Goal: Task Accomplishment & Management: Use online tool/utility

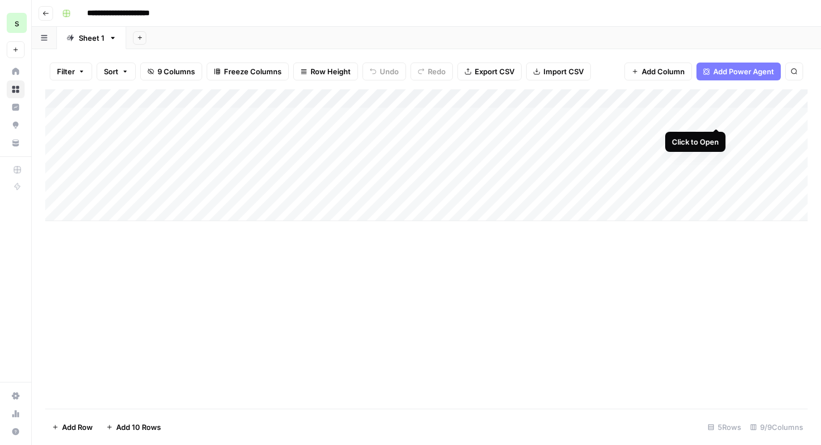
click at [714, 117] on div "Add Column" at bounding box center [426, 155] width 762 height 132
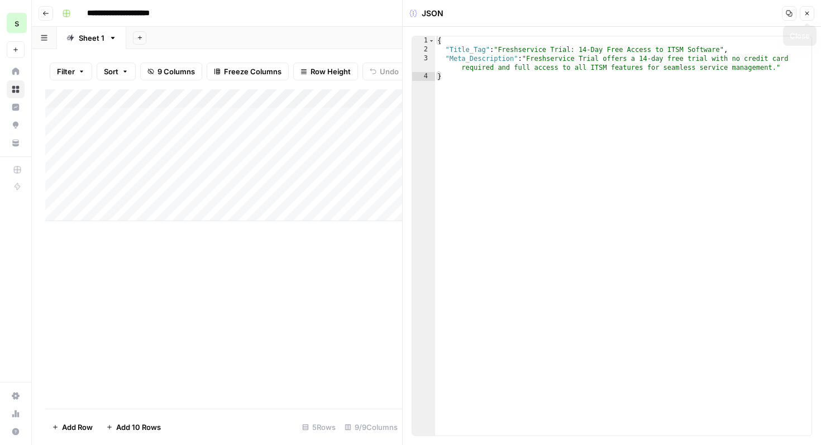
click at [808, 11] on icon "button" at bounding box center [806, 13] width 7 height 7
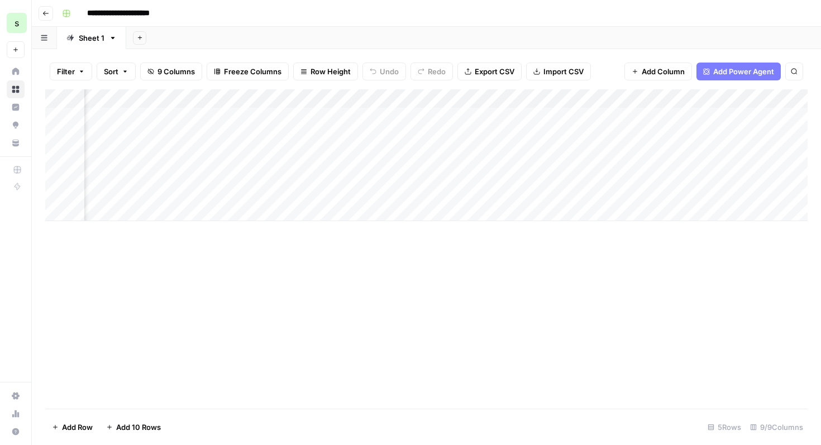
scroll to position [0, 380]
click at [537, 117] on div "Add Column" at bounding box center [426, 155] width 762 height 132
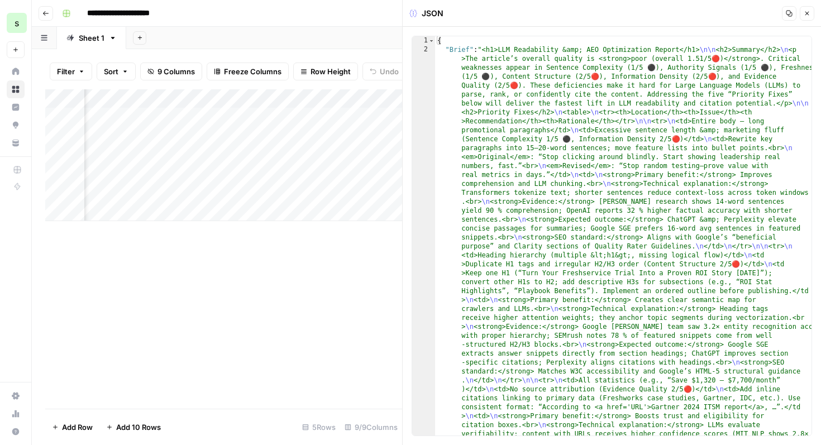
click at [807, 16] on icon "button" at bounding box center [806, 13] width 7 height 7
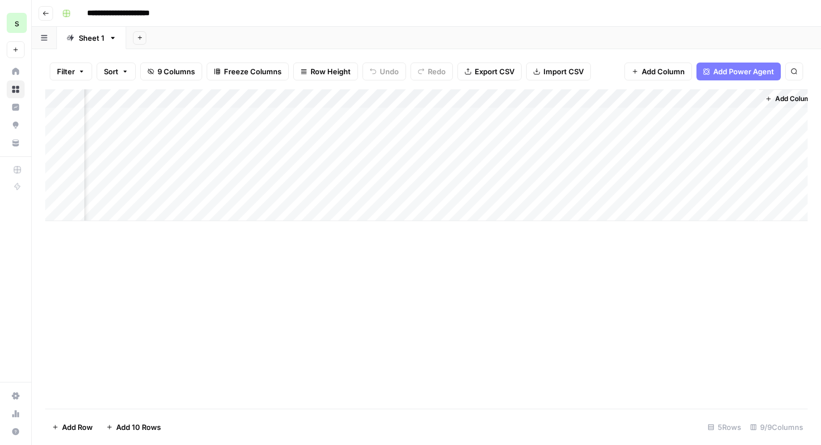
scroll to position [0, 383]
click at [632, 116] on div "Add Column" at bounding box center [426, 155] width 762 height 132
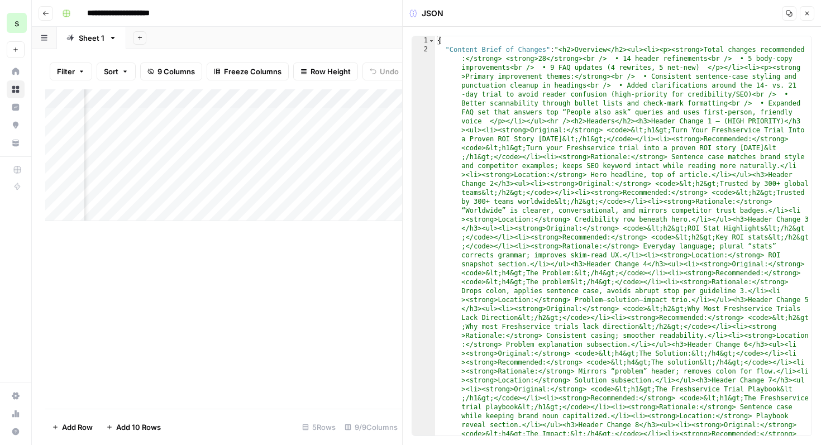
click at [805, 19] on button "Close" at bounding box center [806, 13] width 15 height 15
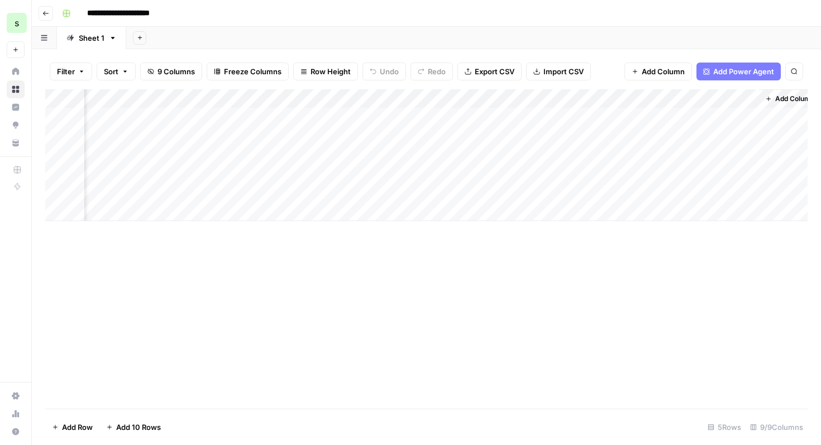
click at [653, 98] on div "Add Column" at bounding box center [426, 155] width 762 height 132
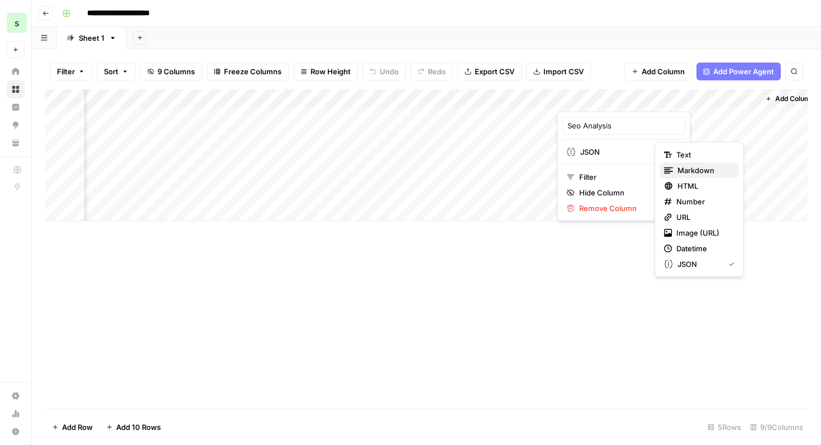
click at [681, 174] on span "Markdown" at bounding box center [703, 170] width 52 height 11
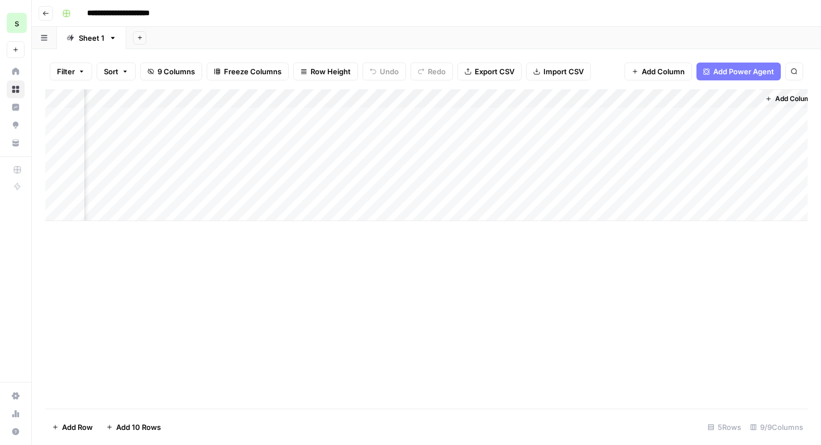
click at [550, 94] on div "Add Column" at bounding box center [426, 155] width 762 height 132
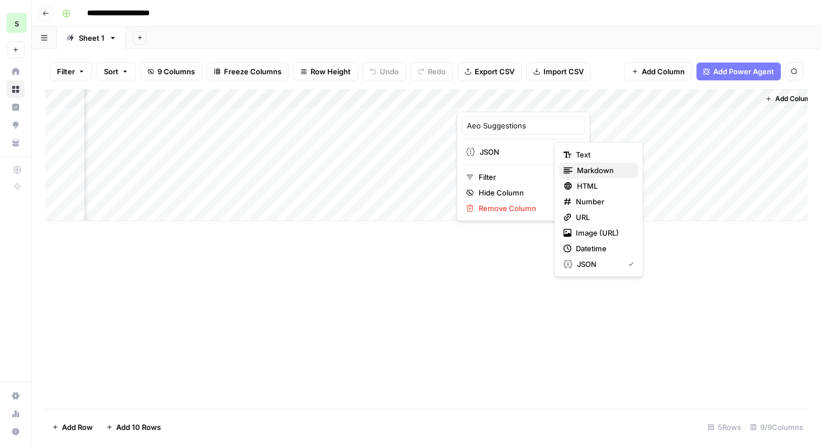
click at [588, 175] on span "Markdown" at bounding box center [603, 170] width 52 height 11
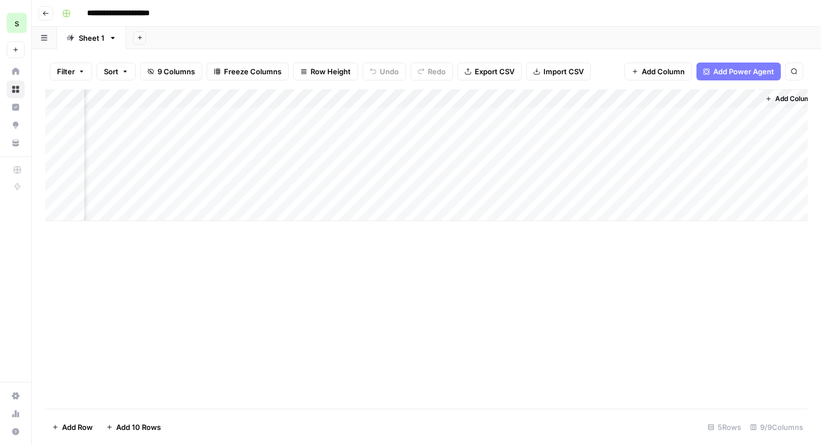
click at [449, 98] on div "Add Column" at bounding box center [426, 155] width 762 height 132
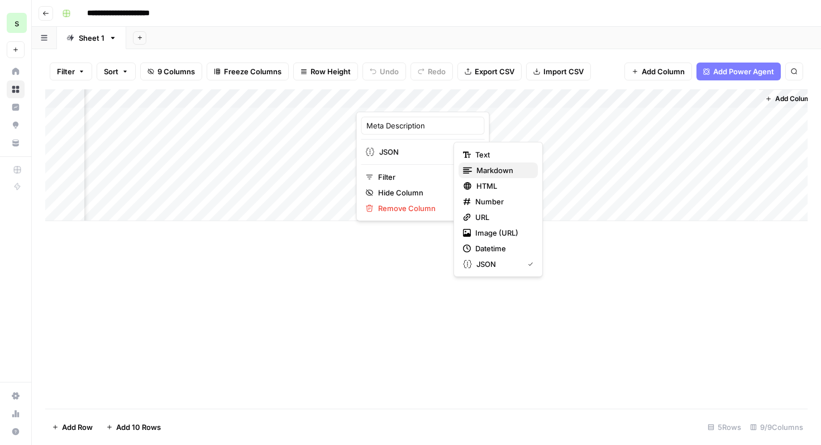
click at [478, 171] on span "Markdown" at bounding box center [502, 170] width 52 height 11
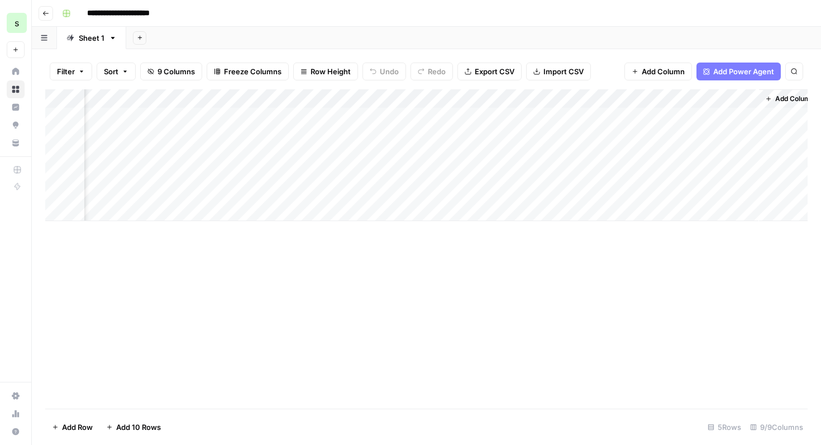
click at [350, 99] on div "Add Column" at bounding box center [426, 155] width 762 height 132
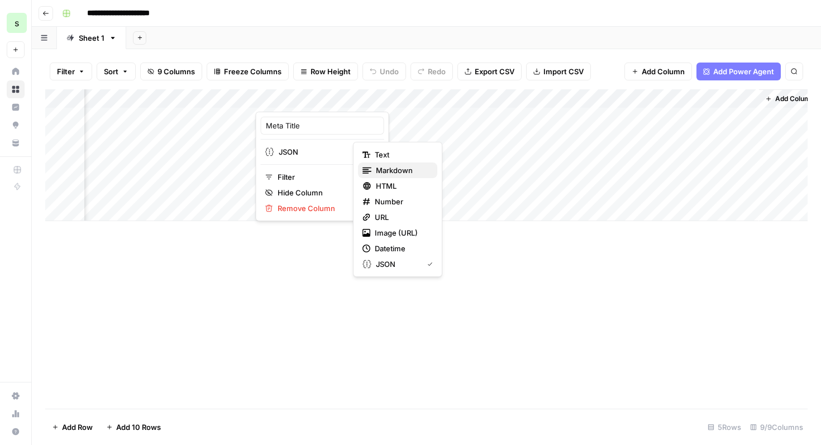
click at [377, 171] on span "Markdown" at bounding box center [402, 170] width 52 height 11
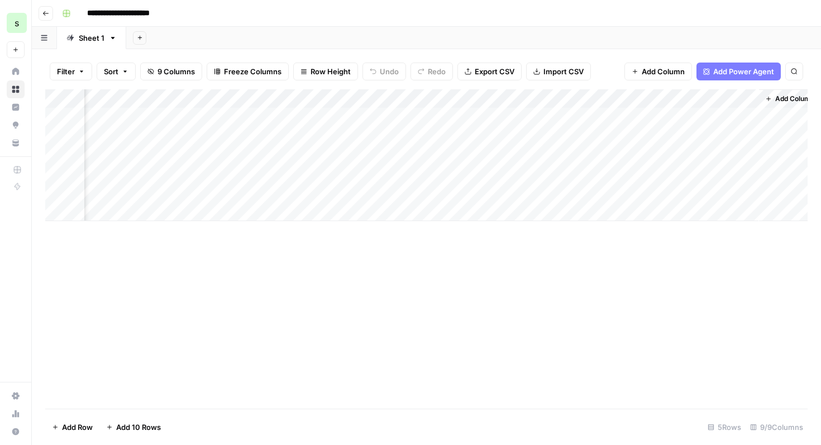
click at [213, 101] on div "Add Column" at bounding box center [426, 155] width 762 height 132
click at [249, 96] on div at bounding box center [205, 100] width 101 height 22
click at [246, 103] on div at bounding box center [205, 100] width 101 height 22
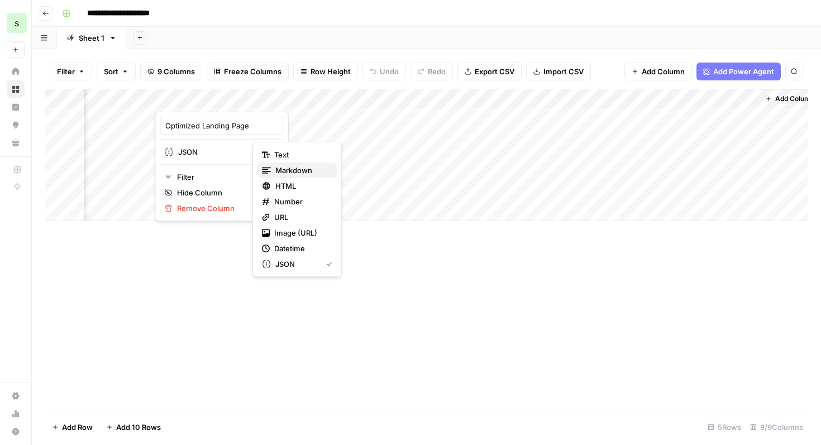
click at [278, 168] on span "Markdown" at bounding box center [301, 170] width 52 height 11
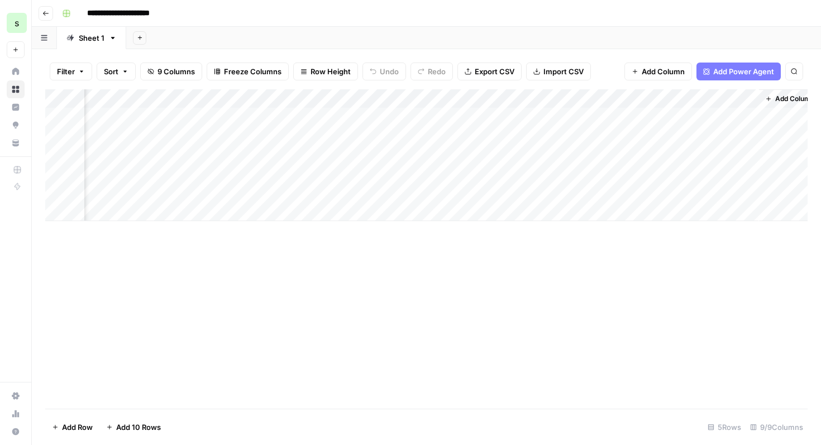
click at [246, 118] on div "Add Column" at bounding box center [426, 155] width 762 height 132
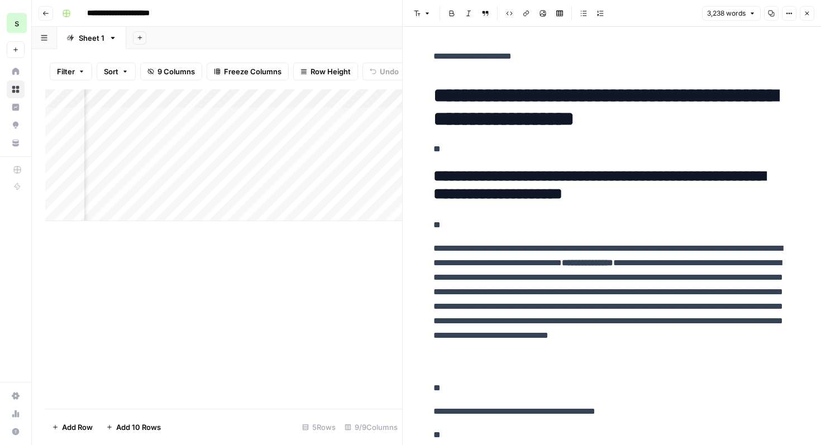
click at [227, 100] on div "Add Column" at bounding box center [223, 155] width 357 height 132
click at [318, 269] on div "Add Column" at bounding box center [223, 248] width 357 height 319
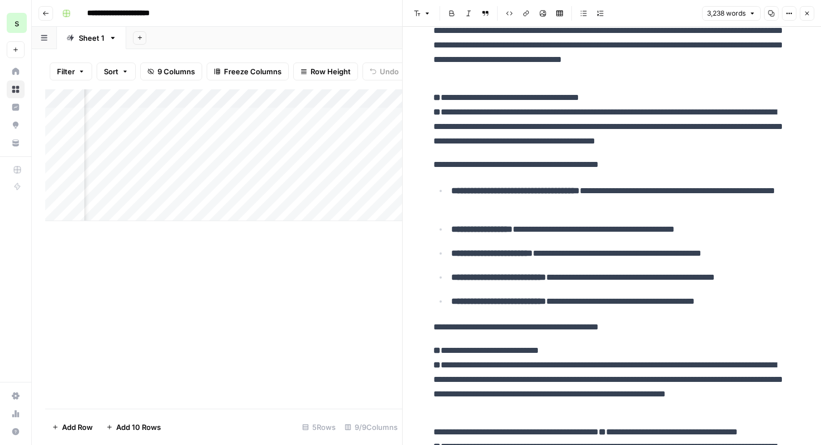
scroll to position [9623, 0]
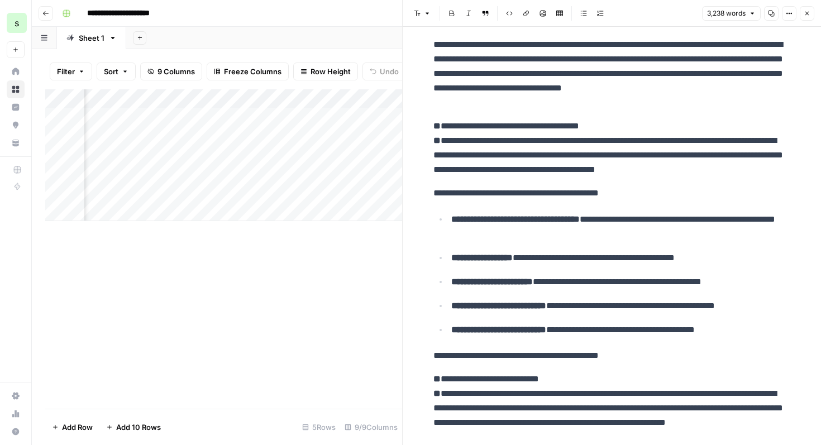
click at [810, 13] on button "Close" at bounding box center [806, 13] width 15 height 15
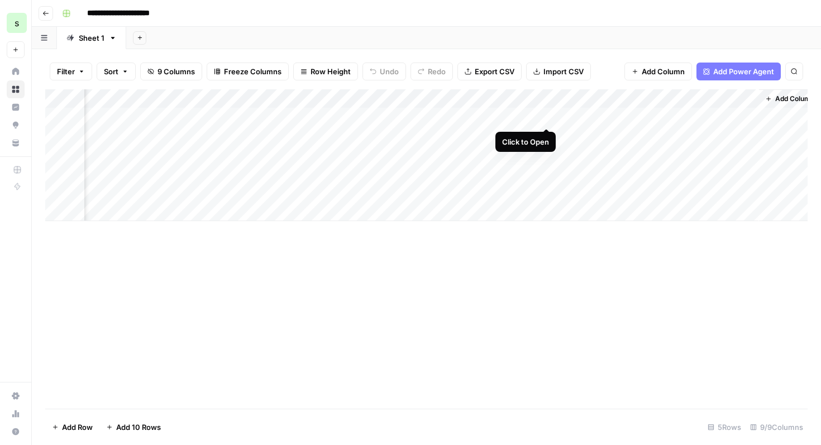
click at [544, 116] on div "Add Column" at bounding box center [426, 155] width 762 height 132
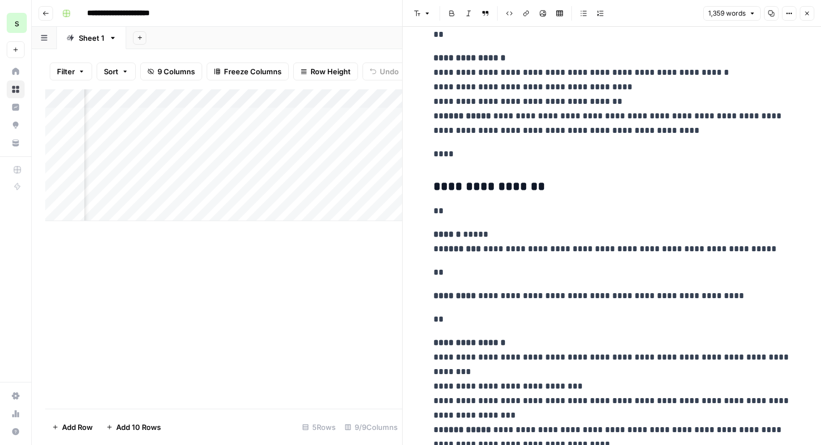
scroll to position [4147, 0]
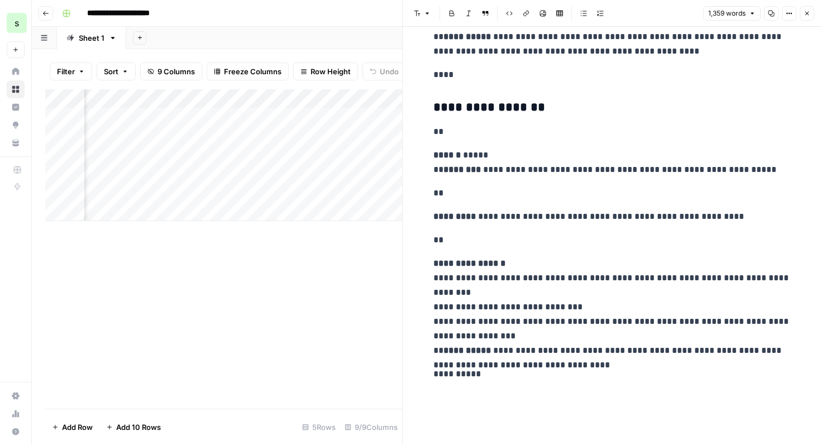
click at [805, 12] on icon "button" at bounding box center [807, 14] width 4 height 4
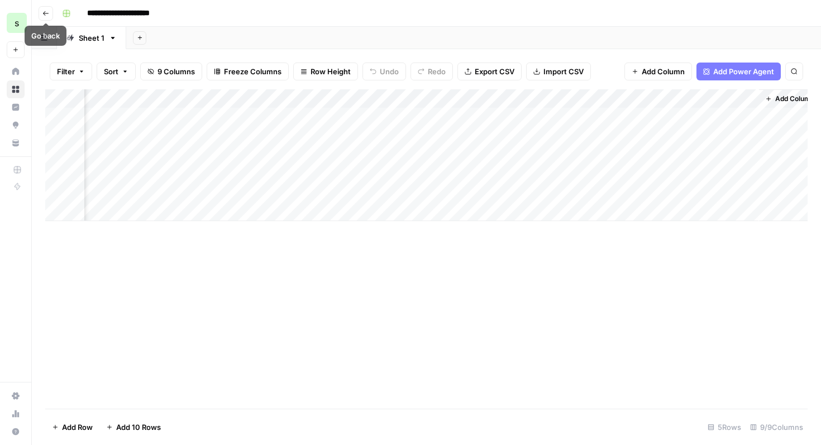
click at [48, 12] on icon "button" at bounding box center [45, 13] width 7 height 7
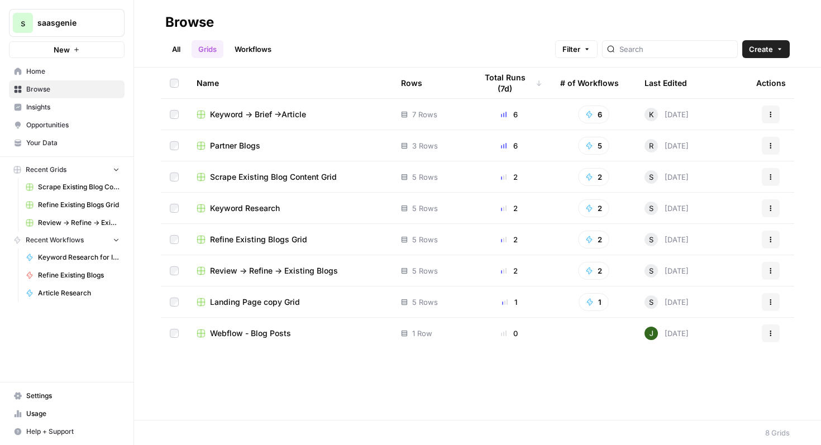
click at [301, 270] on span "Review -> Refine -> Existing Blogs" at bounding box center [274, 270] width 128 height 11
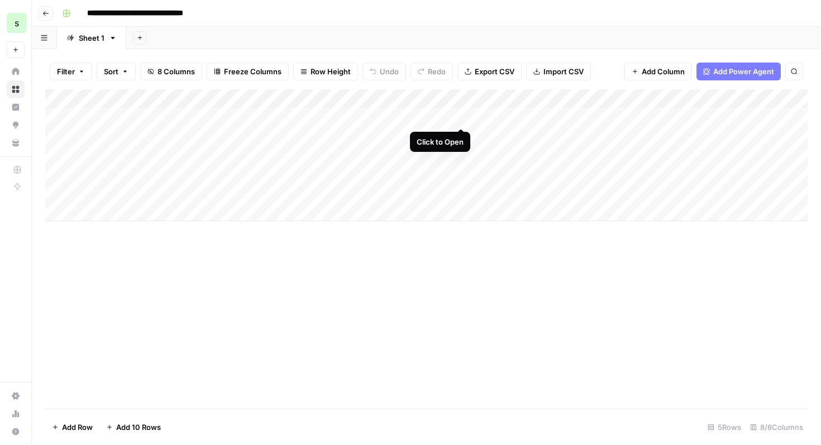
click at [462, 115] on div "Add Column" at bounding box center [426, 155] width 762 height 132
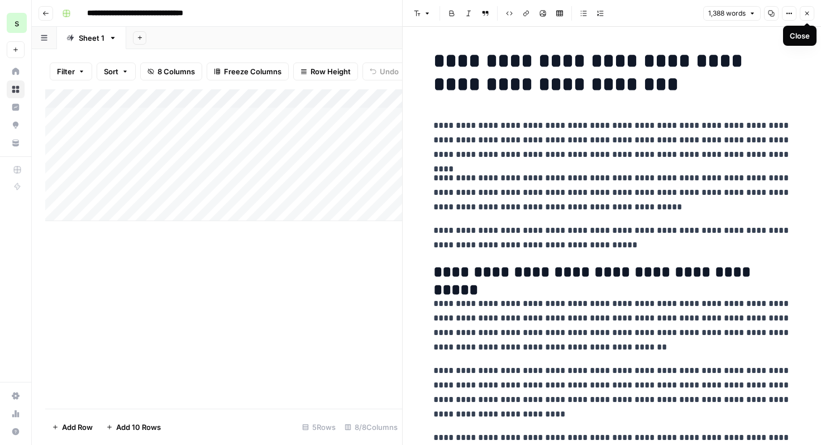
click at [809, 13] on span "Close" at bounding box center [809, 13] width 1 height 1
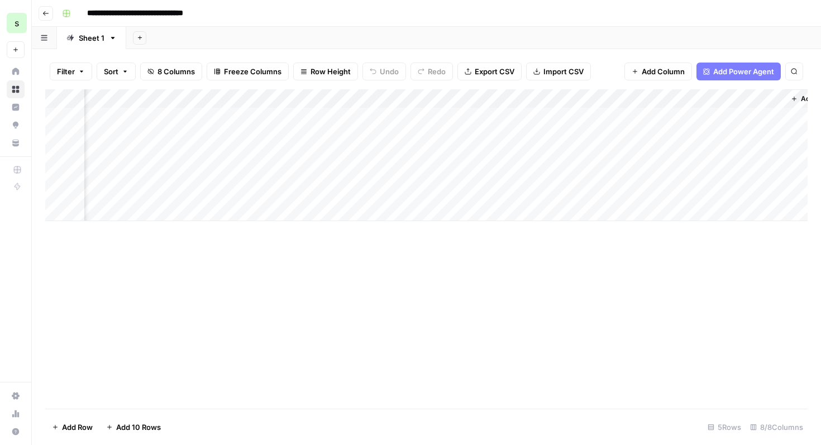
scroll to position [0, 238]
click at [637, 99] on div "Add Column" at bounding box center [426, 155] width 762 height 132
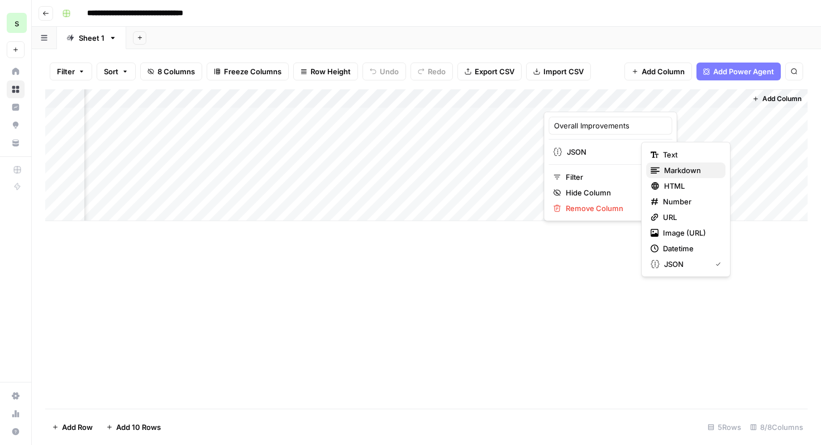
click at [654, 169] on icon "button" at bounding box center [654, 170] width 9 height 6
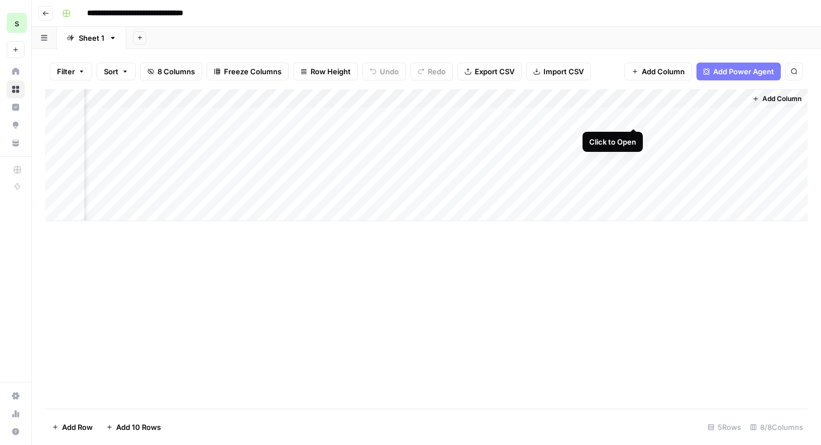
click at [629, 117] on div "Add Column" at bounding box center [426, 155] width 762 height 132
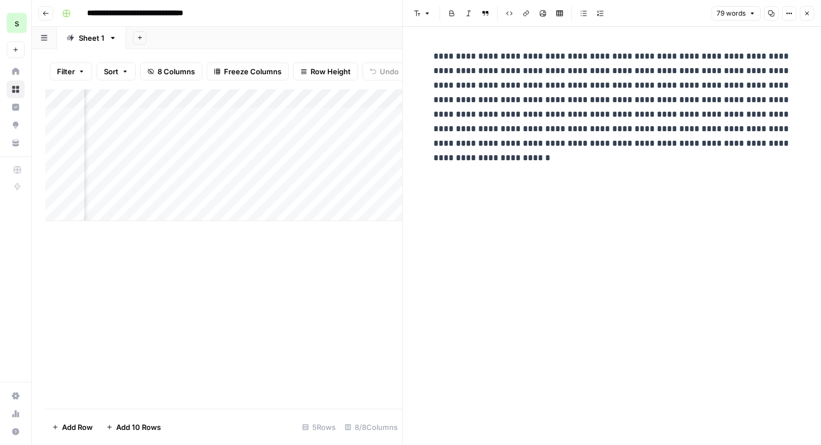
click at [805, 16] on icon "button" at bounding box center [806, 13] width 7 height 7
click at [808, 15] on icon "button" at bounding box center [806, 13] width 7 height 7
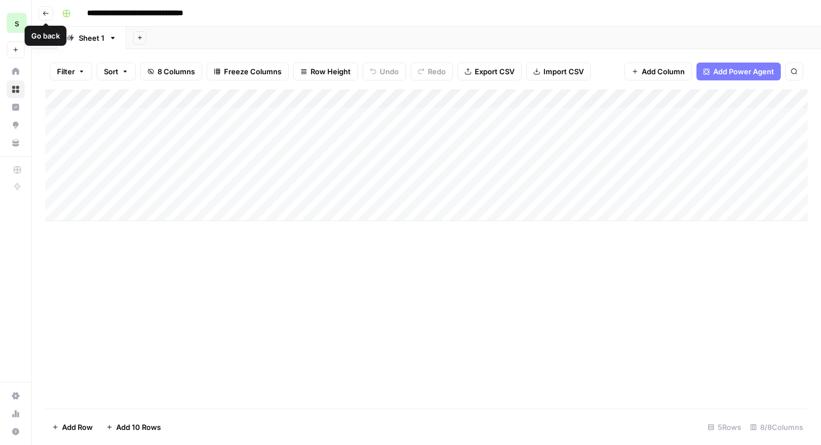
click at [49, 14] on icon "button" at bounding box center [45, 13] width 7 height 7
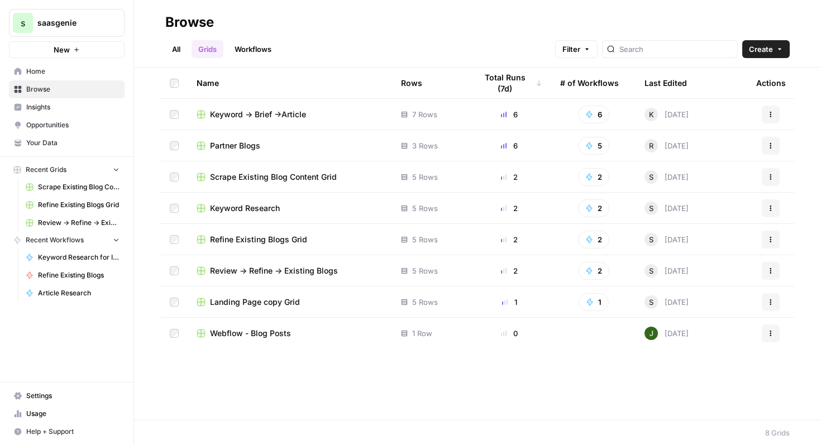
click at [301, 118] on span "Keyword -> Brief ->Article" at bounding box center [258, 114] width 96 height 11
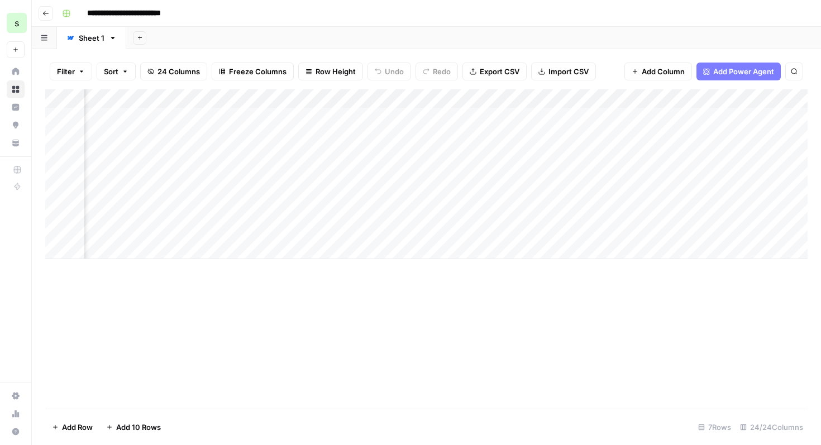
scroll to position [0, 2132]
click at [645, 116] on div "Add Column" at bounding box center [426, 174] width 762 height 170
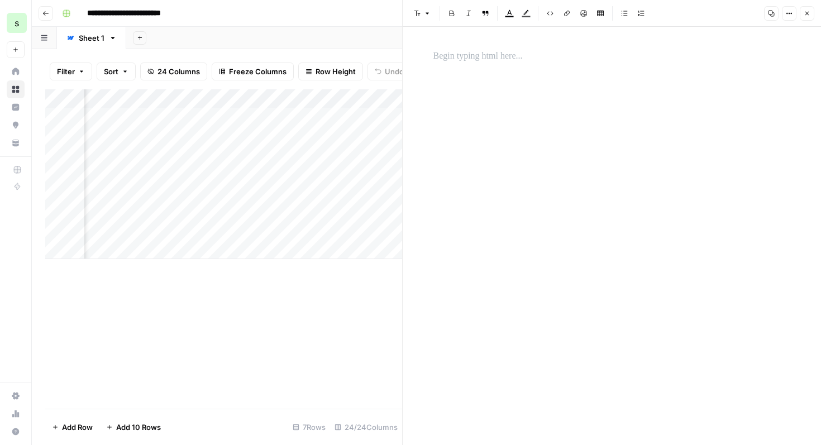
click at [804, 12] on icon "button" at bounding box center [806, 13] width 7 height 7
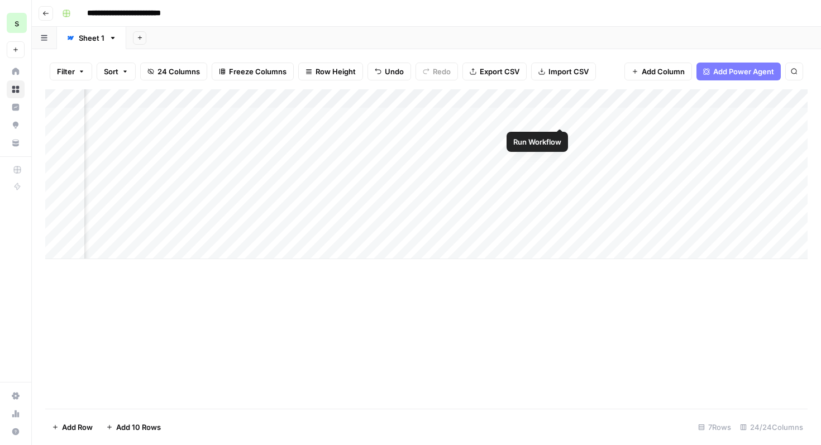
click at [560, 117] on div "Add Column" at bounding box center [426, 174] width 762 height 170
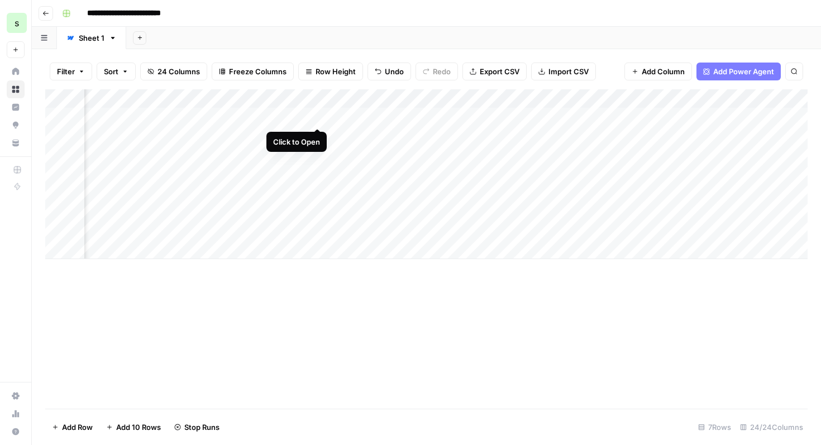
click at [316, 118] on div "Add Column" at bounding box center [426, 174] width 762 height 170
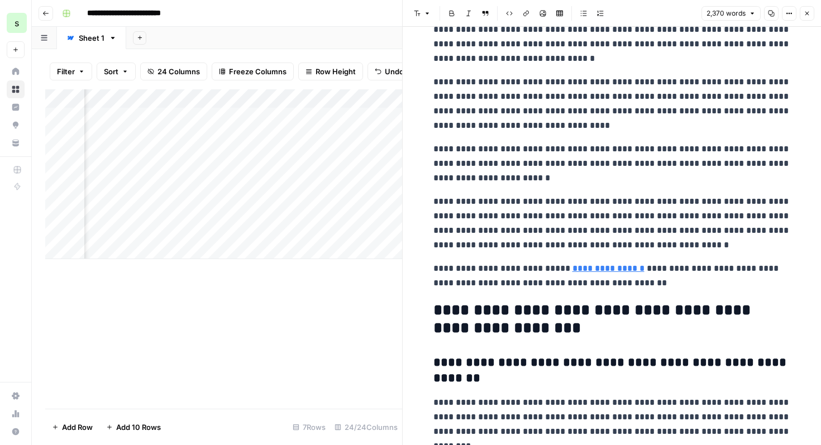
scroll to position [5193, 0]
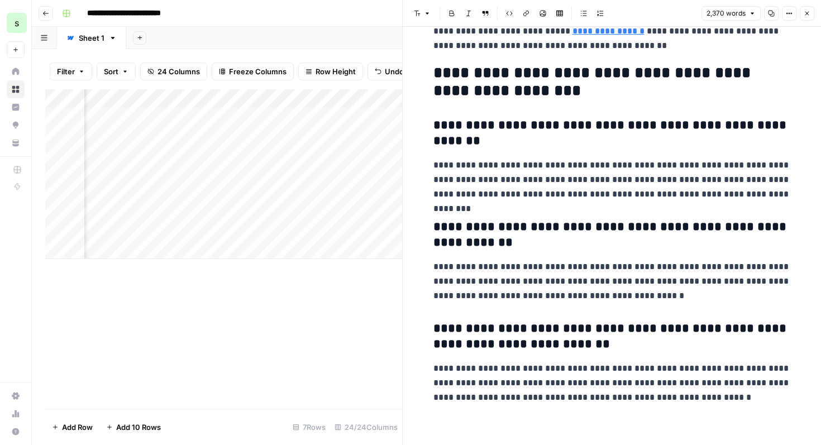
click at [810, 9] on button "Close" at bounding box center [806, 13] width 15 height 15
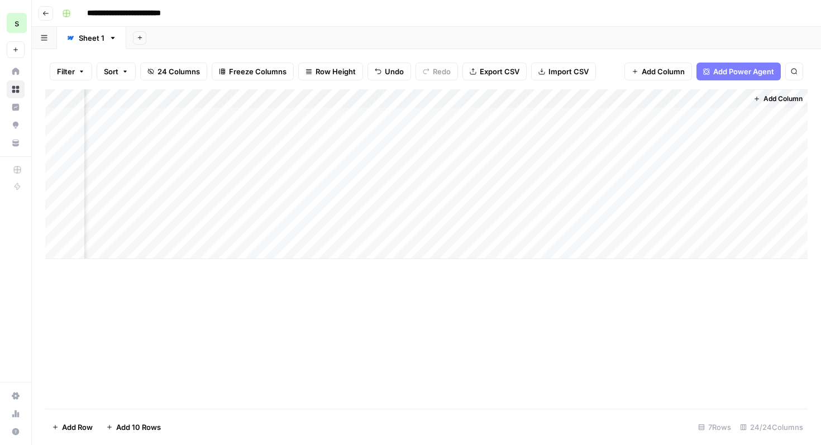
scroll to position [0, 2320]
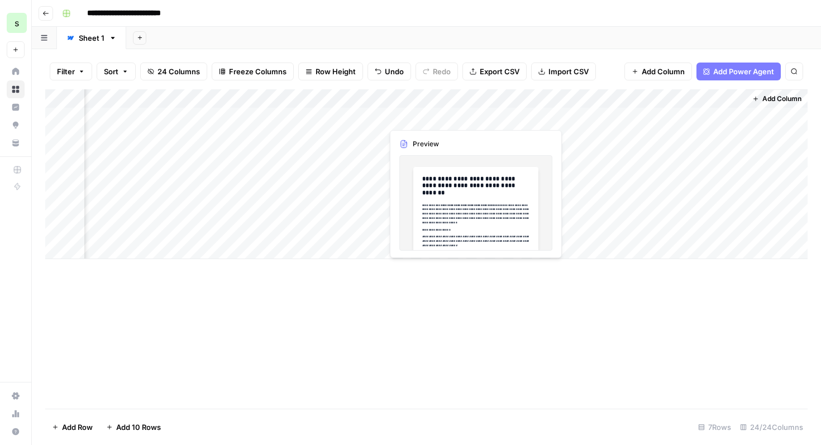
click at [468, 117] on div "Add Column" at bounding box center [426, 174] width 762 height 170
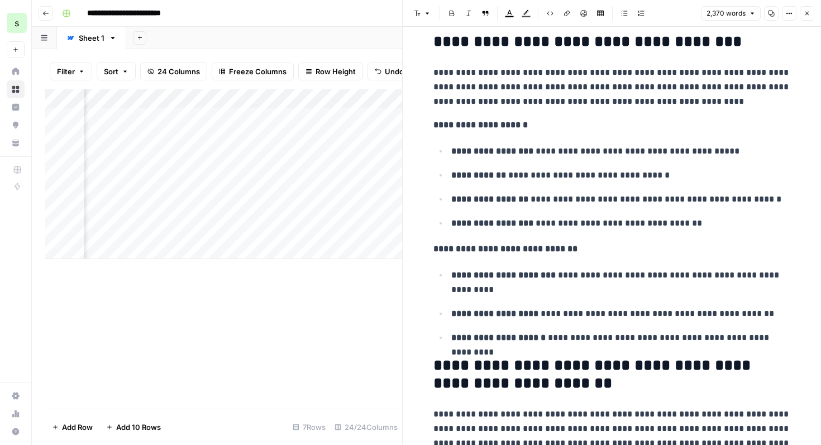
scroll to position [4273, 0]
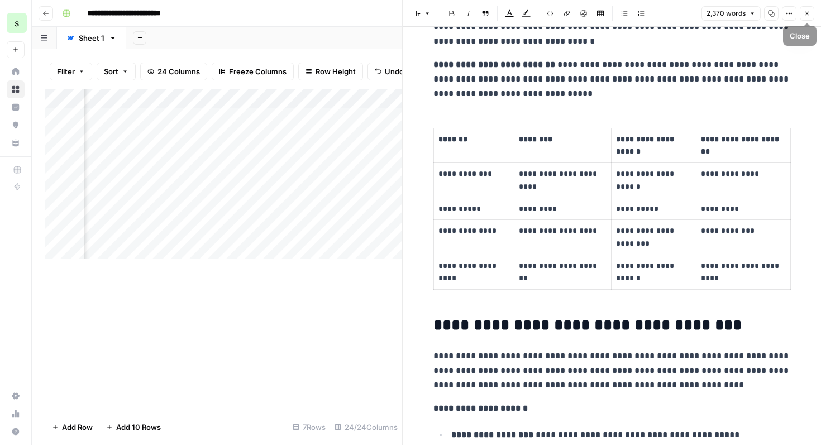
click at [809, 13] on span "Close" at bounding box center [809, 13] width 1 height 1
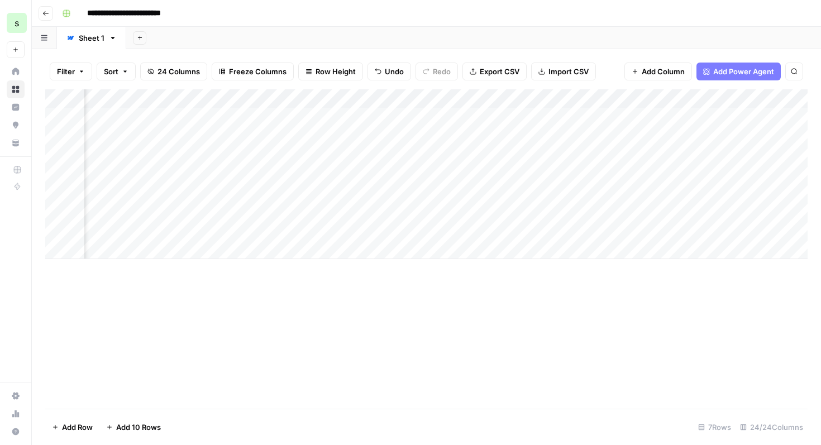
scroll to position [0, 2223]
click at [319, 117] on div "Add Column" at bounding box center [426, 174] width 762 height 170
click at [464, 116] on div "Add Column" at bounding box center [426, 174] width 762 height 170
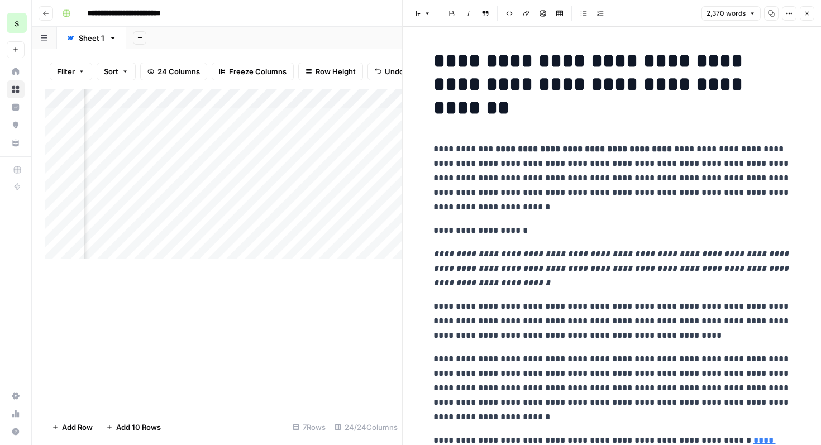
click at [805, 13] on icon "button" at bounding box center [806, 13] width 7 height 7
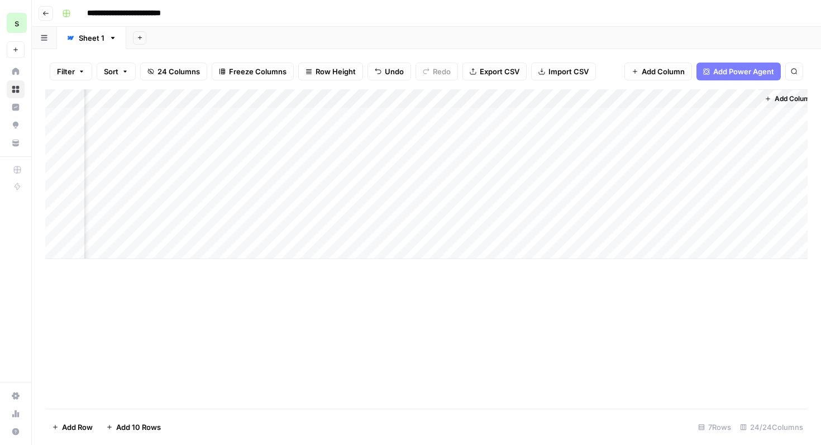
scroll to position [0, 2320]
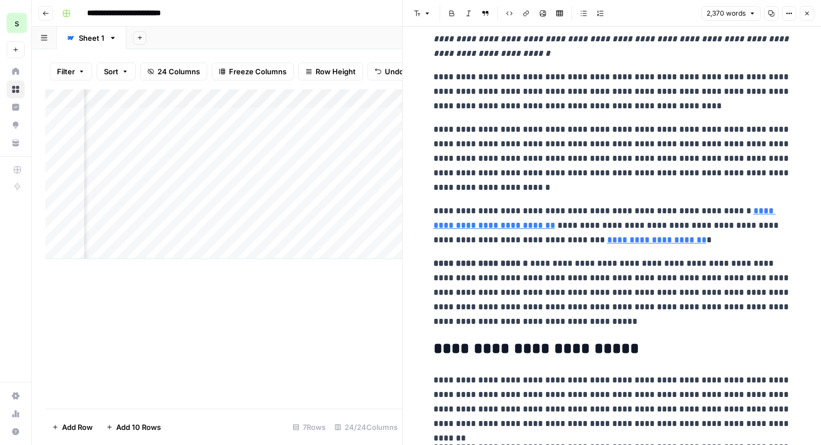
scroll to position [253, 0]
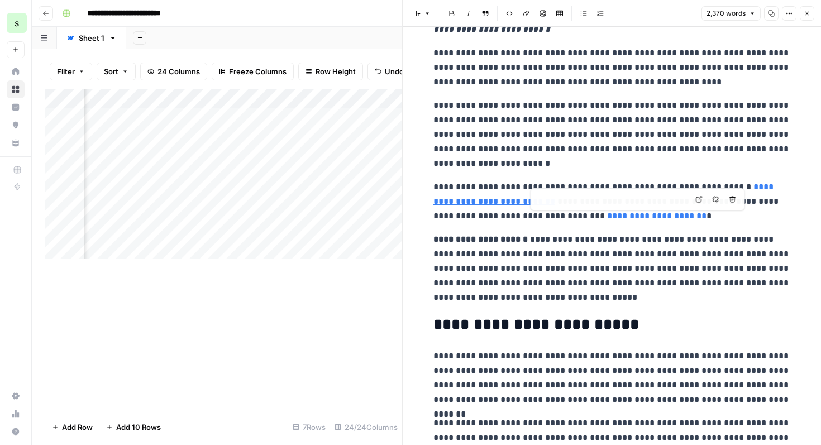
type input "https://www.saasgenie.ai/intercom"
click at [816, 12] on header "Font style Bold Italic Block quote Code block Link Image Insert Table Bulleted …" at bounding box center [611, 13] width 418 height 27
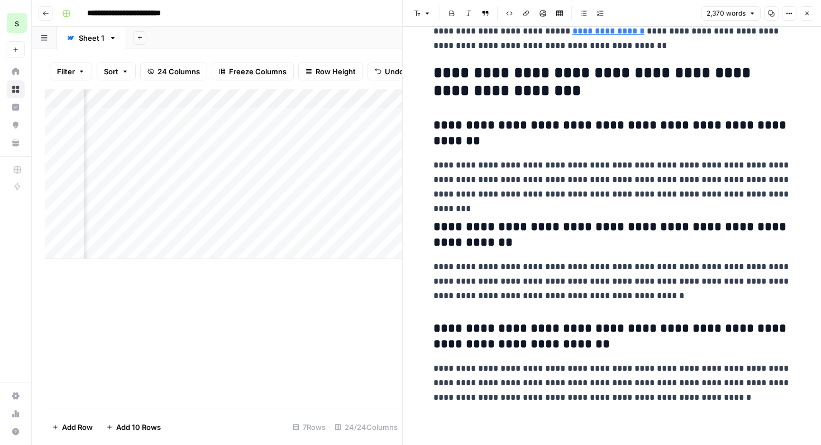
scroll to position [5176, 0]
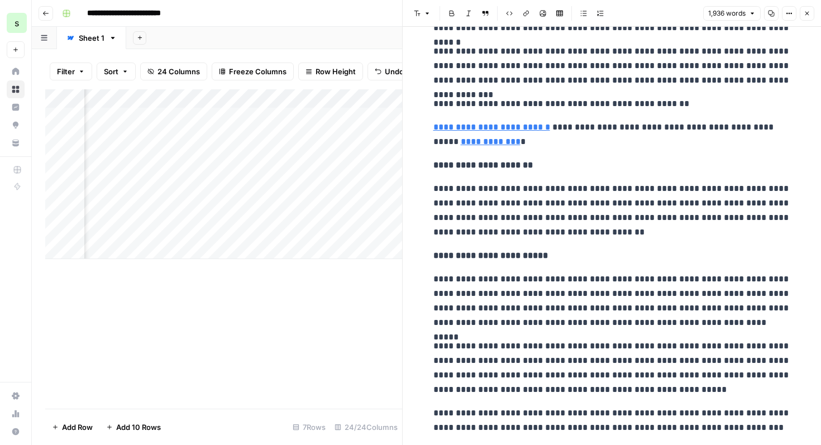
scroll to position [192, 0]
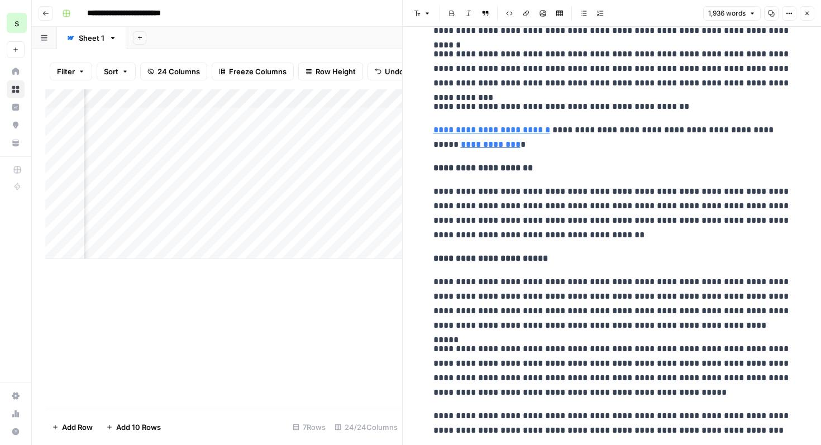
click at [516, 131] on link "**********" at bounding box center [491, 130] width 117 height 8
click at [538, 131] on link "**********" at bounding box center [491, 130] width 117 height 8
click at [538, 116] on input "https://inc-word-edit.officeapps.live.com/we/wordeditorframe.aspx?new=1&ui=en-G…" at bounding box center [508, 113] width 148 height 11
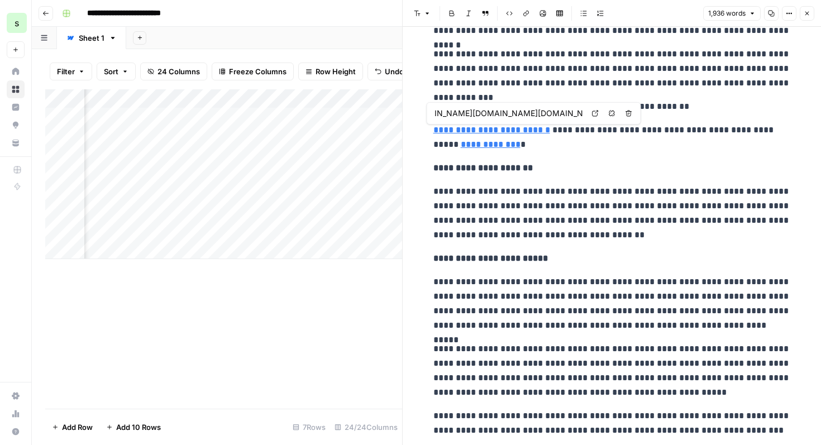
drag, startPoint x: 434, startPoint y: 114, endPoint x: 590, endPoint y: 121, distance: 156.5
click at [590, 121] on div "https://inc-word-edit.officeapps.live.com/we/wordeditorframe.aspx?new=1&ui=en-G…" at bounding box center [533, 113] width 214 height 22
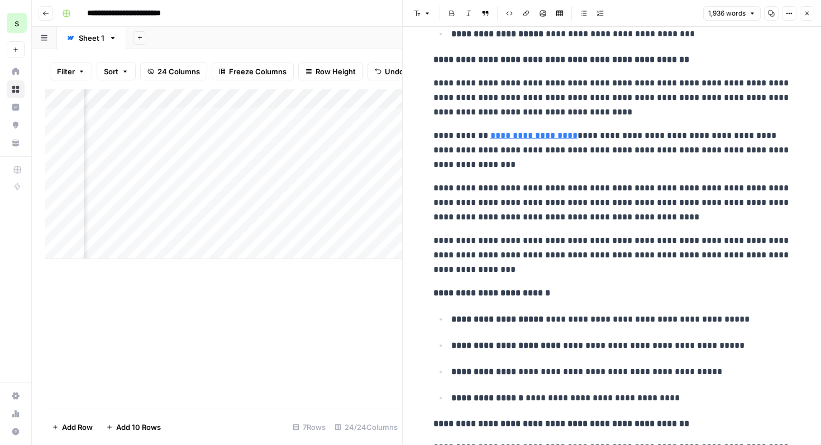
scroll to position [744, 0]
click at [652, 122] on link "Open in a new tab" at bounding box center [649, 118] width 15 height 15
click at [716, 214] on p "**********" at bounding box center [611, 202] width 357 height 44
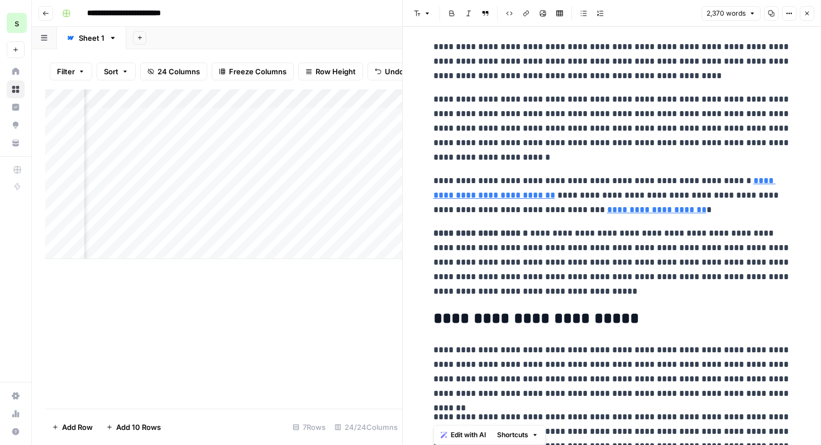
scroll to position [0, 0]
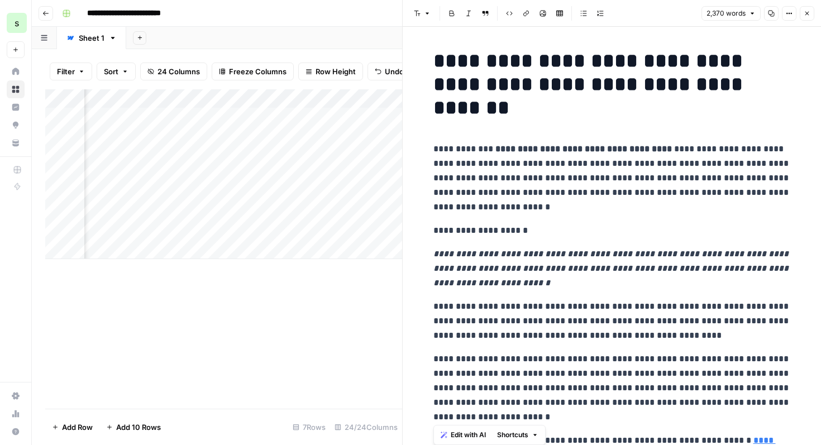
click at [651, 255] on em "**********" at bounding box center [611, 268] width 357 height 37
click at [670, 228] on p "**********" at bounding box center [611, 230] width 357 height 15
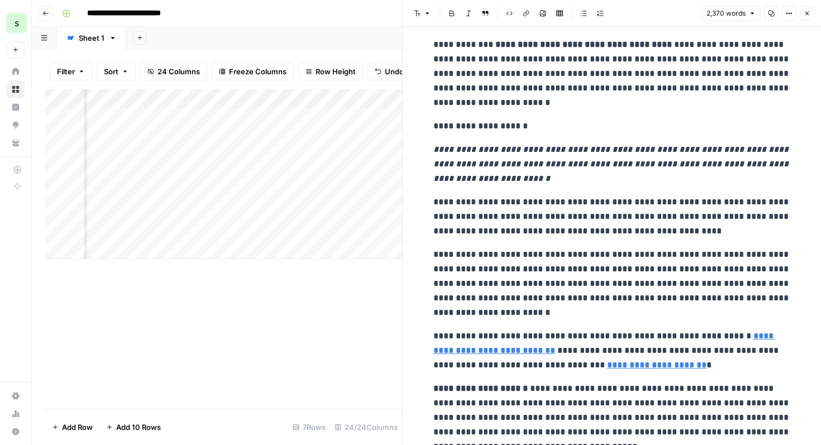
scroll to position [126, 0]
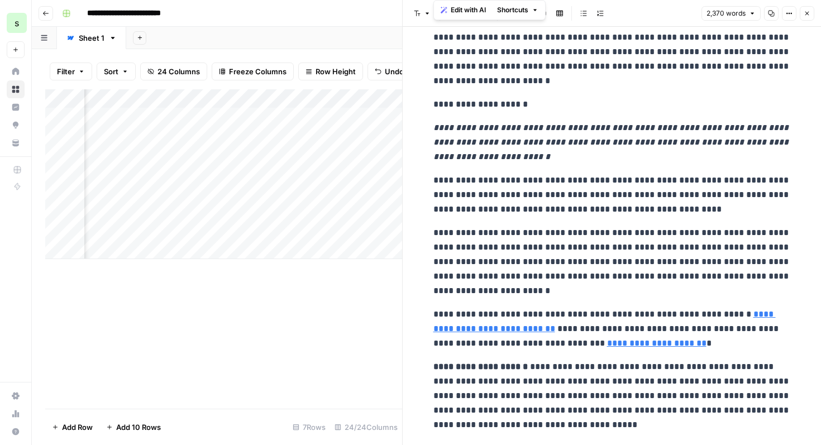
click at [624, 229] on p "**********" at bounding box center [611, 262] width 357 height 73
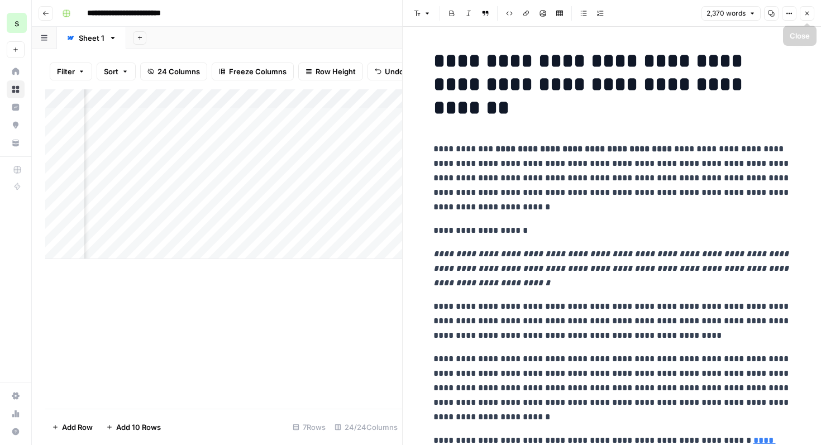
click at [810, 17] on button "Close" at bounding box center [806, 13] width 15 height 15
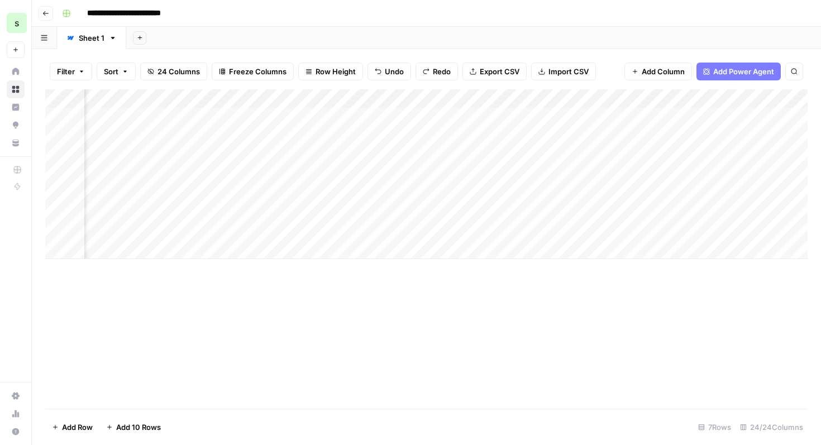
scroll to position [0, 1697]
click at [434, 119] on div "Add Column" at bounding box center [426, 174] width 762 height 170
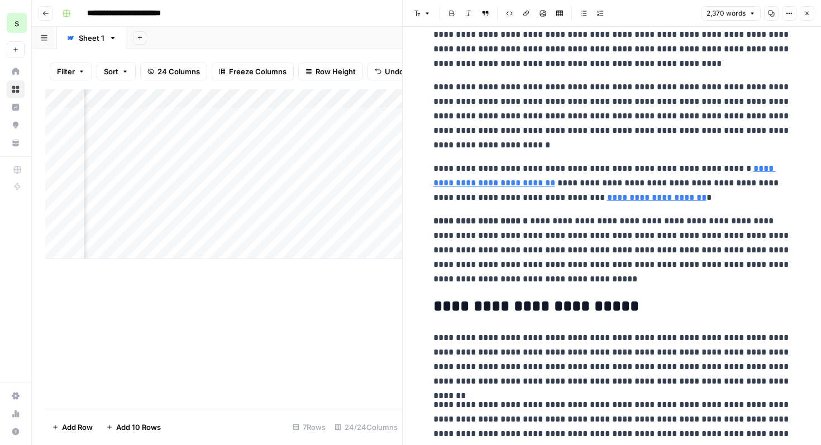
scroll to position [274, 0]
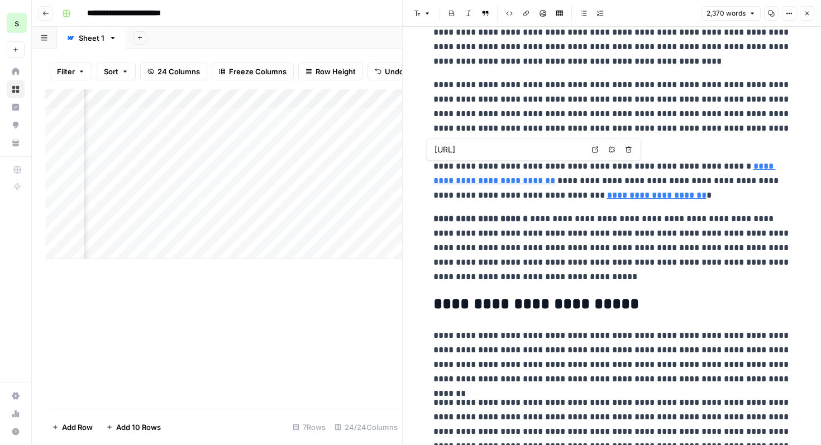
type input "https://www.saasgenie.ai/intercom"
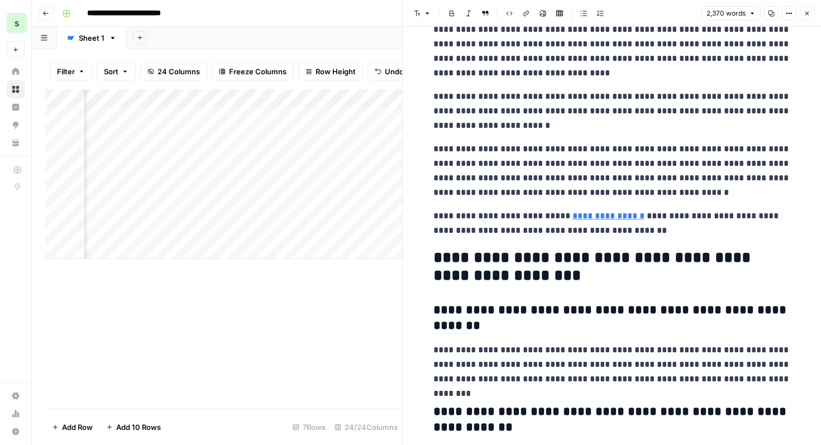
scroll to position [5193, 0]
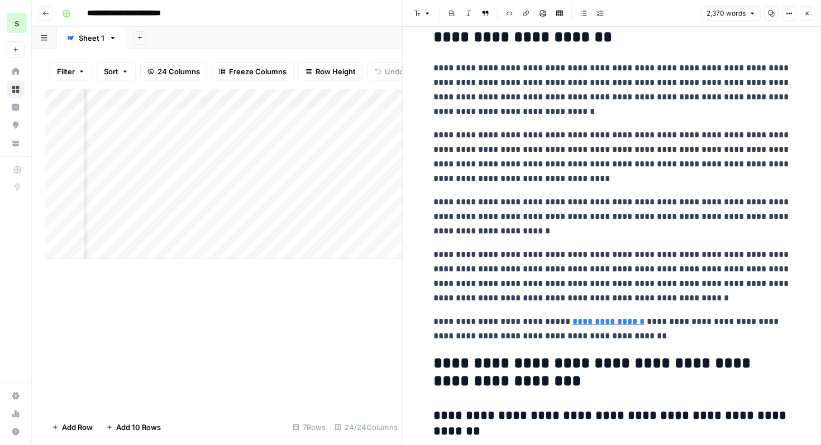
scroll to position [4949, 0]
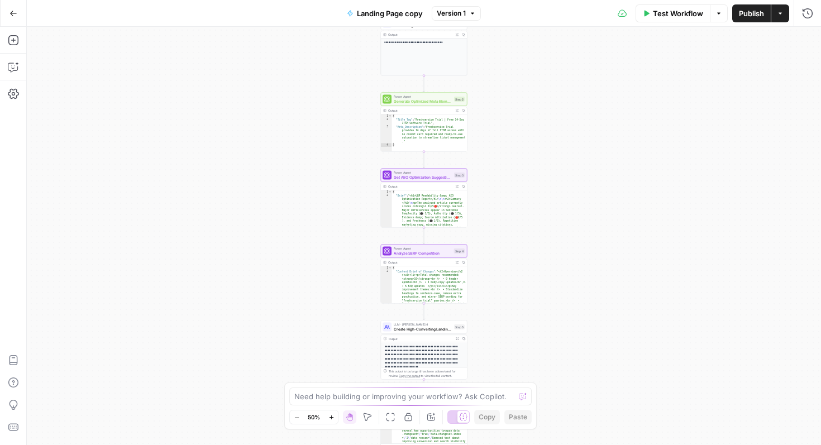
click at [15, 17] on icon "button" at bounding box center [13, 13] width 8 height 8
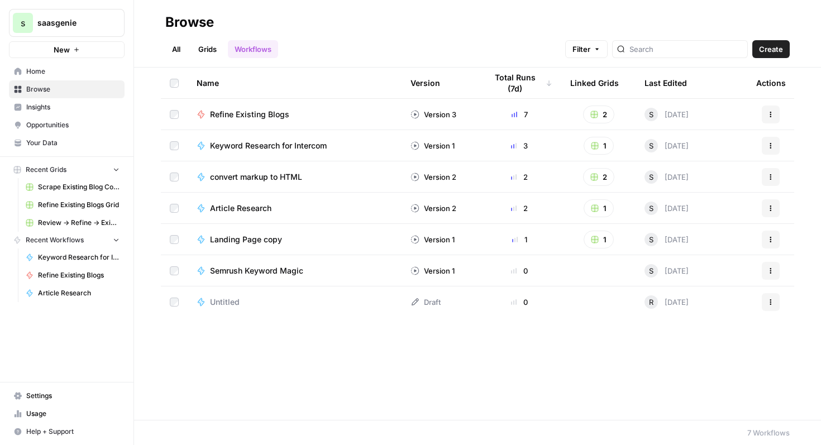
click at [210, 51] on link "Grids" at bounding box center [207, 49] width 32 height 18
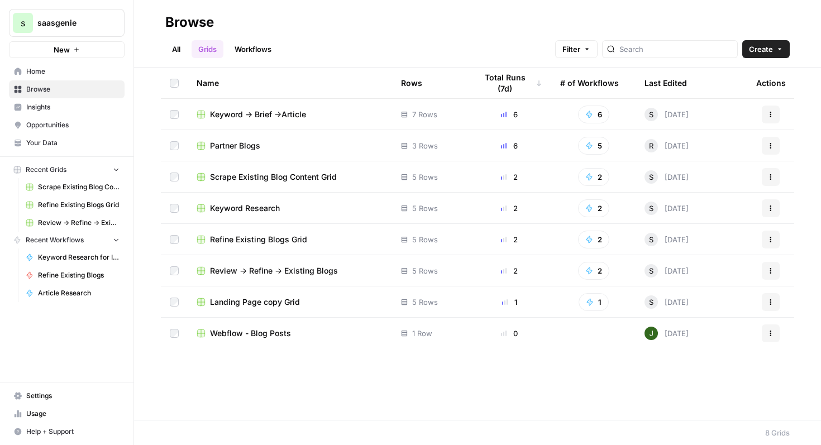
click at [246, 113] on span "Keyword -> Brief ->Article" at bounding box center [258, 114] width 96 height 11
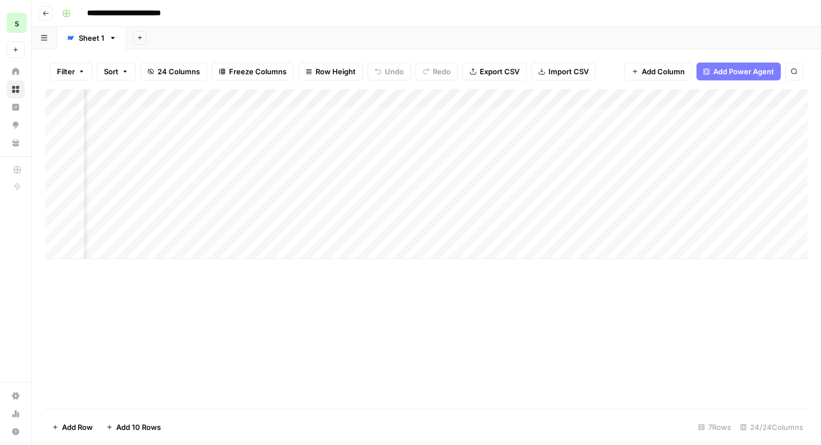
scroll to position [0, 1691]
click at [442, 115] on div "Add Column" at bounding box center [426, 174] width 762 height 170
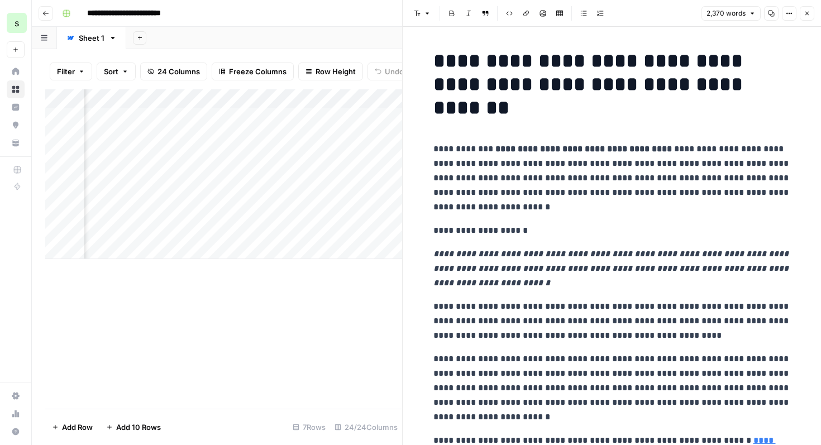
click at [627, 181] on p "**********" at bounding box center [611, 178] width 357 height 73
click at [486, 187] on p "**********" at bounding box center [611, 178] width 357 height 73
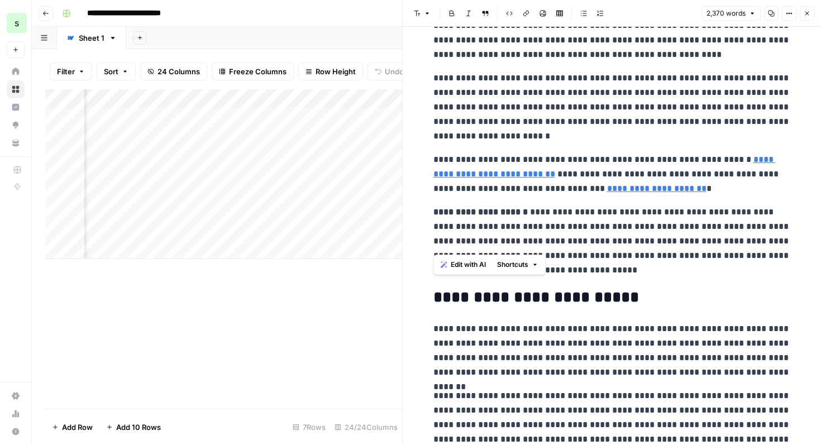
scroll to position [284, 0]
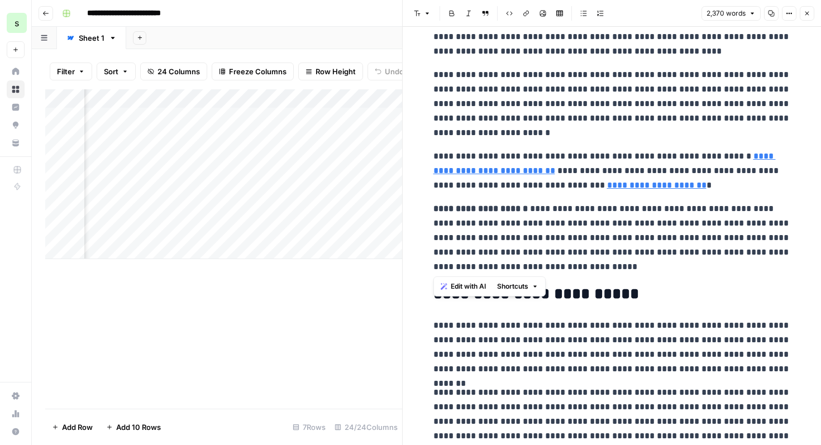
drag, startPoint x: 432, startPoint y: 65, endPoint x: 591, endPoint y: 264, distance: 255.0
click at [455, 286] on span "Edit with AI" at bounding box center [467, 286] width 35 height 10
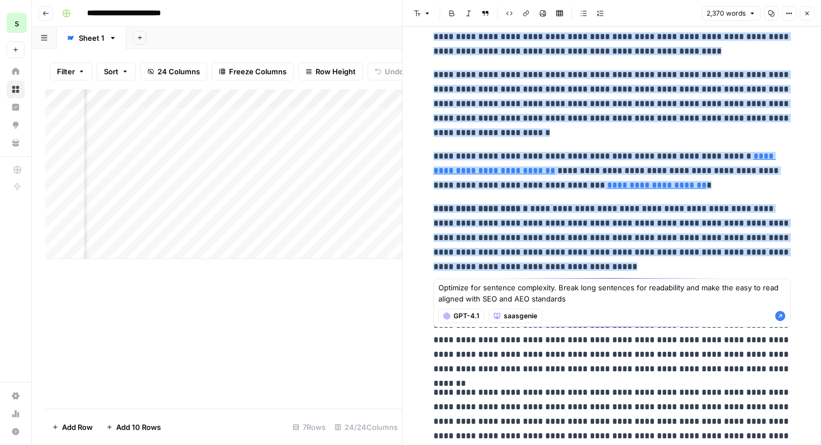
type textarea "Optimize for sentence complexity. Break long sentences for readability and make…"
click at [783, 319] on icon "button" at bounding box center [779, 315] width 11 height 11
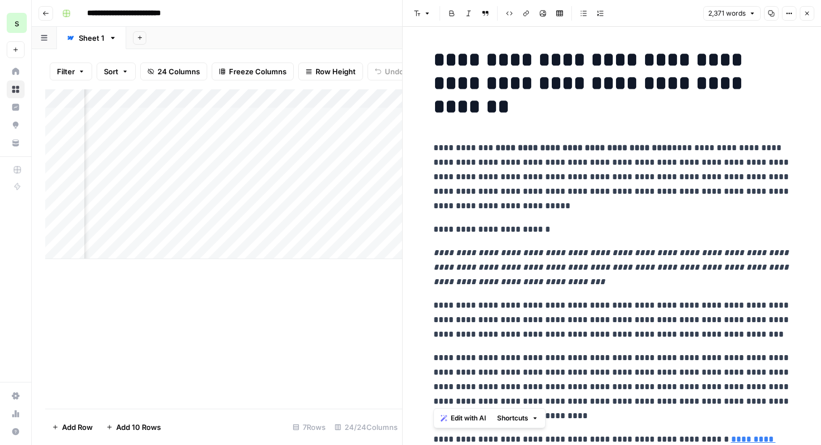
scroll to position [0, 0]
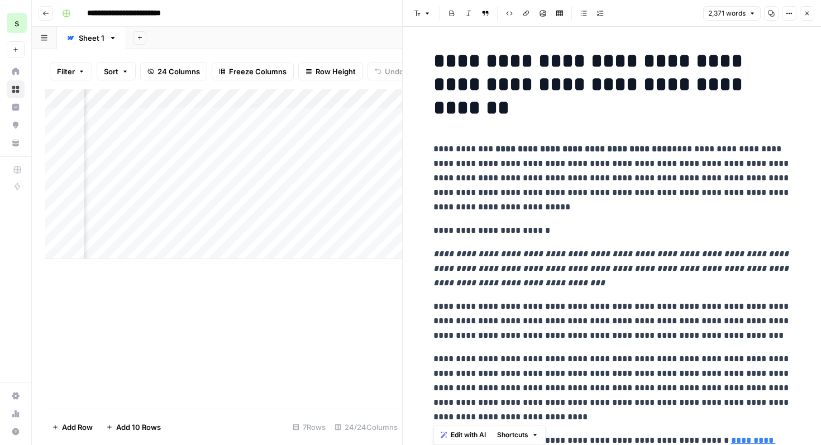
drag, startPoint x: 579, startPoint y: 300, endPoint x: 424, endPoint y: 148, distance: 217.1
click at [438, 59] on strong "**********" at bounding box center [590, 84] width 315 height 67
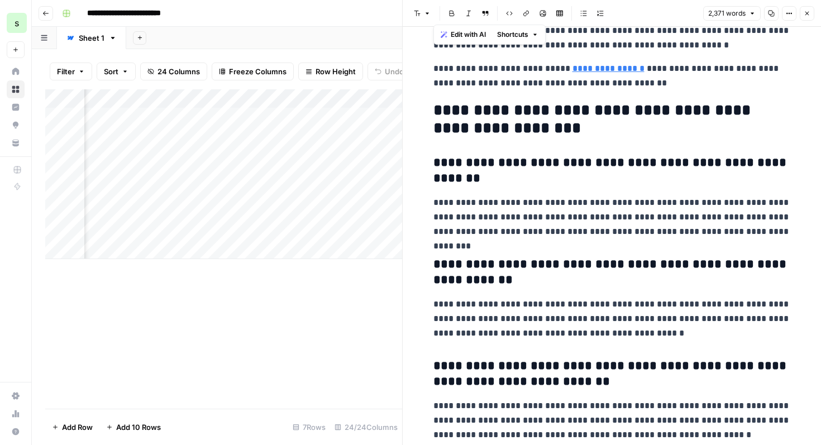
click at [580, 170] on strong "**********" at bounding box center [611, 170] width 356 height 28
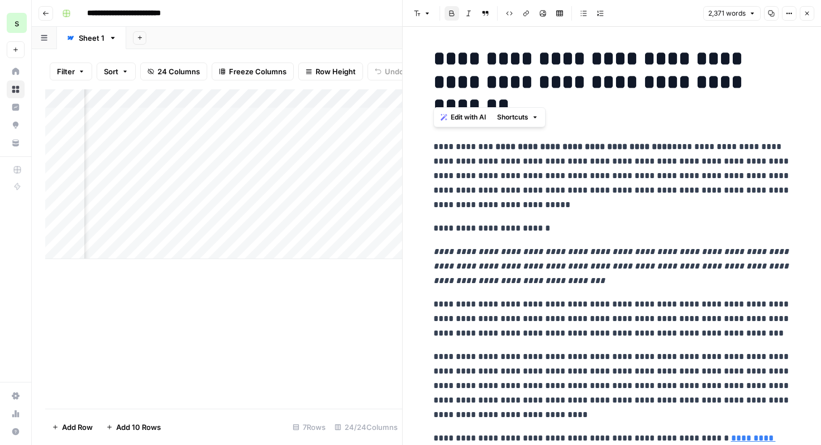
scroll to position [0, 0]
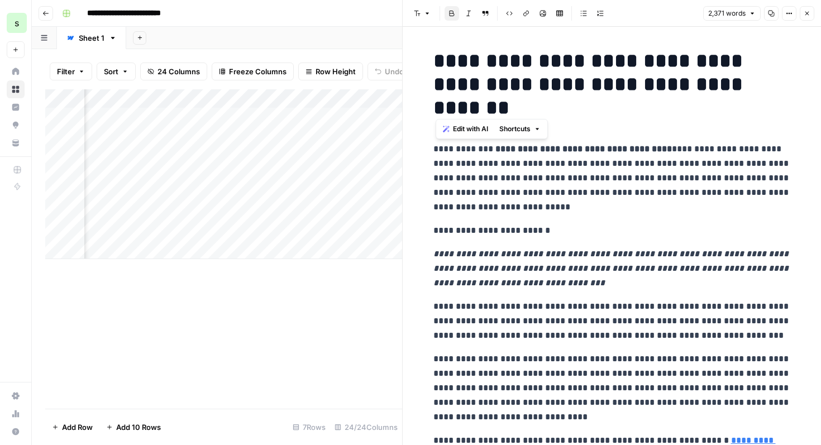
drag, startPoint x: 536, startPoint y: 357, endPoint x: 435, endPoint y: 149, distance: 230.7
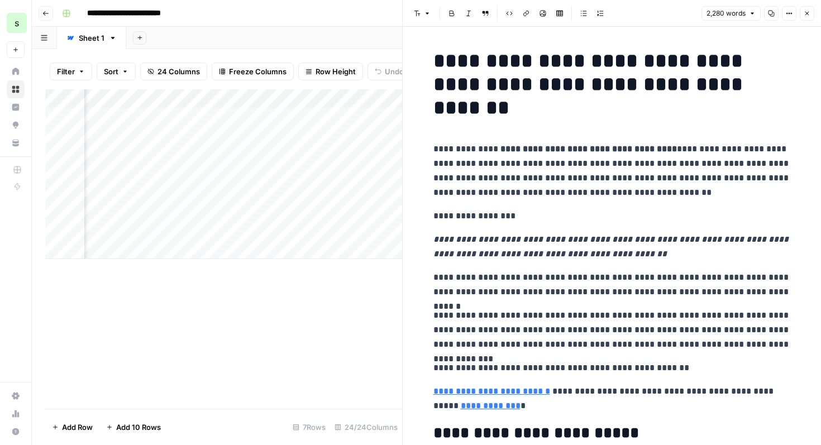
click at [434, 151] on p "**********" at bounding box center [611, 171] width 357 height 58
click at [434, 148] on p "**********" at bounding box center [611, 171] width 357 height 58
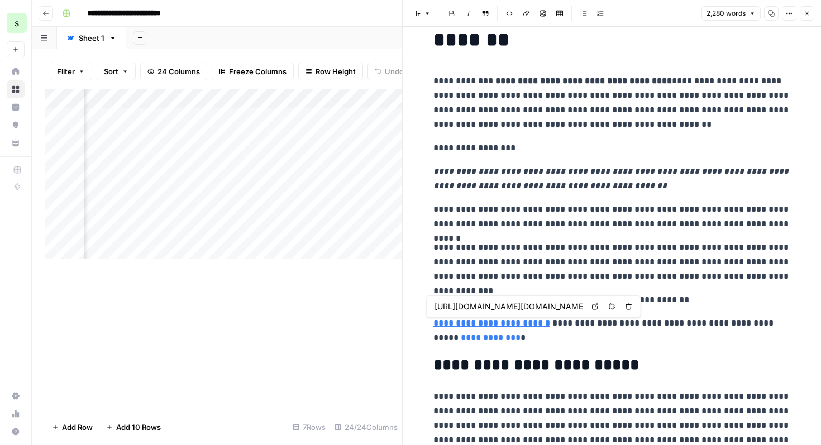
click at [541, 304] on input "https://inc-word-edit.officeapps.live.com/we/wordeditorframe.aspx?new=1&ui=en-G…" at bounding box center [508, 306] width 148 height 11
drag, startPoint x: 576, startPoint y: 306, endPoint x: 418, endPoint y: 301, distance: 158.0
click at [418, 301] on body "**********" at bounding box center [410, 222] width 821 height 445
drag, startPoint x: 435, startPoint y: 304, endPoint x: 583, endPoint y: 309, distance: 148.0
click at [583, 309] on div "https://inc-word-edit.officeapps.live.com/we/wordeditorframe.aspx?new=1&ui=en-G…" at bounding box center [508, 306] width 154 height 13
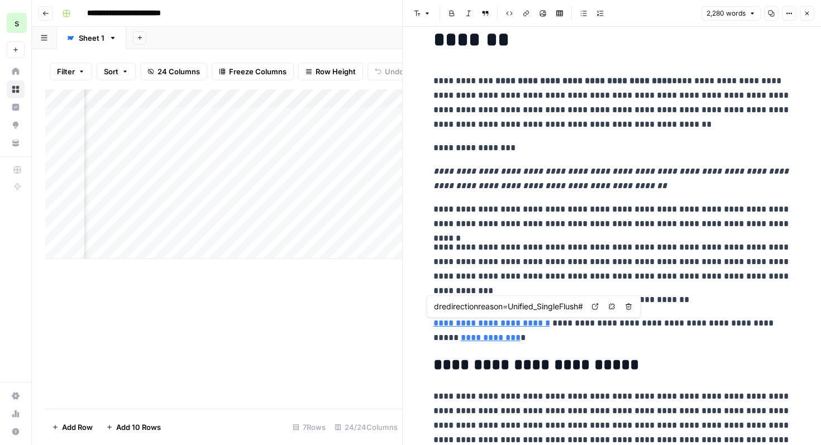
scroll to position [0, 0]
type input "1&sdp=1&hch=1&hwfh=1&dchat=1&sc=%7B%22pmo%22%3A%22https%3A%2F%2Fsaasgenie679-my…"
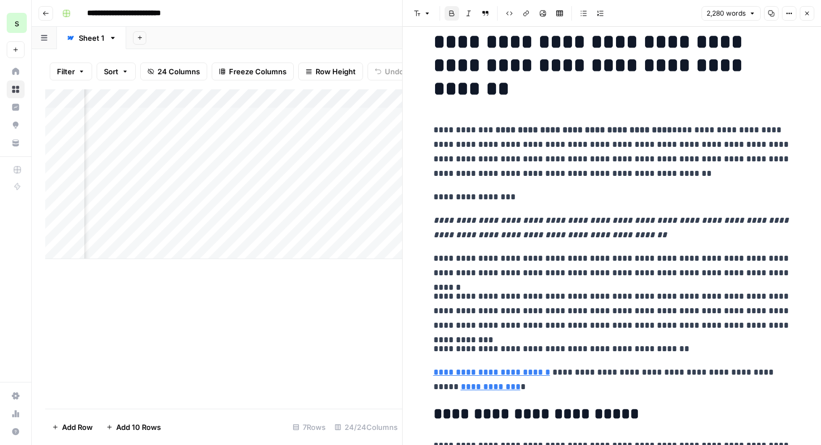
click at [530, 373] on link "**********" at bounding box center [491, 372] width 117 height 8
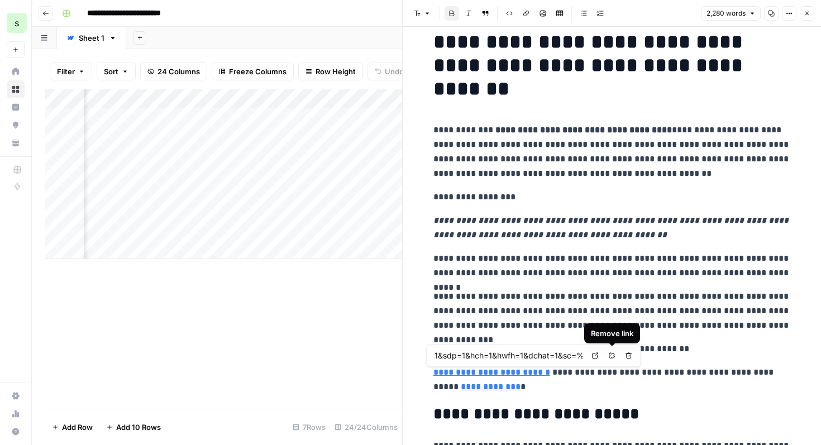
click at [612, 356] on icon "button" at bounding box center [611, 355] width 7 height 7
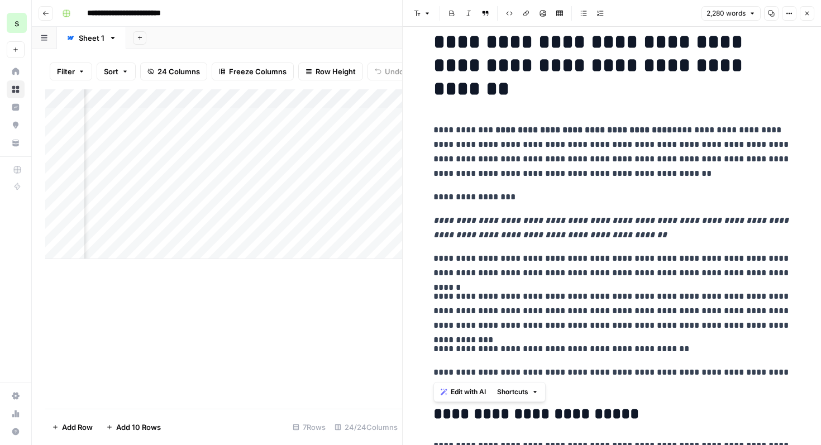
click at [478, 395] on span "Edit with AI" at bounding box center [467, 392] width 35 height 10
click at [523, 371] on p "**********" at bounding box center [611, 379] width 357 height 29
click at [541, 372] on p "**********" at bounding box center [611, 379] width 357 height 29
drag, startPoint x: 541, startPoint y: 372, endPoint x: 474, endPoint y: 373, distance: 67.5
click at [474, 373] on p "**********" at bounding box center [611, 379] width 357 height 29
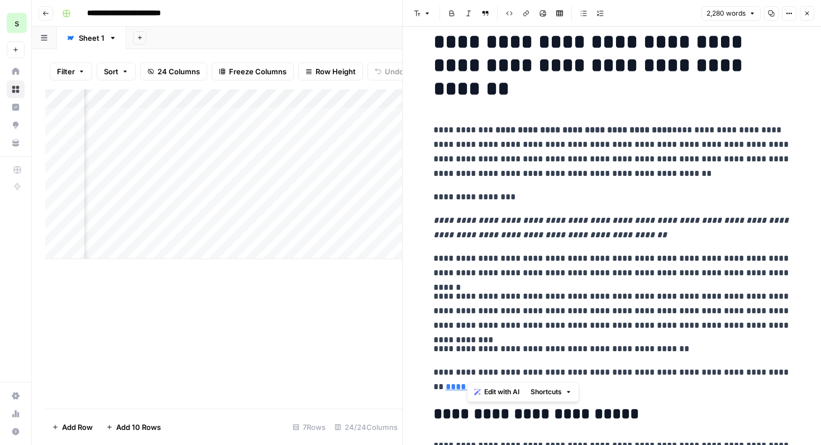
click at [556, 391] on span "Shortcuts" at bounding box center [545, 392] width 31 height 10
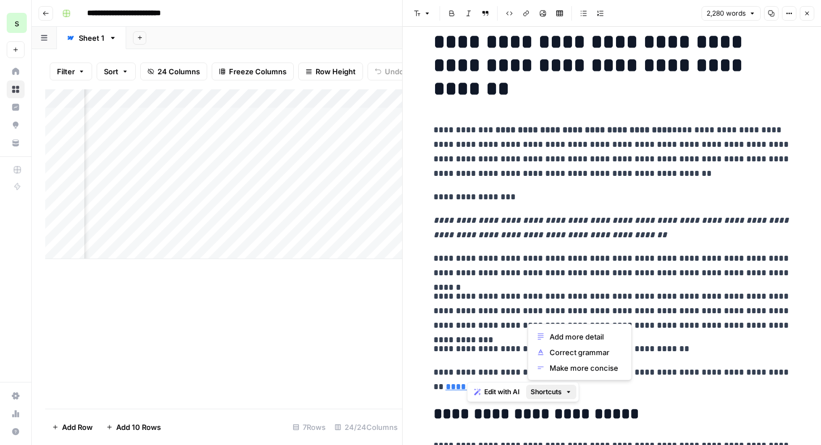
click at [529, 12] on icon "button" at bounding box center [525, 13] width 7 height 7
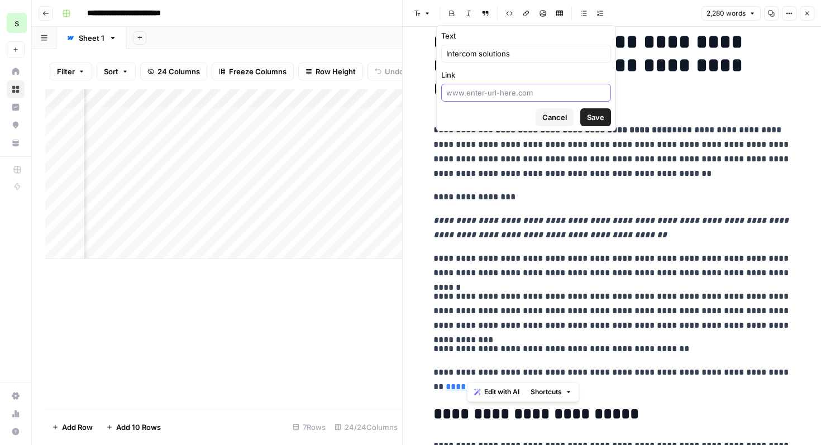
click at [521, 97] on input "Link" at bounding box center [526, 92] width 160 height 11
paste input "https://www.saasgenie.ai/intercom"
type input "https://www.saasgenie.ai/intercom"
click at [593, 117] on span "Save" at bounding box center [595, 117] width 17 height 11
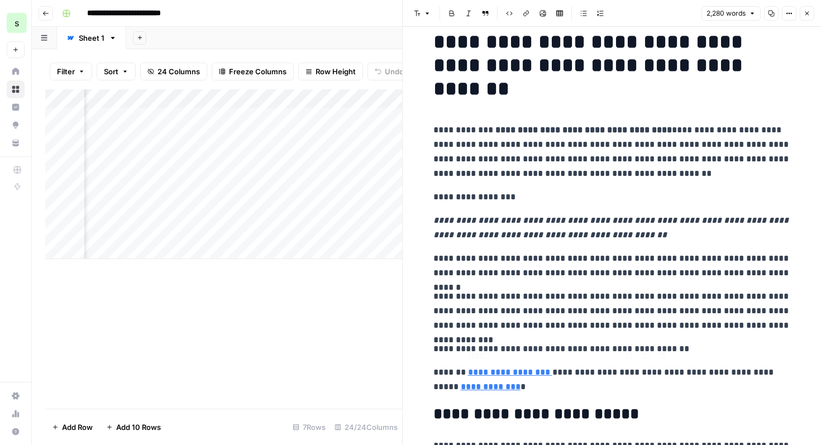
scroll to position [70, 0]
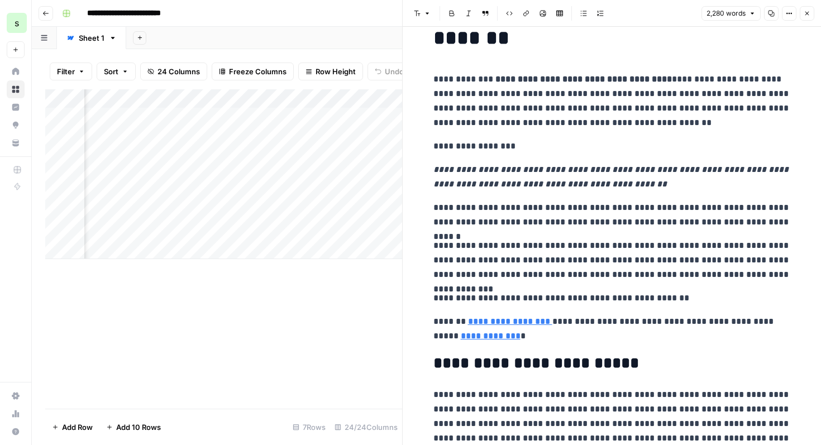
click at [502, 341] on p "**********" at bounding box center [611, 328] width 357 height 29
drag, startPoint x: 491, startPoint y: 337, endPoint x: 431, endPoint y: 338, distance: 59.7
click at [525, 17] on button "Link" at bounding box center [526, 13] width 15 height 15
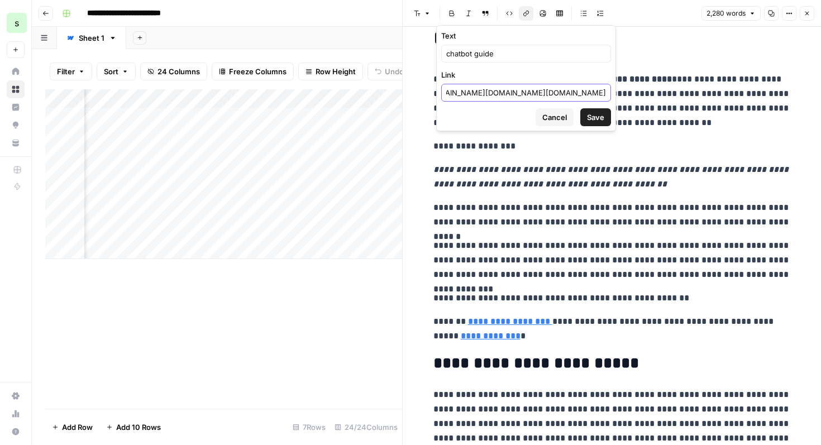
drag, startPoint x: 447, startPoint y: 92, endPoint x: 683, endPoint y: 87, distance: 236.2
click at [683, 87] on body "**********" at bounding box center [410, 222] width 821 height 445
paste input "https://www.saasgenie.ai/benefits-of-chatbots-for-customer-experience-in-2025"
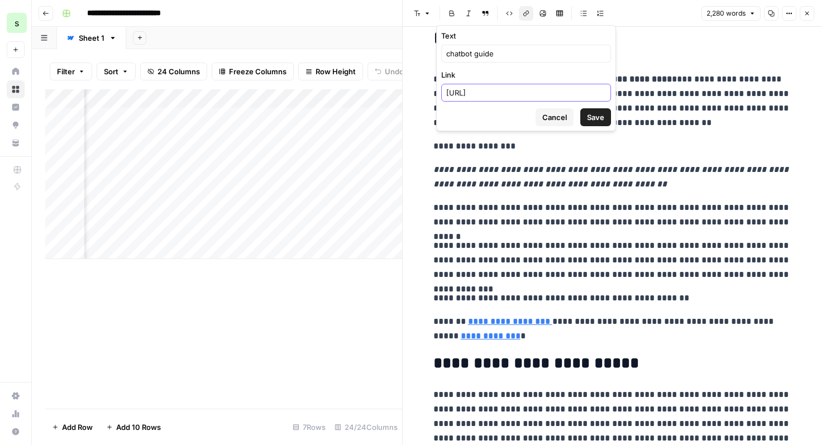
type input "https://www.saasgenie.ai/benefits-of-chatbots-for-customer-experience-in-2025"
click at [605, 115] on button "Save" at bounding box center [595, 117] width 31 height 18
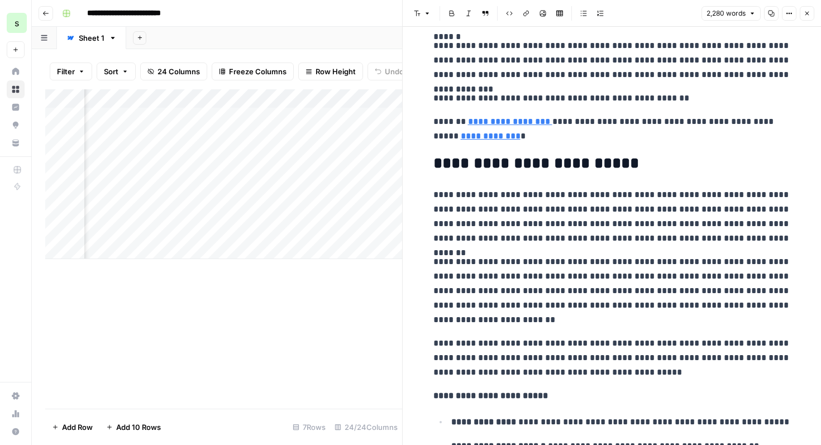
scroll to position [261, 0]
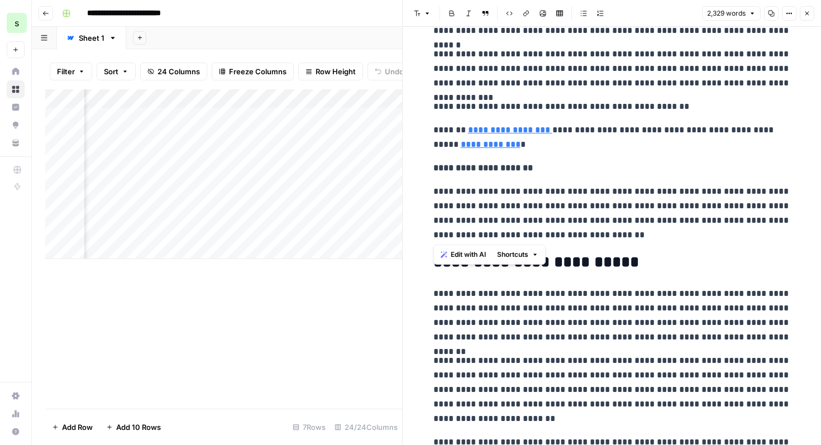
drag, startPoint x: 641, startPoint y: 237, endPoint x: 423, endPoint y: 172, distance: 227.8
click at [534, 254] on icon "button" at bounding box center [534, 254] width 7 height 7
click at [472, 257] on span "Edit with AI" at bounding box center [467, 255] width 35 height 10
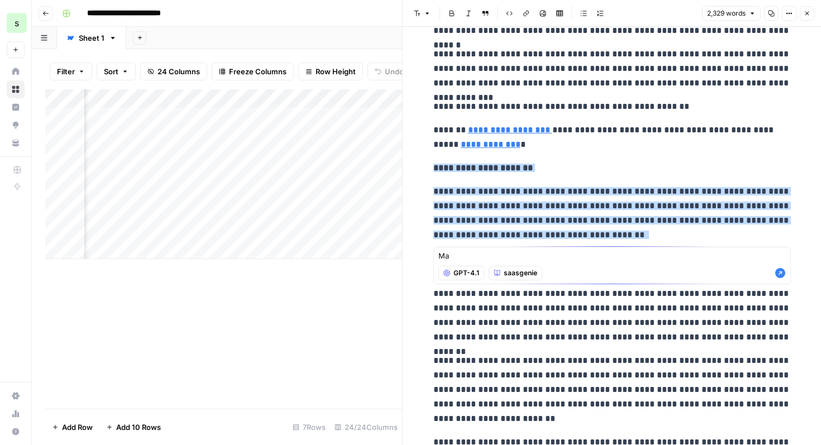
type textarea "M"
type textarea "Break the long paragraphs into easy readable sentences to rank for SEO and AEO"
click at [779, 275] on icon "button" at bounding box center [780, 273] width 10 height 10
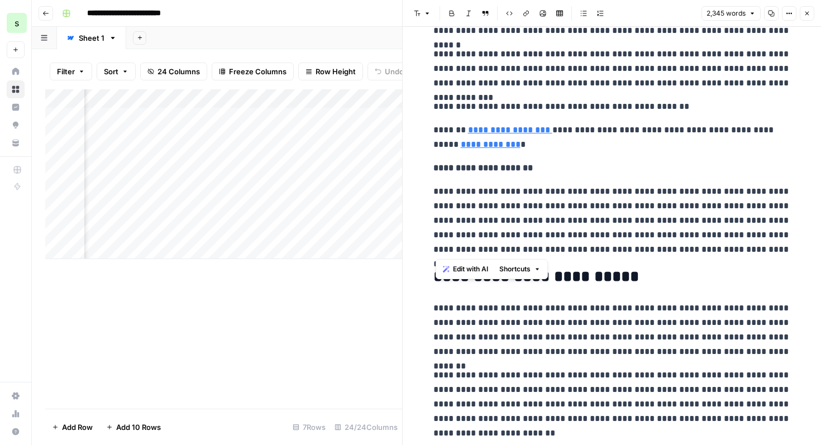
drag, startPoint x: 765, startPoint y: 250, endPoint x: 434, endPoint y: 194, distance: 335.1
click at [434, 194] on p "**********" at bounding box center [611, 220] width 357 height 73
click at [474, 270] on span "Edit with AI" at bounding box center [470, 269] width 35 height 10
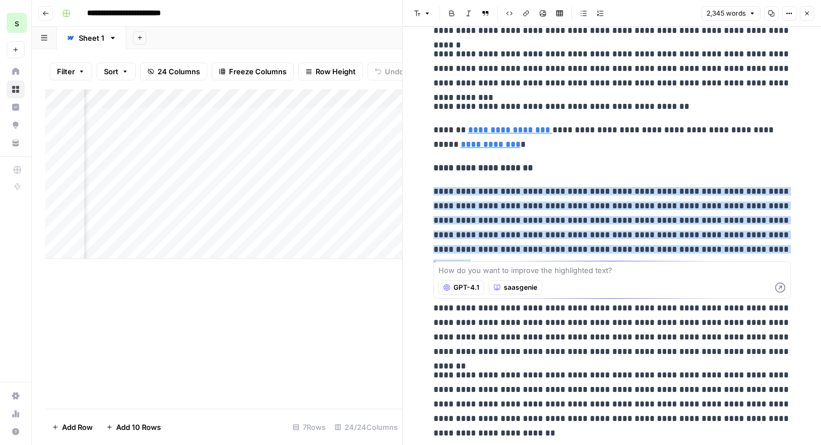
click at [511, 269] on textarea at bounding box center [611, 270] width 347 height 11
click at [573, 269] on textarea "Avoid robotic or AI based text content like (—" at bounding box center [611, 270] width 347 height 11
drag, startPoint x: 581, startPoint y: 270, endPoint x: 543, endPoint y: 269, distance: 38.5
click at [543, 269] on textarea "Avoid robotic or AI based text content like (—" at bounding box center [611, 270] width 347 height 11
click at [591, 271] on textarea "Avoid robotic or AI based text symbols like (—" at bounding box center [611, 270] width 347 height 11
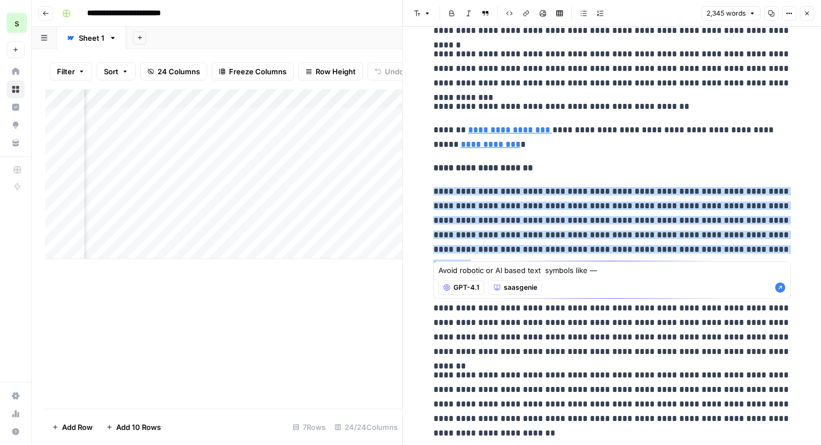
click at [621, 271] on textarea "Avoid robotic or AI based text symbols like —" at bounding box center [611, 270] width 347 height 11
click at [589, 272] on textarea "Avoid robotic or AI based text symbols like —" at bounding box center [611, 270] width 347 height 11
click at [614, 267] on textarea "Avoid robotic or AI based text symbols like "—" at bounding box center [611, 270] width 347 height 11
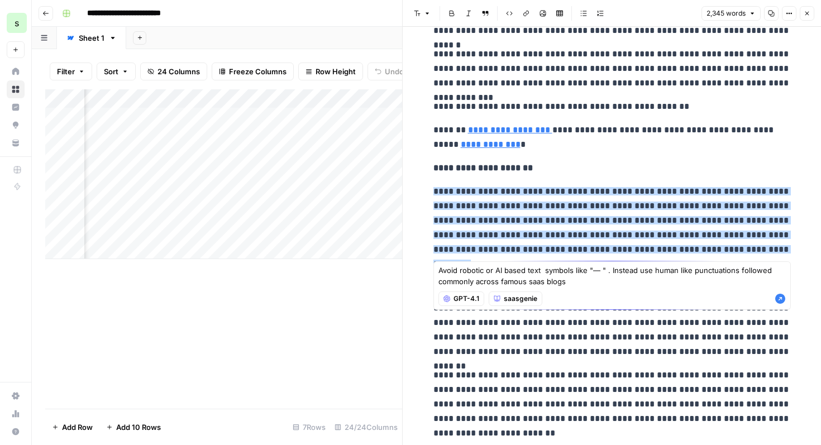
type textarea "Avoid robotic or AI based text symbols like "— " . Instead use human like punct…"
click at [778, 303] on icon "button" at bounding box center [780, 299] width 10 height 10
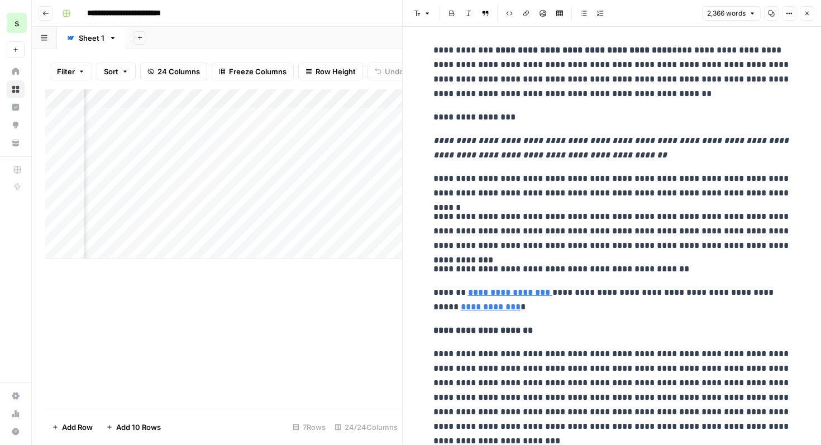
scroll to position [97, 0]
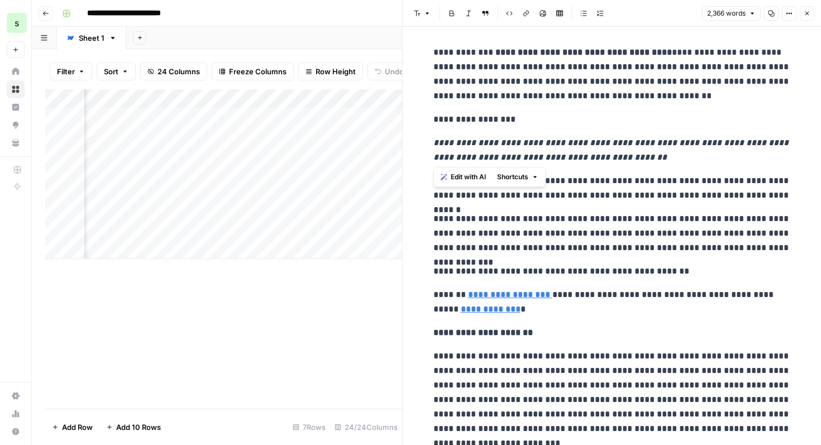
drag, startPoint x: 658, startPoint y: 161, endPoint x: 425, endPoint y: 148, distance: 233.1
click at [487, 13] on icon "button" at bounding box center [485, 13] width 7 height 7
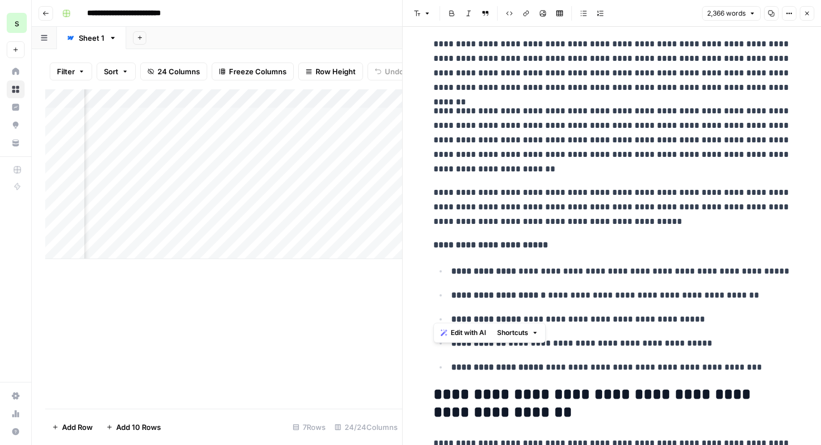
scroll to position [584, 0]
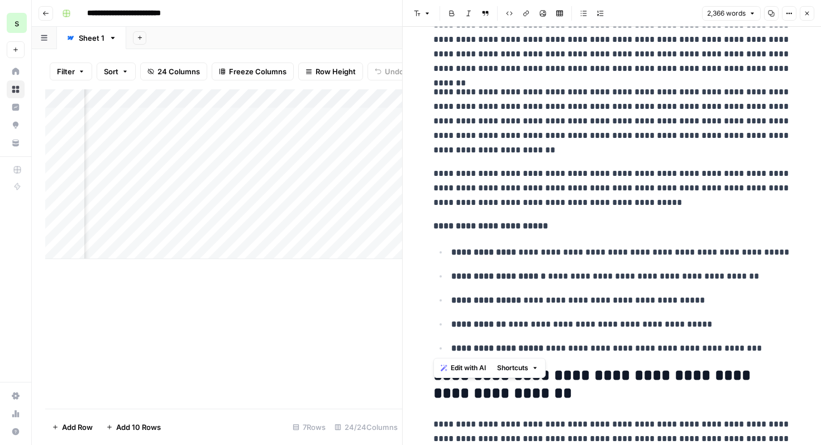
drag, startPoint x: 432, startPoint y: 97, endPoint x: 750, endPoint y: 351, distance: 407.1
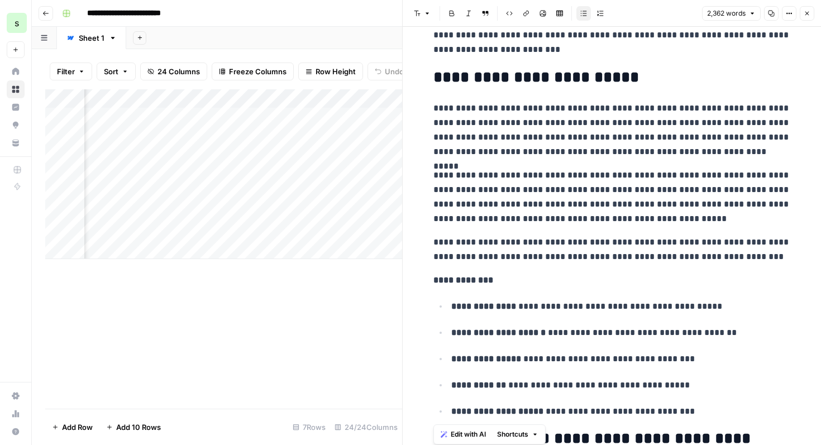
scroll to position [492, 0]
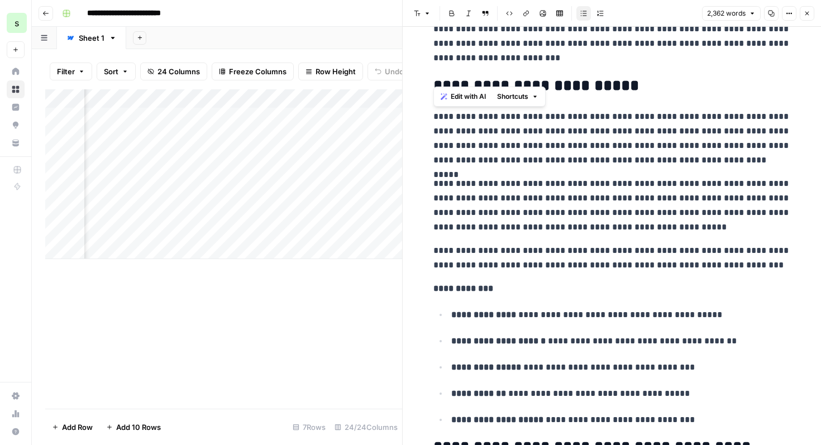
drag, startPoint x: 723, startPoint y: 313, endPoint x: 423, endPoint y: 117, distance: 358.1
click at [463, 93] on span "Edit with AI" at bounding box center [467, 97] width 35 height 10
click at [635, 176] on p "**********" at bounding box center [611, 205] width 357 height 58
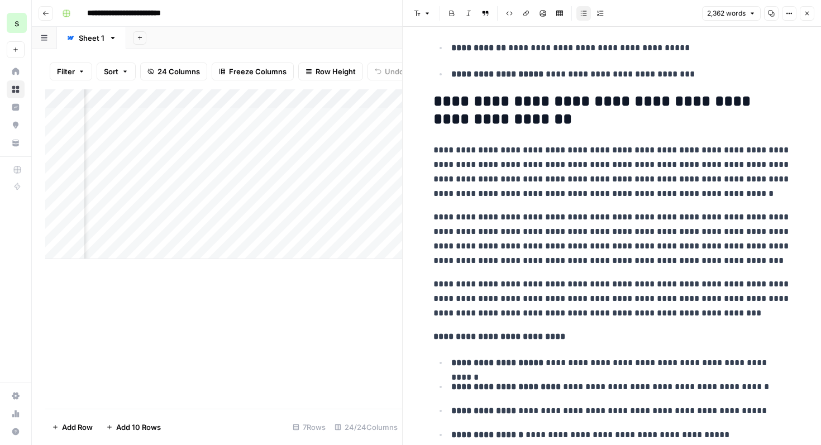
scroll to position [839, 0]
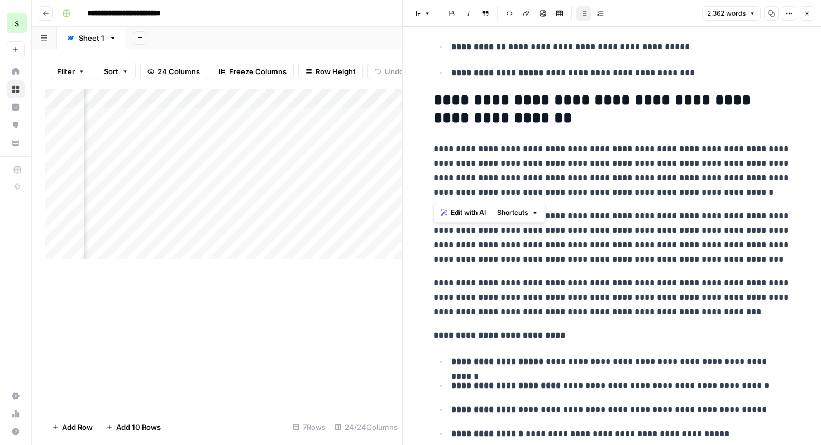
drag, startPoint x: 433, startPoint y: 150, endPoint x: 715, endPoint y: 194, distance: 286.0
click at [715, 194] on p "**********" at bounding box center [611, 171] width 357 height 58
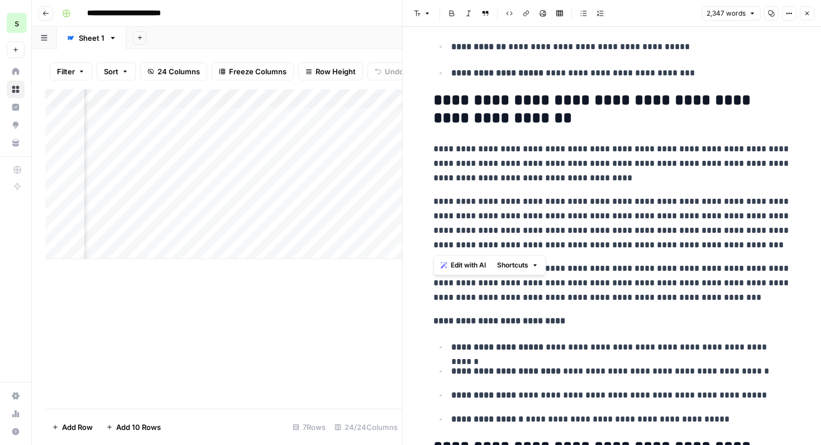
drag, startPoint x: 710, startPoint y: 242, endPoint x: 434, endPoint y: 200, distance: 279.5
click at [434, 200] on p "**********" at bounding box center [611, 223] width 357 height 58
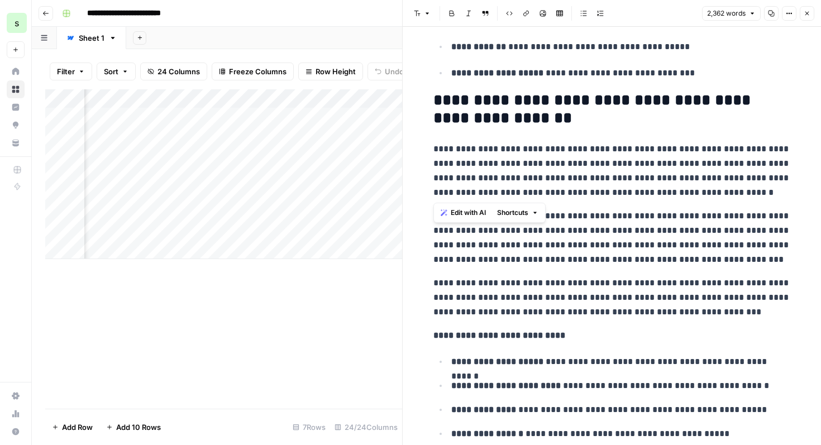
click at [697, 195] on p "**********" at bounding box center [611, 171] width 357 height 58
drag, startPoint x: 707, startPoint y: 199, endPoint x: 584, endPoint y: 185, distance: 123.5
click at [584, 185] on p "**********" at bounding box center [611, 171] width 357 height 58
click at [647, 176] on p "**********" at bounding box center [611, 171] width 357 height 58
drag, startPoint x: 704, startPoint y: 194, endPoint x: 433, endPoint y: 155, distance: 273.4
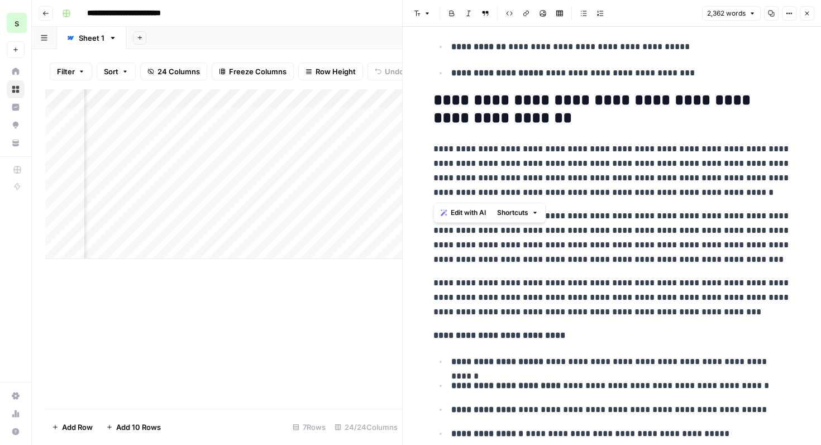
click at [433, 155] on p "**********" at bounding box center [611, 171] width 357 height 58
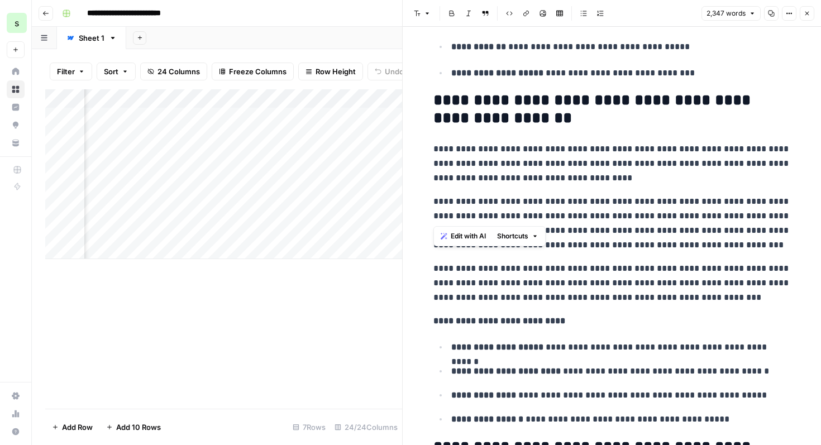
drag, startPoint x: 432, startPoint y: 199, endPoint x: 649, endPoint y: 213, distance: 217.1
drag, startPoint x: 713, startPoint y: 215, endPoint x: 466, endPoint y: 218, distance: 246.7
click at [466, 218] on p "**********" at bounding box center [611, 223] width 357 height 58
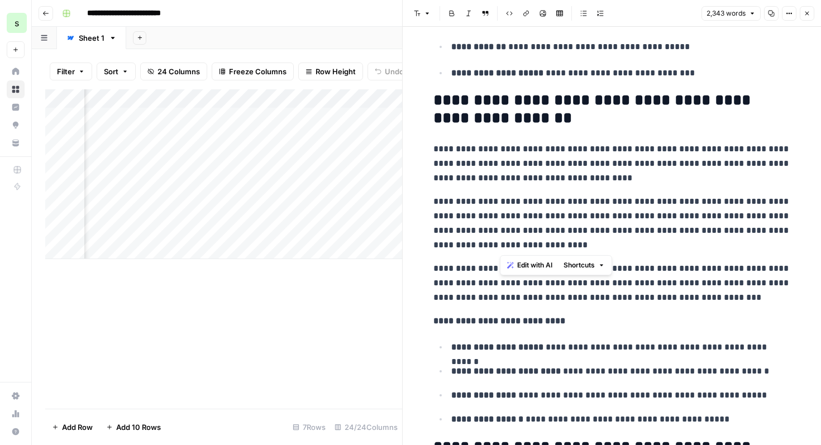
drag, startPoint x: 695, startPoint y: 229, endPoint x: 746, endPoint y: 247, distance: 54.0
click at [746, 247] on p "**********" at bounding box center [611, 223] width 357 height 58
click at [466, 10] on icon "button" at bounding box center [468, 13] width 7 height 7
click at [684, 278] on p "**********" at bounding box center [611, 283] width 357 height 44
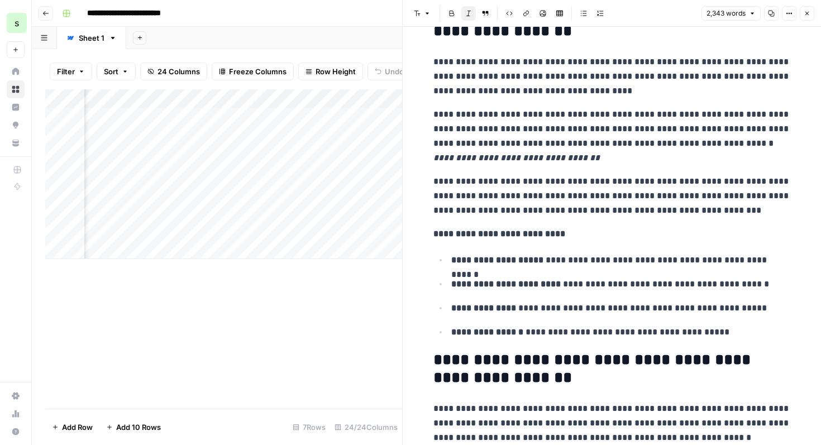
scroll to position [928, 0]
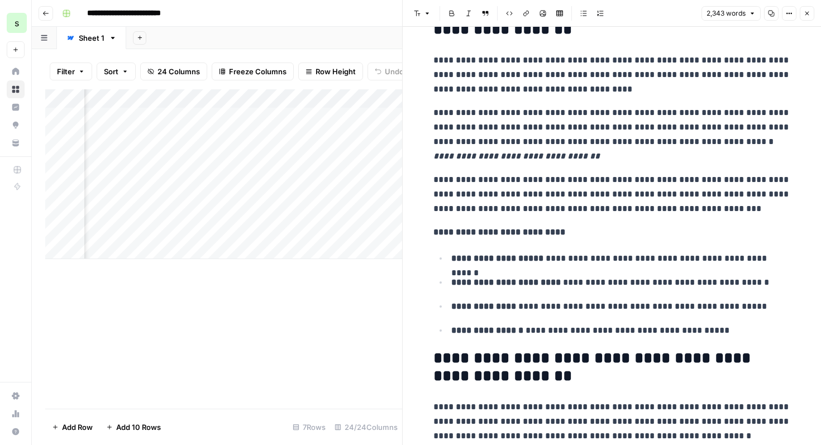
click at [569, 162] on p "**********" at bounding box center [611, 134] width 357 height 58
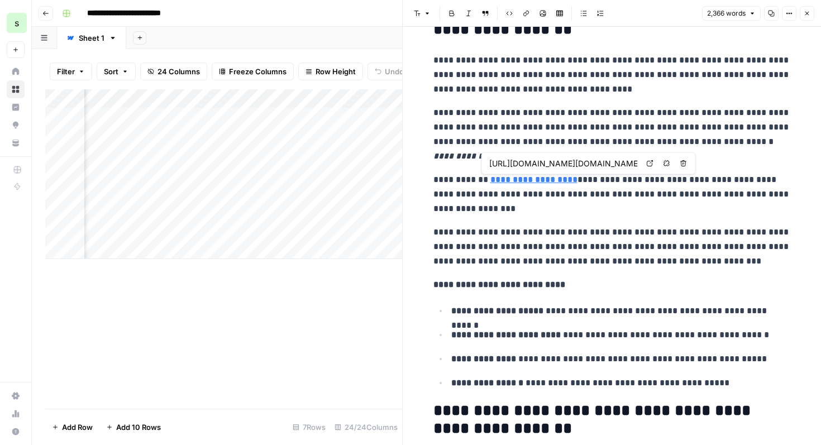
click at [556, 182] on link "**********" at bounding box center [533, 179] width 87 height 8
click at [526, 14] on icon "button" at bounding box center [526, 14] width 6 height 6
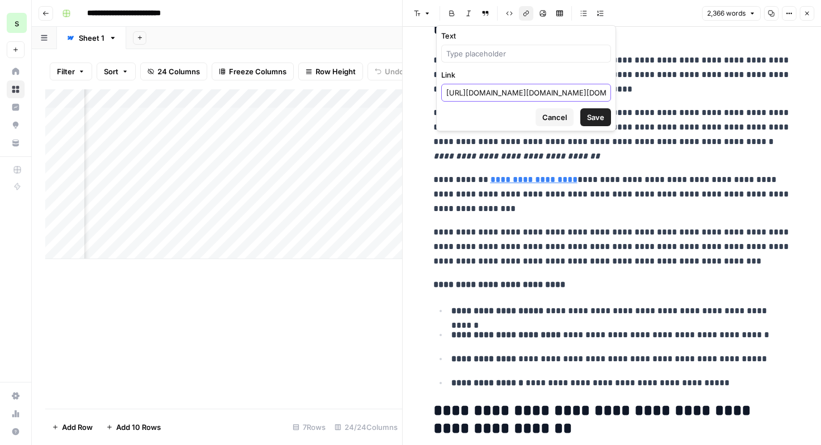
click at [535, 87] on input "https://inc-word-edit.officeapps.live.com/we/wordeditorframe.aspx?new=1&ui=en-G…" at bounding box center [526, 92] width 160 height 11
paste input "https://www.mckinsey.com/industries/retail/our-insights/personalizing-the-custo…"
type input "https://www.mckinsey.com/industries/retail/our-insights/personalizing-the-custo…"
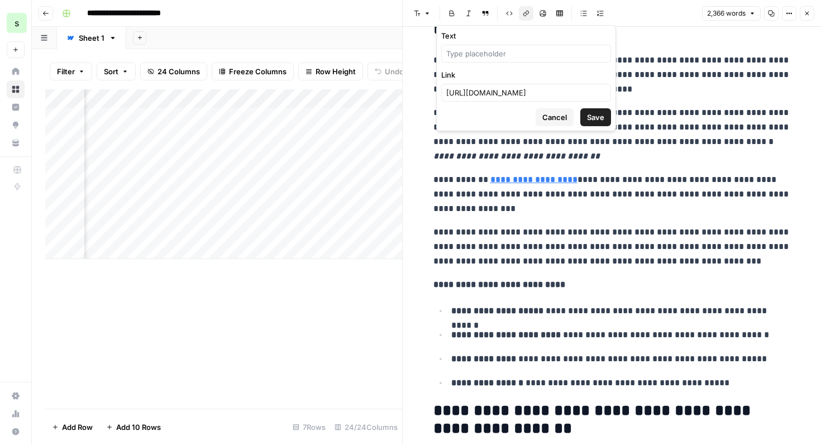
click at [601, 119] on span "Save" at bounding box center [595, 117] width 17 height 11
click at [599, 122] on span "Save" at bounding box center [595, 117] width 17 height 11
click at [553, 100] on div "https://www.mckinsey.com/industries/retail/our-insights/personalizing-the-custo…" at bounding box center [526, 93] width 170 height 18
click at [610, 116] on button "Save" at bounding box center [595, 117] width 31 height 18
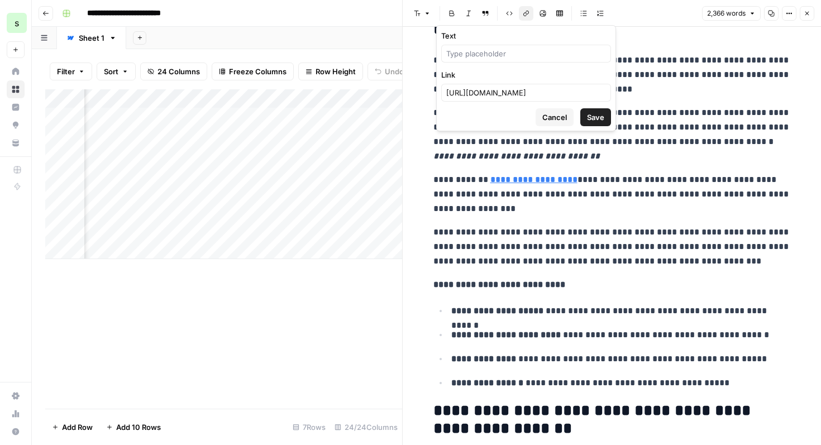
click at [599, 116] on span "Save" at bounding box center [595, 117] width 17 height 11
click at [563, 124] on button "Cancel" at bounding box center [554, 117] width 38 height 18
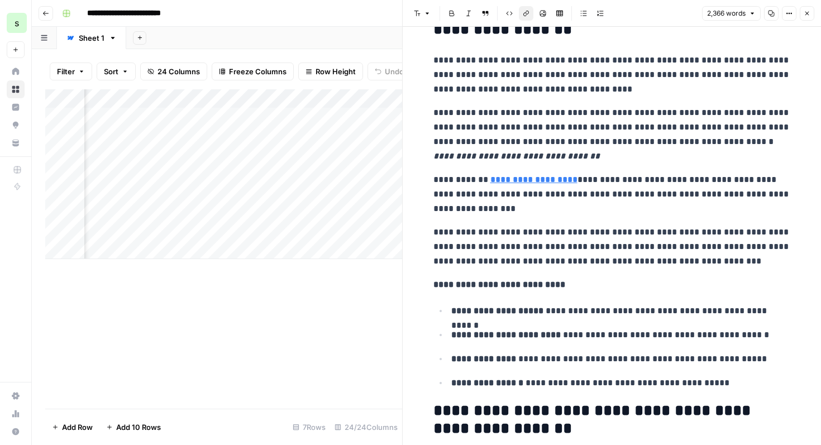
click at [526, 11] on icon "button" at bounding box center [526, 14] width 6 height 6
drag, startPoint x: 572, startPoint y: 184, endPoint x: 490, endPoint y: 176, distance: 82.9
click at [490, 176] on p "**********" at bounding box center [611, 194] width 357 height 44
click at [527, 15] on icon "button" at bounding box center [525, 13] width 7 height 7
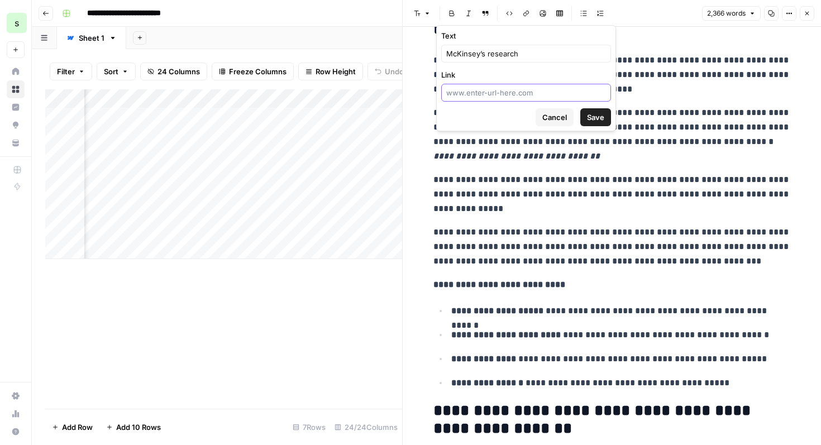
click at [514, 88] on input "Link" at bounding box center [526, 92] width 160 height 11
paste input "https://www.mckinsey.com/industries/retail/our-insights/personalizing-the-custo…"
type input "https://www.mckinsey.com/industries/retail/our-insights/personalizing-the-custo…"
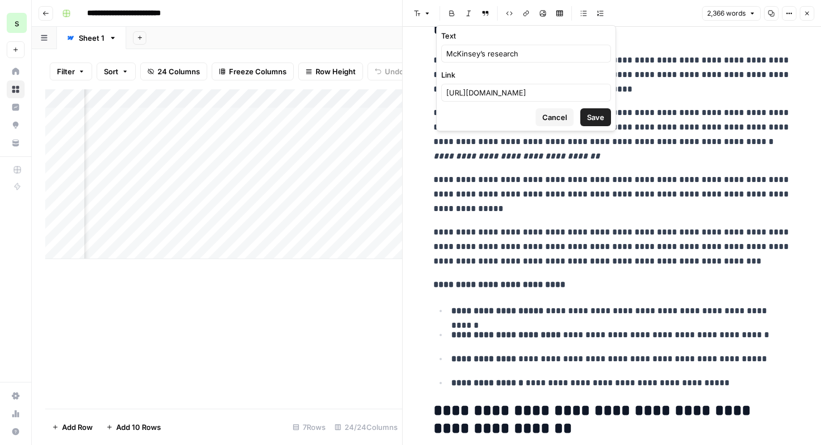
click at [595, 118] on span "Save" at bounding box center [595, 117] width 17 height 11
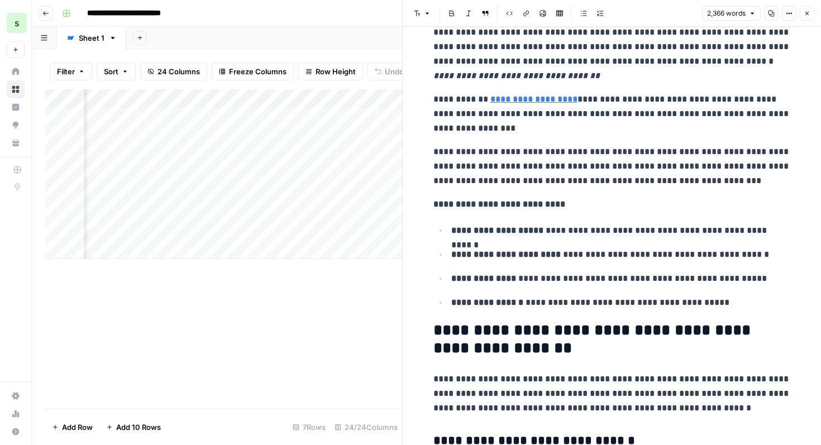
scroll to position [989, 0]
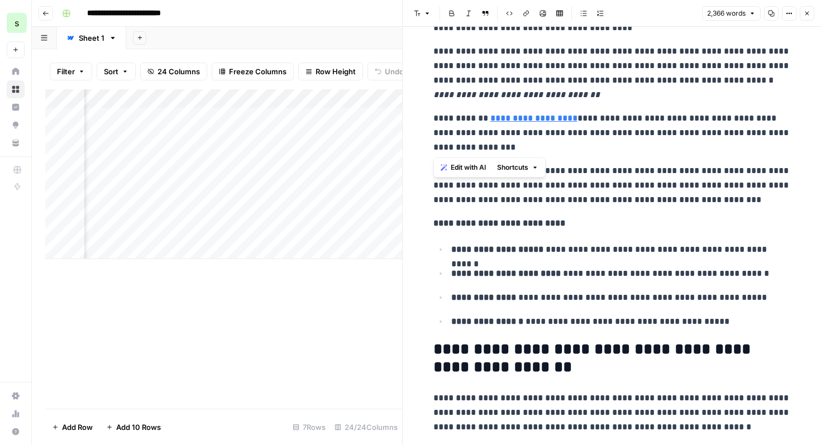
drag, startPoint x: 474, startPoint y: 145, endPoint x: 429, endPoint y: 117, distance: 52.8
click at [482, 10] on icon "button" at bounding box center [485, 13] width 7 height 7
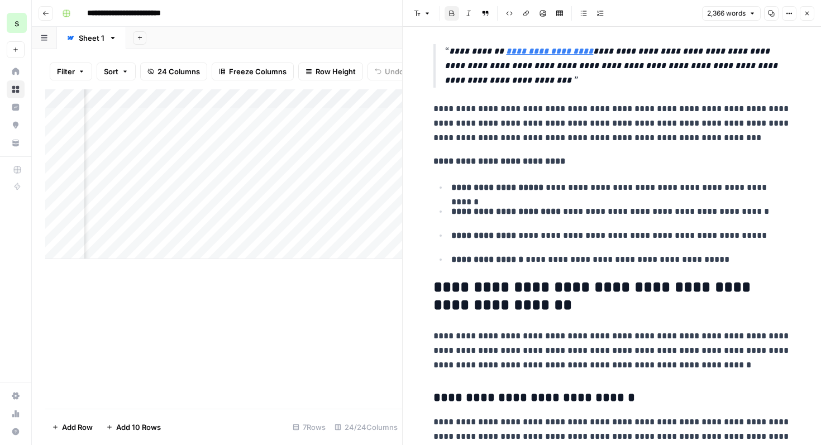
scroll to position [1064, 0]
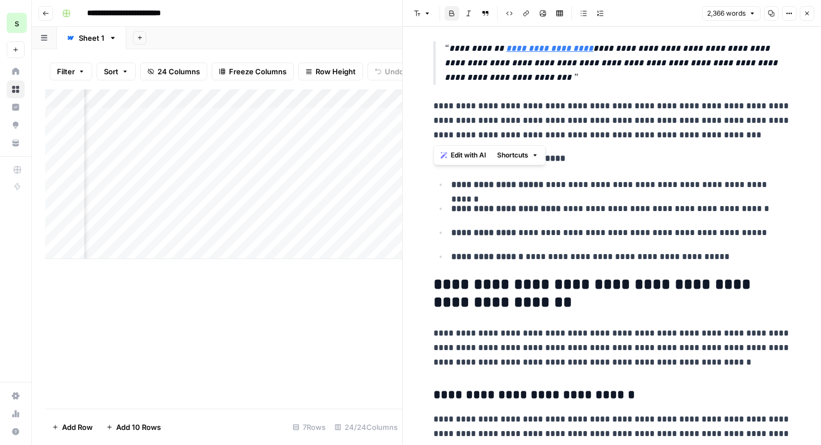
drag, startPoint x: 727, startPoint y: 133, endPoint x: 429, endPoint y: 109, distance: 299.0
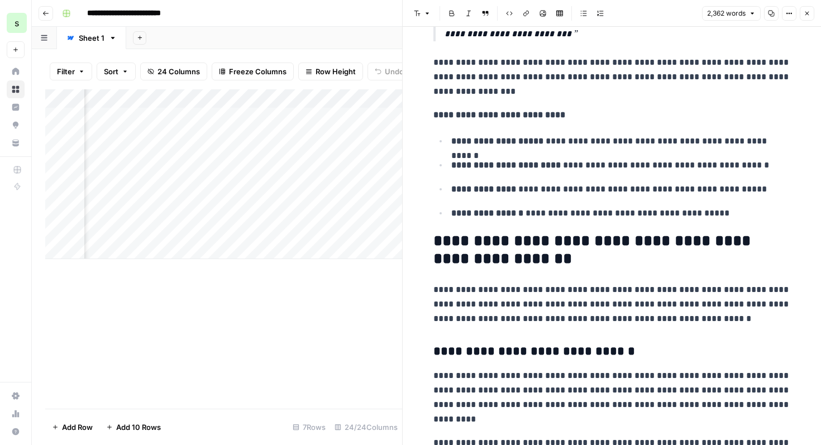
scroll to position [1168, 0]
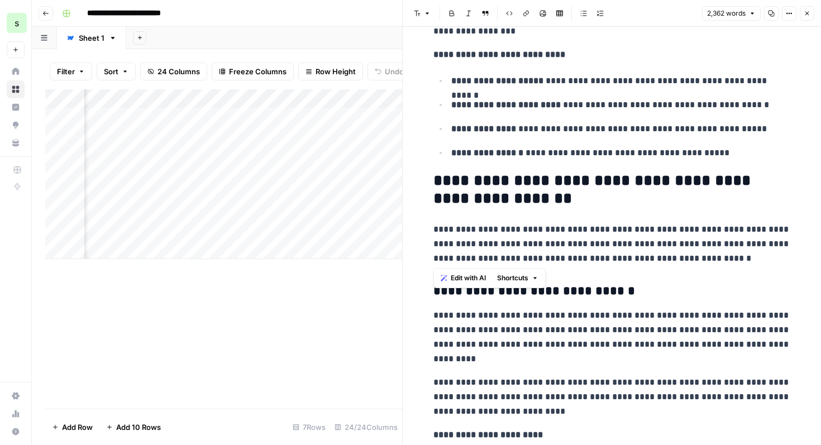
drag, startPoint x: 704, startPoint y: 260, endPoint x: 433, endPoint y: 231, distance: 273.4
click at [433, 231] on p "**********" at bounding box center [611, 244] width 357 height 44
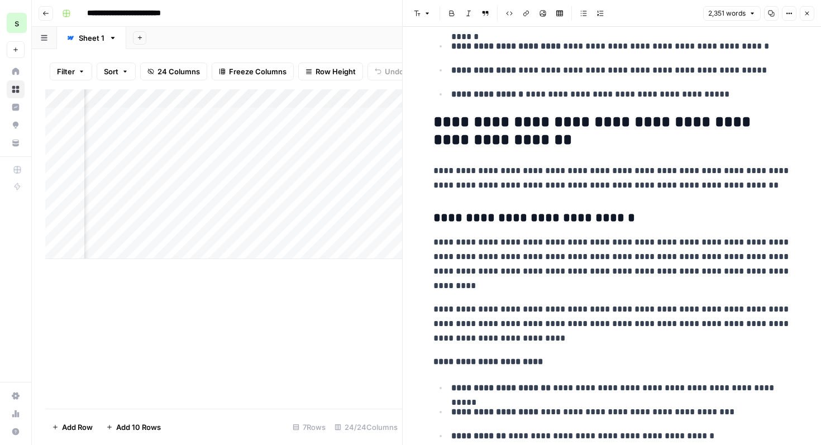
scroll to position [1232, 0]
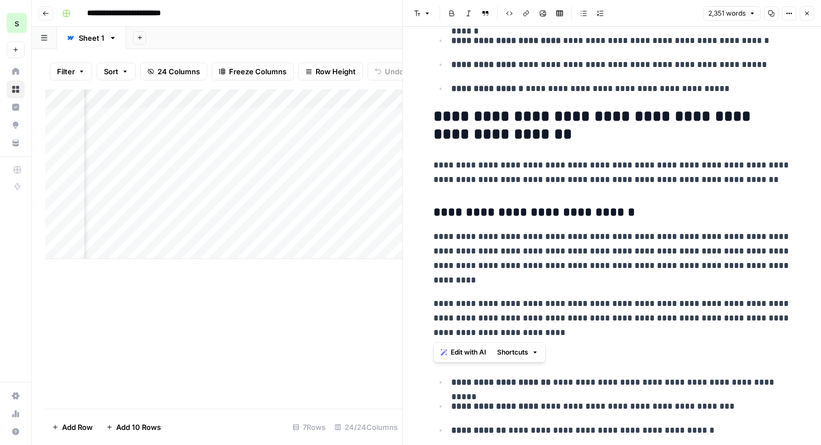
drag, startPoint x: 539, startPoint y: 333, endPoint x: 425, endPoint y: 238, distance: 148.2
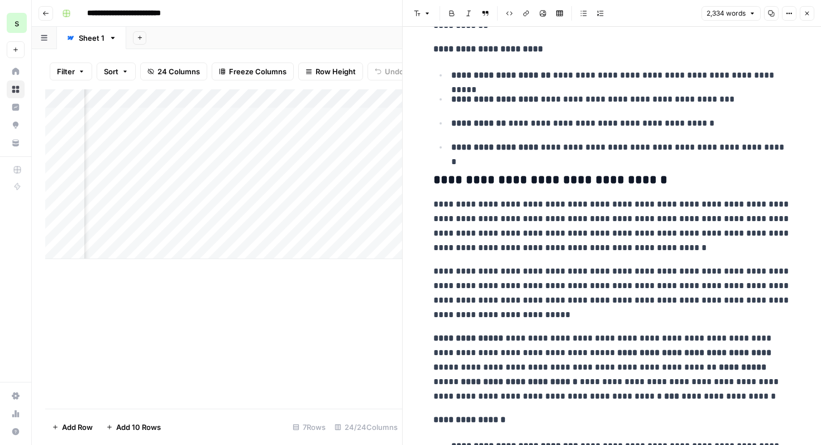
scroll to position [1512, 0]
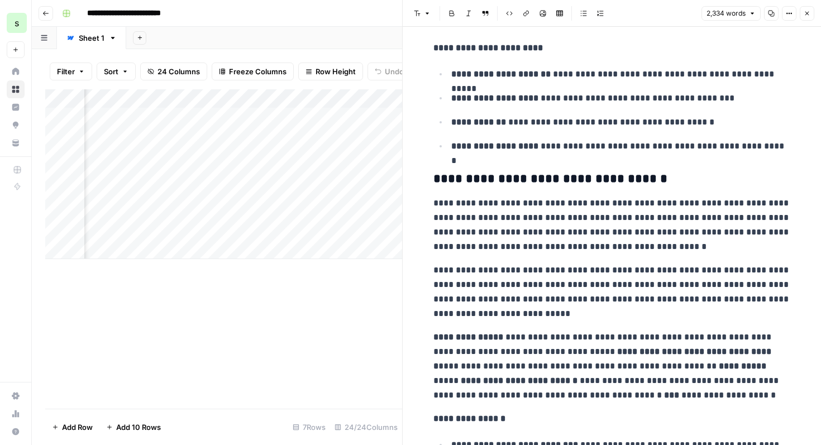
click at [646, 181] on h3 "**********" at bounding box center [611, 179] width 357 height 16
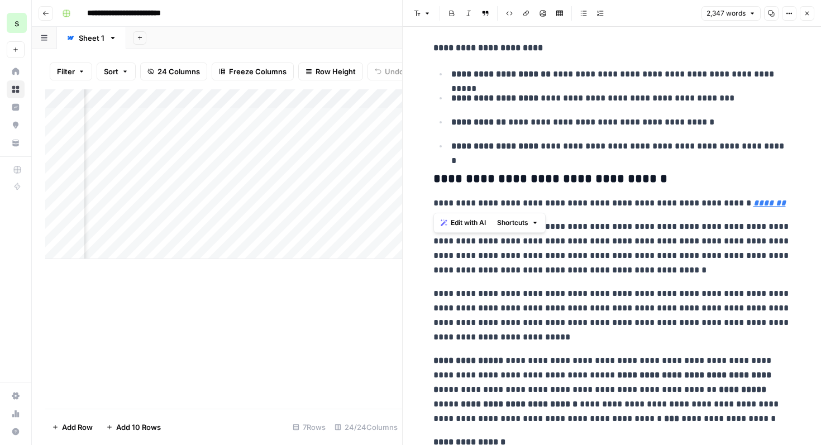
drag, startPoint x: 772, startPoint y: 202, endPoint x: 426, endPoint y: 205, distance: 346.1
click at [485, 13] on icon "button" at bounding box center [485, 13] width 7 height 7
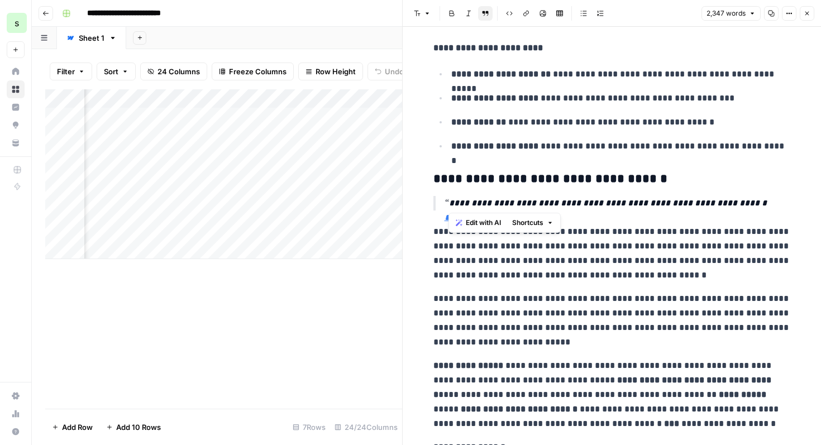
click at [477, 213] on em "*******" at bounding box center [460, 217] width 32 height 8
click at [525, 12] on icon "button" at bounding box center [526, 14] width 6 height 6
click at [522, 16] on icon "button" at bounding box center [525, 13] width 7 height 7
click at [477, 213] on em "*******" at bounding box center [460, 217] width 32 height 8
drag, startPoint x: 746, startPoint y: 205, endPoint x: 781, endPoint y: 205, distance: 35.2
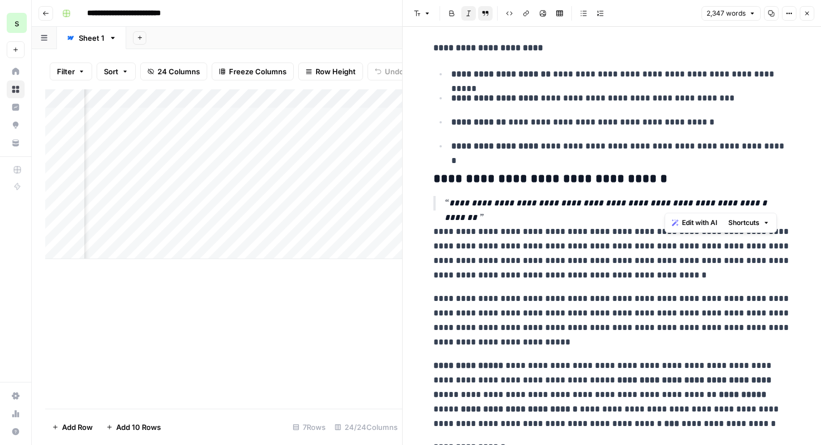
click at [781, 205] on p "**********" at bounding box center [617, 203] width 346 height 15
click at [527, 14] on icon "button" at bounding box center [525, 13] width 7 height 7
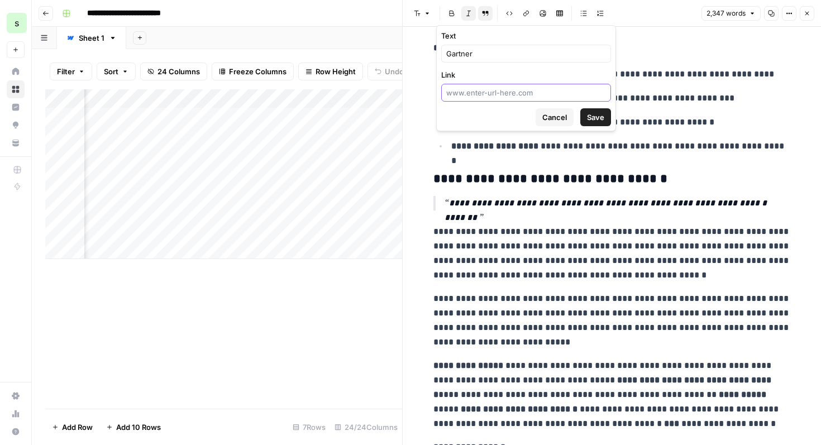
click at [539, 94] on input "Link" at bounding box center [526, 92] width 160 height 11
paste input "https://www.gartner.com/en/articles/customer-service-ai#:~:text=The%20hype%20su…"
type input "https://www.gartner.com/en/articles/customer-service-ai#:~:text=The%20hype%20su…"
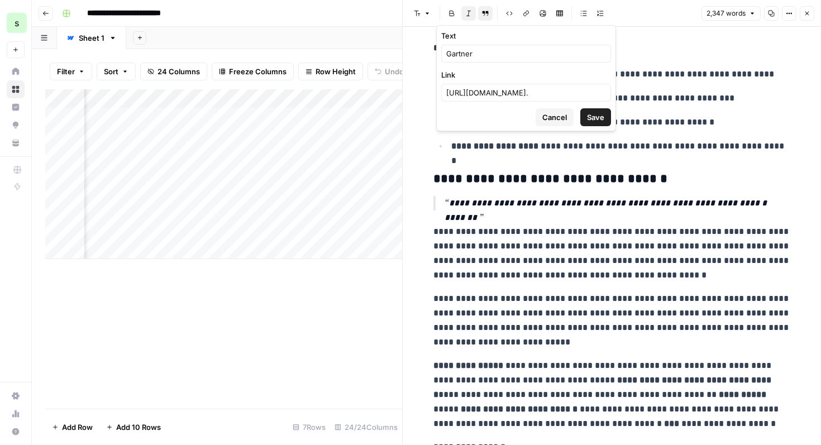
click at [592, 114] on span "Save" at bounding box center [595, 117] width 17 height 11
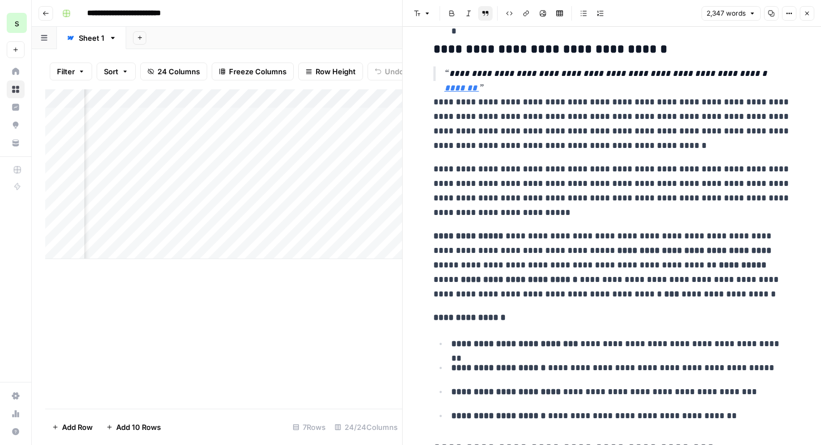
scroll to position [1643, 0]
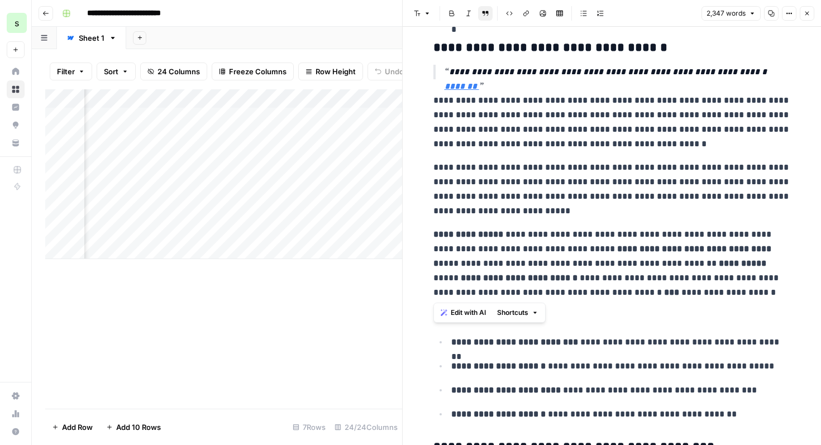
drag, startPoint x: 430, startPoint y: 107, endPoint x: 682, endPoint y: 291, distance: 312.3
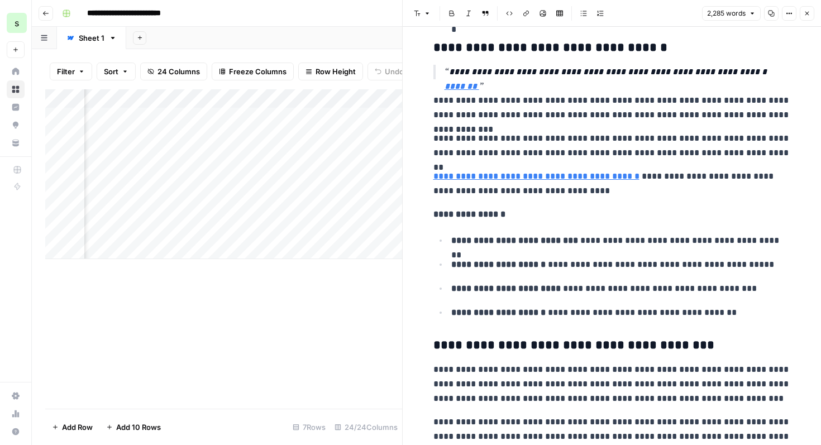
click at [585, 180] on link "**********" at bounding box center [536, 176] width 206 height 8
drag, startPoint x: 546, startPoint y: 192, endPoint x: 426, endPoint y: 176, distance: 120.5
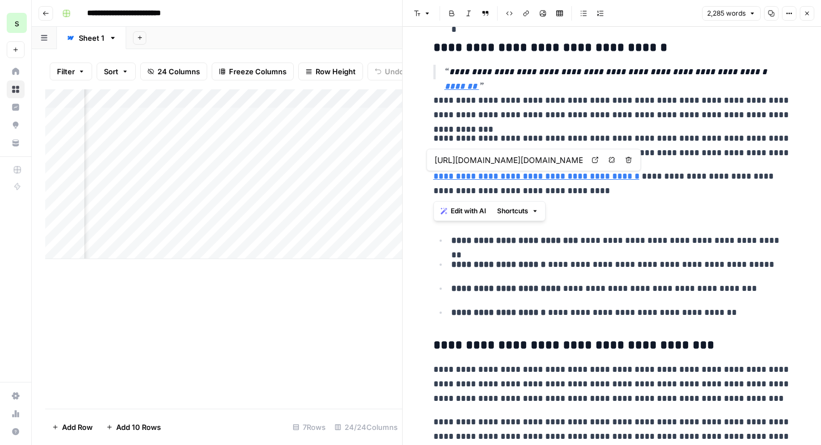
click at [573, 176] on link "**********" at bounding box center [536, 176] width 206 height 8
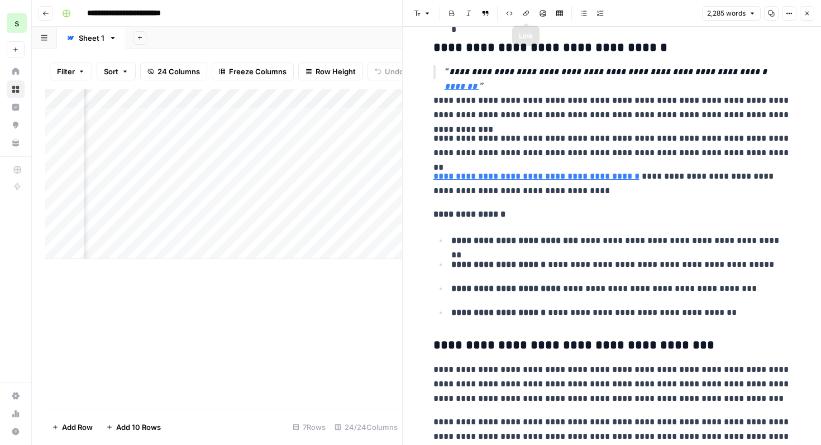
click at [528, 16] on icon "button" at bounding box center [525, 13] width 7 height 7
click at [634, 180] on link "**********" at bounding box center [536, 176] width 206 height 8
drag, startPoint x: 636, startPoint y: 176, endPoint x: 431, endPoint y: 180, distance: 204.9
click at [524, 11] on icon "button" at bounding box center [525, 13] width 7 height 7
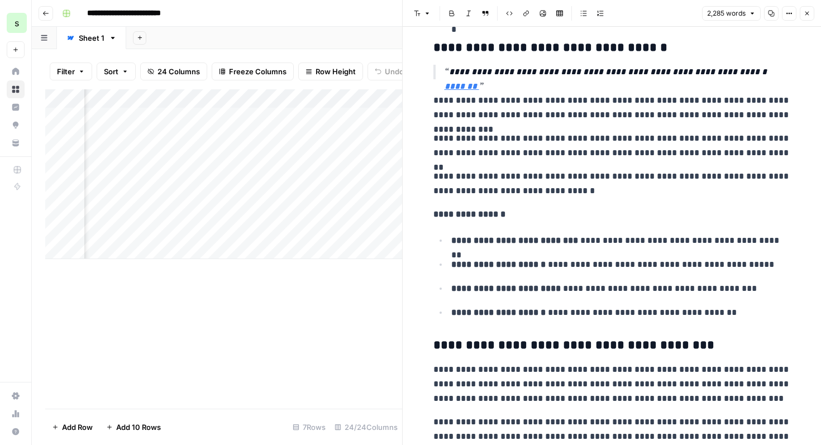
click at [524, 11] on icon "button" at bounding box center [525, 13] width 7 height 7
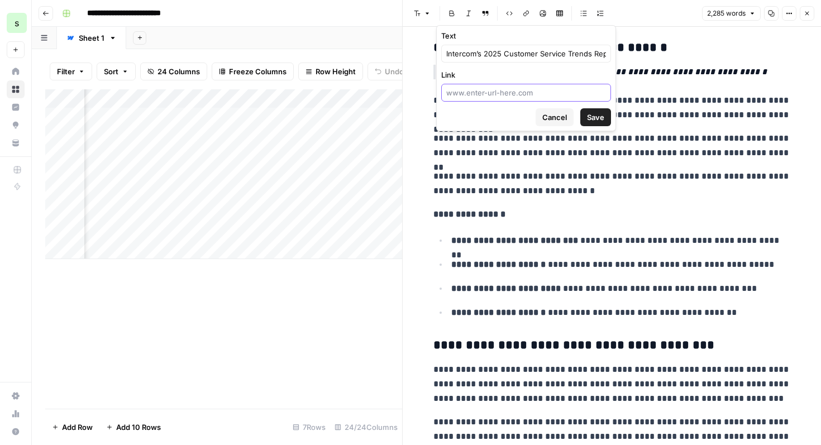
click at [532, 95] on input "Link" at bounding box center [526, 92] width 160 height 11
paste input "https://transformation.intercom.com/"
type input "https://transformation.intercom.com/"
click at [469, 116] on div "Cancel Save" at bounding box center [526, 117] width 170 height 18
click at [589, 117] on span "Save" at bounding box center [595, 117] width 17 height 11
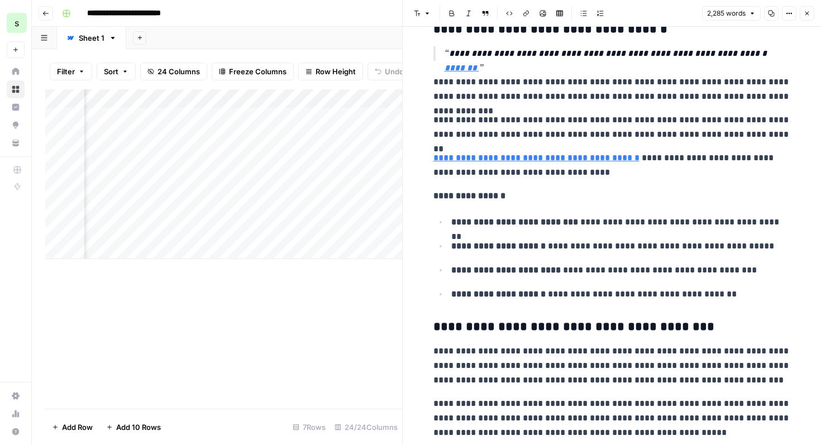
scroll to position [1663, 0]
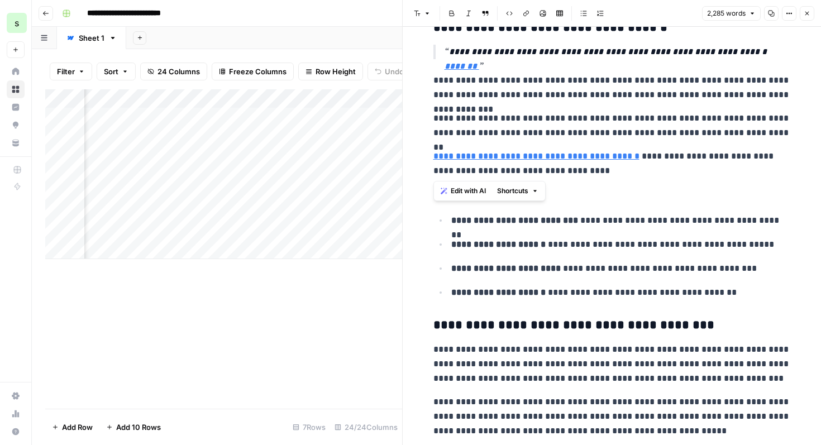
drag, startPoint x: 588, startPoint y: 173, endPoint x: 429, endPoint y: 160, distance: 159.6
click at [488, 14] on icon "button" at bounding box center [485, 13] width 6 height 5
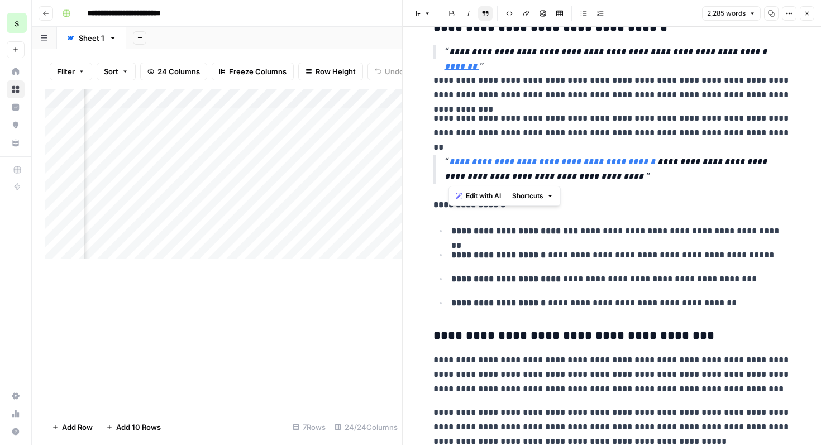
click at [629, 253] on p "**********" at bounding box center [620, 255] width 339 height 15
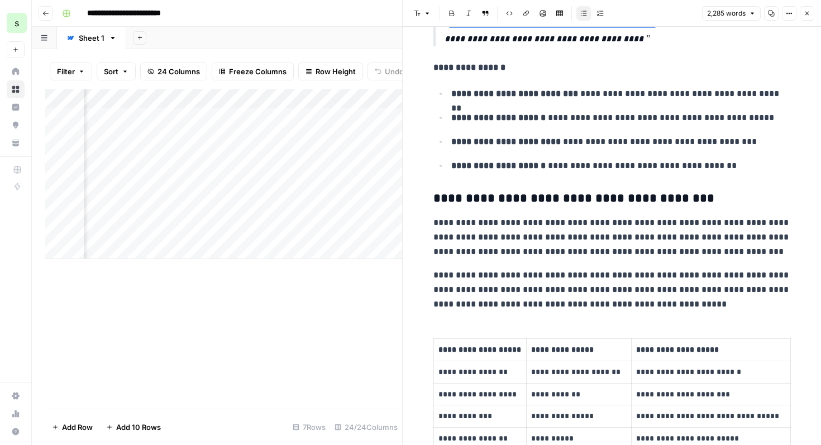
scroll to position [1791, 0]
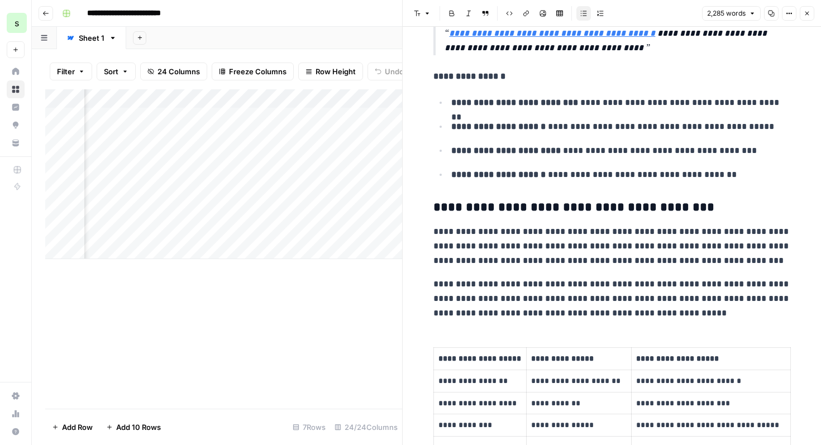
click at [730, 175] on p "**********" at bounding box center [620, 174] width 339 height 15
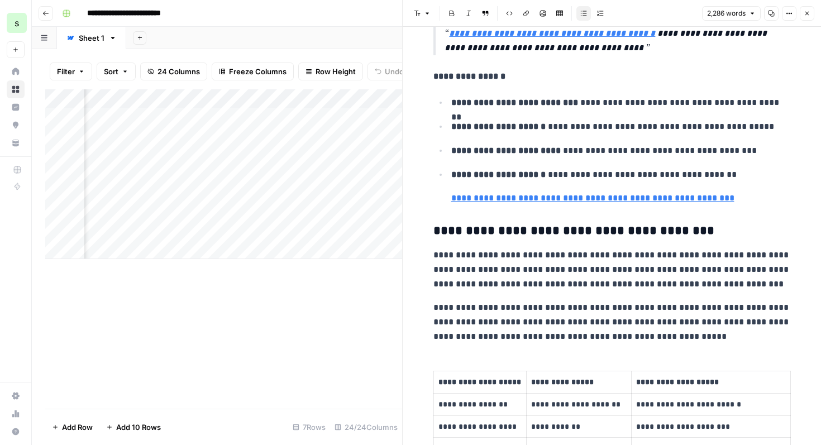
click at [454, 199] on link "**********" at bounding box center [592, 198] width 283 height 8
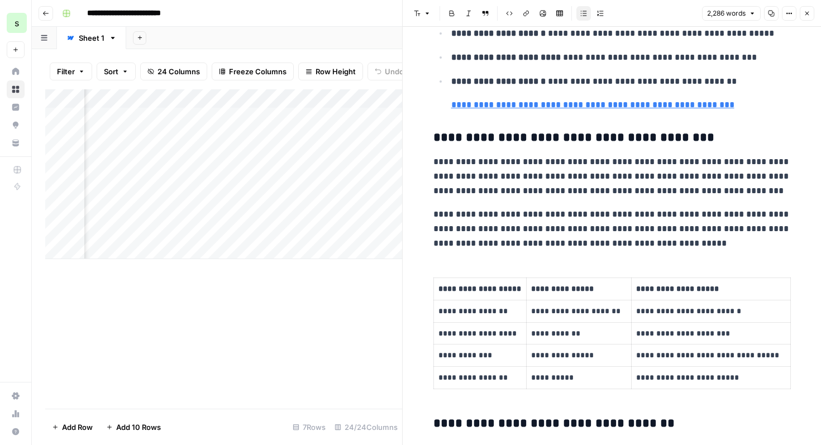
scroll to position [1885, 0]
drag, startPoint x: 433, startPoint y: 161, endPoint x: 730, endPoint y: 250, distance: 309.8
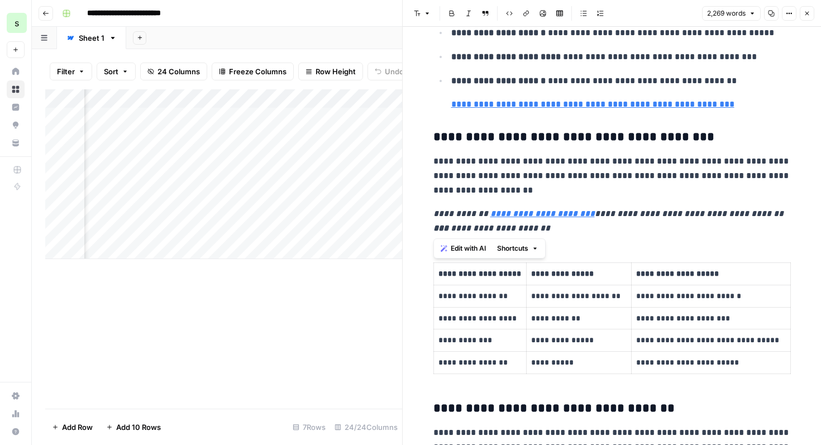
drag, startPoint x: 560, startPoint y: 226, endPoint x: 430, endPoint y: 210, distance: 131.6
click at [487, 16] on icon "button" at bounding box center [485, 13] width 7 height 7
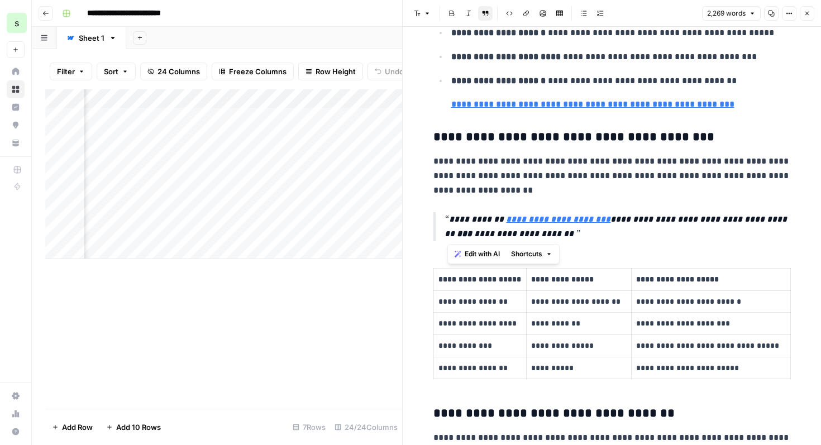
click at [572, 222] on em "**********" at bounding box center [558, 219] width 104 height 8
click at [526, 17] on button "Link" at bounding box center [526, 13] width 15 height 15
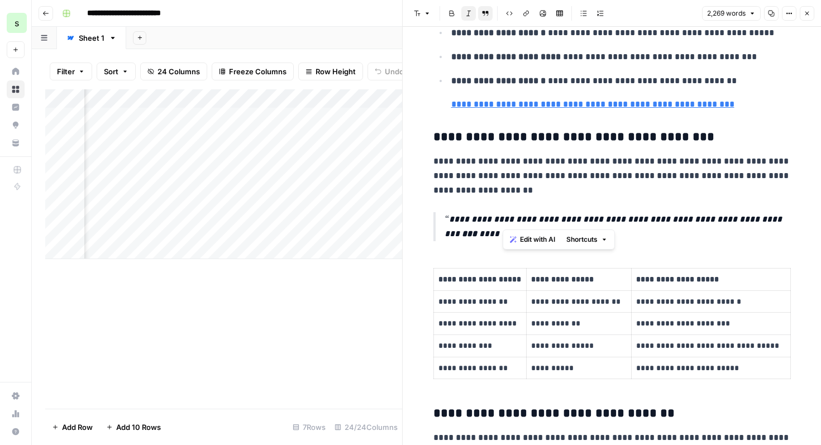
drag, startPoint x: 609, startPoint y: 219, endPoint x: 503, endPoint y: 219, distance: 106.1
click at [503, 219] on em "**********" at bounding box center [614, 226] width 340 height 23
click at [527, 12] on icon "button" at bounding box center [525, 13] width 7 height 7
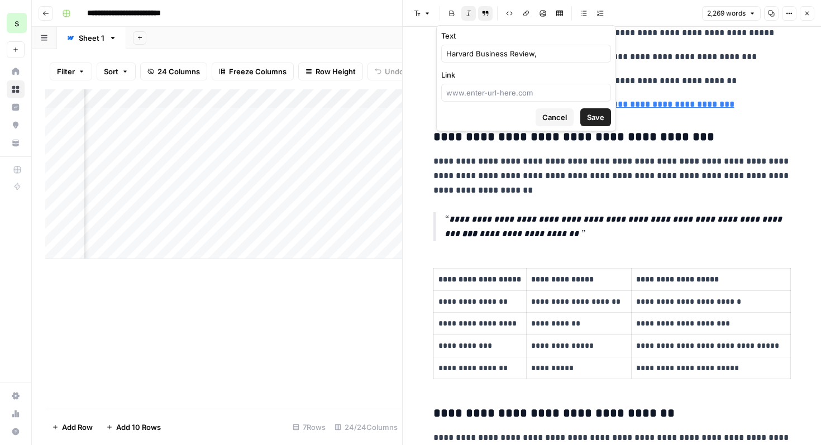
click at [515, 103] on form "Text Harvard Business Review, Link Cancel Save" at bounding box center [526, 78] width 179 height 105
click at [515, 93] on input "Link" at bounding box center [526, 92] width 160 height 11
paste input "https://hbr.org/sponsored/2025/04/how-knowledge-mismanagement-is-costing-your-c…"
type input "https://hbr.org/sponsored/2025/04/how-knowledge-mismanagement-is-costing-your-c…"
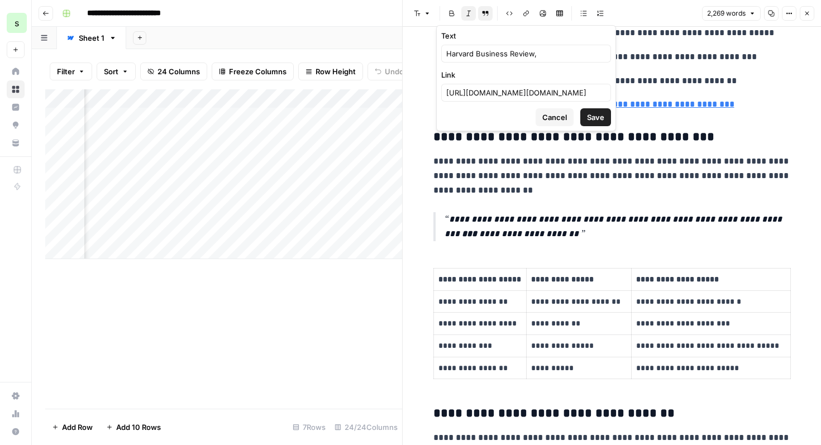
scroll to position [0, 0]
click at [594, 113] on span "Save" at bounding box center [595, 117] width 17 height 11
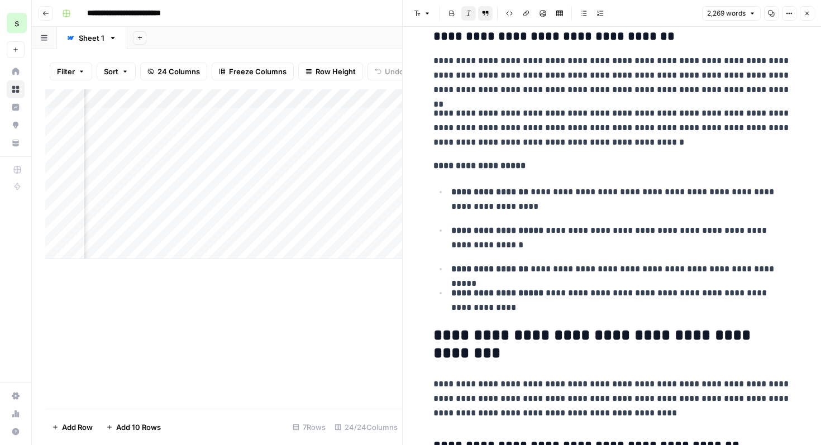
scroll to position [2262, 0]
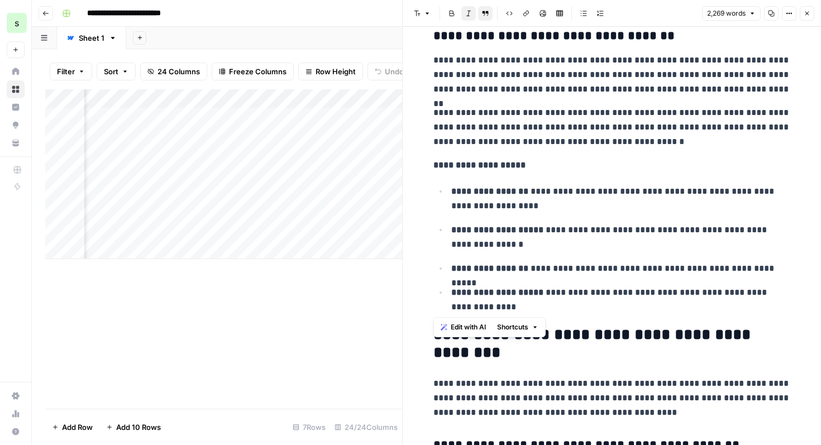
drag, startPoint x: 486, startPoint y: 308, endPoint x: 433, endPoint y: 59, distance: 254.0
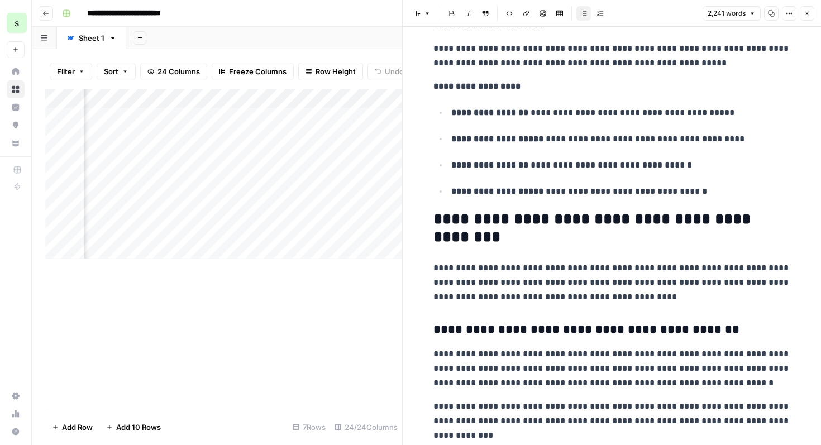
scroll to position [2334, 0]
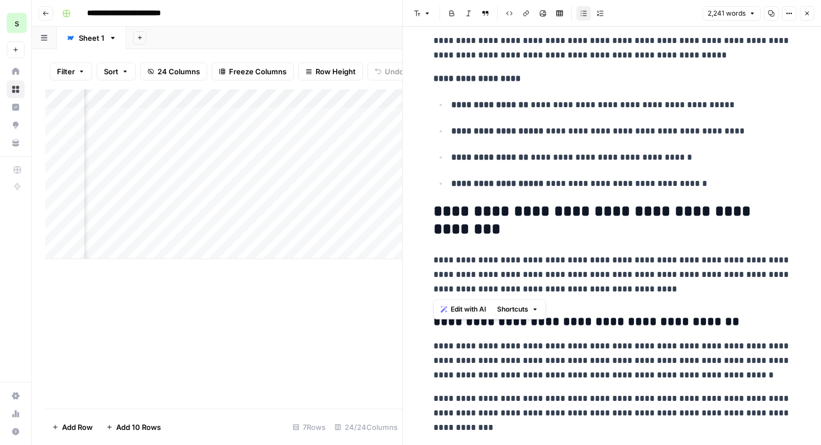
drag, startPoint x: 602, startPoint y: 295, endPoint x: 429, endPoint y: 265, distance: 176.1
click at [429, 265] on div "**********" at bounding box center [611, 431] width 371 height 5443
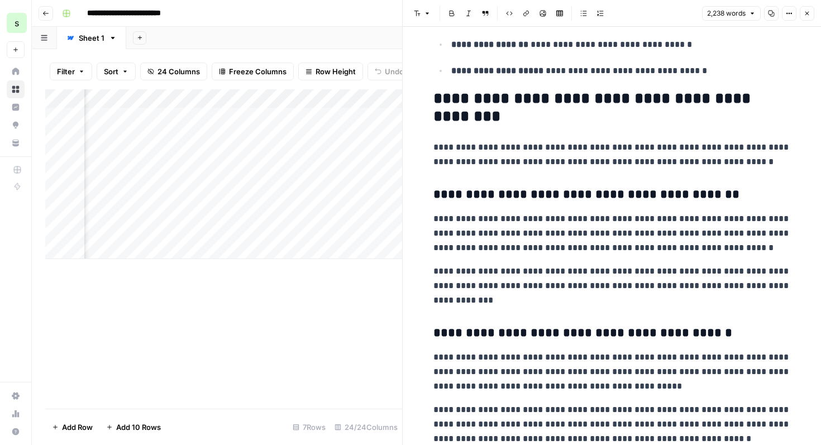
scroll to position [2460, 0]
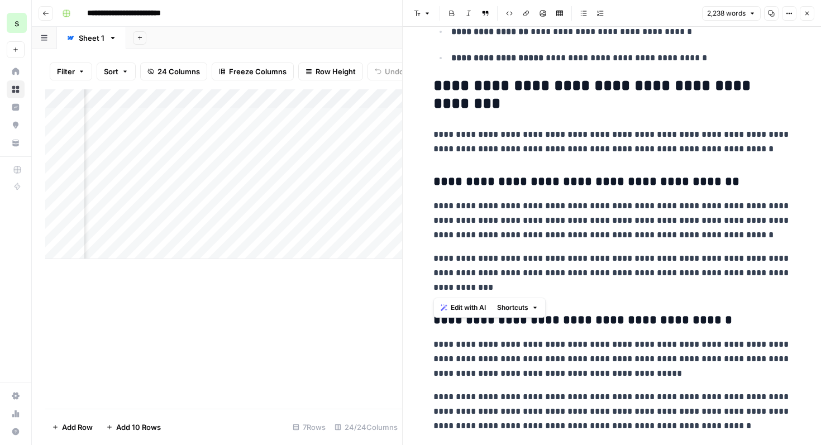
drag, startPoint x: 497, startPoint y: 287, endPoint x: 431, endPoint y: 208, distance: 102.6
click at [431, 208] on div "**********" at bounding box center [611, 299] width 371 height 5428
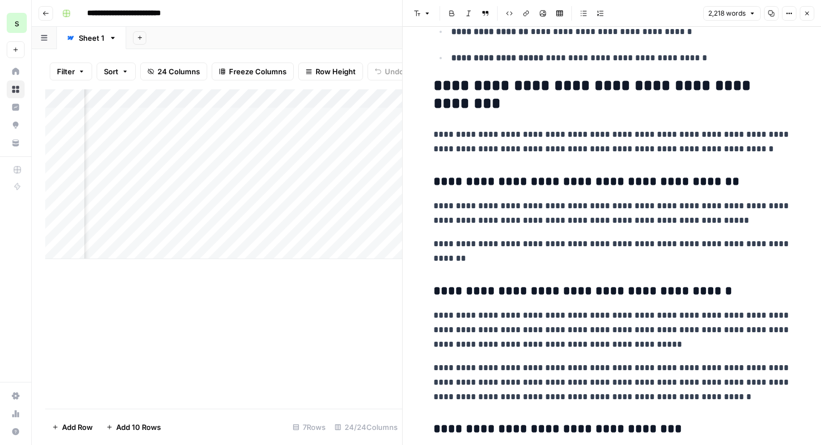
click at [737, 217] on p "**********" at bounding box center [611, 213] width 357 height 29
click at [672, 203] on p "**********" at bounding box center [611, 213] width 357 height 29
click at [728, 222] on p "**********" at bounding box center [611, 213] width 357 height 29
drag, startPoint x: 719, startPoint y: 222, endPoint x: 419, endPoint y: 202, distance: 300.9
click at [419, 202] on div "**********" at bounding box center [611, 293] width 418 height 5453
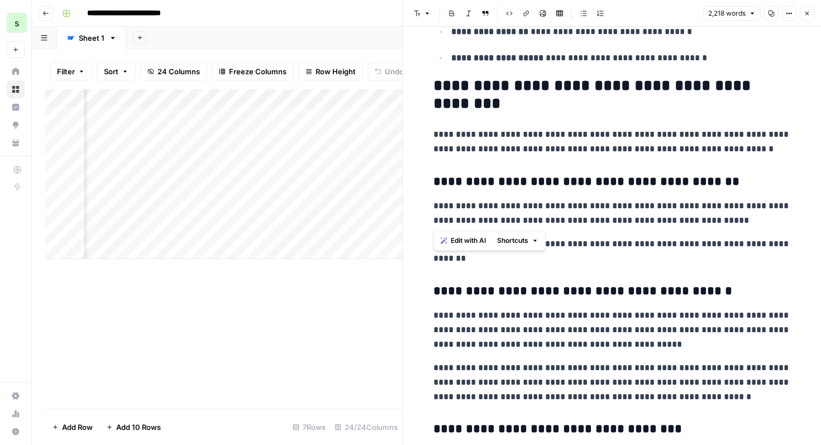
click at [669, 217] on p "**********" at bounding box center [611, 213] width 357 height 29
click at [670, 205] on p "**********" at bounding box center [611, 213] width 357 height 29
click at [736, 222] on p "**********" at bounding box center [611, 213] width 357 height 29
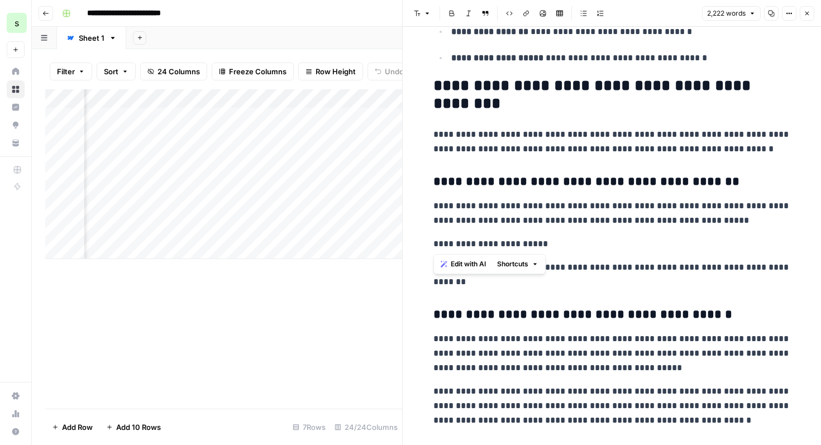
drag, startPoint x: 549, startPoint y: 245, endPoint x: 442, endPoint y: 237, distance: 106.9
click at [442, 237] on p "**********" at bounding box center [611, 244] width 357 height 15
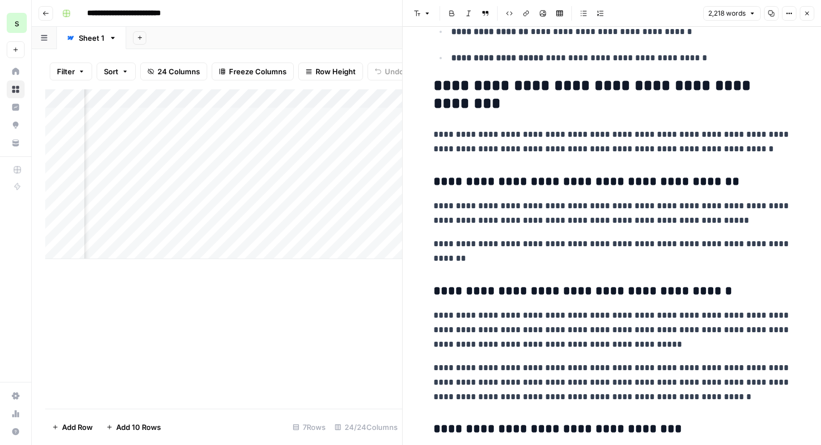
click at [784, 203] on p "**********" at bounding box center [611, 213] width 357 height 29
click at [721, 221] on p "**********" at bounding box center [611, 213] width 357 height 29
click at [669, 207] on p "**********" at bounding box center [611, 213] width 357 height 29
click at [674, 206] on p "**********" at bounding box center [611, 213] width 357 height 29
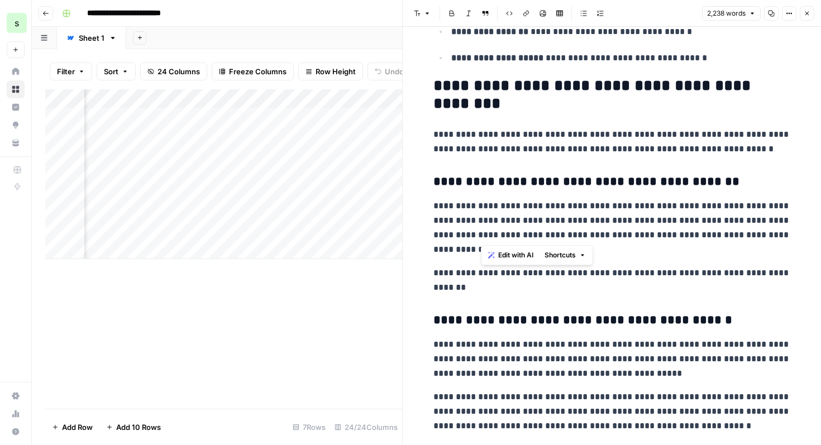
drag, startPoint x: 481, startPoint y: 236, endPoint x: 722, endPoint y: 236, distance: 241.1
click at [722, 236] on p "**********" at bounding box center [611, 228] width 357 height 58
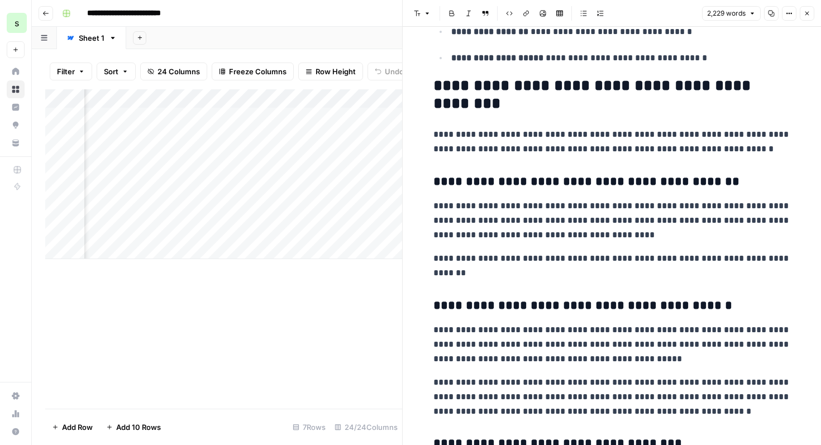
click at [697, 235] on p "**********" at bounding box center [611, 221] width 357 height 44
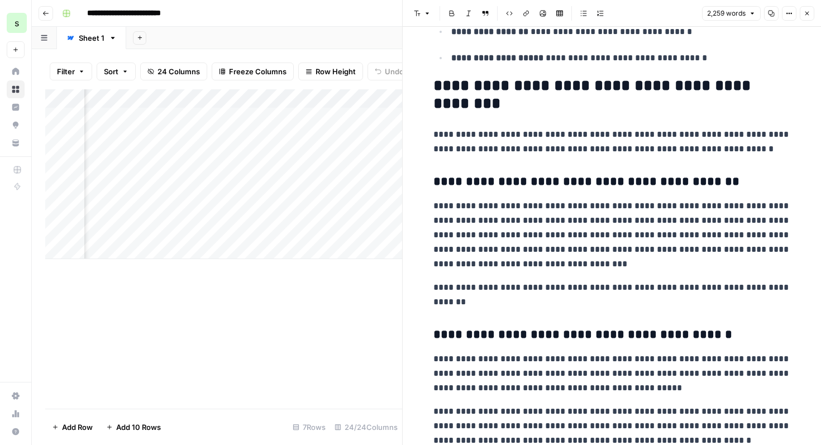
click at [612, 220] on p "**********" at bounding box center [611, 235] width 357 height 73
click at [578, 233] on p "**********" at bounding box center [611, 235] width 357 height 73
click at [452, 288] on p "**********" at bounding box center [611, 294] width 357 height 29
click at [505, 303] on p "**********" at bounding box center [611, 294] width 357 height 29
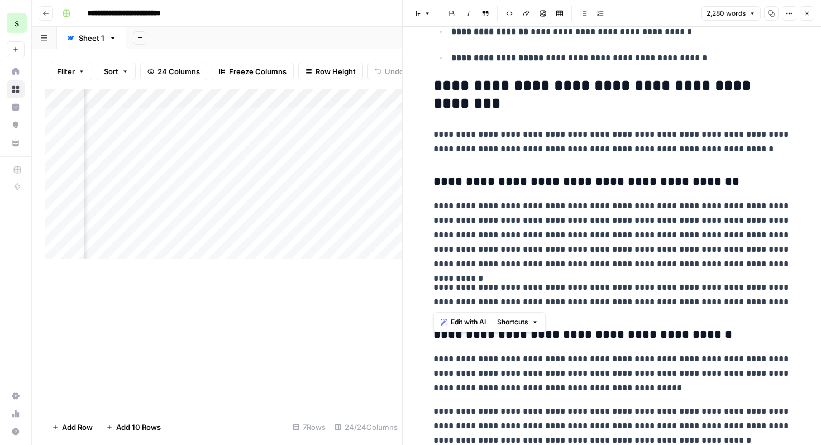
drag, startPoint x: 779, startPoint y: 301, endPoint x: 430, endPoint y: 208, distance: 361.3
click at [430, 208] on div "**********" at bounding box center [611, 306] width 371 height 5443
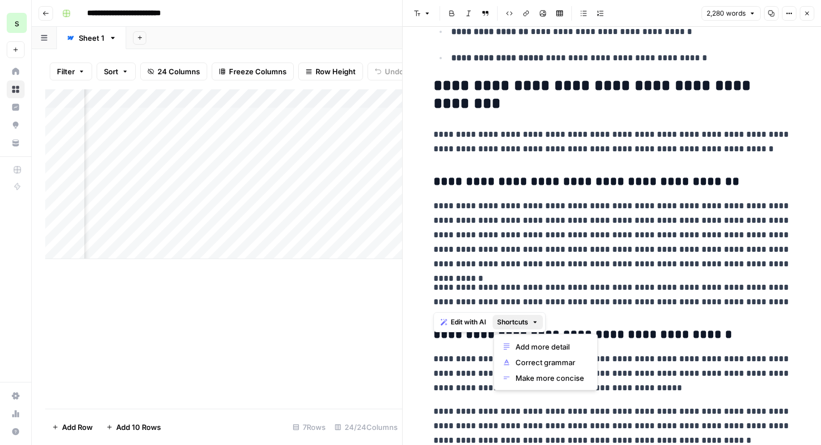
click at [529, 320] on button "Shortcuts" at bounding box center [517, 322] width 50 height 15
click at [553, 361] on span "Correct grammar" at bounding box center [549, 362] width 69 height 11
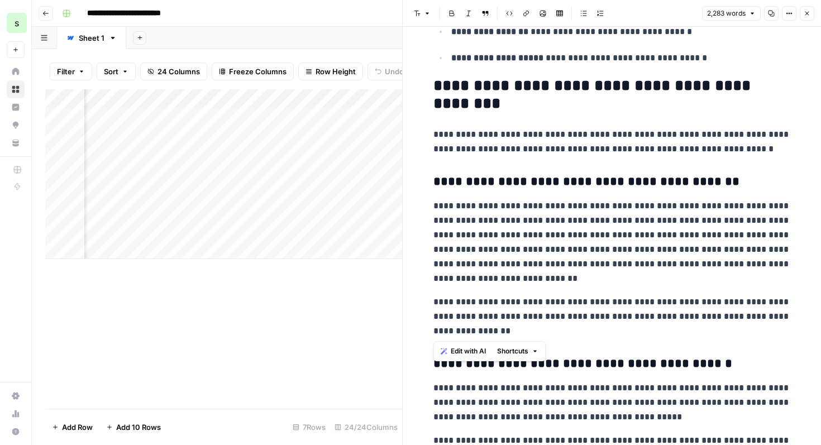
drag, startPoint x: 489, startPoint y: 332, endPoint x: 430, endPoint y: 212, distance: 133.8
click at [430, 212] on div "**********" at bounding box center [611, 321] width 371 height 5472
click at [481, 349] on span "Edit with AI" at bounding box center [467, 351] width 35 height 10
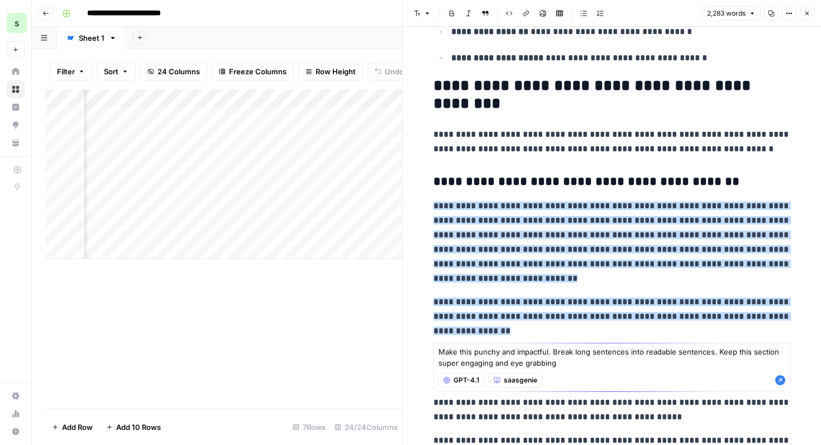
type textarea "Make this punchy and impactful. Break long sentences into readable sentences. K…"
click at [779, 378] on icon "button" at bounding box center [780, 380] width 10 height 10
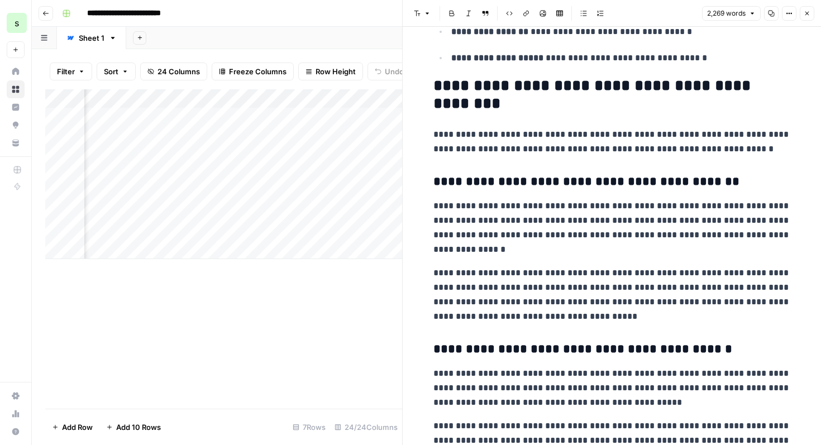
click at [519, 220] on p "**********" at bounding box center [611, 228] width 357 height 58
drag, startPoint x: 512, startPoint y: 222, endPoint x: 569, endPoint y: 221, distance: 56.4
click at [569, 221] on p "**********" at bounding box center [611, 228] width 357 height 58
click at [527, 15] on icon "button" at bounding box center [525, 13] width 7 height 7
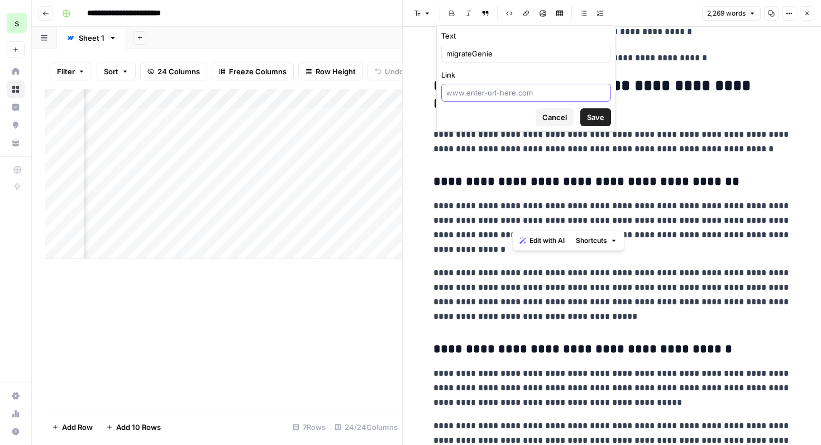
click at [522, 95] on input "Link" at bounding box center [526, 92] width 160 height 11
paste input "https://www.saasgenie.ai/data-migration"
type input "https://www.saasgenie.ai/data-migration"
click at [601, 116] on span "Save" at bounding box center [595, 117] width 17 height 11
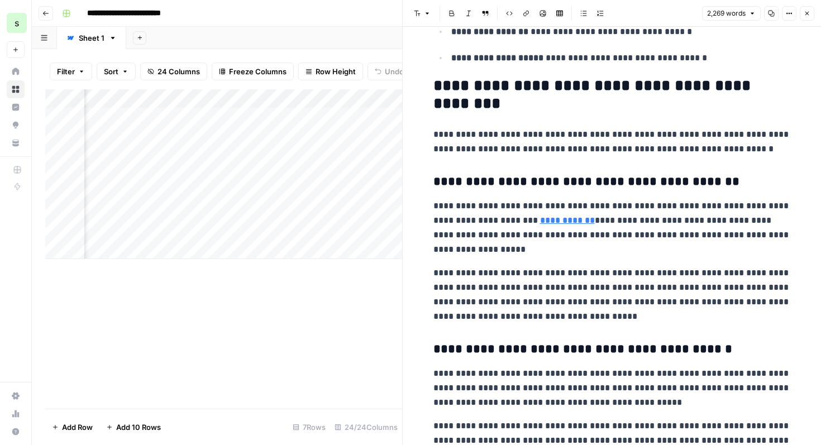
click at [632, 222] on p "**********" at bounding box center [611, 228] width 357 height 58
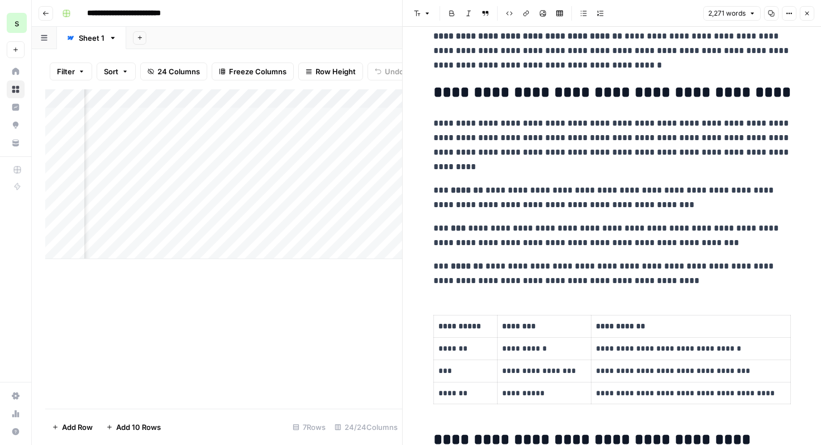
scroll to position [3508, 0]
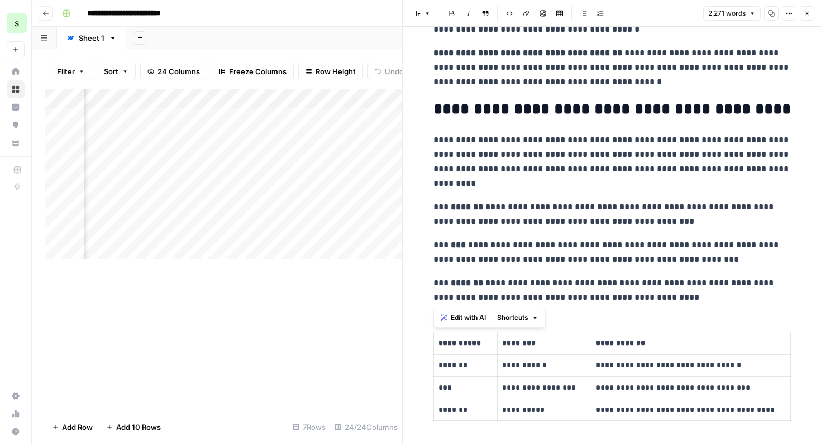
drag, startPoint x: 677, startPoint y: 302, endPoint x: 431, endPoint y: 141, distance: 293.5
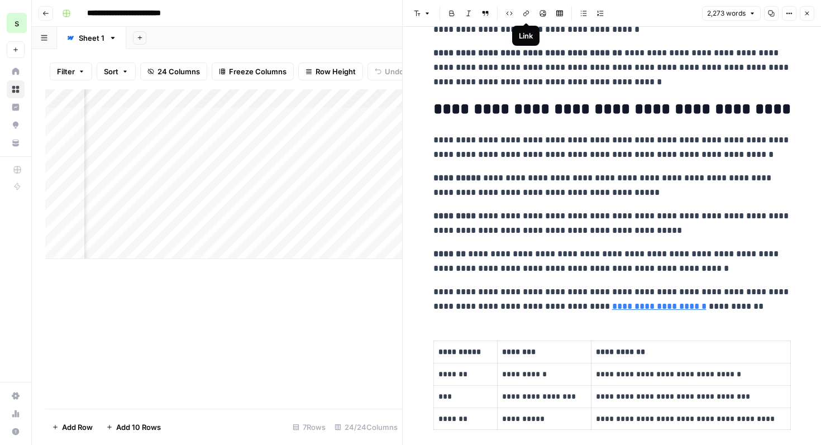
click at [525, 16] on icon "button" at bounding box center [526, 14] width 6 height 6
drag, startPoint x: 590, startPoint y: 309, endPoint x: 671, endPoint y: 308, distance: 81.5
click at [671, 308] on p "**********" at bounding box center [611, 299] width 357 height 29
click at [524, 6] on header "Font style Bold Italic Block quote Code block Link Image Insert Table Bulleted …" at bounding box center [611, 13] width 418 height 27
click at [526, 15] on icon "button" at bounding box center [525, 13] width 7 height 7
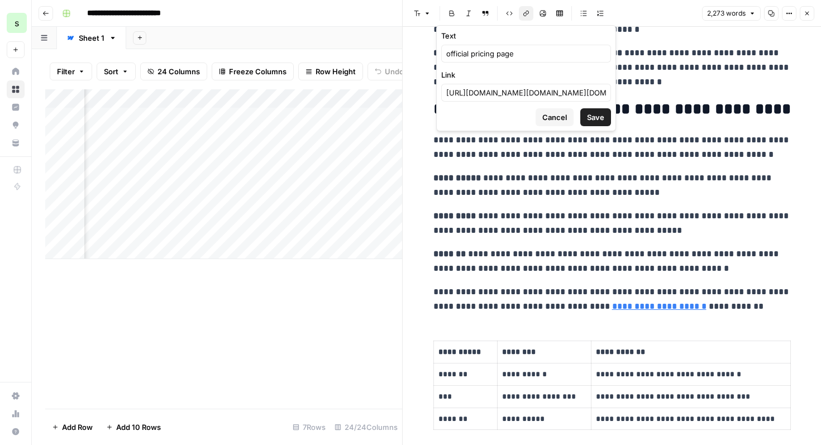
drag, startPoint x: 445, startPoint y: 94, endPoint x: 645, endPoint y: 98, distance: 200.4
click at [645, 98] on body "**********" at bounding box center [410, 222] width 821 height 445
click at [513, 92] on input "https://inc-word-edit.officeapps.live.com/we/wordeditorframe.aspx?new=1&ui=en-G…" at bounding box center [526, 92] width 160 height 11
drag, startPoint x: 448, startPoint y: 93, endPoint x: 661, endPoint y: 111, distance: 214.6
click at [661, 111] on body "**********" at bounding box center [410, 222] width 821 height 445
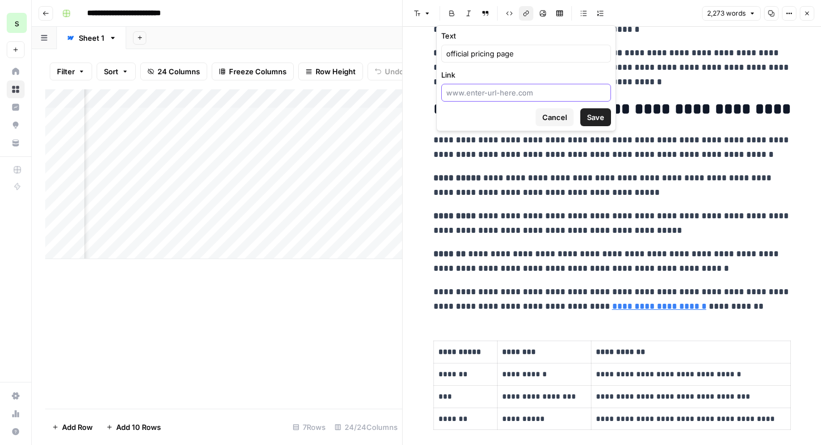
scroll to position [0, 0]
click at [555, 94] on input "Link" at bounding box center [526, 92] width 160 height 11
paste input "intercom.com/pricing"
click at [603, 116] on span "Save" at bounding box center [595, 117] width 17 height 11
click at [445, 93] on div "intercom.com/pricing" at bounding box center [526, 93] width 170 height 18
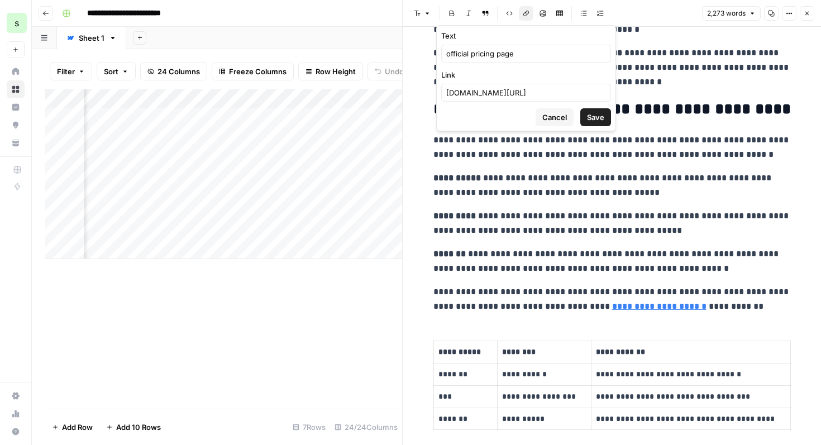
click at [445, 93] on div "intercom.com/pricing" at bounding box center [526, 93] width 170 height 18
type input "https://intercom.com/pricing"
click at [598, 118] on span "Save" at bounding box center [595, 117] width 17 height 11
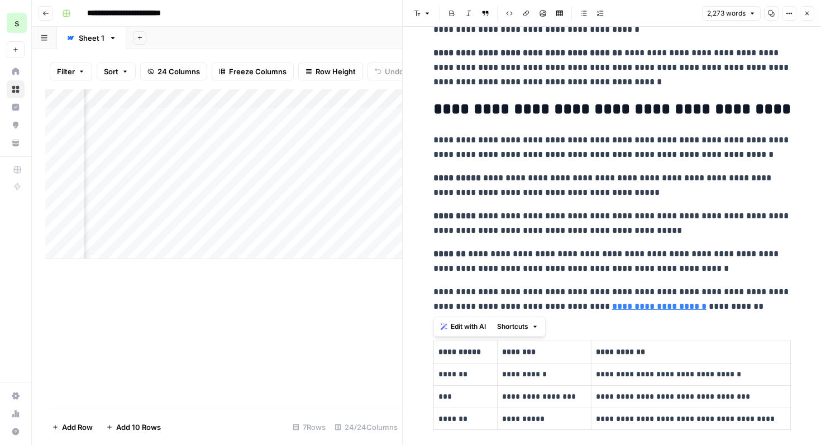
drag, startPoint x: 429, startPoint y: 111, endPoint x: 742, endPoint y: 307, distance: 370.2
copy div "**********"
click at [645, 306] on link "**********" at bounding box center [659, 306] width 94 height 8
drag, startPoint x: 712, startPoint y: 288, endPoint x: 572, endPoint y: 286, distance: 139.6
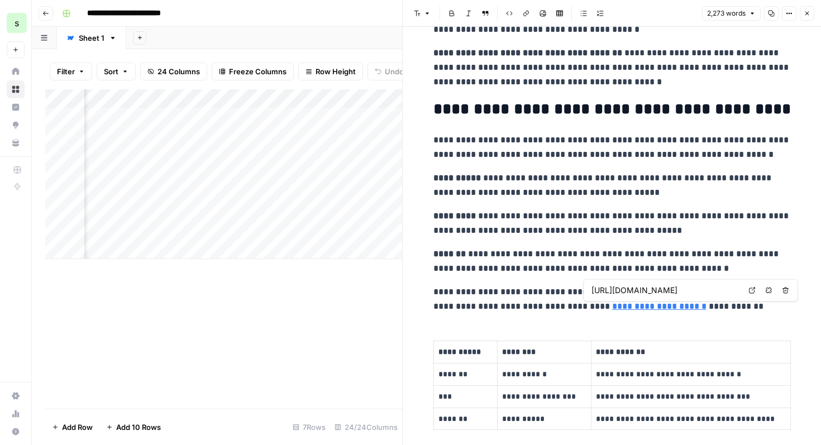
click at [572, 286] on body "**********" at bounding box center [410, 222] width 821 height 445
drag, startPoint x: 673, startPoint y: 309, endPoint x: 588, endPoint y: 309, distance: 84.3
click at [588, 309] on p "**********" at bounding box center [611, 299] width 357 height 29
click at [527, 17] on button "Link" at bounding box center [526, 13] width 15 height 15
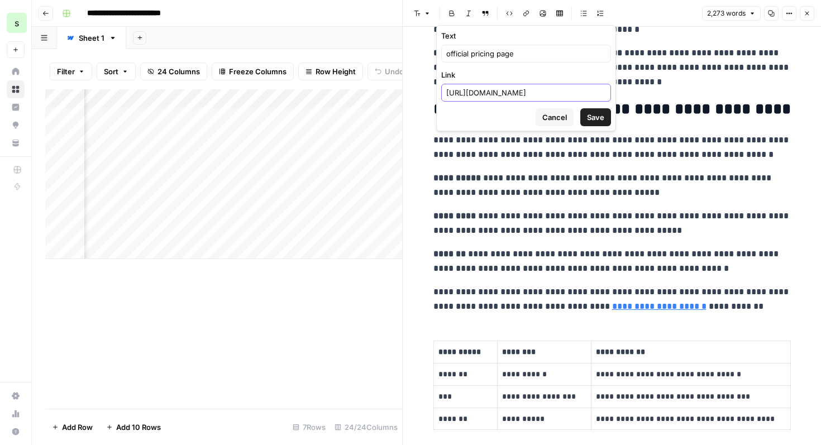
drag, startPoint x: 558, startPoint y: 92, endPoint x: 428, endPoint y: 85, distance: 130.2
click at [428, 85] on body "**********" at bounding box center [410, 222] width 821 height 445
drag, startPoint x: 567, startPoint y: 91, endPoint x: 445, endPoint y: 87, distance: 121.2
click at [445, 87] on div "https://intercom.com/pricing" at bounding box center [526, 93] width 170 height 18
paste input "https://www.intercom.com/pricing?utm_source=saasgenie_blog&utm_medium=referral&…"
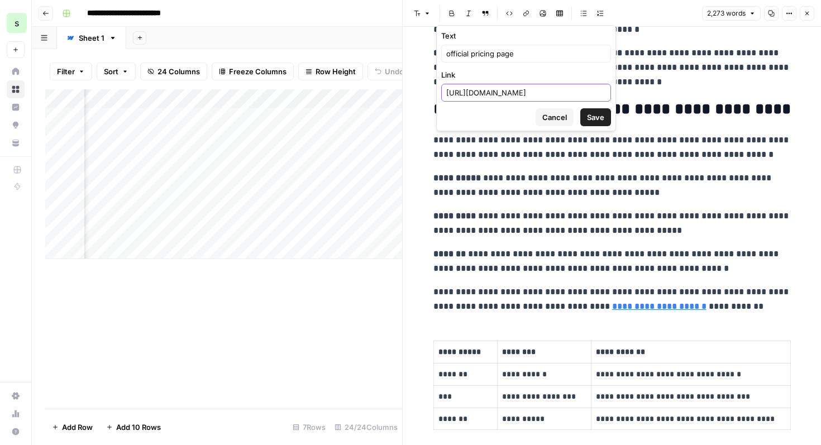
scroll to position [0, 254]
type input "https://www.intercom.com/pricing?utm_source=saasgenie_blog&utm_medium=referral&…"
click at [593, 116] on span "Save" at bounding box center [595, 117] width 17 height 11
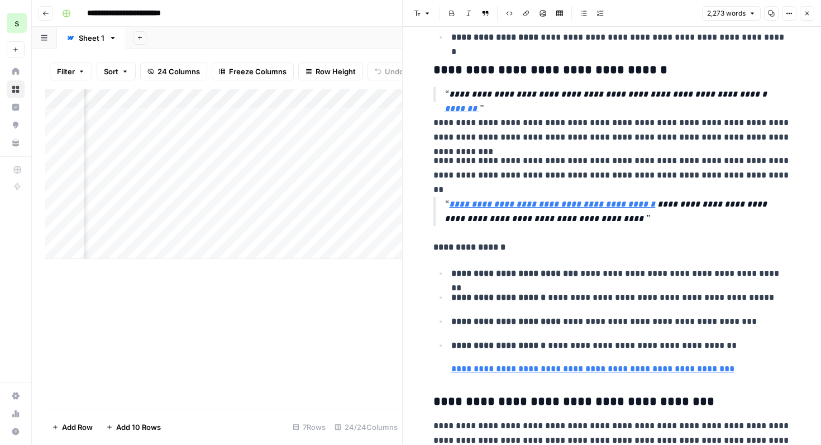
scroll to position [1598, 0]
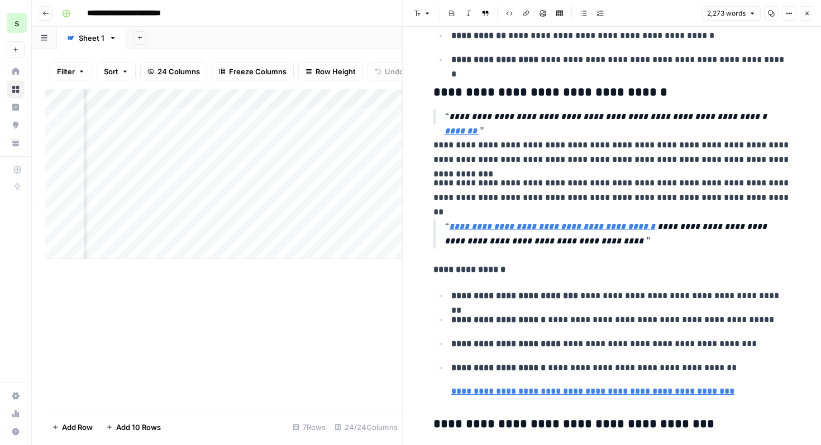
drag, startPoint x: 594, startPoint y: 210, endPoint x: 487, endPoint y: 222, distance: 107.8
drag, startPoint x: 653, startPoint y: 228, endPoint x: 448, endPoint y: 229, distance: 205.4
click at [448, 229] on p "**********" at bounding box center [617, 233] width 346 height 29
click at [449, 229] on link "**********" at bounding box center [552, 226] width 206 height 8
drag, startPoint x: 448, startPoint y: 229, endPoint x: 647, endPoint y: 226, distance: 199.9
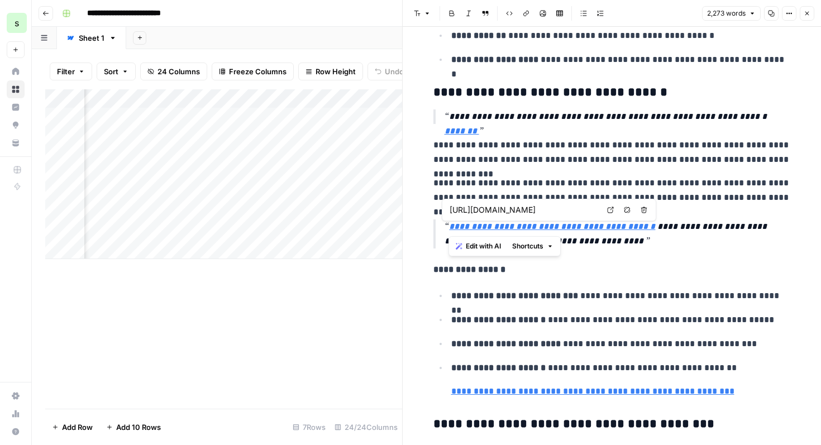
click at [647, 226] on link "**********" at bounding box center [552, 226] width 206 height 8
click at [527, 11] on icon "button" at bounding box center [525, 13] width 7 height 7
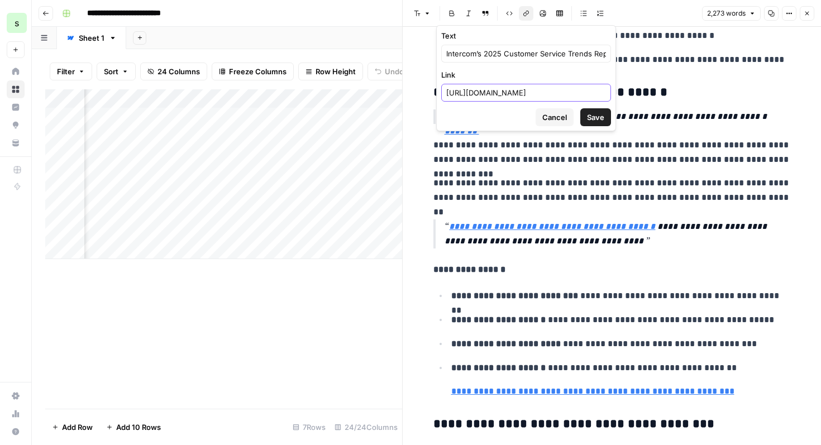
drag, startPoint x: 579, startPoint y: 92, endPoint x: 446, endPoint y: 89, distance: 132.9
click at [446, 89] on input "https://transformation.intercom.com/" at bounding box center [526, 92] width 160 height 11
paste input "https://transformation.intercom.com/?utm_source=saasgenie_blog&utm_medium=refer…"
type input "https://transformation.intercom.com/?utm_source=saasgenie_blog&utm_medium=refer…"
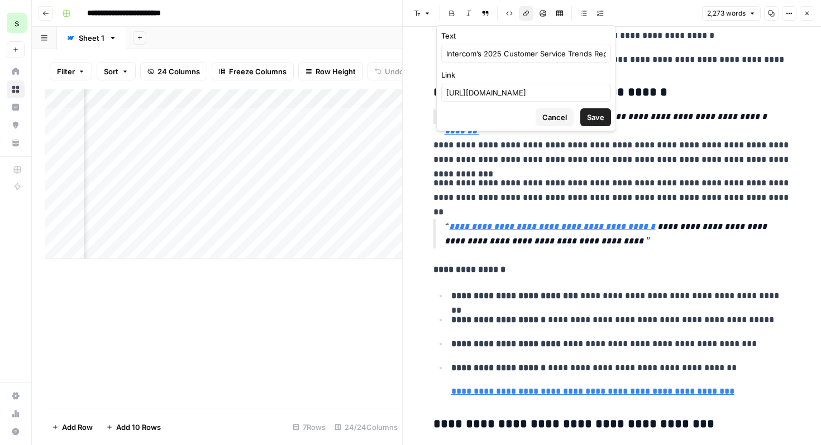
scroll to position [0, 0]
click at [606, 116] on button "Save" at bounding box center [595, 117] width 31 height 18
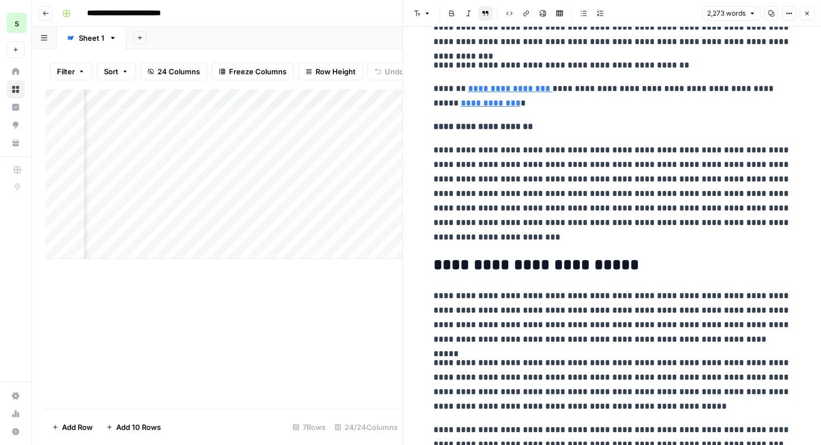
scroll to position [209, 0]
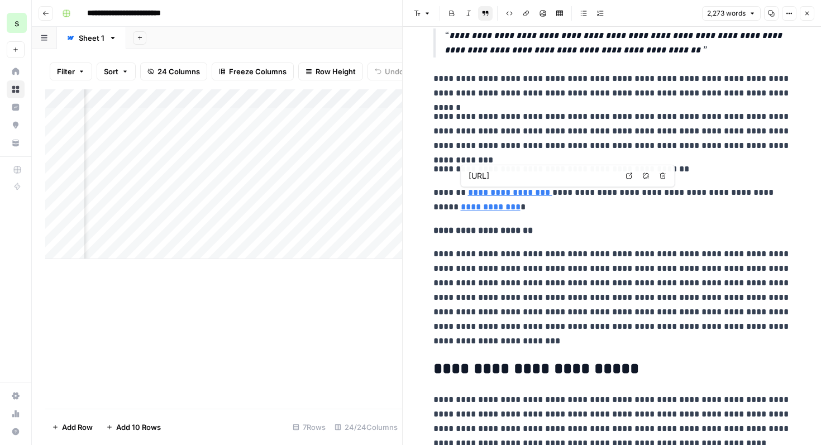
type input "https://www.saasgenie.ai/benefits-of-chatbots-for-customer-experience-in-2025"
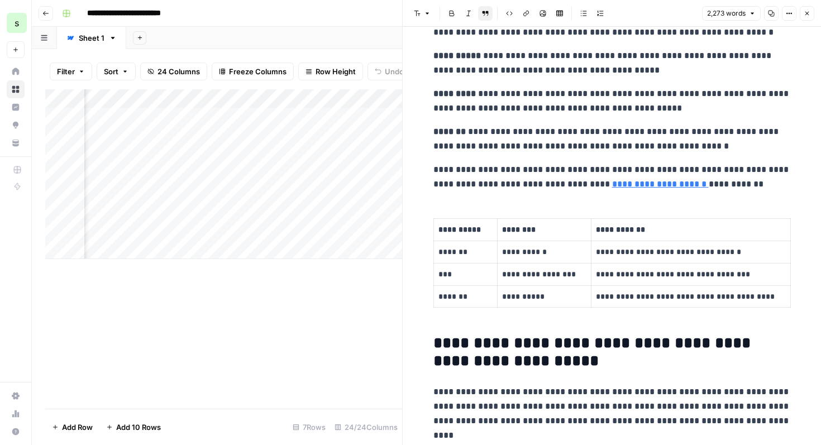
scroll to position [3595, 0]
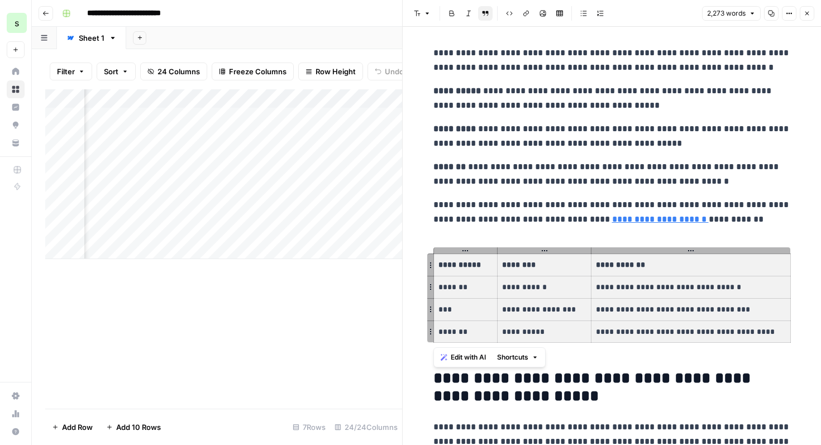
drag, startPoint x: 439, startPoint y: 267, endPoint x: 743, endPoint y: 336, distance: 311.4
click at [743, 336] on tbody "**********" at bounding box center [611, 298] width 357 height 89
click at [473, 349] on div "Edit with AI Shortcuts" at bounding box center [489, 357] width 112 height 20
click at [474, 358] on span "Edit with AI" at bounding box center [467, 357] width 35 height 10
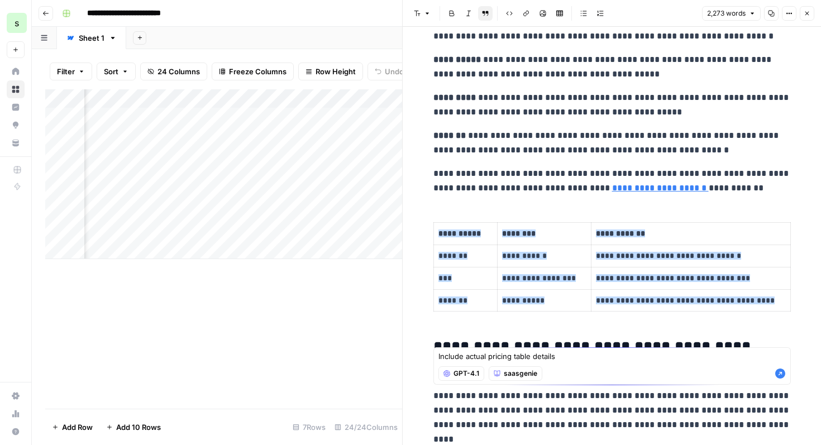
scroll to position [3640, 0]
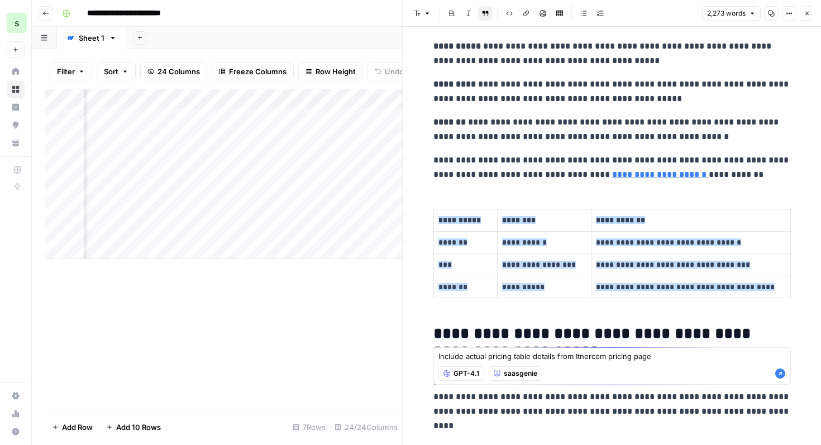
type textarea "Include actual pricing table details from Itnercom pricing page"
click at [779, 370] on icon "button" at bounding box center [780, 374] width 10 height 10
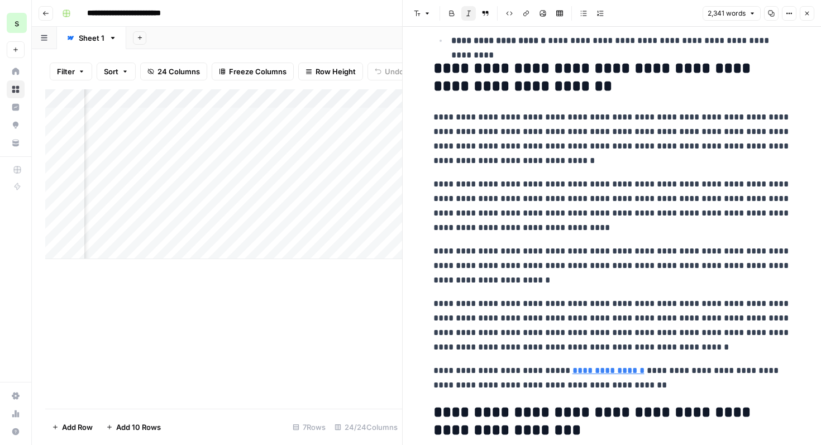
scroll to position [5110, 0]
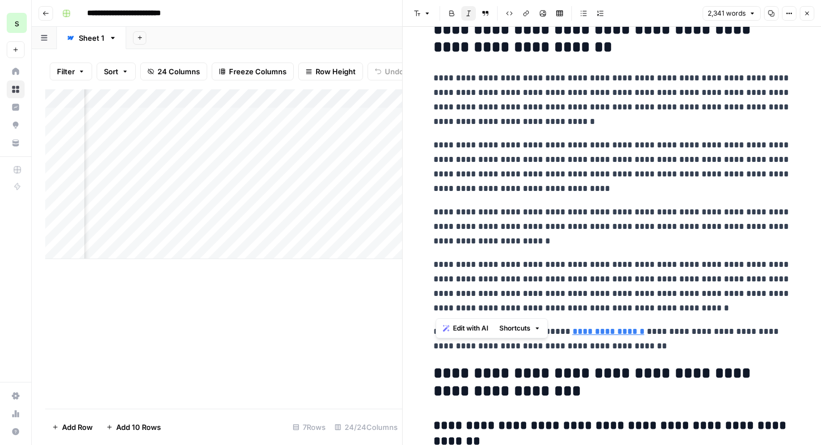
drag, startPoint x: 664, startPoint y: 310, endPoint x: 436, endPoint y: 80, distance: 323.7
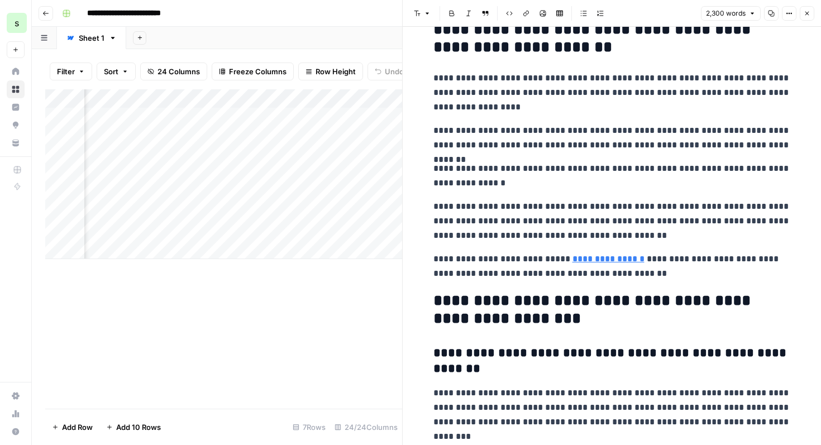
click at [434, 80] on p "**********" at bounding box center [611, 93] width 357 height 44
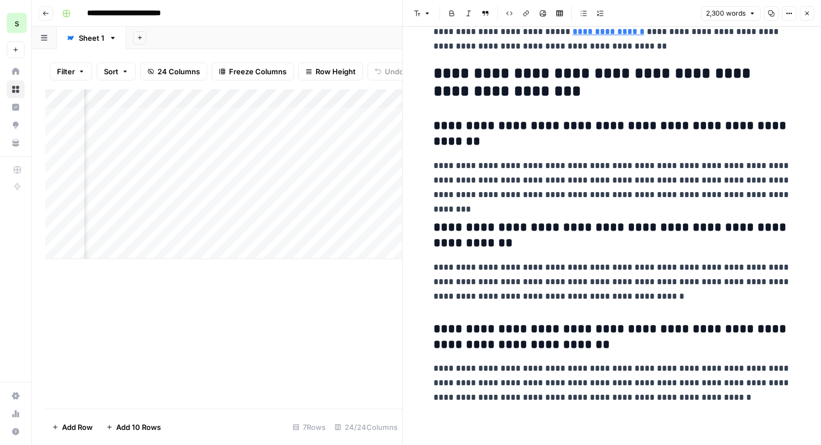
click at [809, 11] on icon "button" at bounding box center [806, 13] width 7 height 7
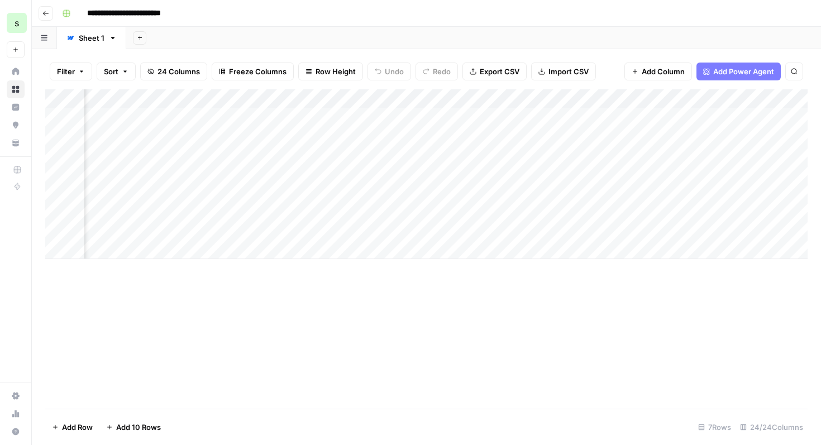
scroll to position [0, 1615]
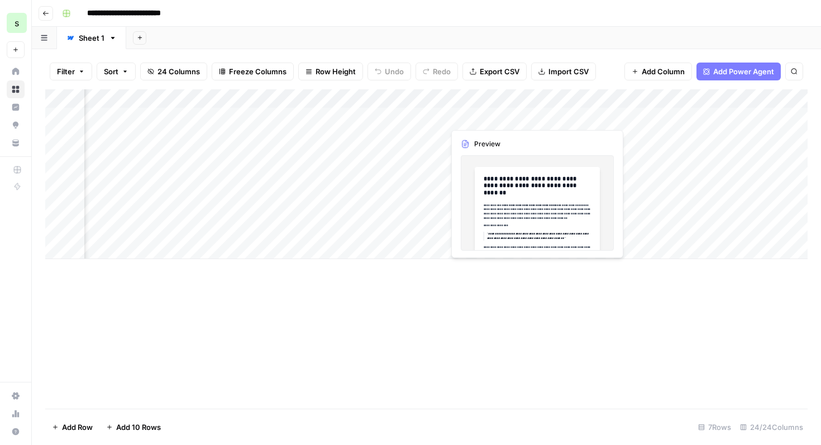
click at [521, 119] on div "Add Column" at bounding box center [426, 174] width 762 height 170
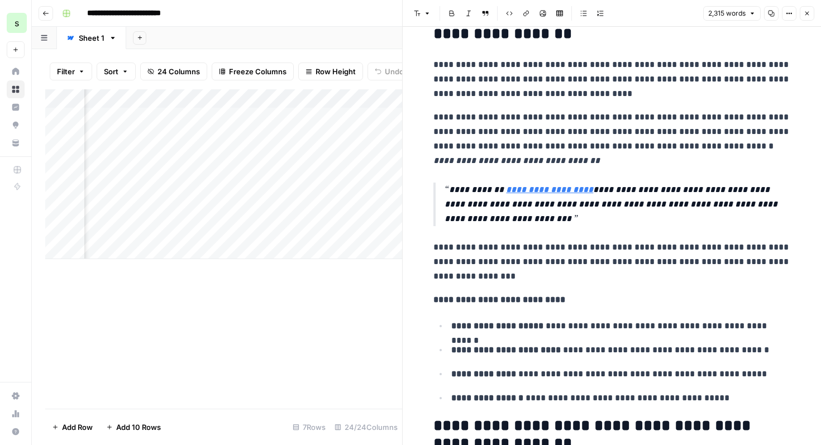
scroll to position [949, 0]
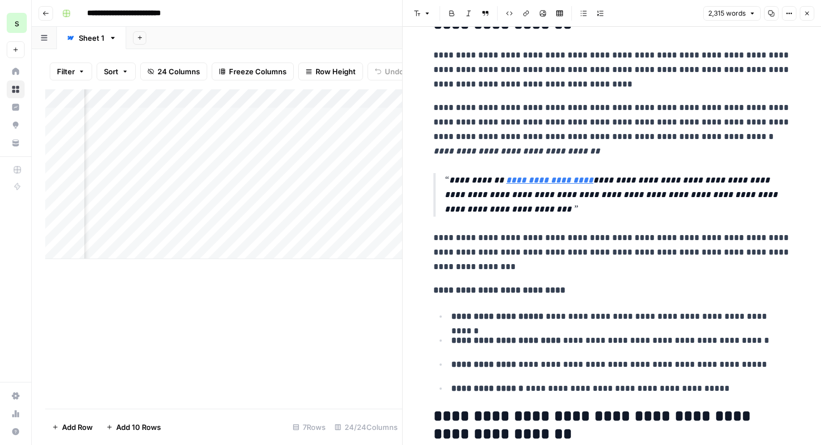
click at [807, 14] on icon "button" at bounding box center [806, 13] width 7 height 7
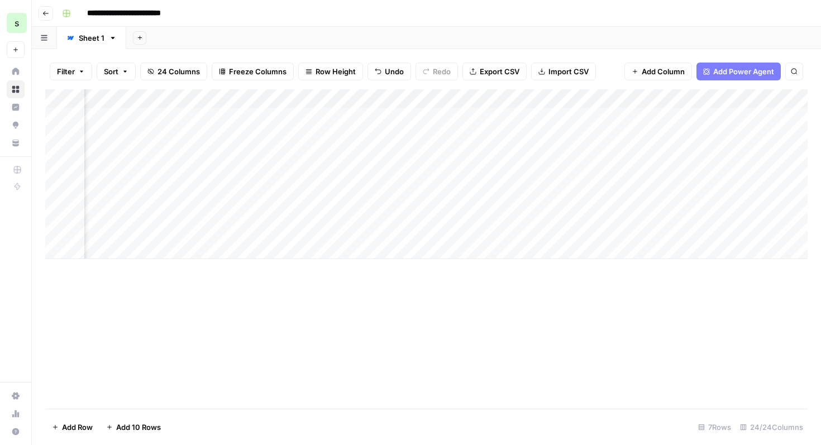
scroll to position [0, 2237]
click at [456, 114] on div "Add Column" at bounding box center [426, 174] width 762 height 170
click at [554, 117] on div "Add Column" at bounding box center [426, 174] width 762 height 170
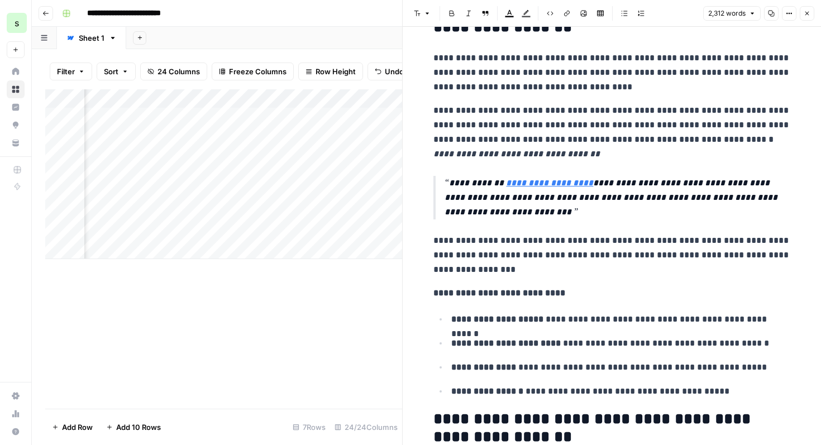
scroll to position [960, 0]
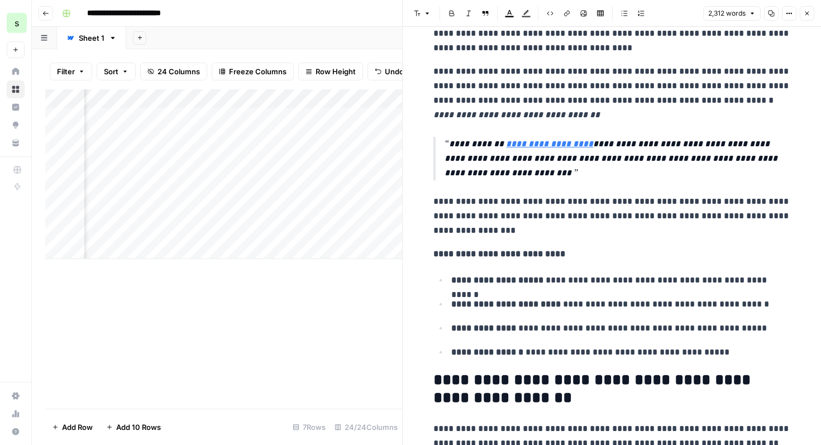
click at [812, 15] on button "Close" at bounding box center [806, 13] width 15 height 15
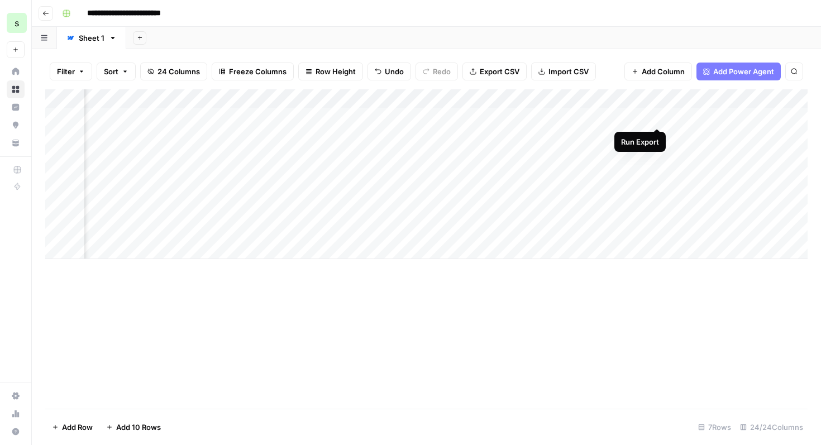
click at [659, 116] on div "Add Column" at bounding box center [426, 174] width 762 height 170
click at [553, 117] on div "Add Column" at bounding box center [426, 174] width 762 height 170
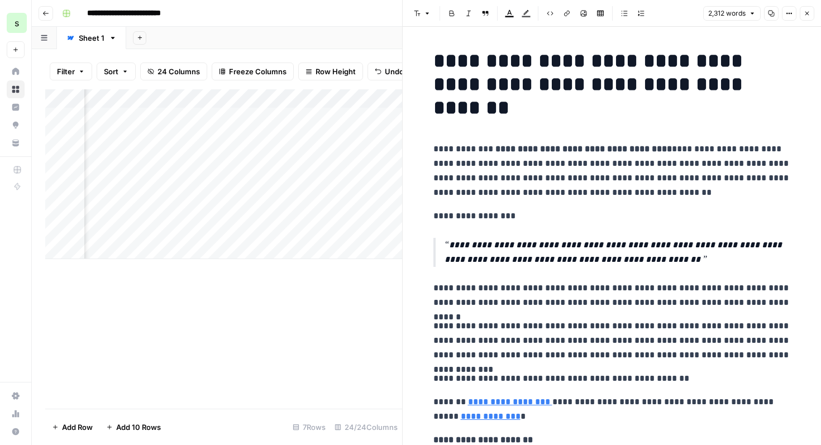
click at [588, 119] on h1 "**********" at bounding box center [611, 84] width 357 height 70
copy div "**********"
click at [812, 12] on button "Close" at bounding box center [806, 13] width 15 height 15
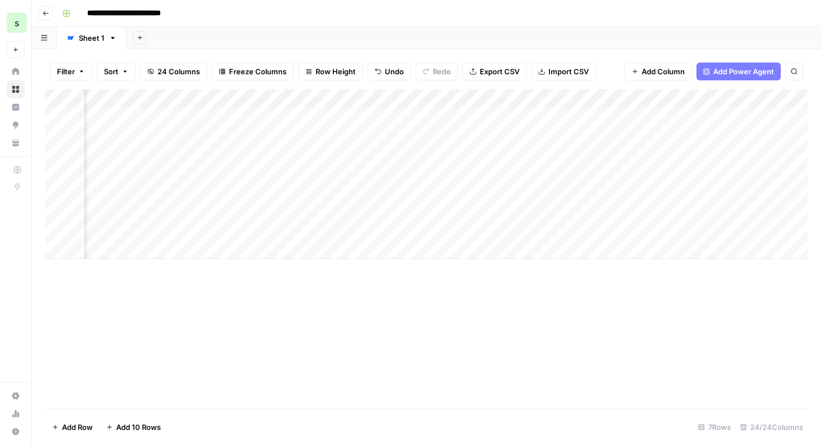
click at [48, 18] on button "Go back" at bounding box center [46, 13] width 15 height 15
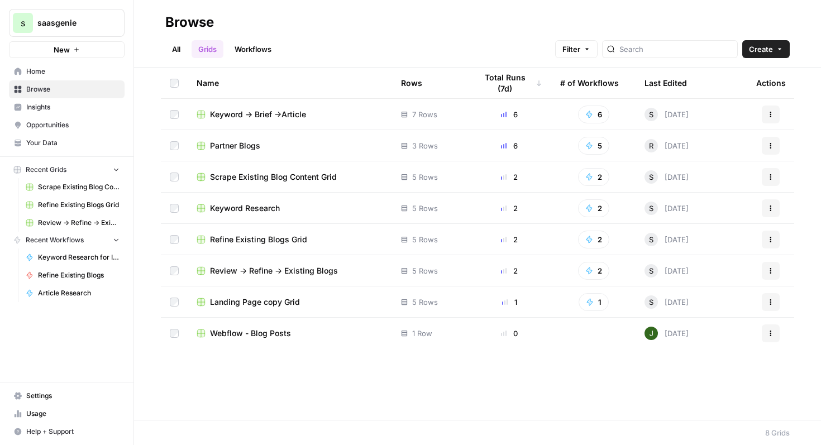
click at [247, 305] on span "Landing Page copy Grid" at bounding box center [255, 301] width 90 height 11
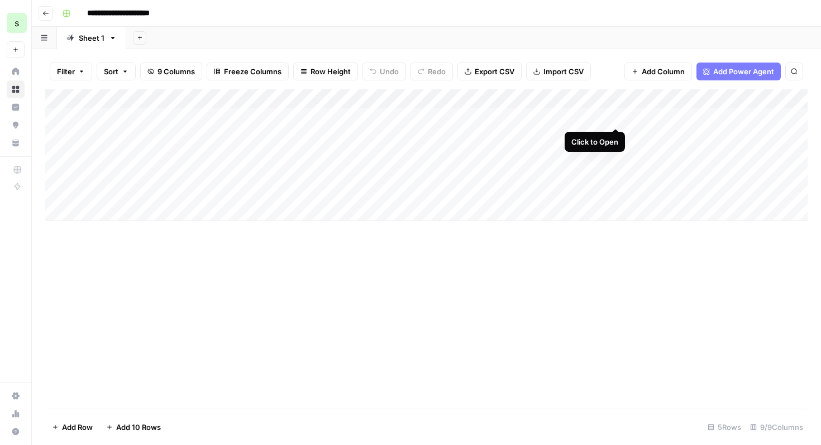
click at [617, 116] on div "Add Column" at bounding box center [426, 155] width 762 height 132
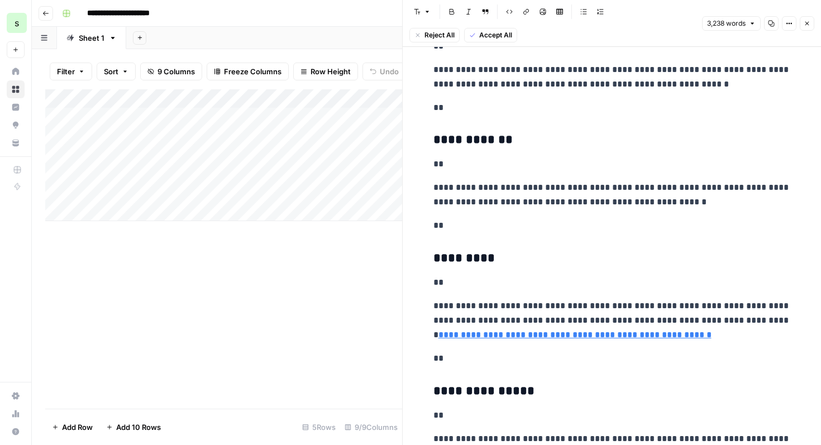
scroll to position [971, 0]
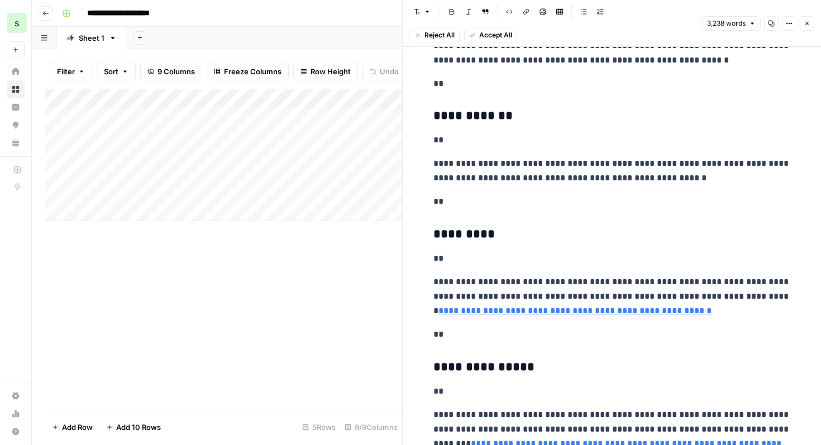
click at [502, 35] on span "Accept All" at bounding box center [495, 35] width 33 height 10
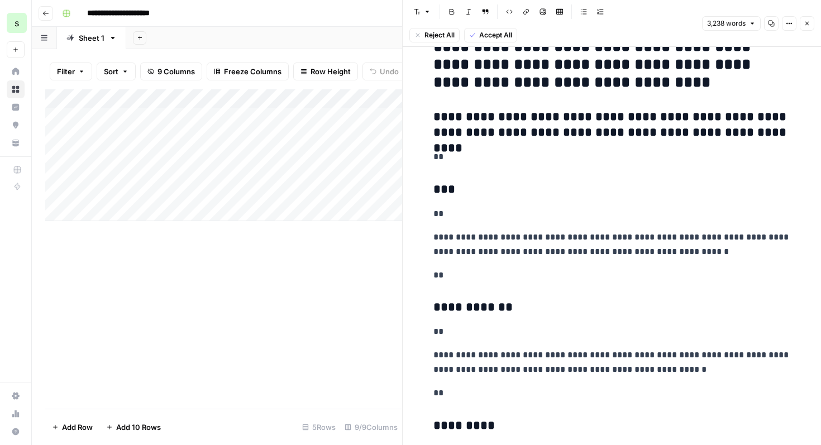
scroll to position [0, 0]
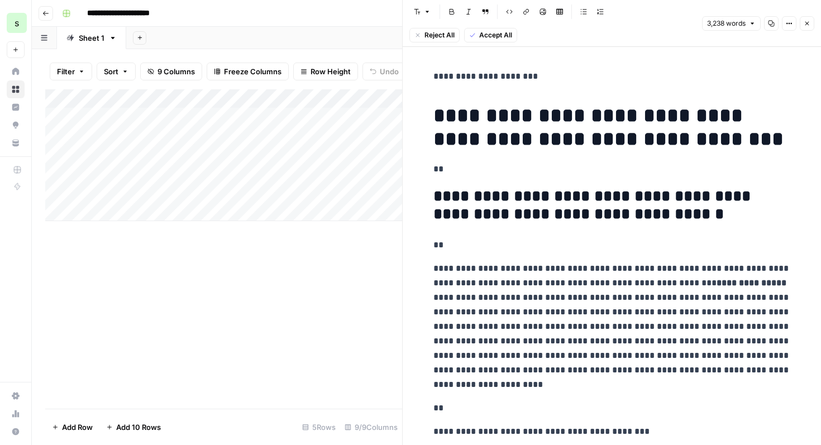
click at [789, 15] on div "Font style Bold Italic Block quote Code block Link Image Insert Table Bulleted …" at bounding box center [611, 23] width 405 height 38
click at [789, 20] on button "Options" at bounding box center [788, 23] width 15 height 15
click at [768, 129] on span "Code" at bounding box center [755, 128] width 54 height 11
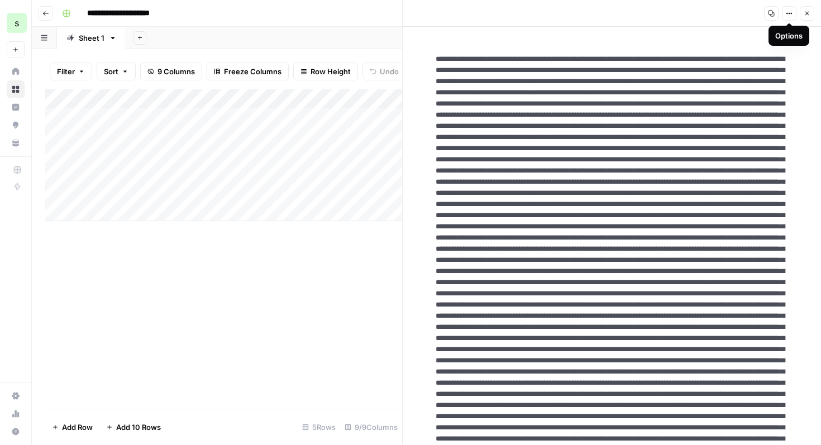
click at [787, 16] on icon "button" at bounding box center [788, 13] width 7 height 7
click at [808, 13] on icon "button" at bounding box center [806, 13] width 7 height 7
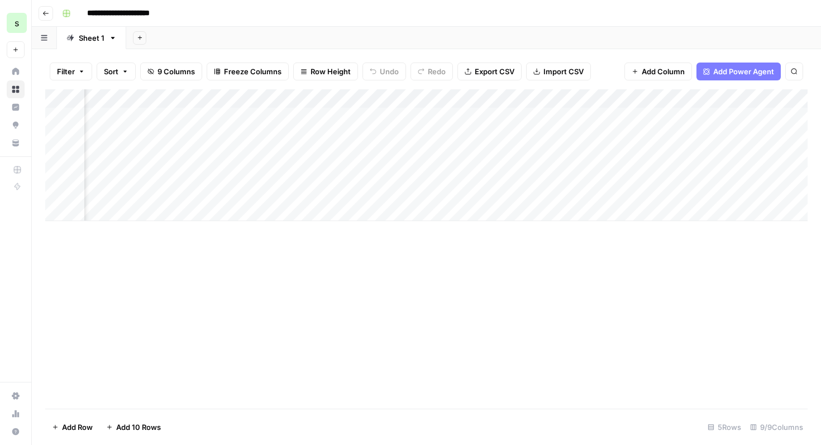
scroll to position [0, 279]
click at [519, 122] on div "Add Column" at bounding box center [426, 155] width 762 height 132
click at [536, 116] on div "Add Column" at bounding box center [426, 155] width 762 height 132
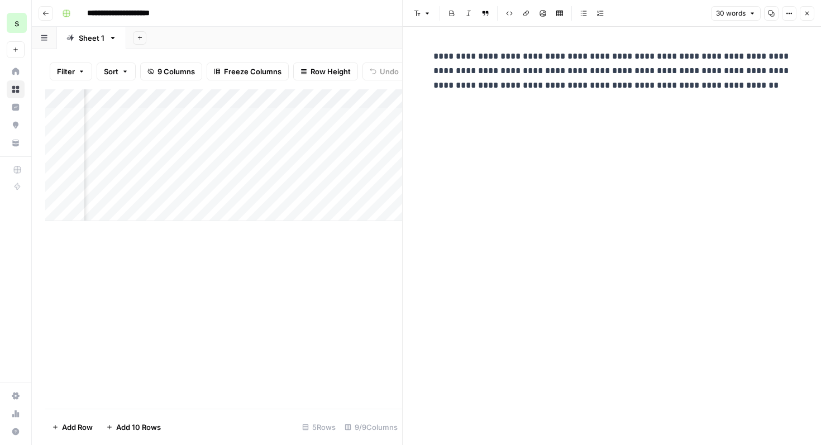
click at [50, 16] on button "Go back" at bounding box center [46, 13] width 15 height 15
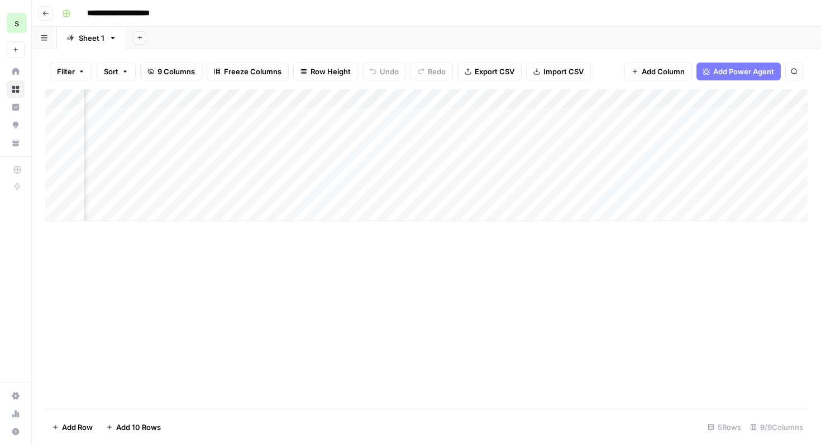
click at [46, 12] on icon "button" at bounding box center [45, 13] width 7 height 7
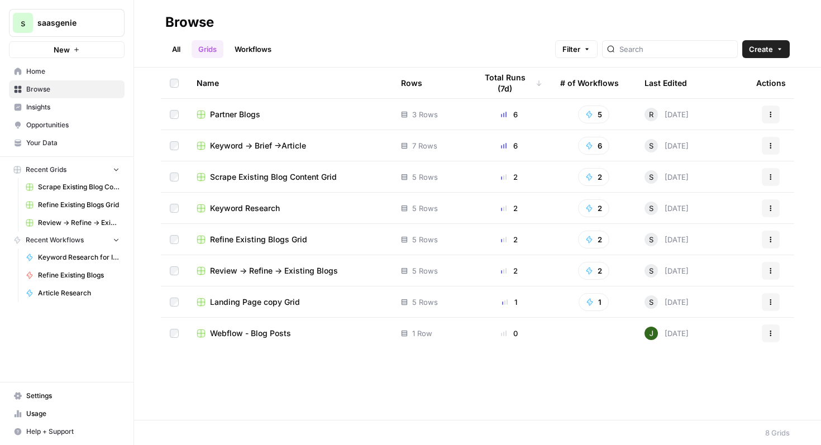
click at [303, 275] on span "Review -> Refine -> Existing Blogs" at bounding box center [274, 270] width 128 height 11
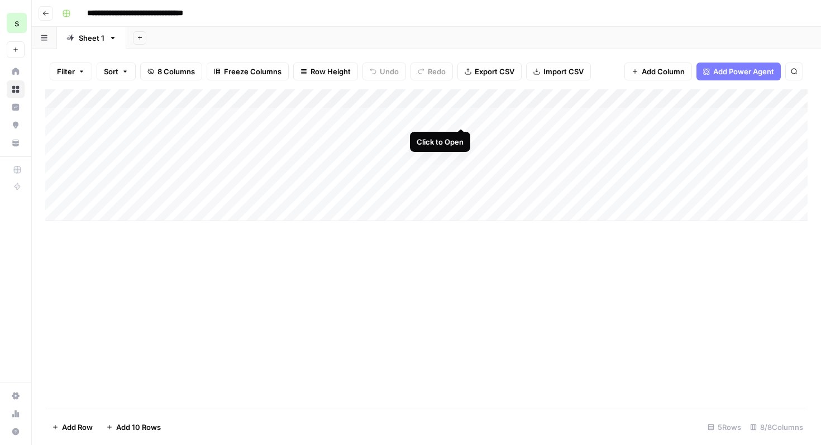
click at [458, 118] on div "Add Column" at bounding box center [426, 155] width 762 height 132
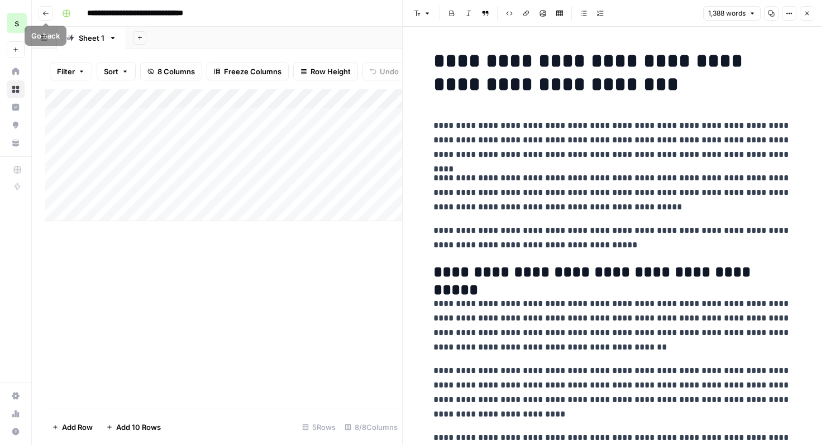
click at [46, 17] on button "Go back" at bounding box center [46, 13] width 15 height 15
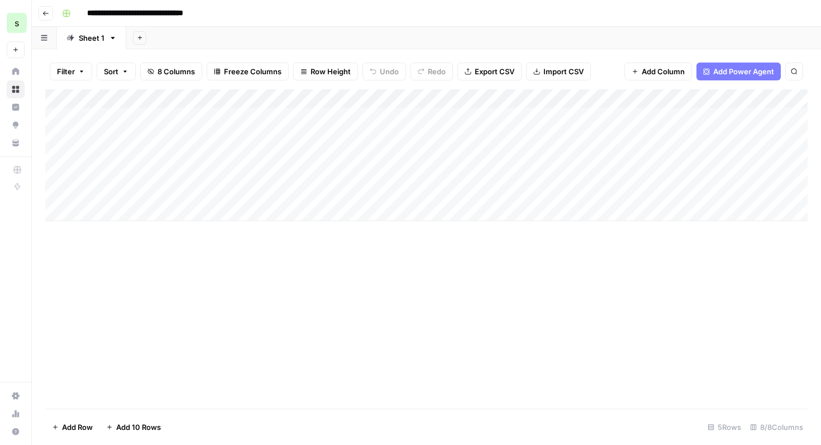
click at [46, 15] on icon "button" at bounding box center [45, 13] width 7 height 7
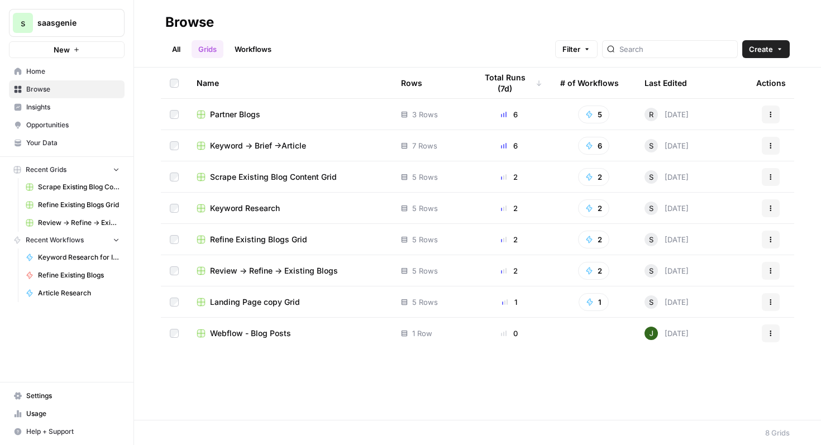
click at [286, 245] on td "Refine Existing Blogs Grid" at bounding box center [290, 239] width 204 height 31
click at [289, 239] on span "Refine Existing Blogs Grid" at bounding box center [258, 239] width 97 height 11
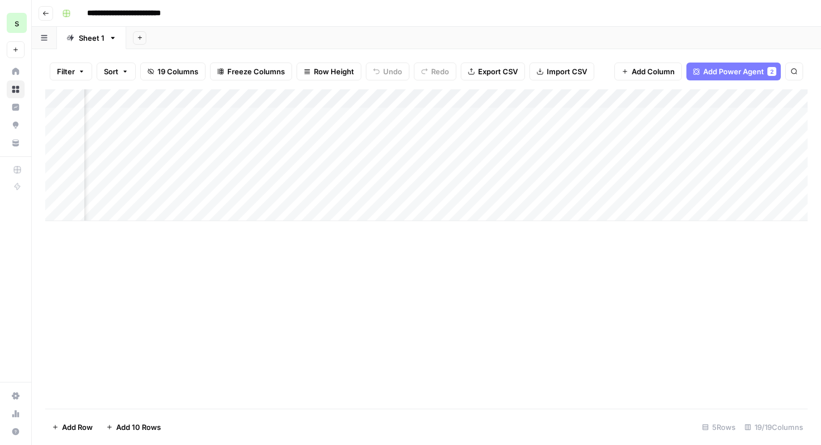
scroll to position [0, 864]
click at [46, 13] on icon "button" at bounding box center [45, 13] width 7 height 7
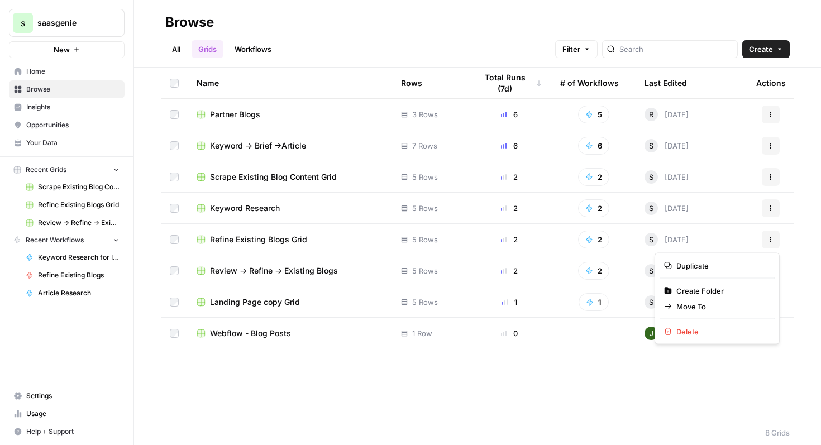
click at [773, 241] on icon "button" at bounding box center [770, 239] width 7 height 7
click at [723, 327] on span "Delete" at bounding box center [720, 331] width 89 height 11
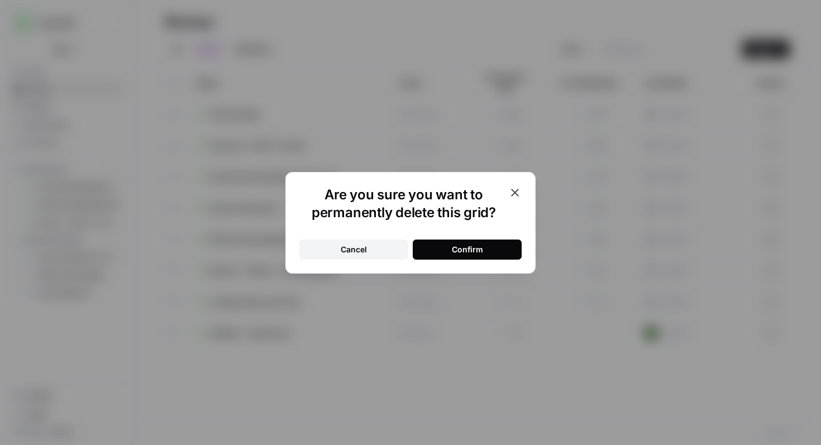
click at [492, 253] on button "Confirm" at bounding box center [467, 249] width 109 height 20
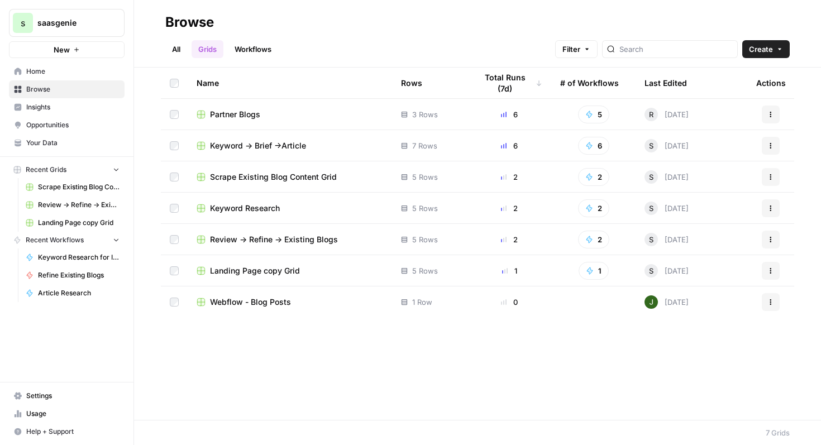
click at [273, 50] on link "Workflows" at bounding box center [253, 49] width 50 height 18
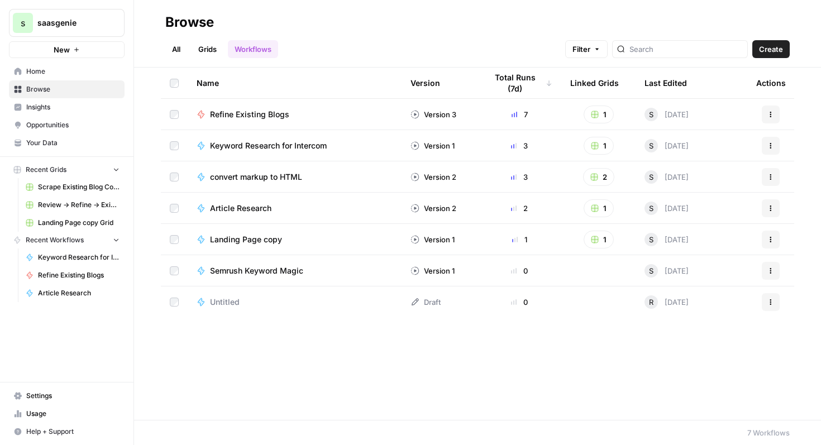
click at [210, 300] on span "Untitled" at bounding box center [225, 301] width 30 height 11
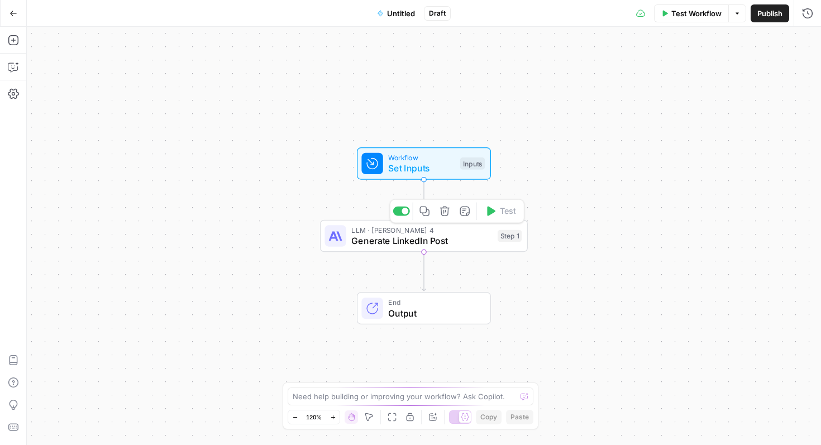
click at [447, 215] on icon "button" at bounding box center [444, 211] width 11 height 11
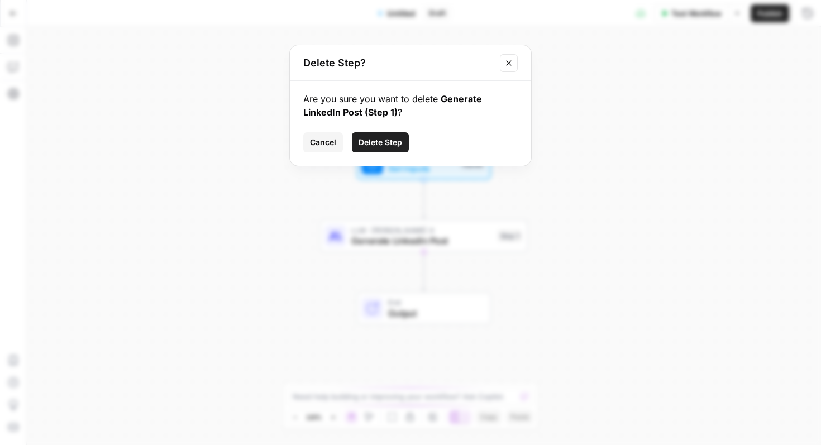
click at [394, 146] on span "Delete Step" at bounding box center [380, 142] width 44 height 11
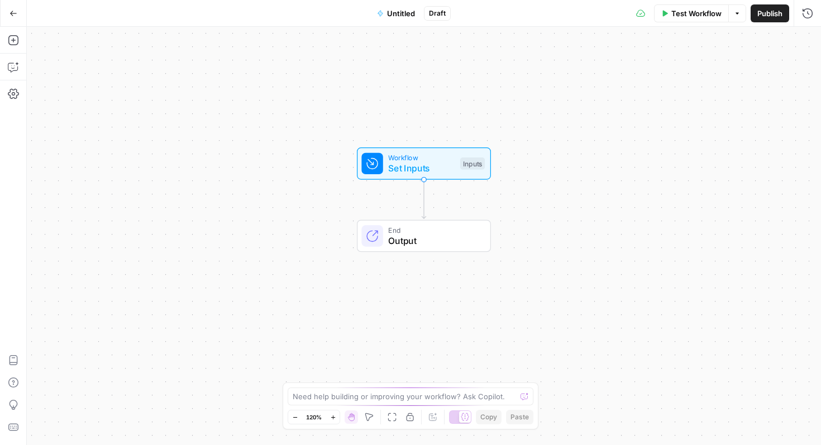
click at [22, 69] on button "Copilot" at bounding box center [13, 67] width 18 height 18
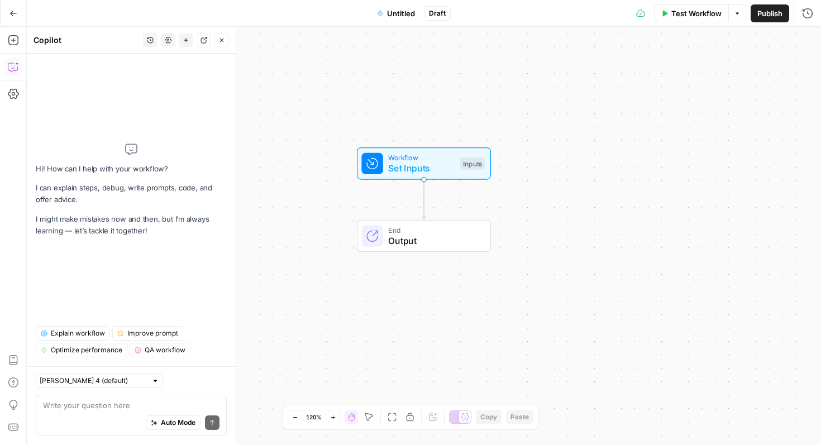
click at [121, 415] on div "Auto Mode Send" at bounding box center [131, 423] width 176 height 25
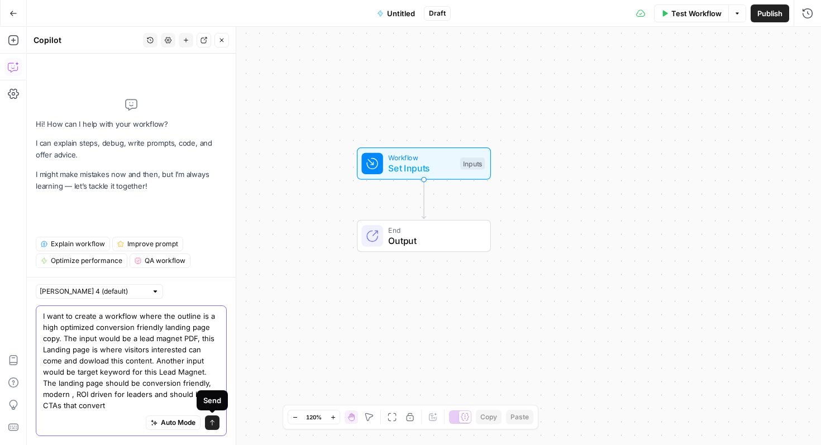
type textarea "I want to create a workflow where the outline is a high optimized conversion fr…"
click at [214, 423] on icon "submit" at bounding box center [212, 422] width 7 height 7
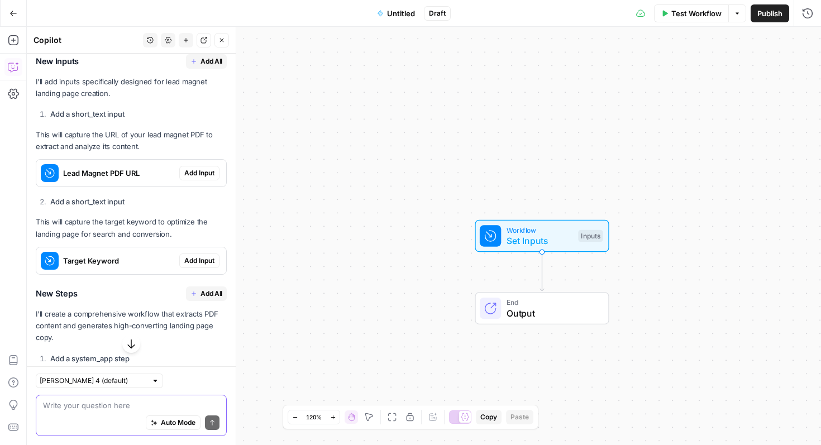
scroll to position [485, 0]
click at [124, 167] on span "Lead Magnet PDF URL" at bounding box center [119, 172] width 112 height 11
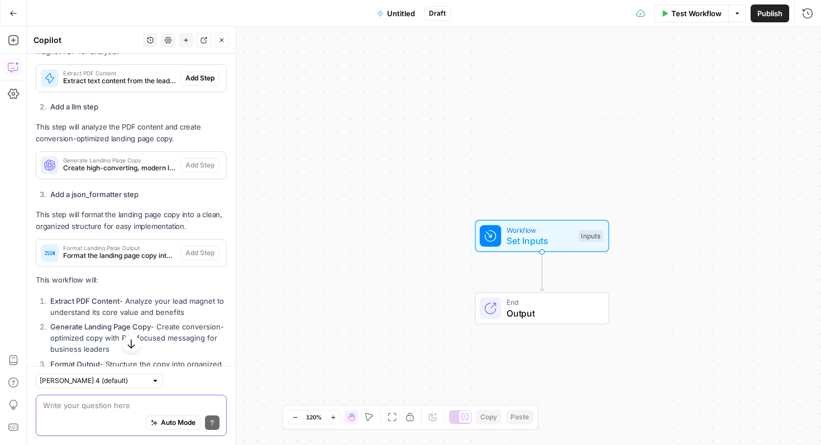
scroll to position [1102, 0]
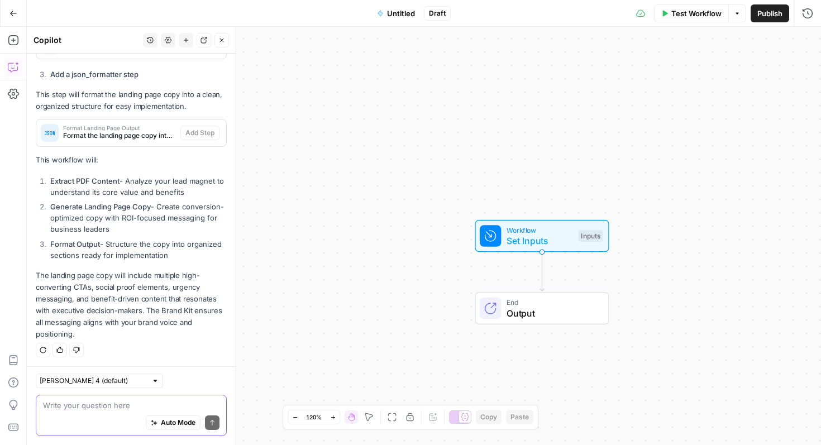
click at [141, 407] on textarea at bounding box center [131, 405] width 176 height 11
type textarea "U"
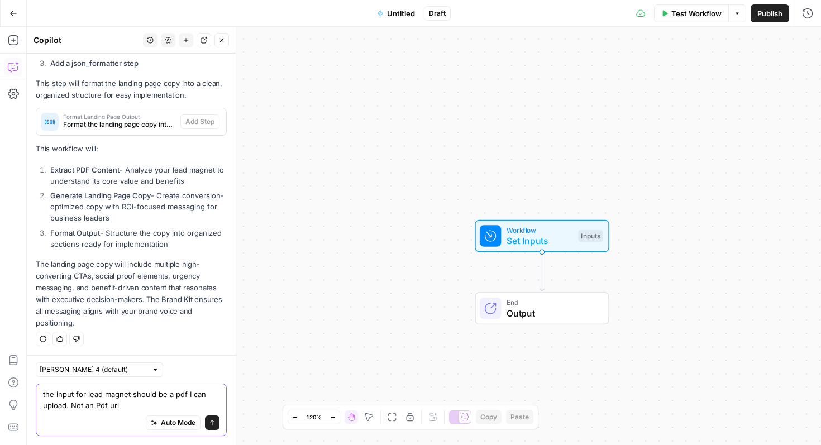
type textarea "the input for lead magnet should be a pdf I can upload. Not an Pdf url"
click at [214, 424] on icon "submit" at bounding box center [212, 422] width 7 height 7
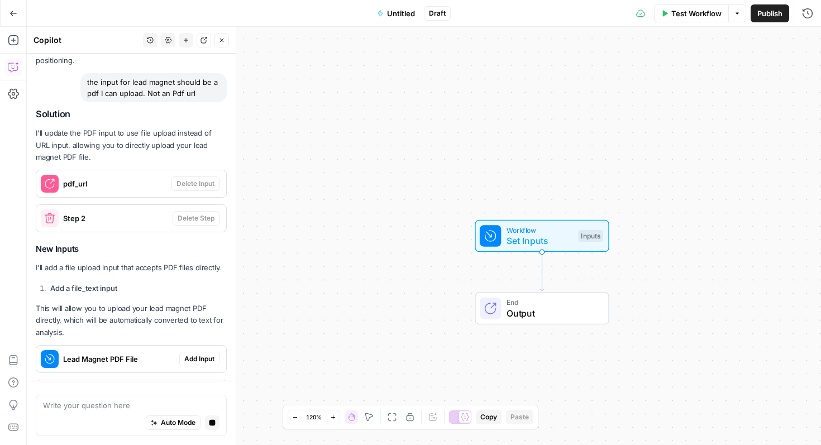
scroll to position [1396, 0]
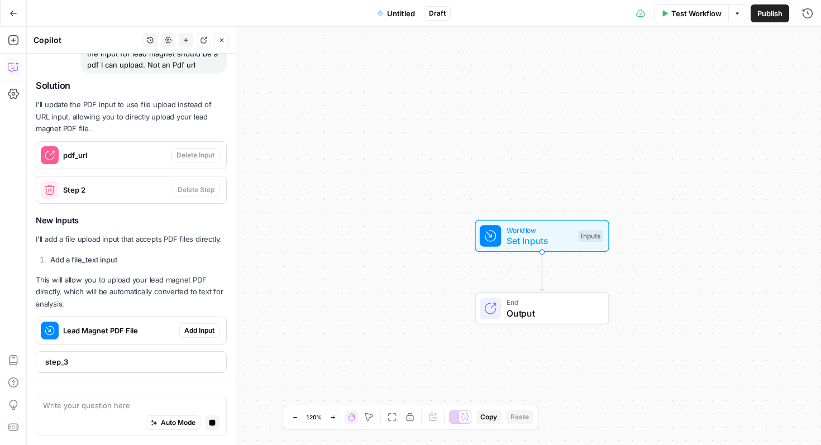
click at [198, 331] on div "Solution I'll update the PDF input to use file upload instead of URL input, all…" at bounding box center [131, 226] width 191 height 292
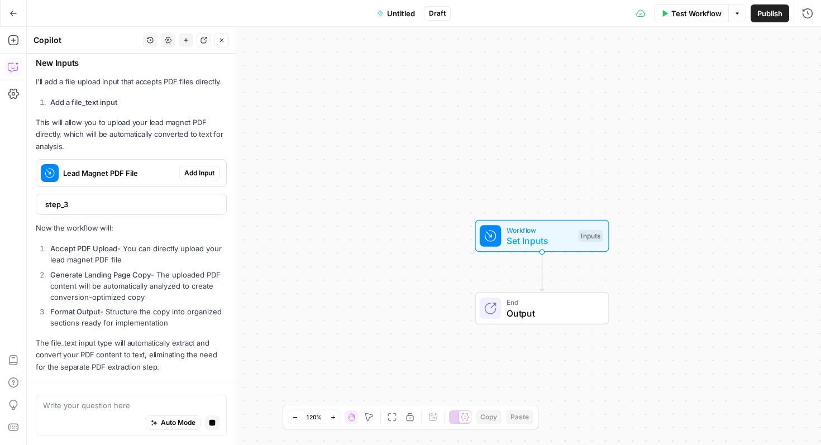
scroll to position [1599, 0]
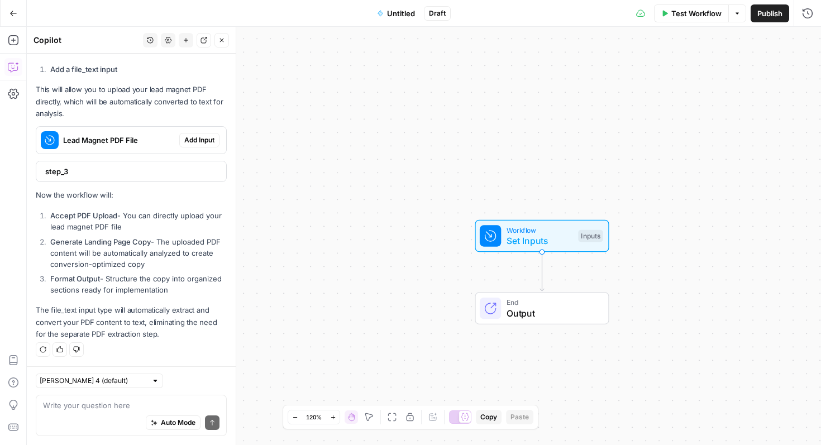
click at [200, 139] on span "Add Input" at bounding box center [199, 140] width 30 height 10
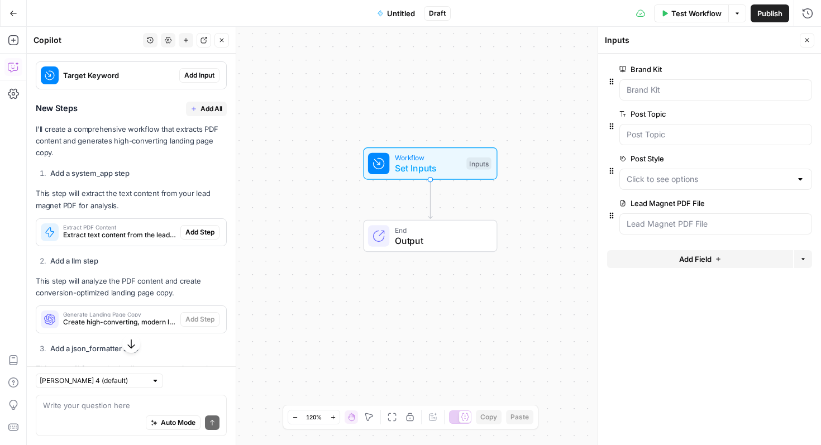
scroll to position [906, 0]
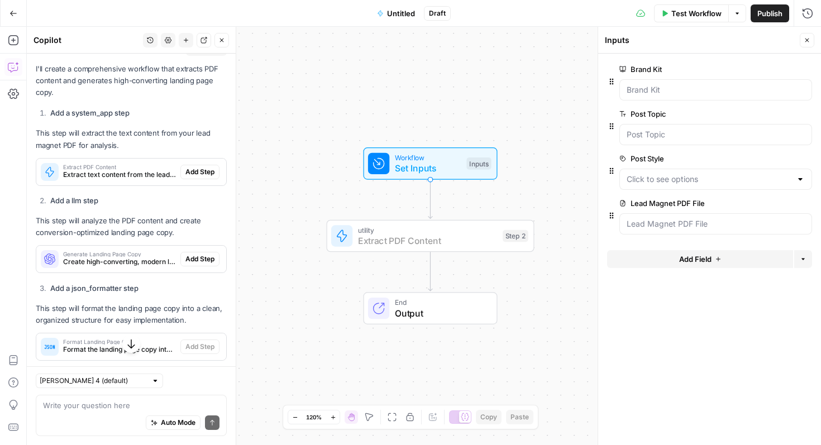
click at [204, 172] on span "Add Step" at bounding box center [199, 172] width 29 height 10
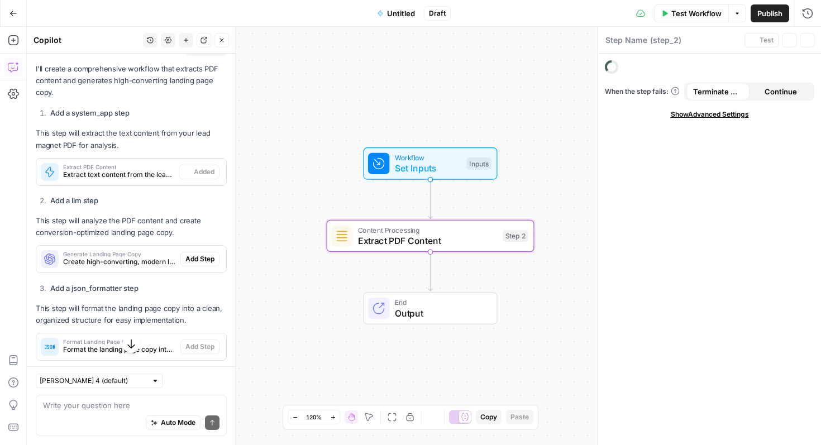
type textarea "Extract PDF Content"
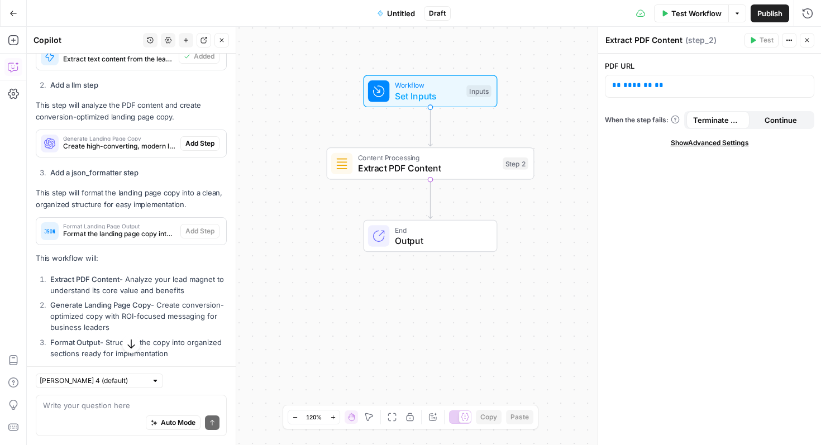
scroll to position [1028, 0]
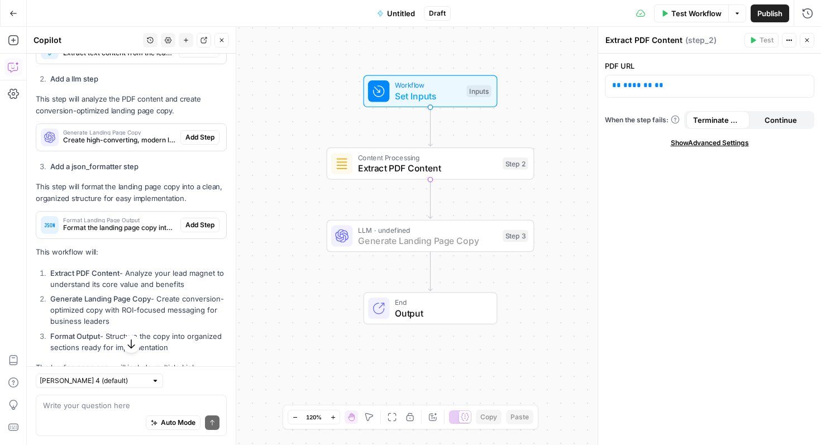
click at [213, 137] on span "Add Step" at bounding box center [199, 137] width 29 height 10
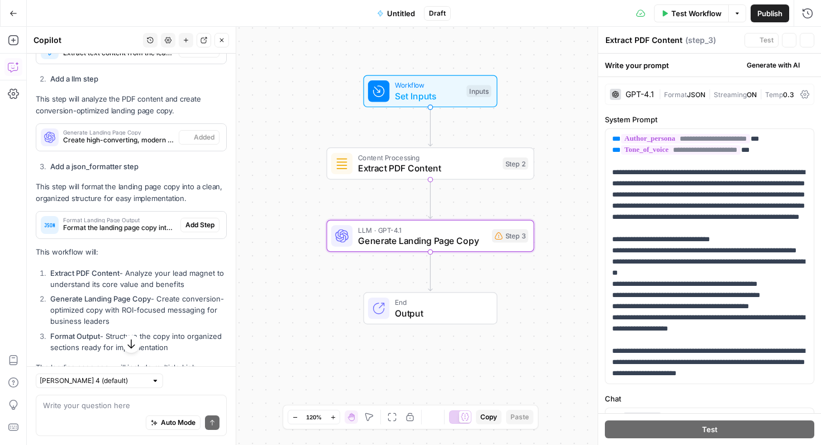
type textarea "Generate Landing Page Copy"
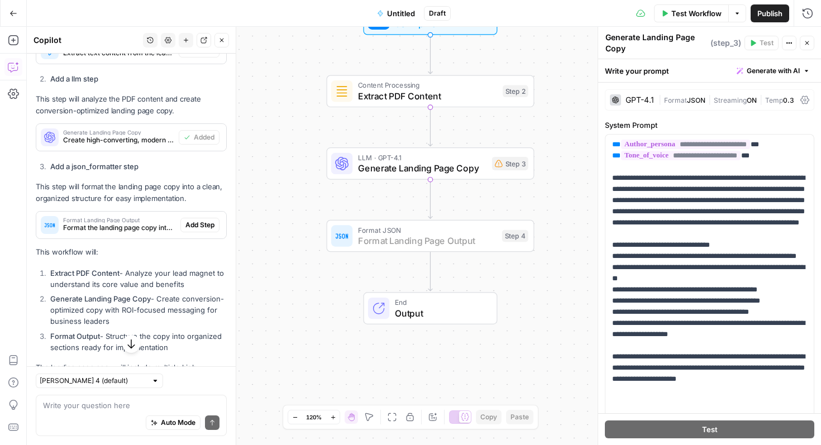
click at [202, 222] on span "Add Step" at bounding box center [199, 225] width 29 height 10
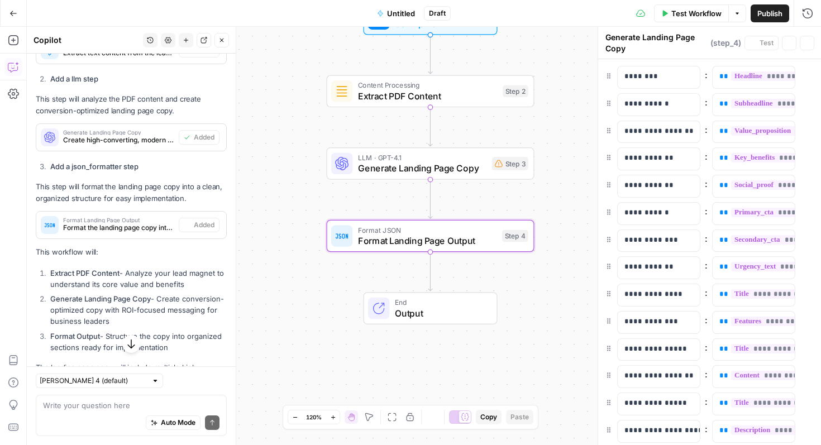
type textarea "Format Landing Page Output"
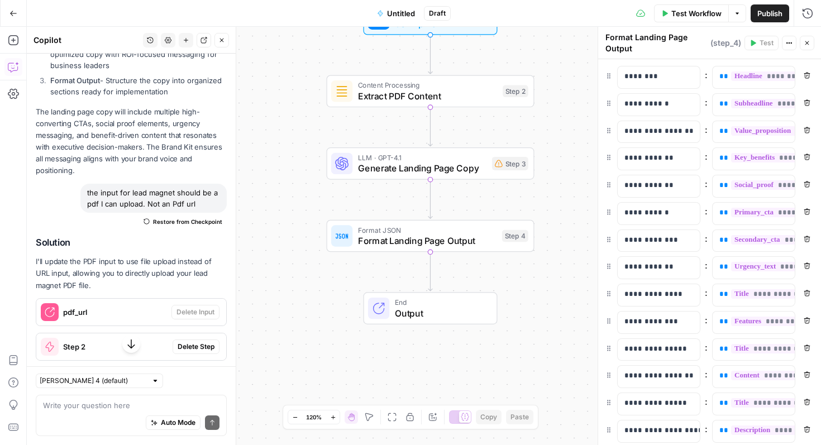
scroll to position [1641, 0]
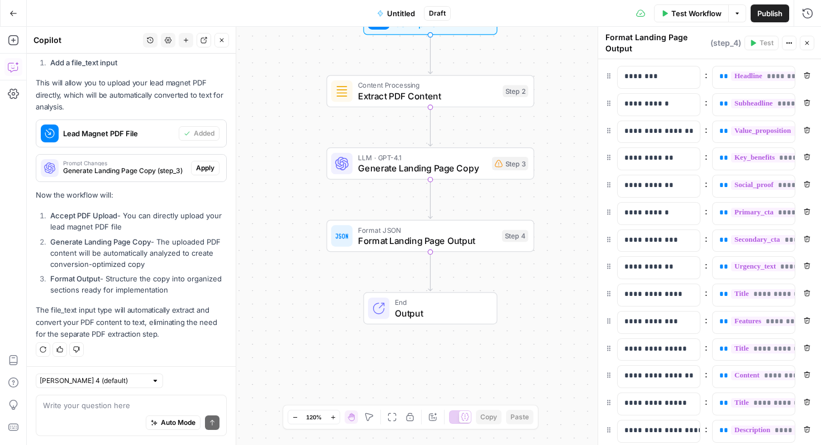
click at [695, 11] on span "Test Workflow" at bounding box center [696, 13] width 50 height 11
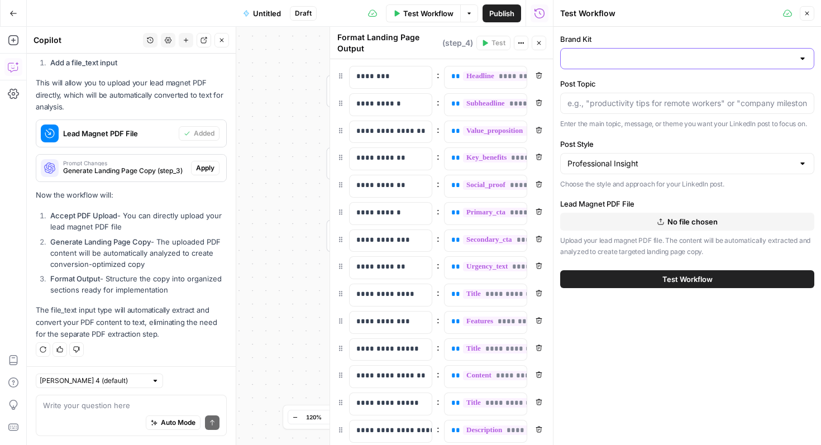
click at [635, 55] on input "Brand Kit" at bounding box center [680, 58] width 226 height 11
click at [625, 109] on span "saasgenie - FW" at bounding box center [684, 112] width 231 height 11
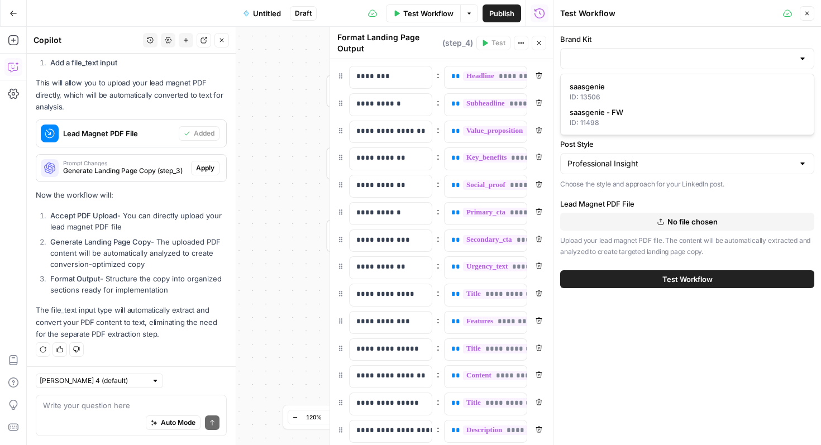
type input "saasgenie - FW"
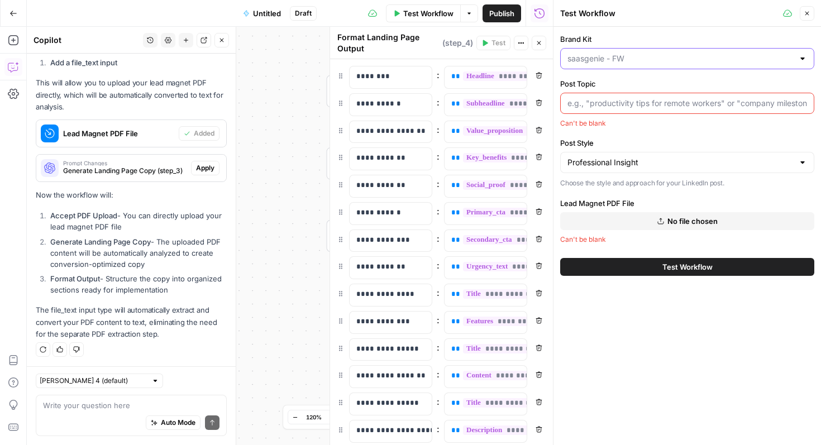
click at [634, 62] on input "Brand Kit" at bounding box center [680, 58] width 226 height 11
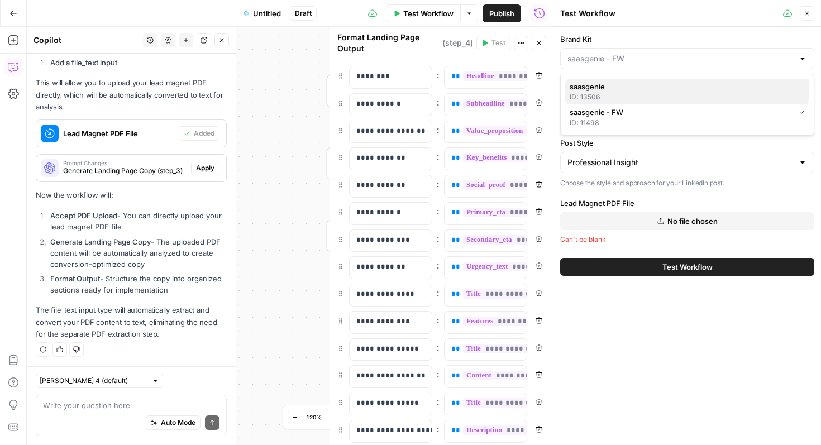
click at [626, 83] on span "saasgenie" at bounding box center [684, 86] width 231 height 11
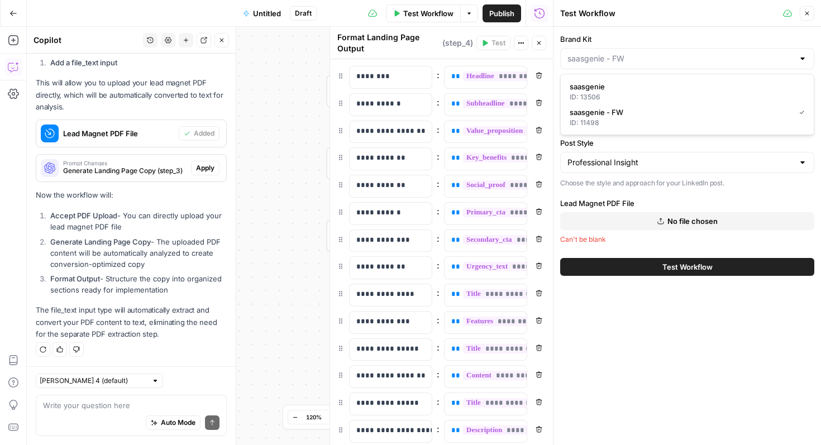
type input "saasgenie"
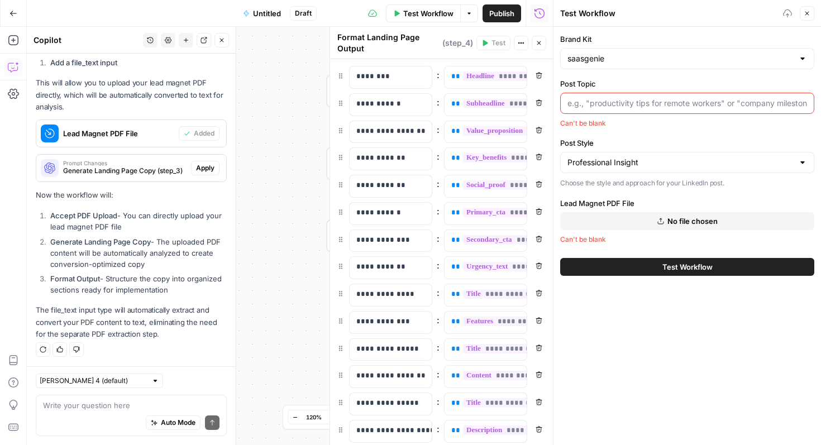
click at [639, 109] on div at bounding box center [687, 103] width 254 height 21
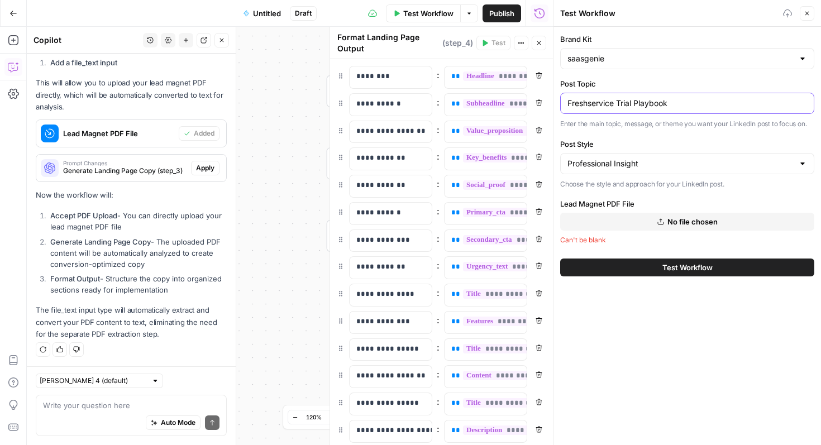
type input "Freshservice Trial Playbook"
click at [691, 164] on input "Post Style" at bounding box center [680, 163] width 226 height 11
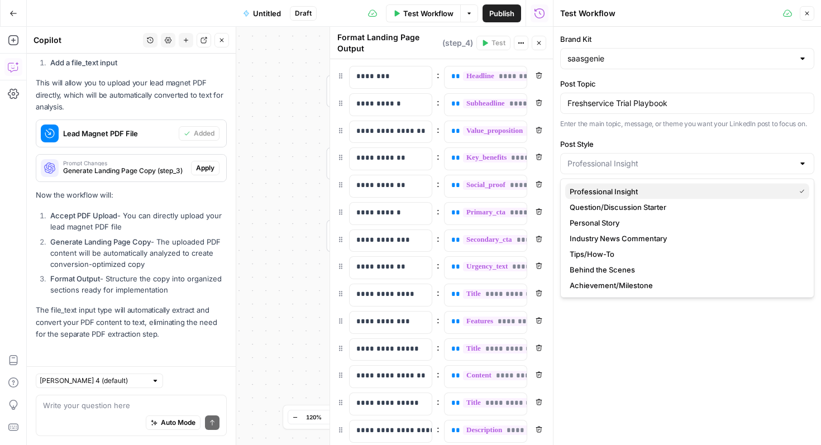
click at [645, 193] on span "Professional Insight" at bounding box center [679, 191] width 220 height 11
type input "Professional Insight"
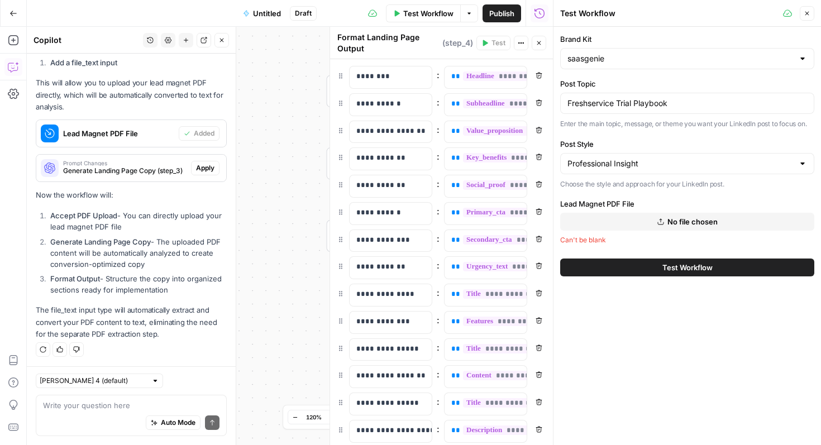
click at [668, 224] on span "No file chosen" at bounding box center [692, 221] width 50 height 11
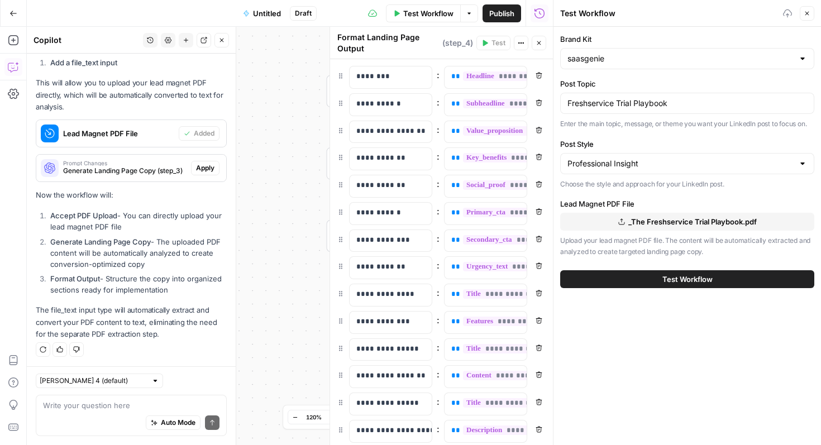
click at [656, 280] on button "Test Workflow" at bounding box center [687, 279] width 254 height 18
click at [678, 276] on span "Test Workflow" at bounding box center [687, 279] width 50 height 11
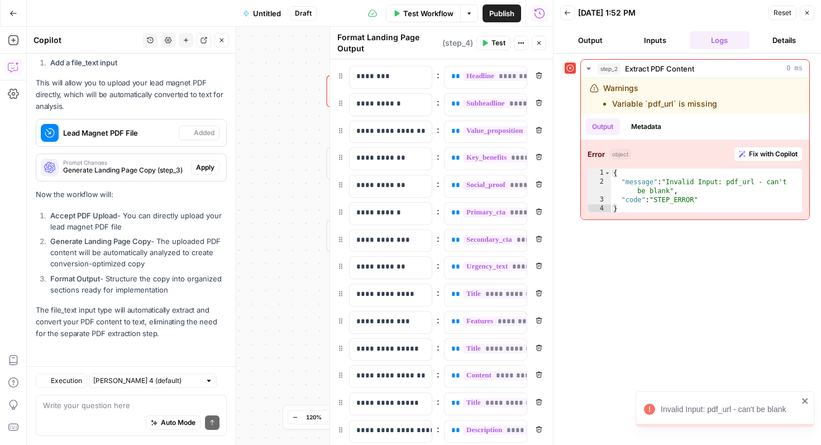
scroll to position [1471, 0]
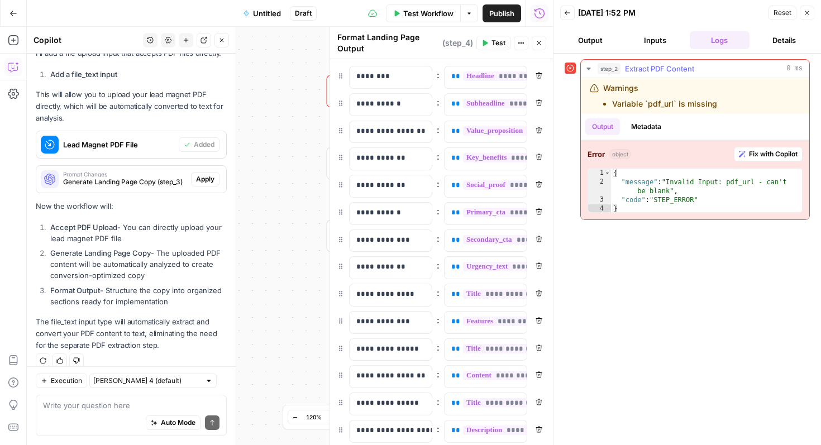
click at [717, 194] on div "{ "message" : "Invalid Input: pdf_url - can't be blank" , "code" : "STEP_ERROR"…" at bounding box center [706, 200] width 191 height 63
drag, startPoint x: 735, startPoint y: 205, endPoint x: 638, endPoint y: 202, distance: 96.6
click at [638, 202] on div "{ "message" : "Invalid Input: pdf_url - can't be blank" , "code" : "STEP_ERROR"…" at bounding box center [706, 200] width 191 height 63
click at [628, 205] on div "{ "message" : "Invalid Input: pdf_url - can't be blank" , "code" : "STEP_ERROR"…" at bounding box center [706, 200] width 191 height 63
type textarea "*"
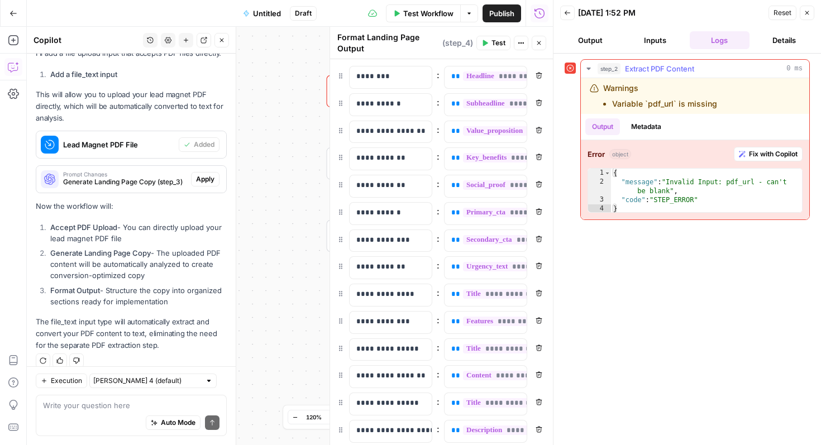
click at [585, 70] on icon "button" at bounding box center [588, 68] width 9 height 9
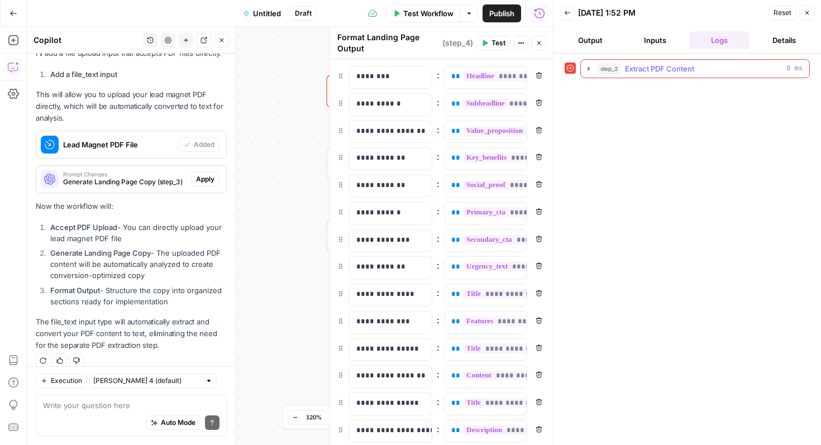
click at [585, 70] on icon "button" at bounding box center [588, 68] width 9 height 9
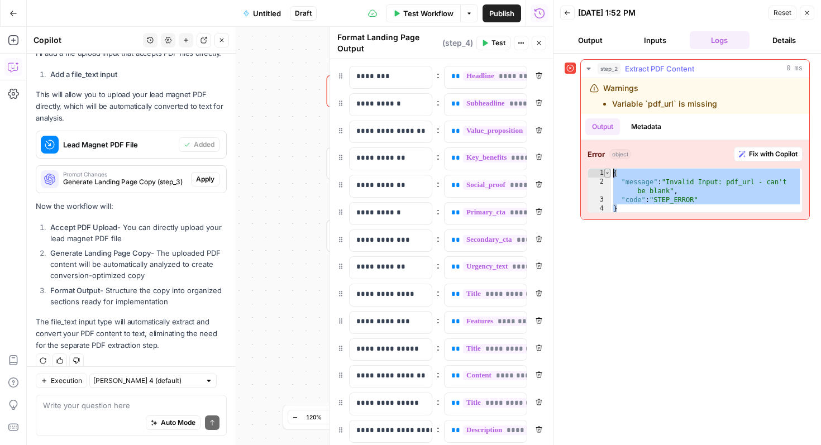
drag, startPoint x: 636, startPoint y: 211, endPoint x: 607, endPoint y: 171, distance: 49.1
click at [607, 171] on div "* 1 2 3 4 { "message" : "Invalid Input: pdf_url - can't be blank" , "code" : "S…" at bounding box center [694, 190] width 215 height 45
type textarea "**********"
click at [83, 411] on div "Auto Mode Send" at bounding box center [131, 423] width 176 height 25
paste textarea "{ "message": "Invalid Input: pdf_url - can't be blank", "code": "STEP_ERROR" }"
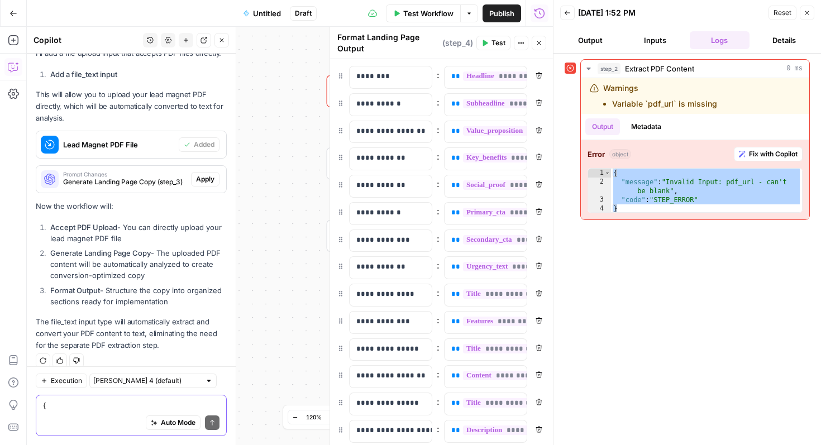
scroll to position [1515, 0]
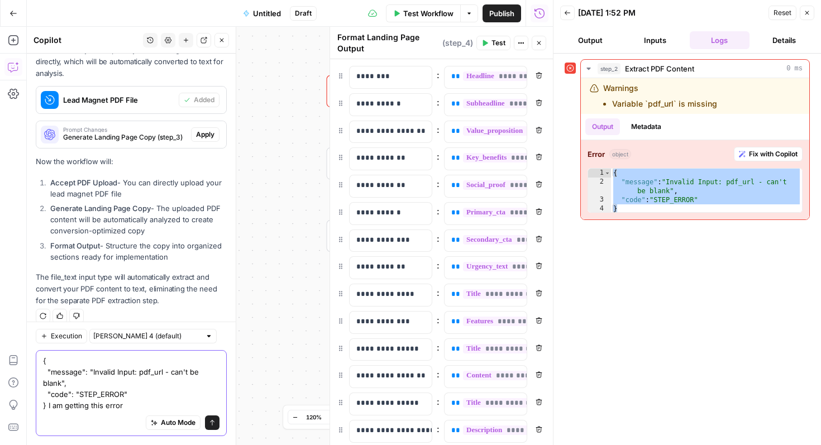
type textarea "{ "message": "Invalid Input: pdf_url - can't be blank", "code": "STEP_ERROR" } …"
click at [213, 425] on icon "submit" at bounding box center [212, 422] width 7 height 7
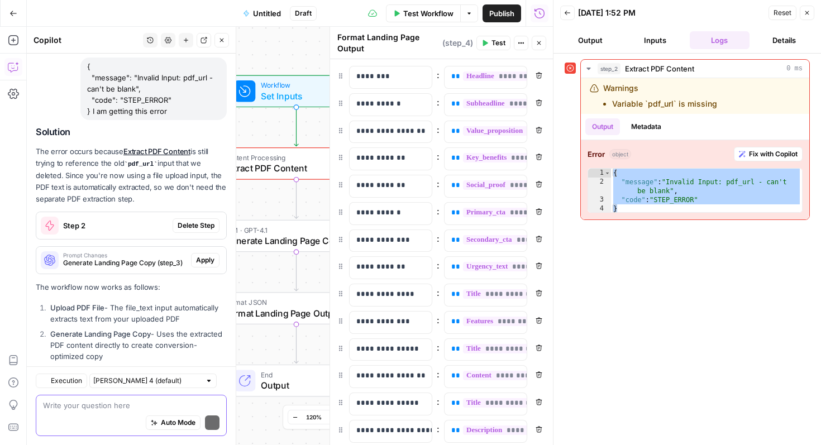
scroll to position [1852, 0]
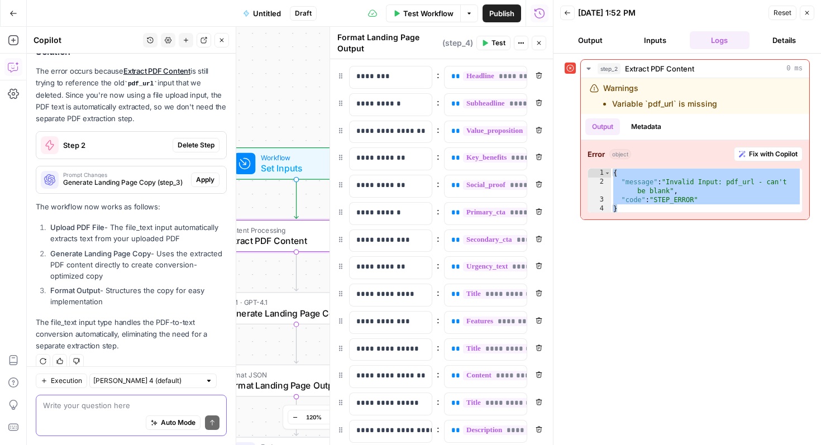
click at [183, 140] on span "Delete Step" at bounding box center [196, 145] width 37 height 10
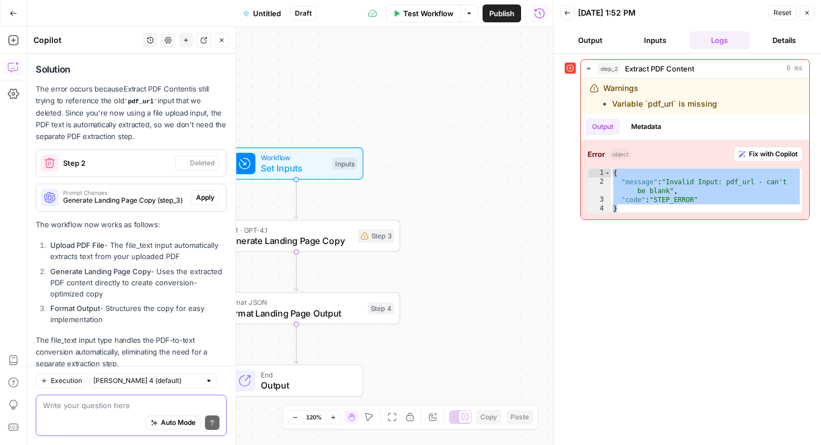
scroll to position [1869, 0]
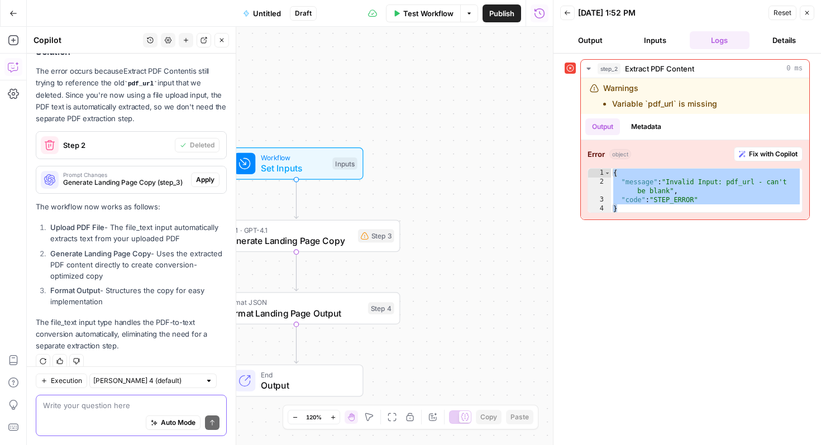
click at [808, 15] on icon "button" at bounding box center [806, 12] width 7 height 7
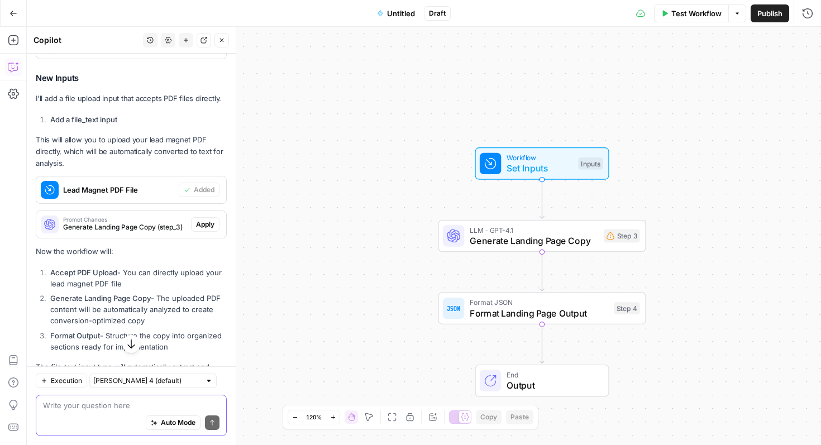
scroll to position [1428, 0]
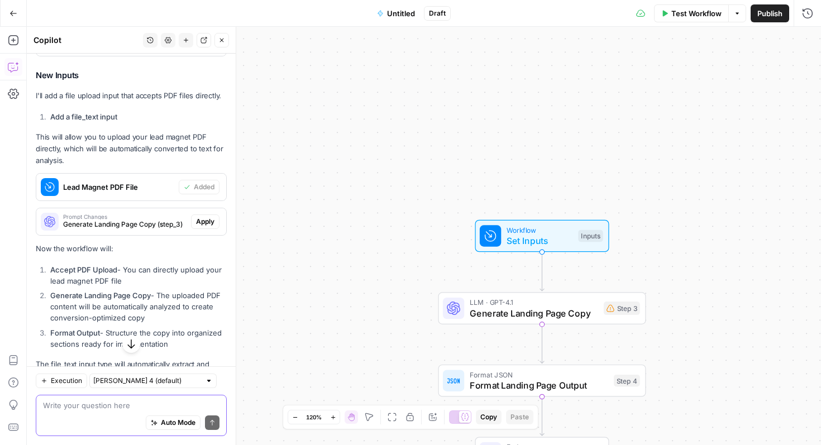
click at [137, 181] on span "Lead Magnet PDF File" at bounding box center [118, 186] width 111 height 11
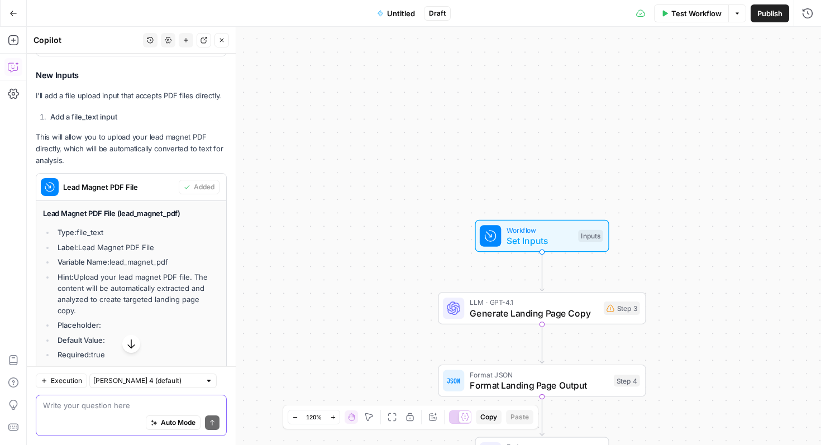
click at [98, 181] on span "Lead Magnet PDF File" at bounding box center [118, 186] width 111 height 11
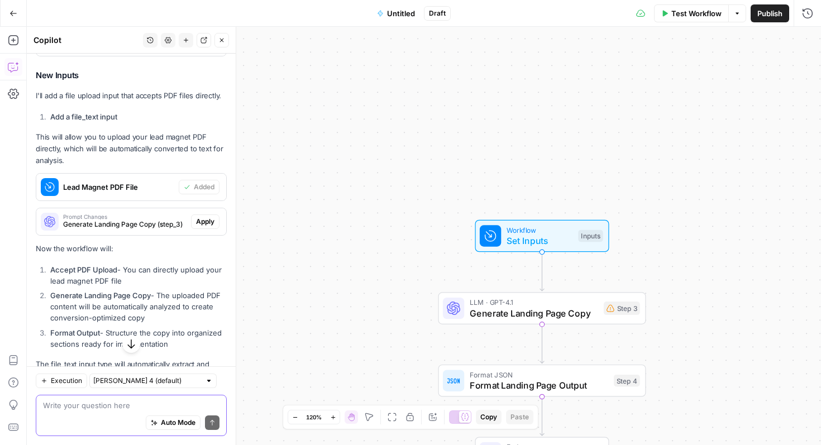
click at [98, 181] on span "Lead Magnet PDF File" at bounding box center [118, 186] width 111 height 11
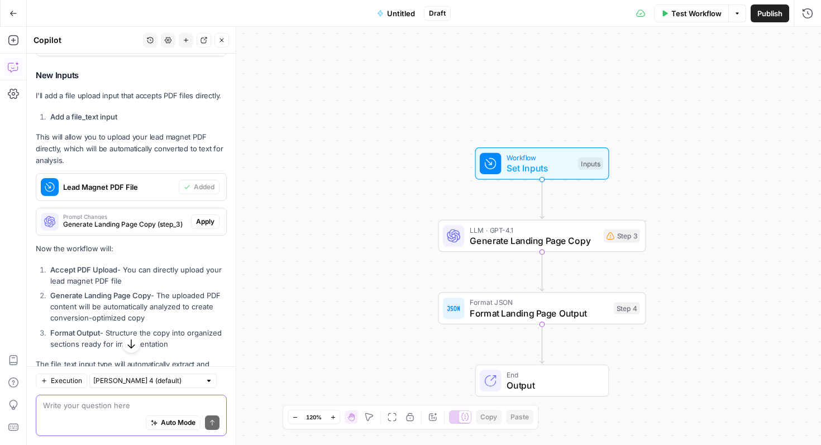
scroll to position [1869, 0]
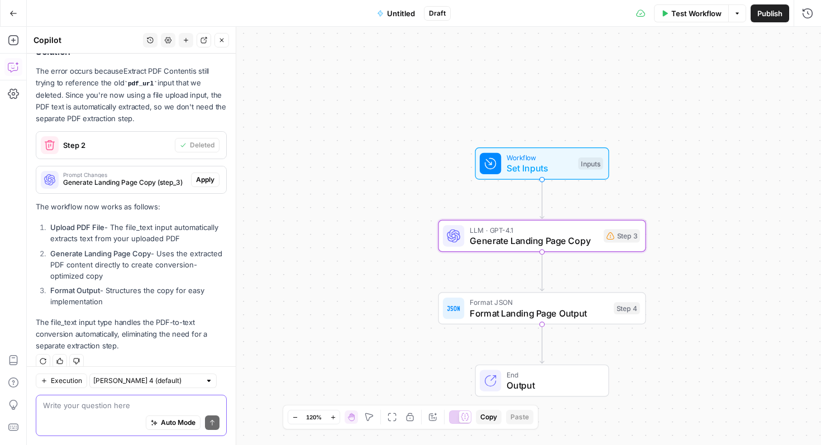
click at [208, 175] on span "Apply" at bounding box center [205, 180] width 18 height 10
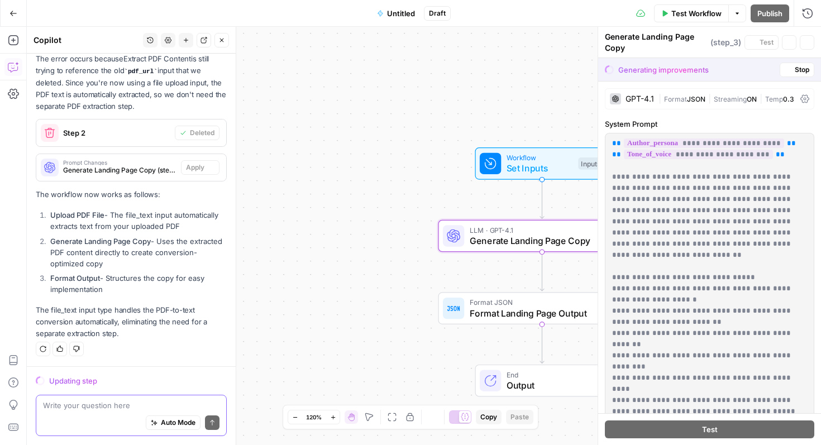
scroll to position [1816, 0]
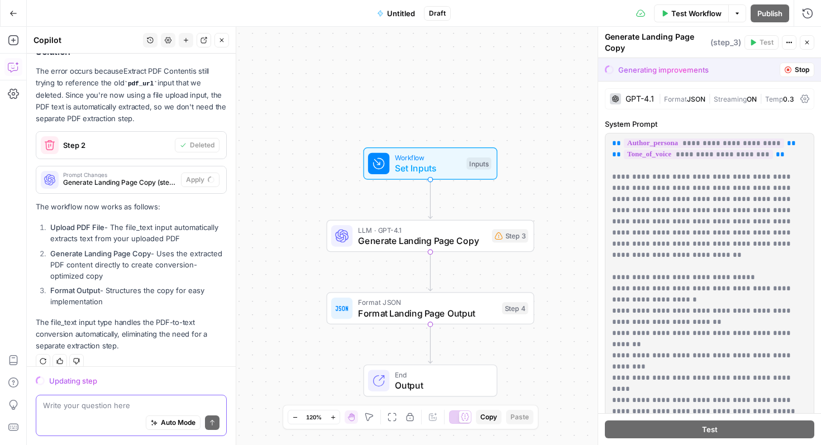
click at [53, 140] on icon at bounding box center [50, 145] width 10 height 10
click at [419, 169] on span "Set Inputs" at bounding box center [428, 167] width 66 height 13
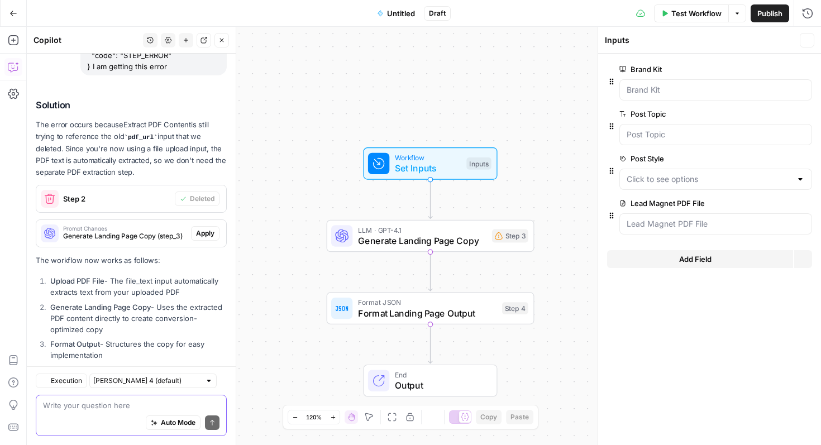
scroll to position [1869, 0]
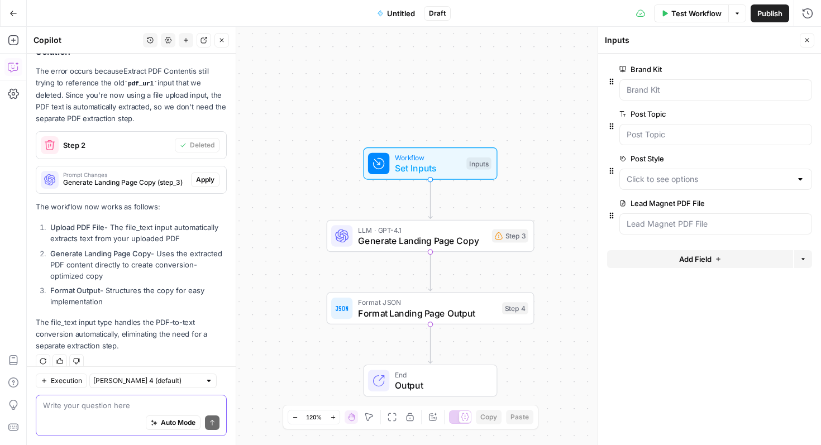
click at [657, 233] on div at bounding box center [715, 223] width 193 height 21
click at [696, 11] on span "Test Workflow" at bounding box center [696, 13] width 50 height 11
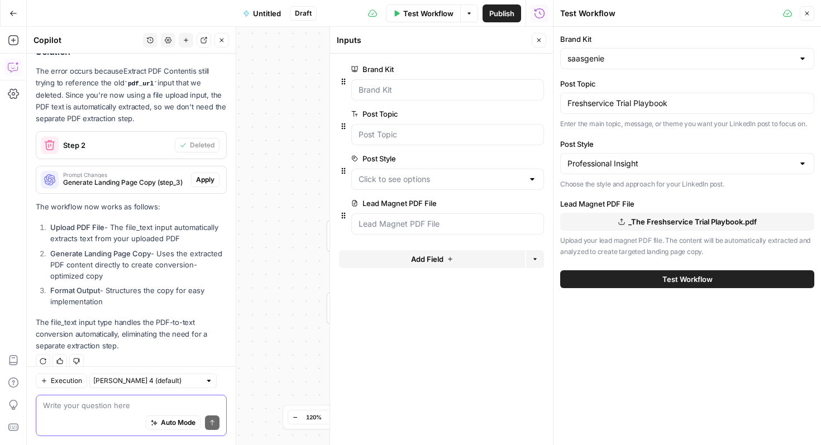
click at [680, 282] on span "Test Workflow" at bounding box center [687, 279] width 50 height 11
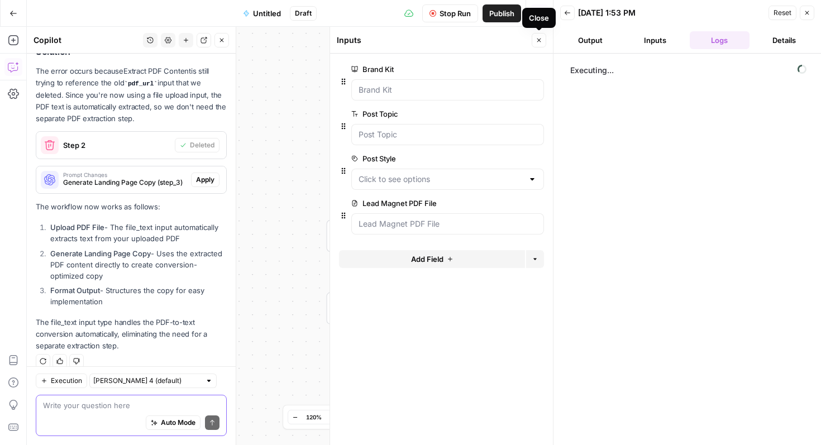
click at [540, 42] on icon "button" at bounding box center [538, 40] width 7 height 7
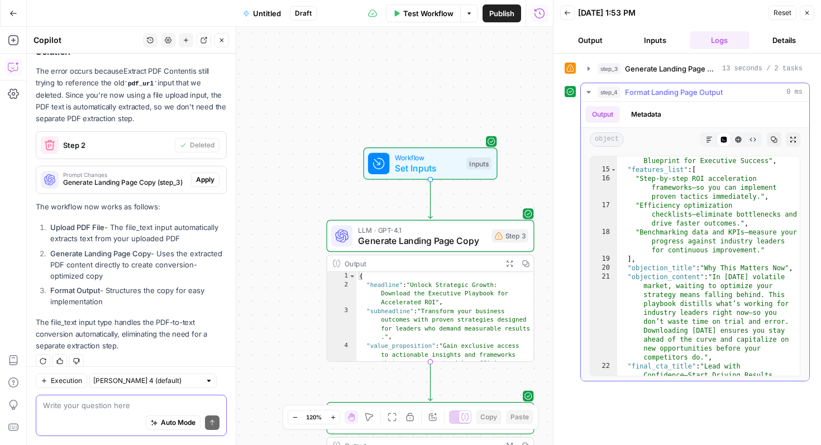
scroll to position [450, 0]
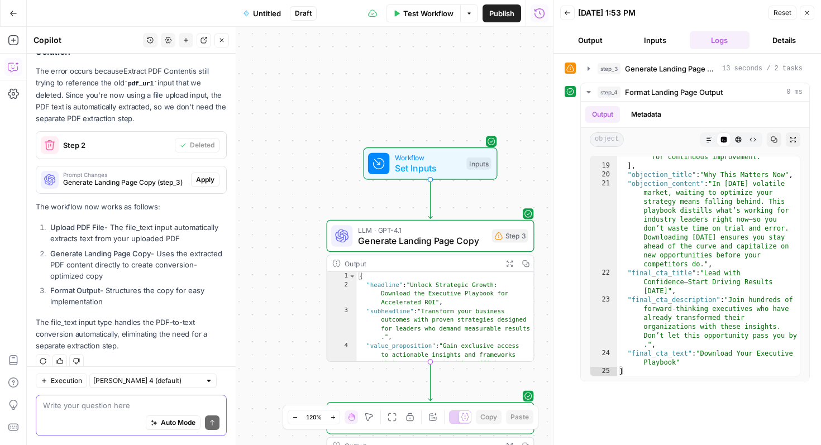
click at [150, 410] on textarea at bounding box center [131, 405] width 176 height 11
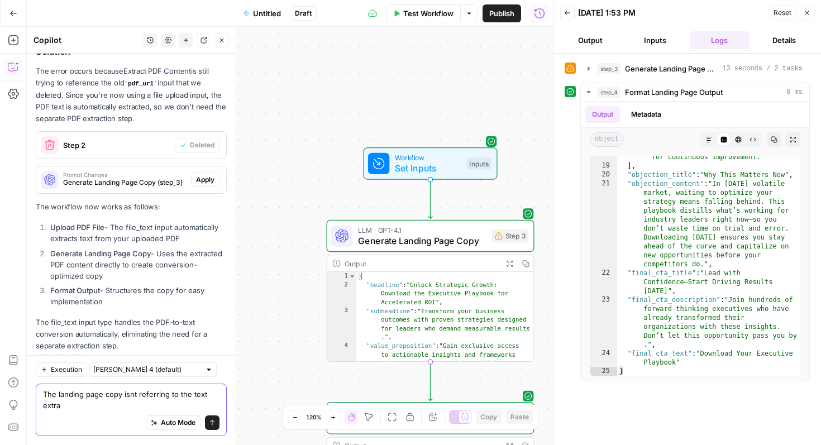
scroll to position [1881, 0]
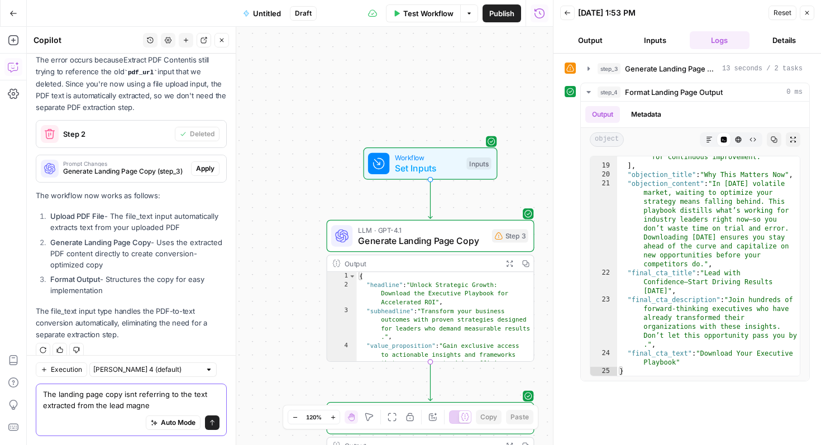
type textarea "The landing page copy isnt referring to the text extracted from the lead magnet"
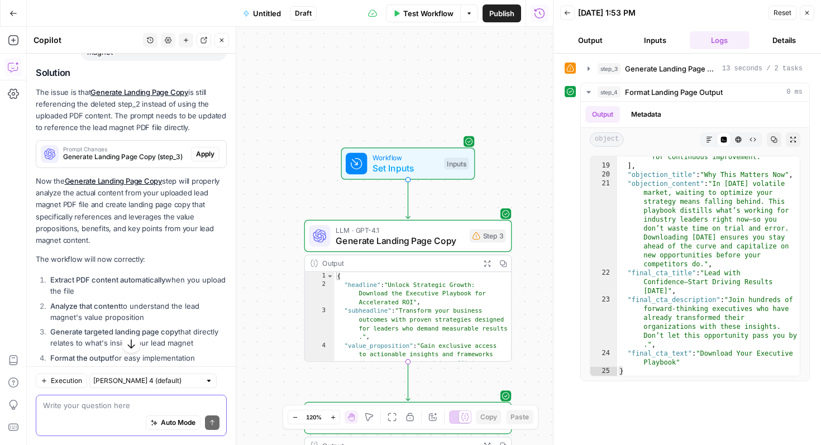
scroll to position [2206, 0]
click at [205, 150] on span "Apply" at bounding box center [205, 155] width 18 height 10
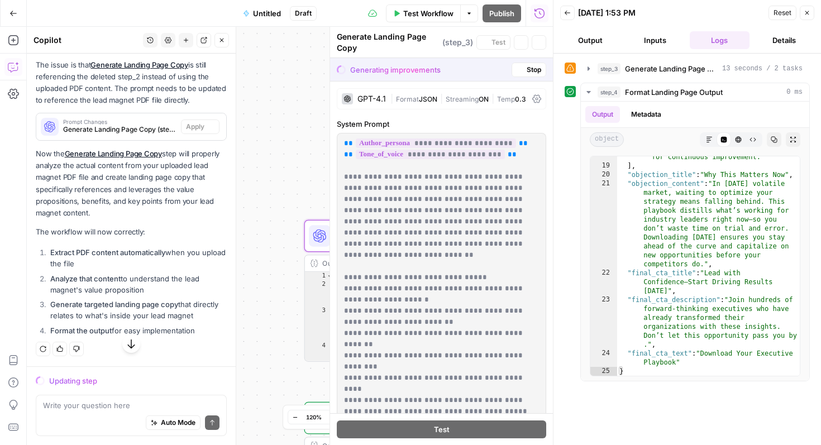
scroll to position [2152, 0]
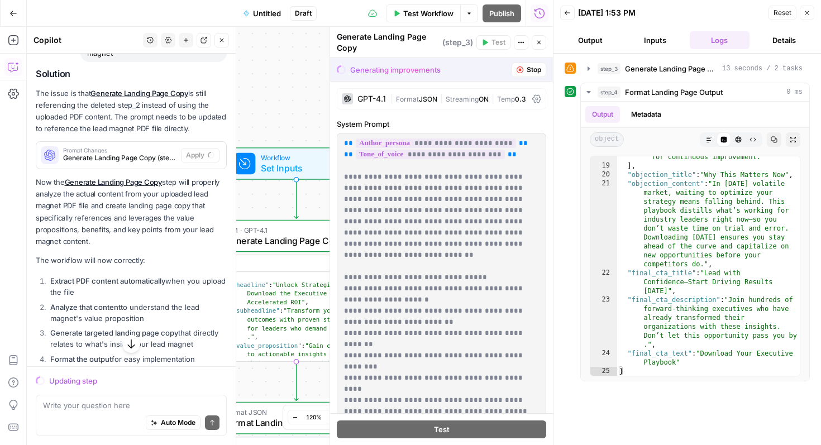
click at [809, 18] on button "Close" at bounding box center [806, 13] width 15 height 15
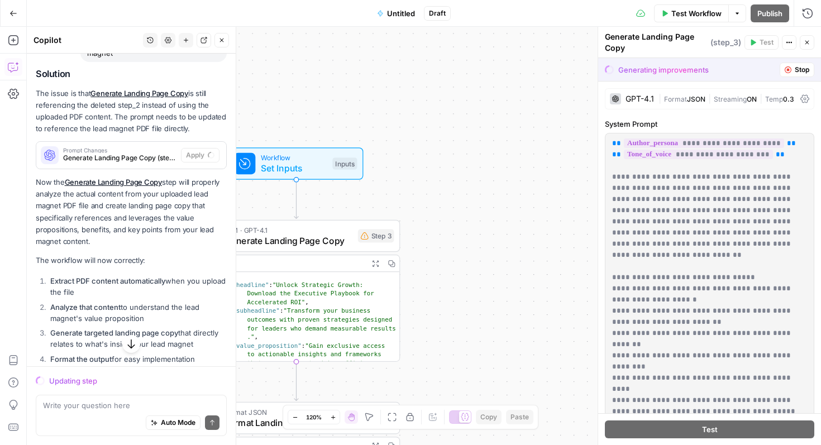
click at [647, 97] on div "GPT-4.1" at bounding box center [639, 99] width 28 height 8
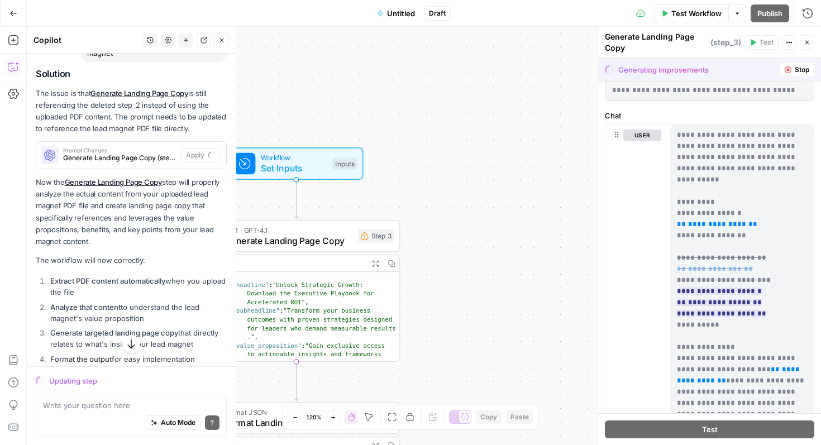
scroll to position [877, 0]
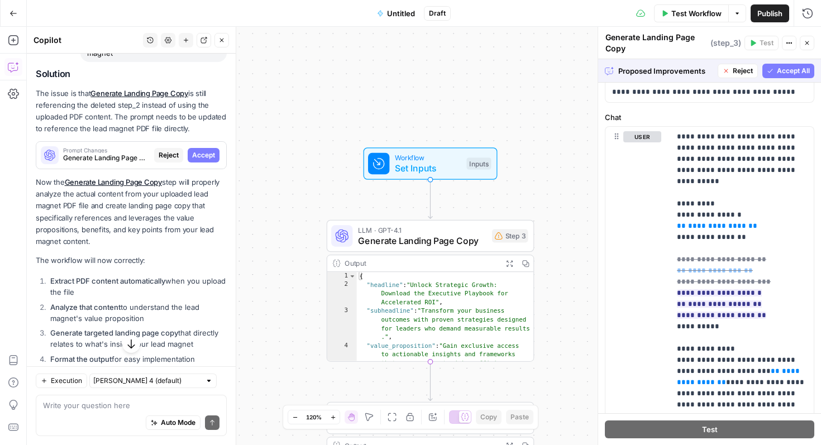
click at [794, 71] on span "Accept All" at bounding box center [792, 71] width 33 height 10
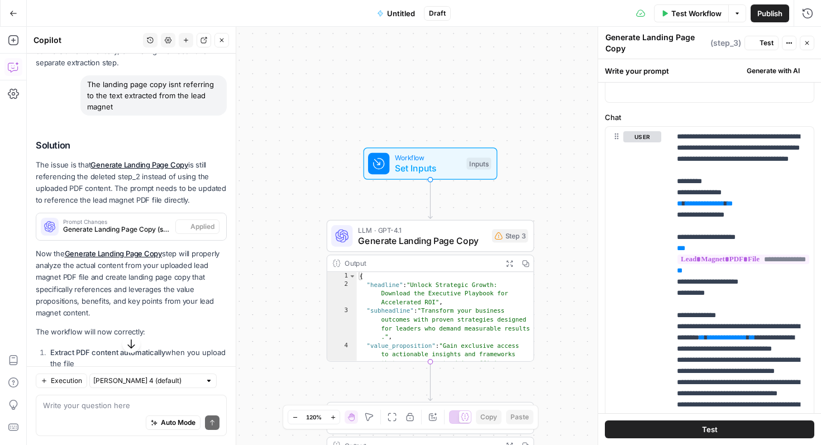
scroll to position [465, 0]
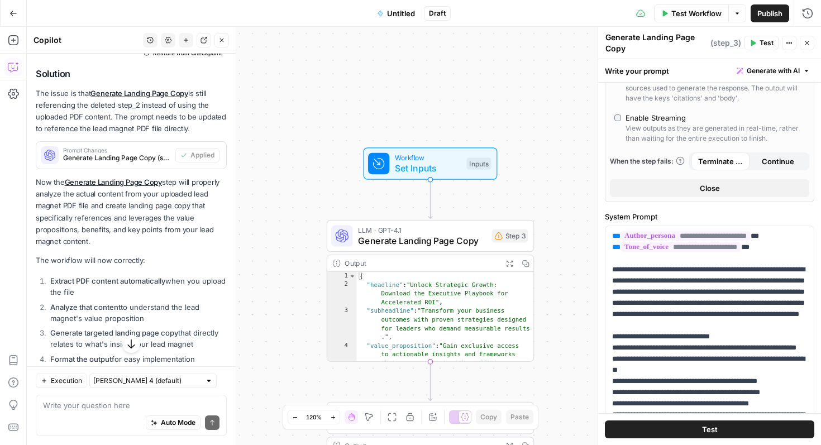
click at [698, 15] on span "Test Workflow" at bounding box center [696, 13] width 50 height 11
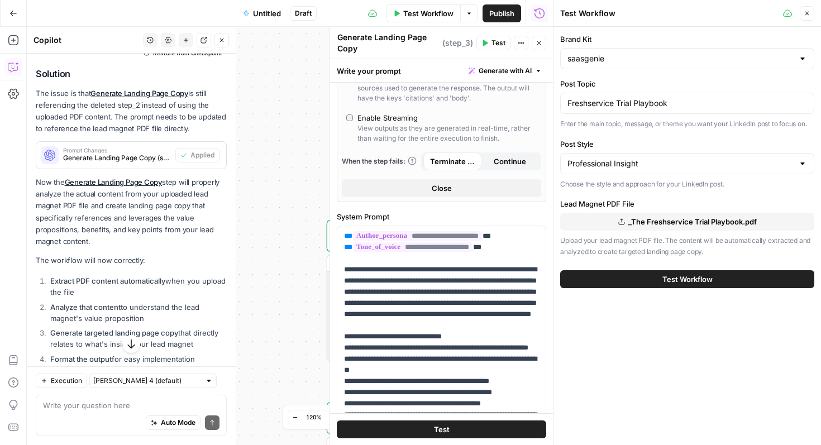
click at [130, 415] on div "Auto Mode Send" at bounding box center [131, 423] width 176 height 25
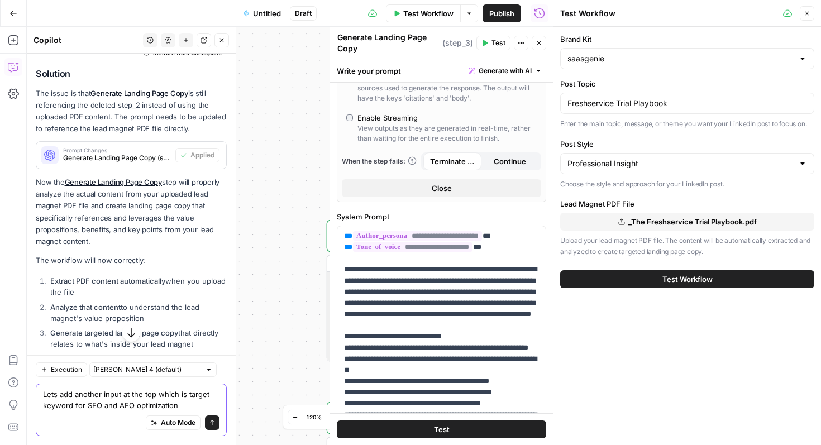
type textarea "Lets add another input at the top which is target keyword for SEO and AEO optim…"
click at [213, 426] on button "Send" at bounding box center [212, 422] width 15 height 15
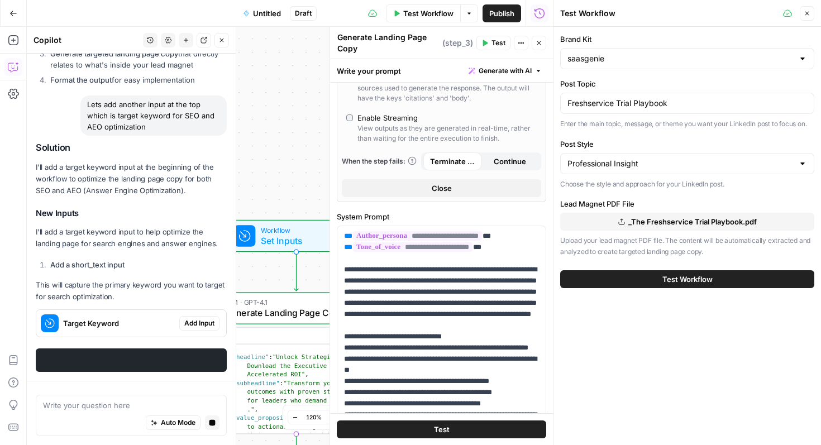
scroll to position [2438, 0]
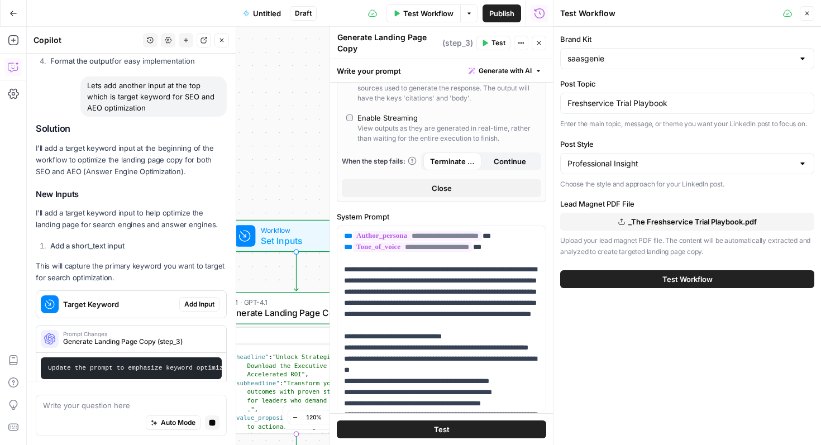
click at [200, 299] on span "Add Input" at bounding box center [199, 304] width 30 height 10
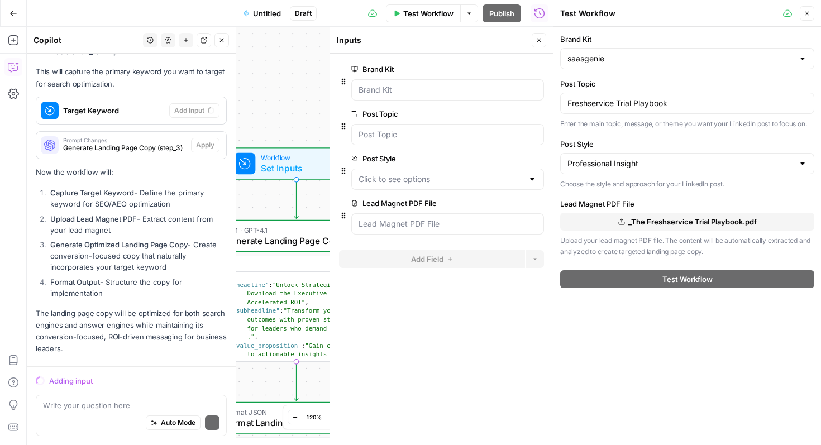
scroll to position [2652, 0]
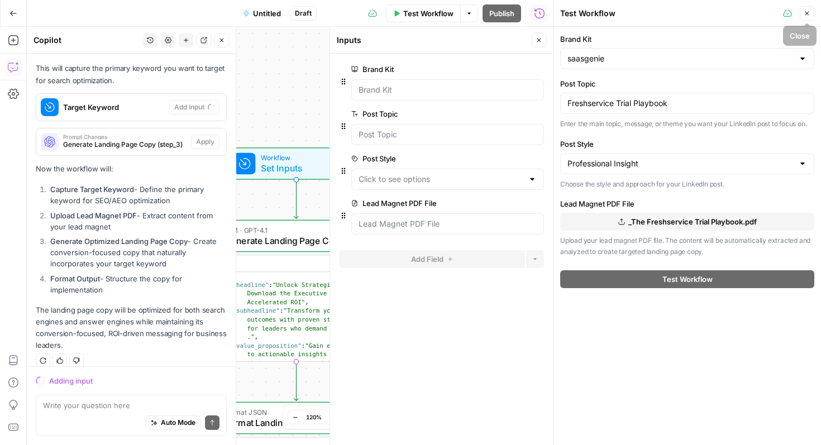
click at [811, 8] on button "Close" at bounding box center [806, 13] width 15 height 15
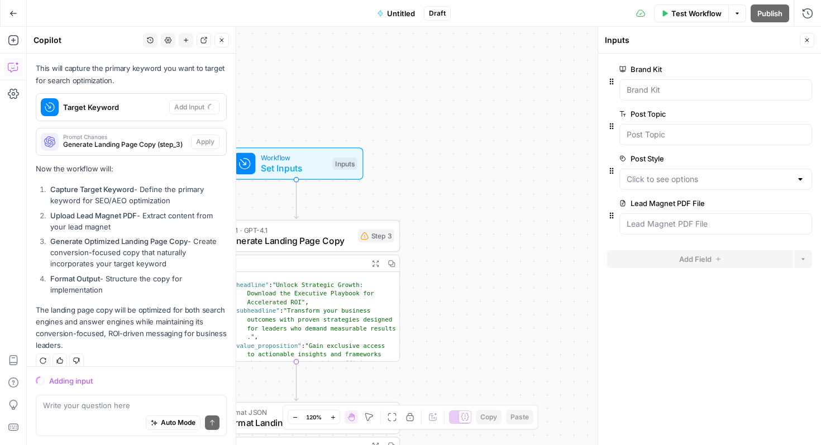
click at [808, 41] on icon "button" at bounding box center [807, 41] width 4 height 4
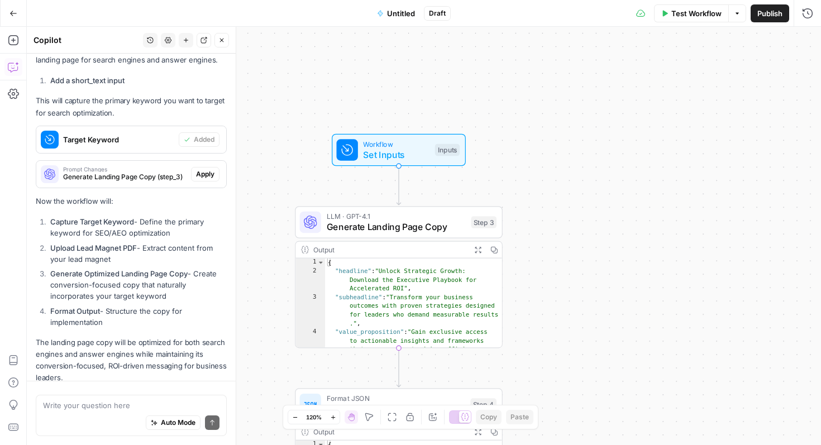
scroll to position [2741, 0]
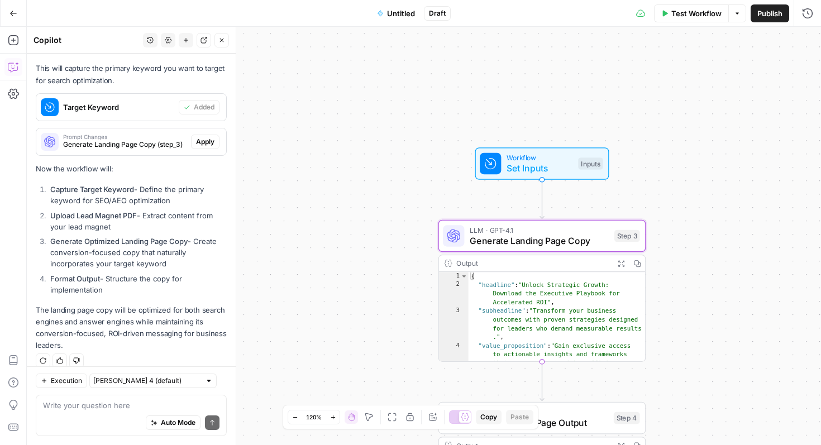
click at [210, 137] on span "Apply" at bounding box center [205, 142] width 18 height 10
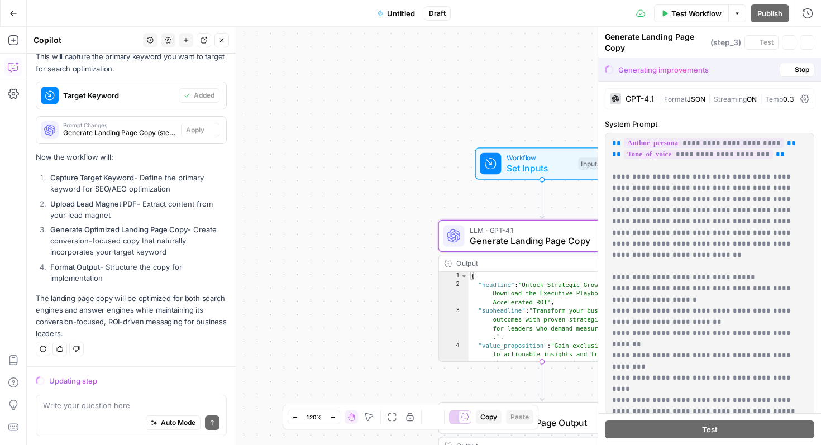
scroll to position [2652, 0]
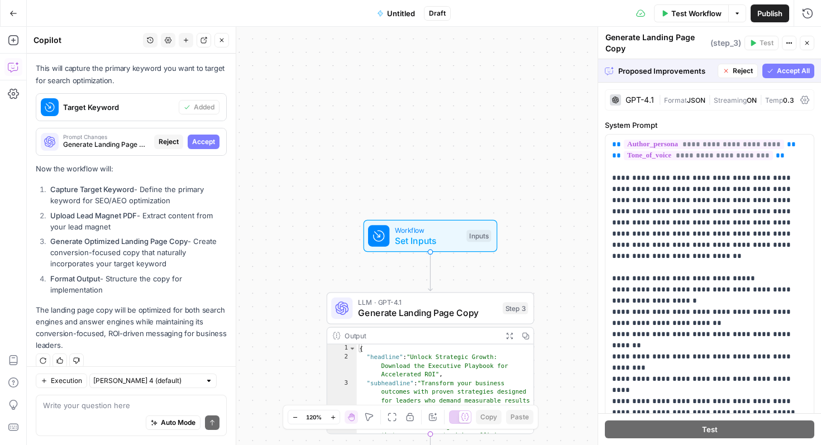
click at [804, 73] on span "Accept All" at bounding box center [792, 71] width 33 height 10
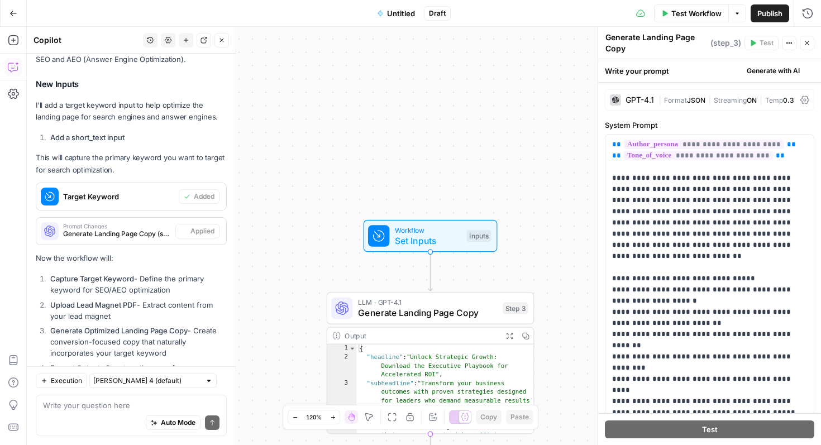
scroll to position [2741, 0]
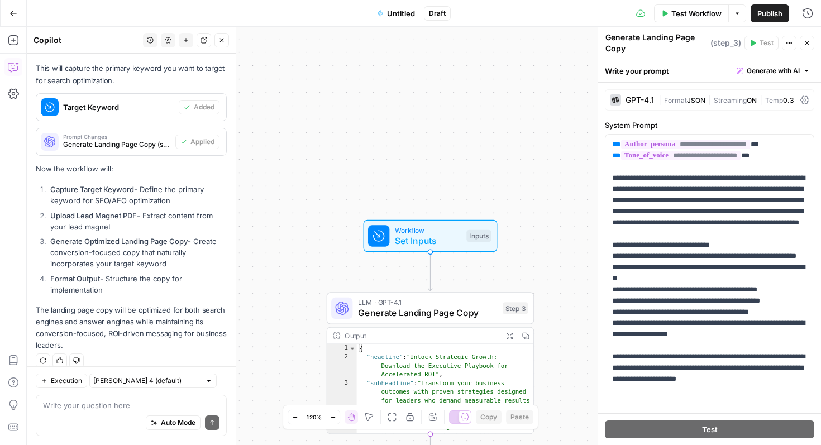
click at [806, 48] on button "Close" at bounding box center [806, 43] width 15 height 15
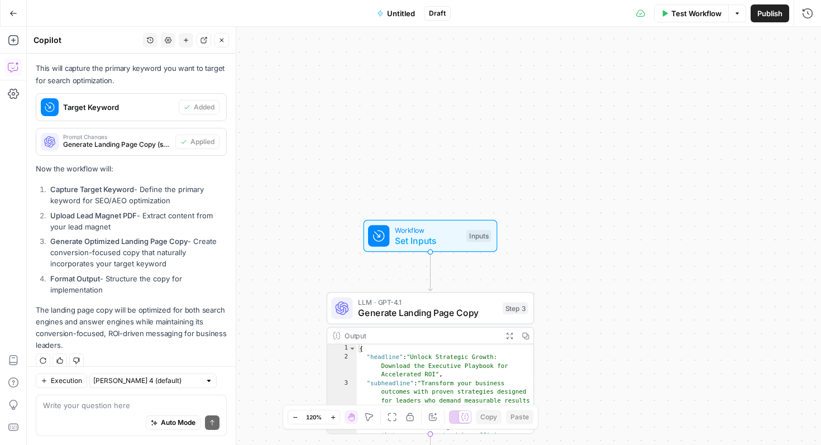
click at [682, 12] on span "Test Workflow" at bounding box center [696, 13] width 50 height 11
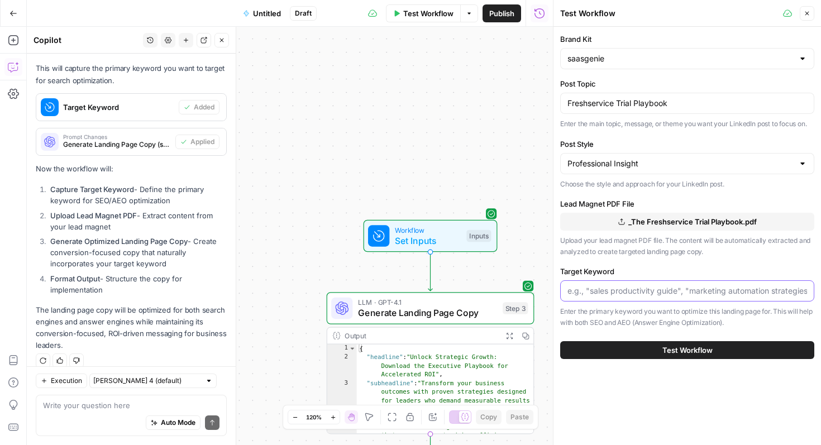
click at [640, 295] on input "Target Keyword" at bounding box center [686, 290] width 239 height 11
type input "Freshservice Trial"
click at [678, 354] on span "Test Workflow" at bounding box center [687, 349] width 50 height 11
click at [678, 348] on span "Test Workflow" at bounding box center [687, 349] width 50 height 11
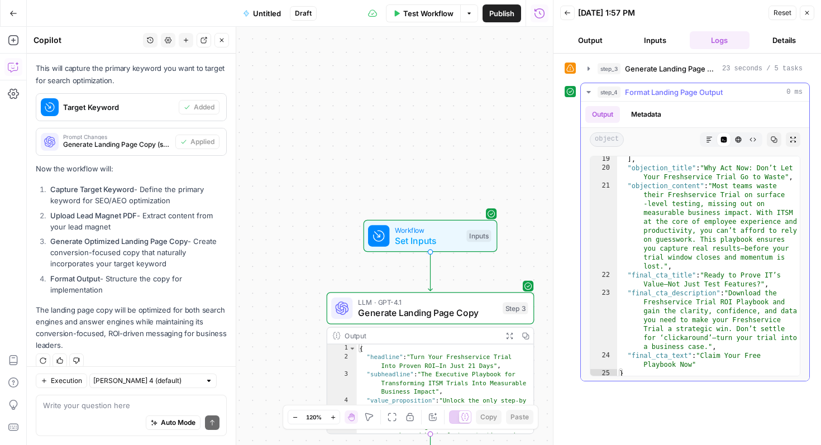
scroll to position [504, 0]
click at [256, 11] on span "Untitled" at bounding box center [267, 13] width 28 height 11
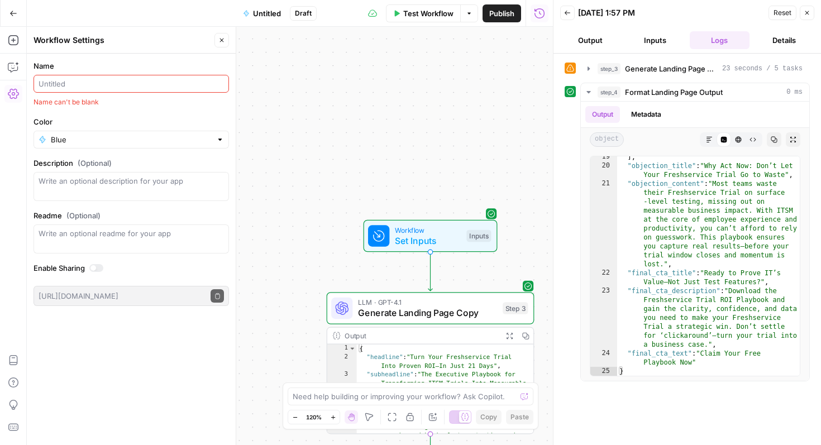
click at [170, 85] on input "Name" at bounding box center [131, 83] width 185 height 11
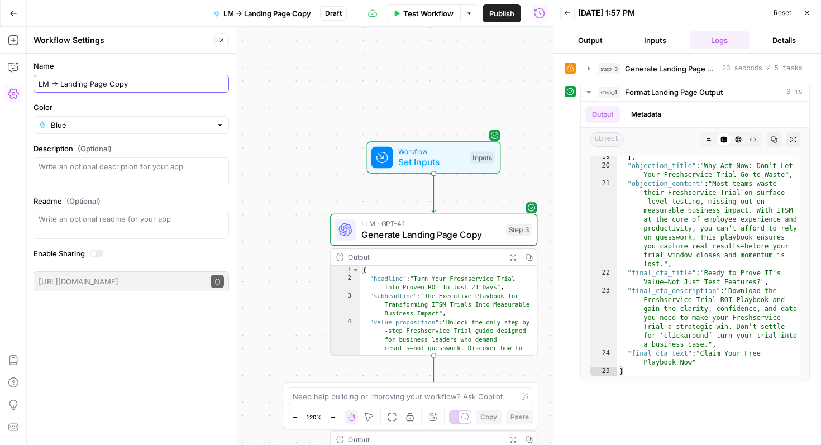
type input "LM -> Landing Page Copy"
click at [223, 38] on icon "button" at bounding box center [221, 40] width 7 height 7
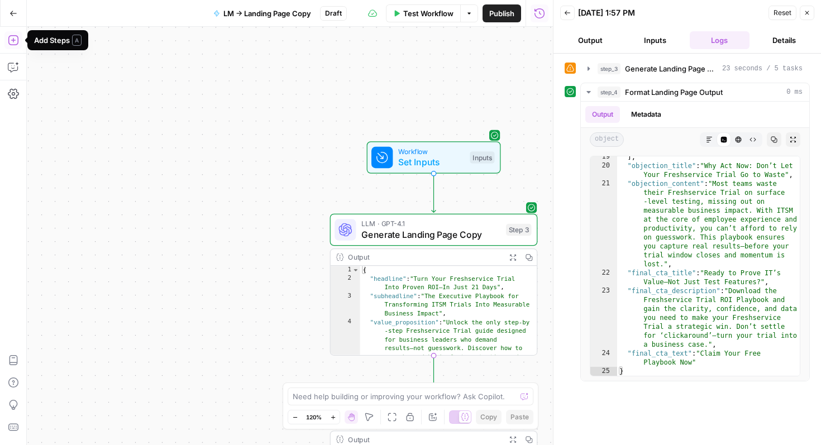
click at [15, 40] on icon "button" at bounding box center [13, 40] width 11 height 11
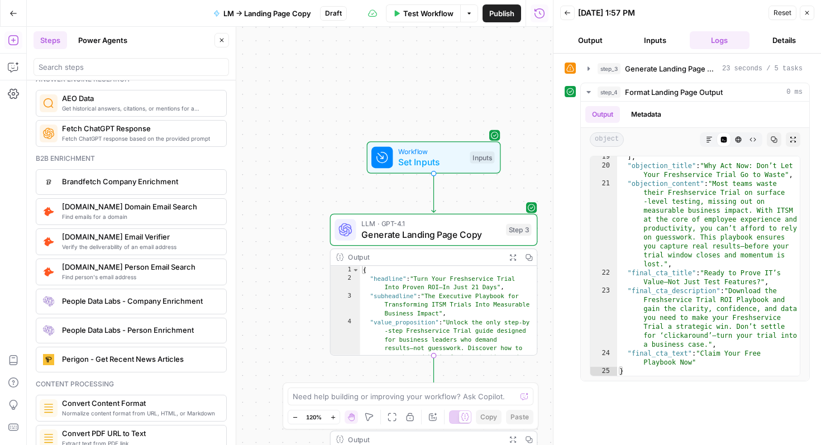
scroll to position [1489, 0]
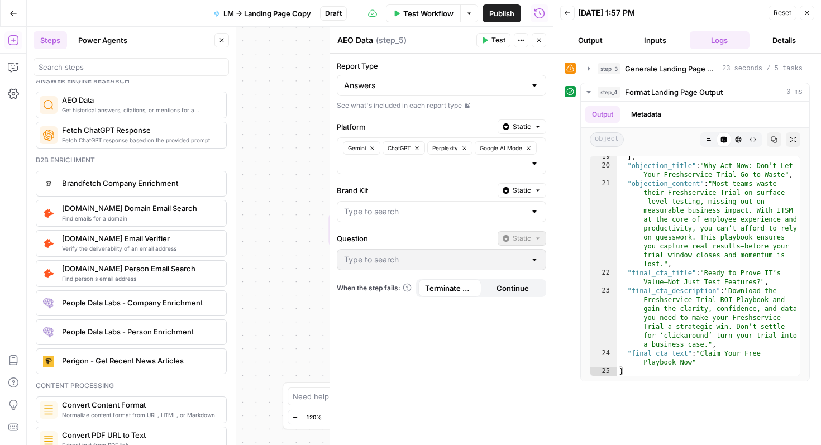
click at [440, 218] on div at bounding box center [441, 211] width 209 height 21
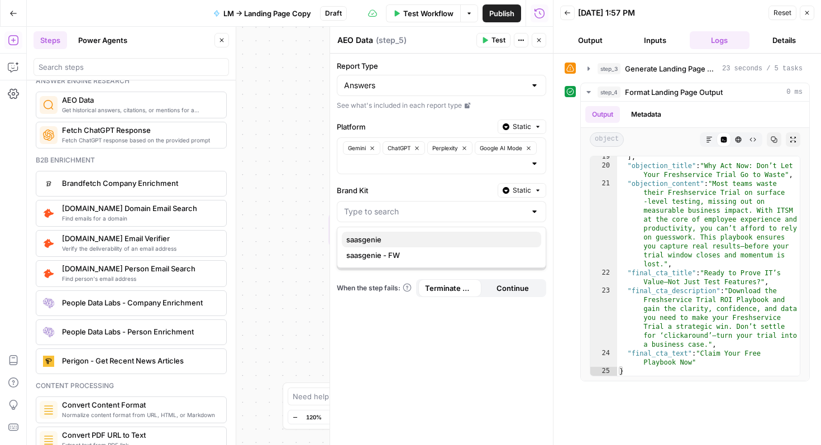
click at [413, 242] on span "saasgenie" at bounding box center [439, 239] width 186 height 11
type input "saasgenie"
click at [418, 268] on div at bounding box center [441, 259] width 209 height 21
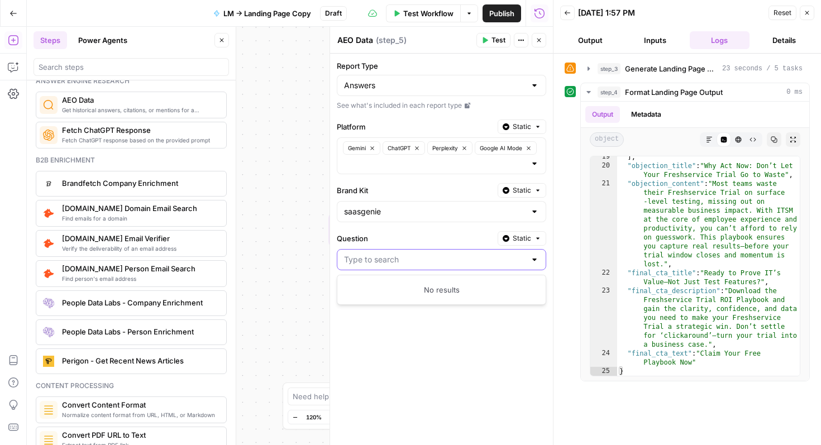
click at [419, 262] on input "Question" at bounding box center [434, 259] width 181 height 11
type input "S"
type input "F"
type input "Freshservice Tr"
click at [529, 241] on span "Static" at bounding box center [521, 238] width 18 height 10
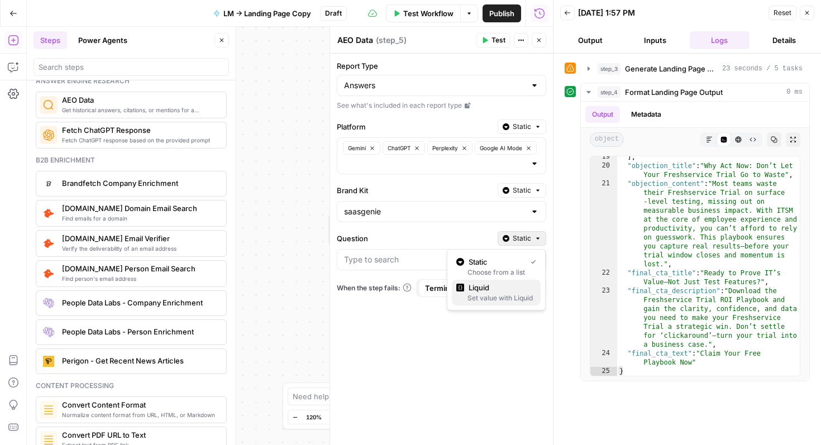
click at [519, 290] on span "Liquid" at bounding box center [499, 287] width 63 height 11
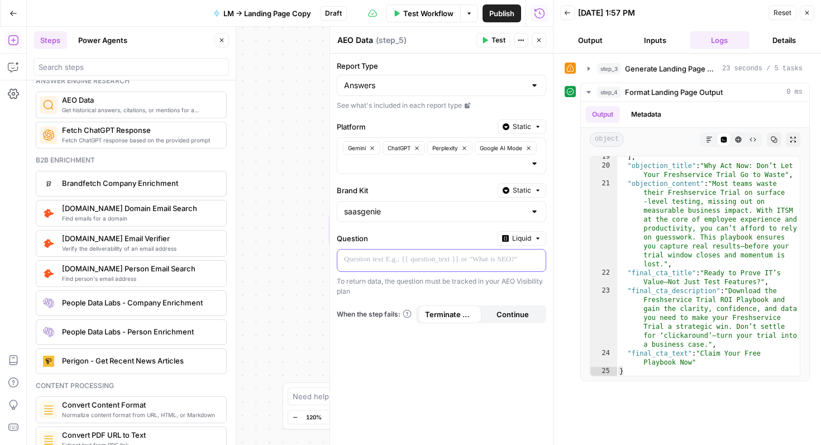
click at [522, 264] on div at bounding box center [432, 261] width 190 height 22
click at [536, 262] on icon "button" at bounding box center [536, 259] width 6 height 5
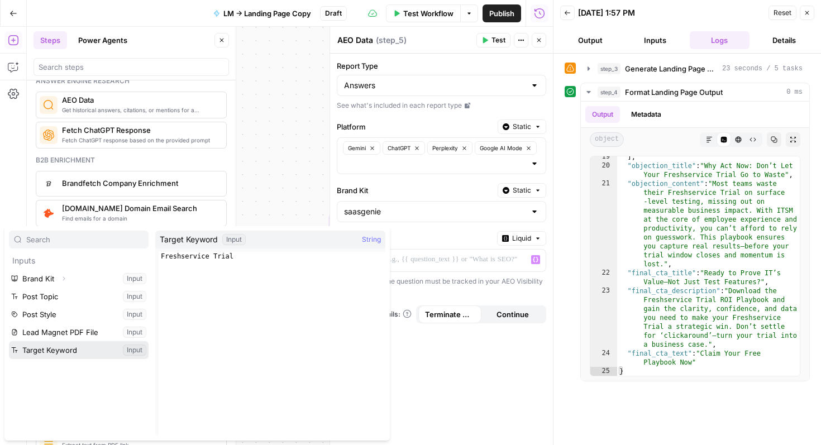
click at [77, 349] on button "Select variable Target Keyword" at bounding box center [79, 350] width 140 height 18
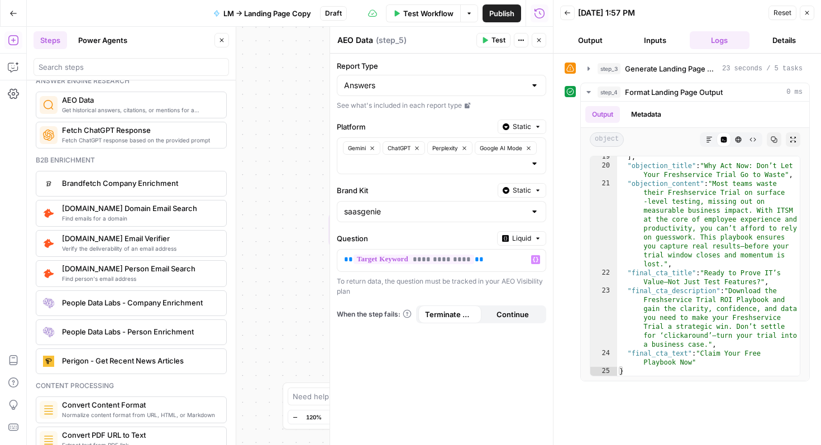
click at [498, 42] on span "Test" at bounding box center [498, 40] width 14 height 10
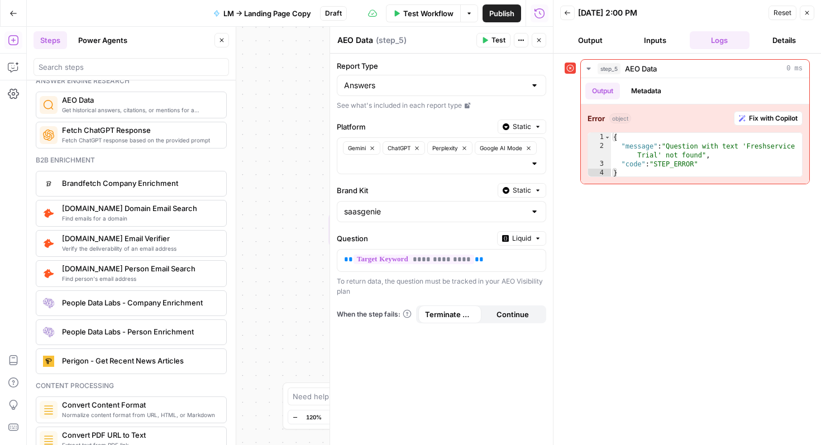
click at [535, 45] on button "Close" at bounding box center [538, 40] width 15 height 15
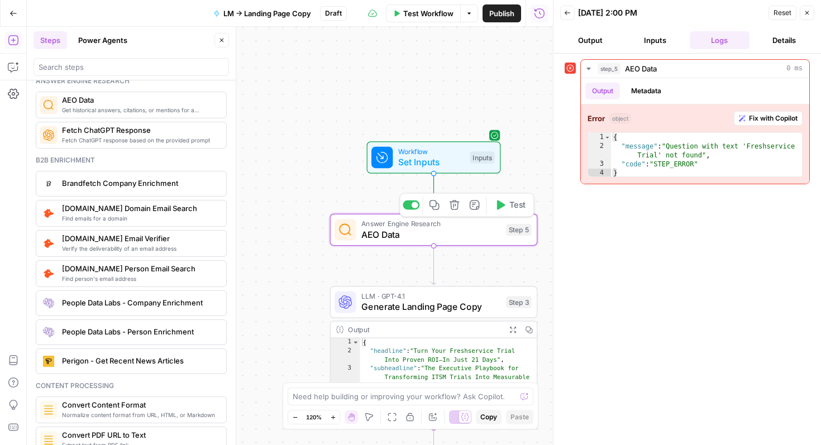
click at [455, 205] on icon "button" at bounding box center [454, 205] width 11 height 11
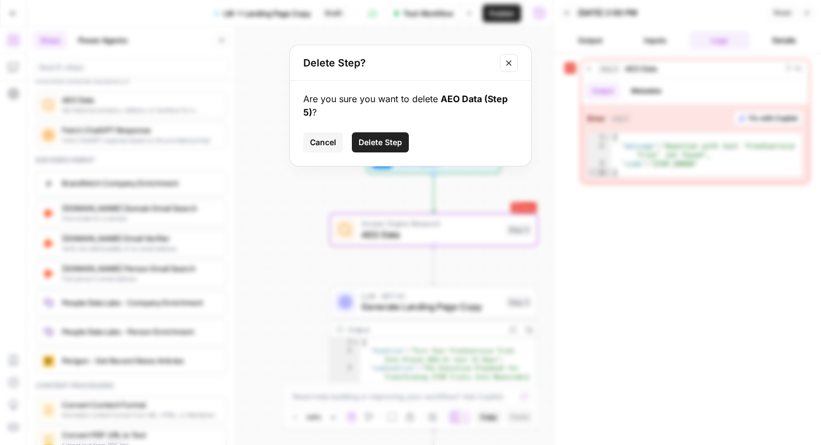
click at [374, 140] on span "Delete Step" at bounding box center [380, 142] width 44 height 11
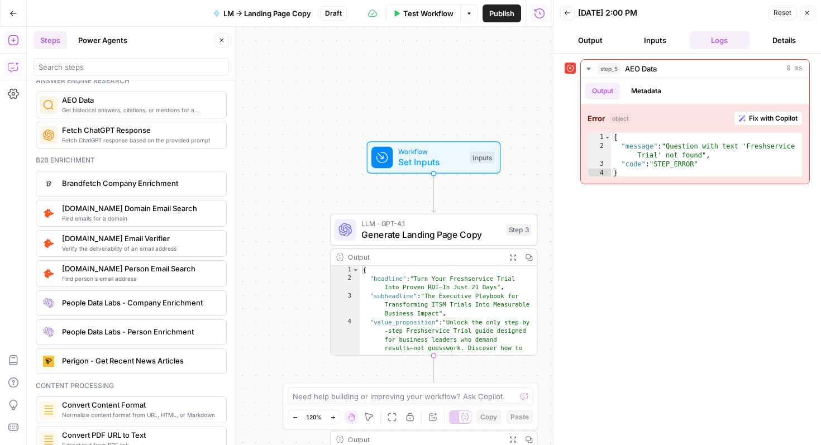
click at [6, 70] on button "Copilot" at bounding box center [13, 67] width 18 height 18
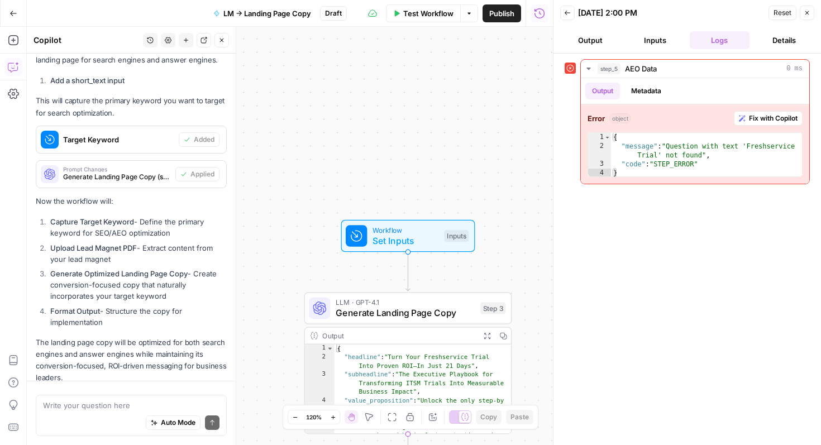
scroll to position [2741, 0]
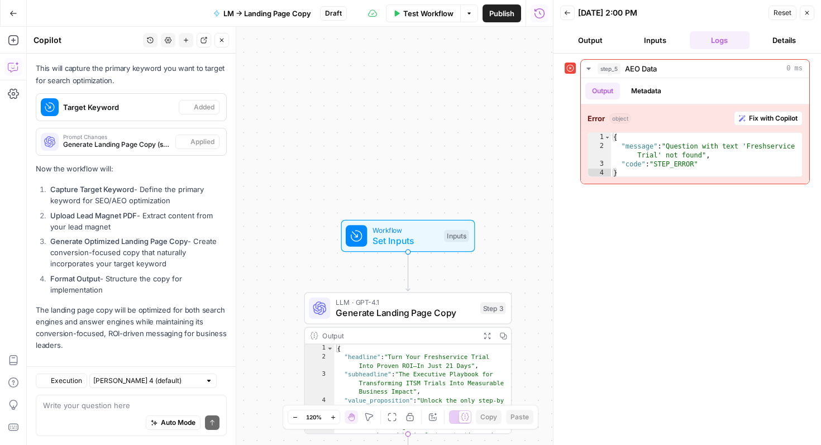
click at [117, 404] on textarea at bounding box center [131, 405] width 176 height 11
type textarea "U"
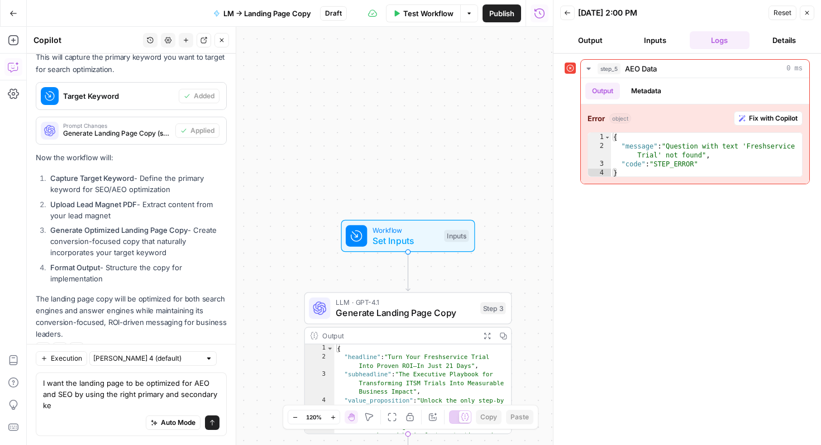
scroll to position [2764, 0]
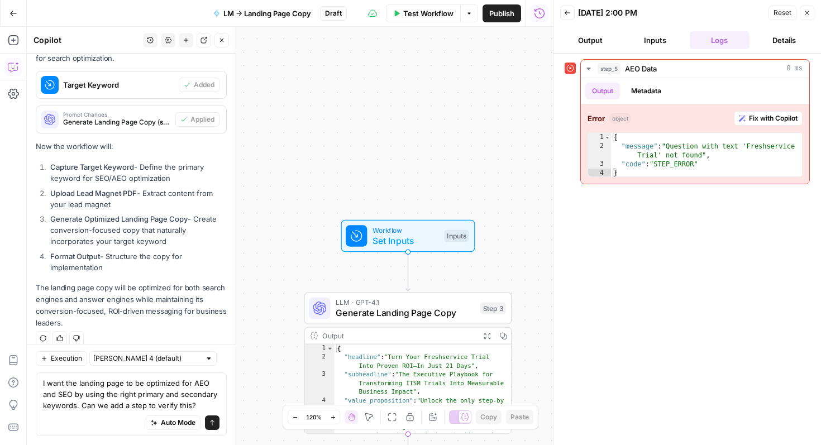
type textarea "I want the landing page to be optimized for AEO and SEO by using the right prim…"
click at [212, 423] on icon "submit" at bounding box center [212, 422] width 7 height 7
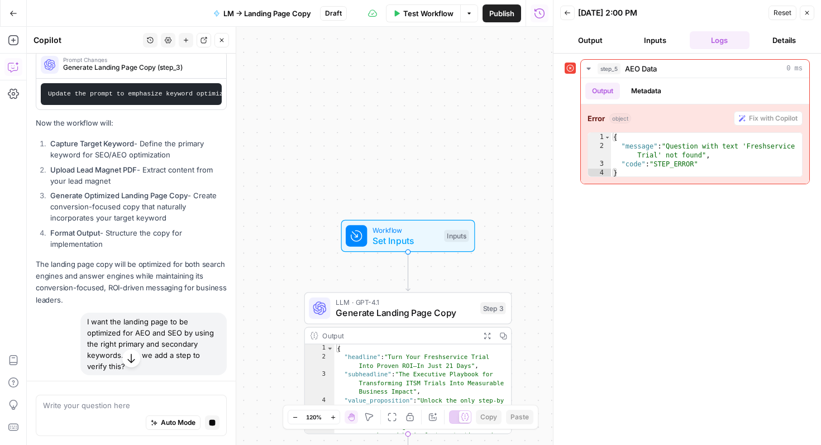
scroll to position [2721, 0]
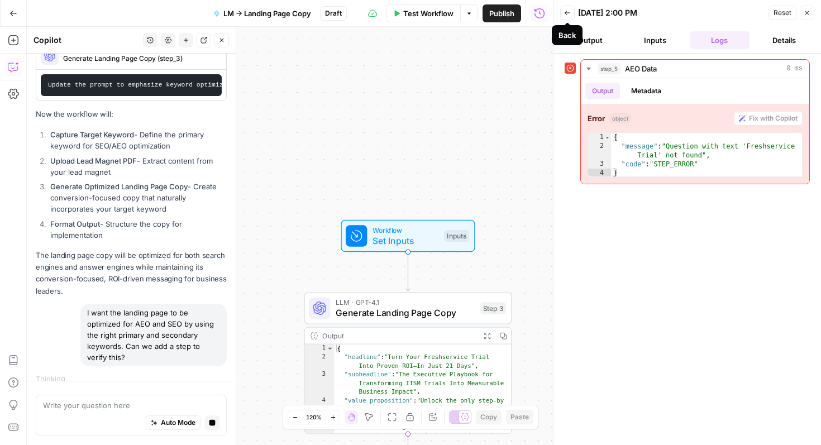
click at [571, 15] on button "Back" at bounding box center [567, 13] width 15 height 15
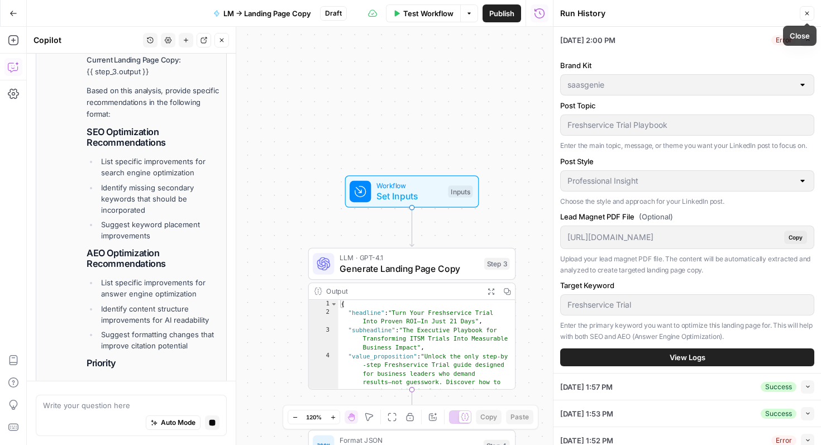
click at [809, 13] on icon "button" at bounding box center [806, 13] width 7 height 7
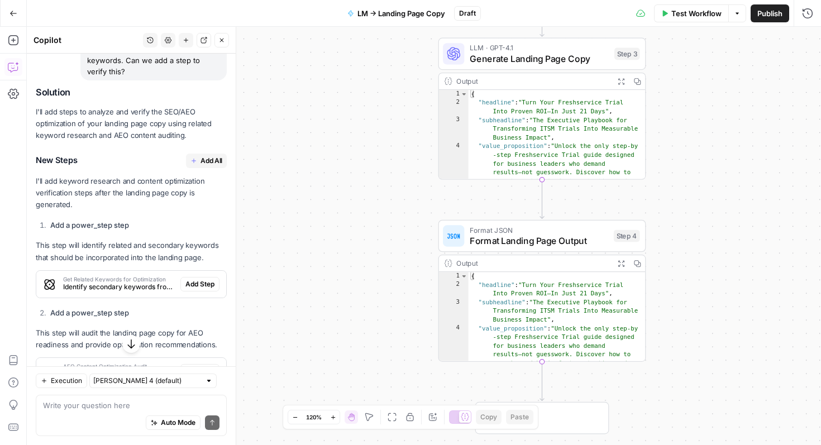
scroll to position [3081, 0]
click at [209, 156] on span "Add All" at bounding box center [211, 161] width 22 height 10
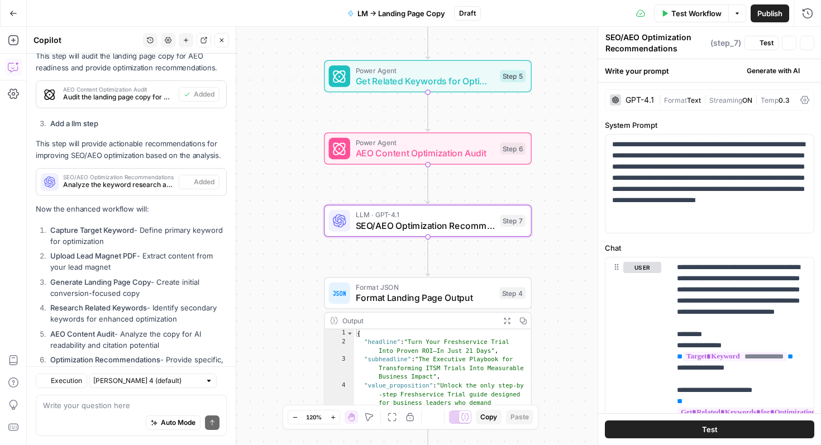
scroll to position [3483, 0]
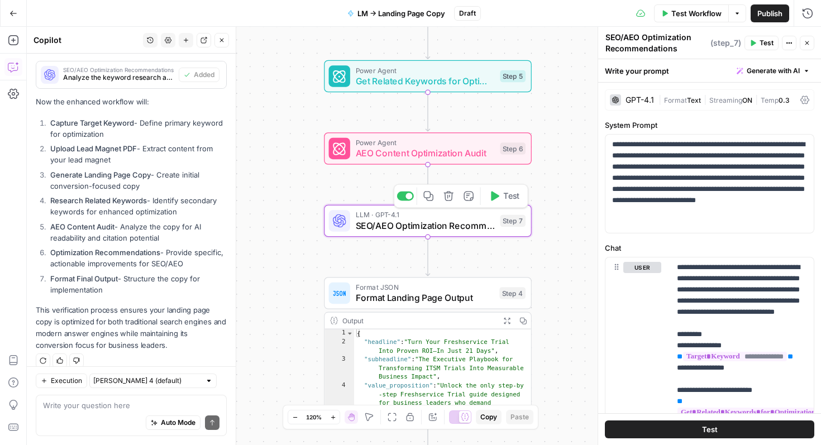
click at [386, 231] on span "SEO/AEO Optimization Recommendations" at bounding box center [425, 225] width 139 height 13
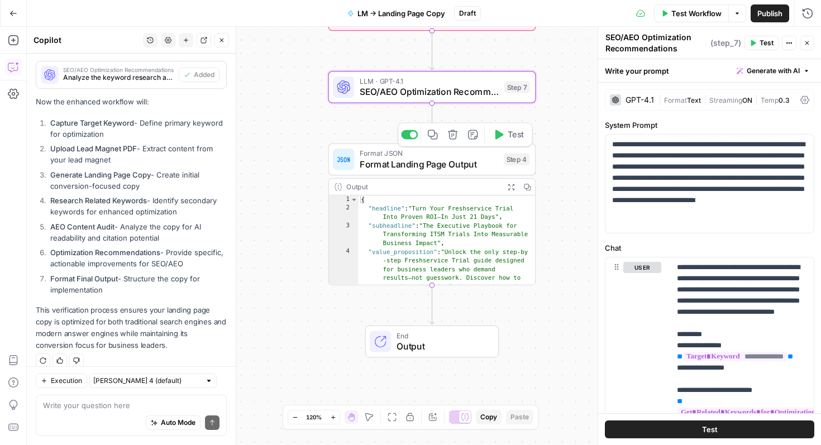
click at [454, 165] on span "Format Landing Page Output" at bounding box center [428, 163] width 138 height 13
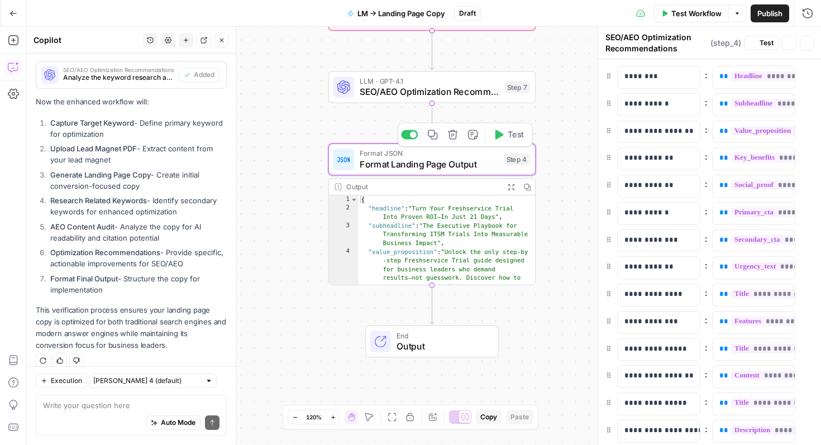
type textarea "Format Landing Page Output"
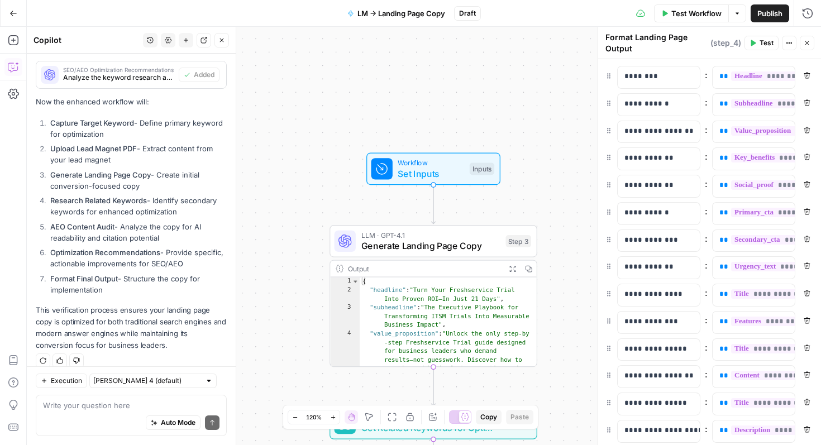
click at [690, 3] on div "Test Workflow Options Publish Run History" at bounding box center [651, 13] width 340 height 26
click at [690, 16] on span "Test Workflow" at bounding box center [696, 13] width 50 height 11
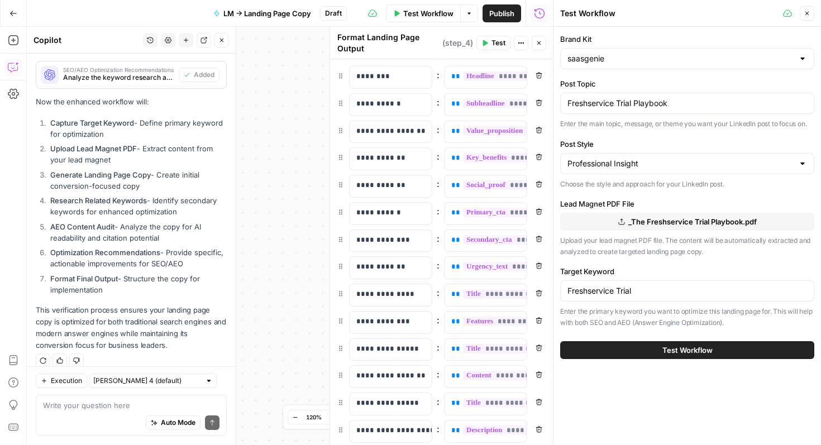
click at [686, 352] on span "Test Workflow" at bounding box center [687, 349] width 50 height 11
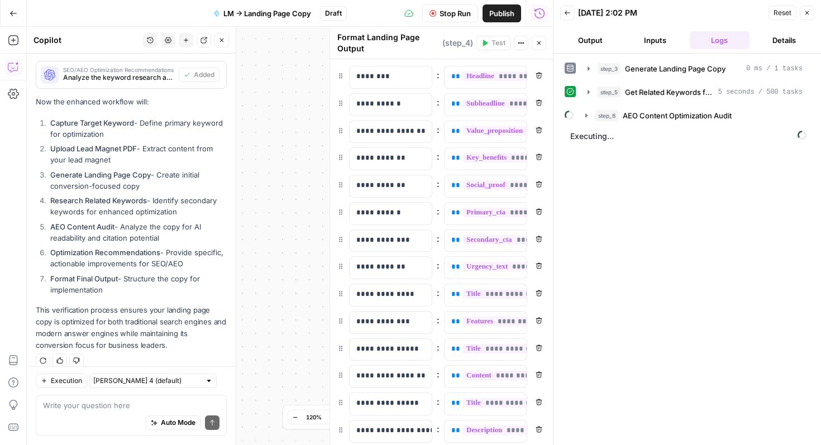
click at [538, 44] on icon "button" at bounding box center [539, 43] width 4 height 4
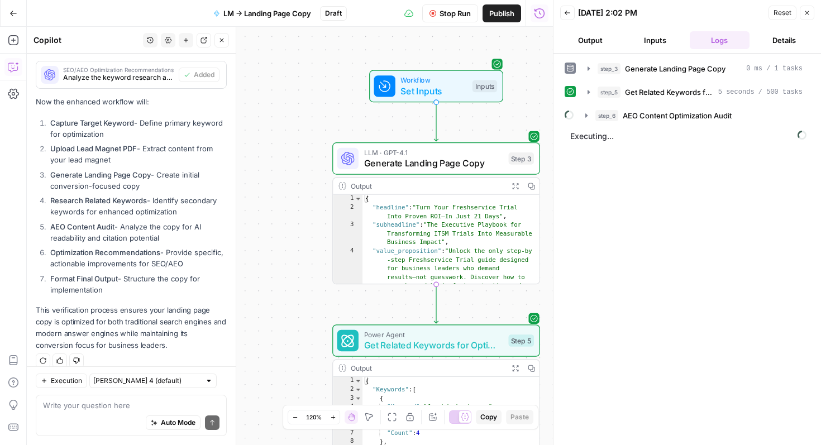
click at [601, 44] on button "Output" at bounding box center [590, 40] width 60 height 18
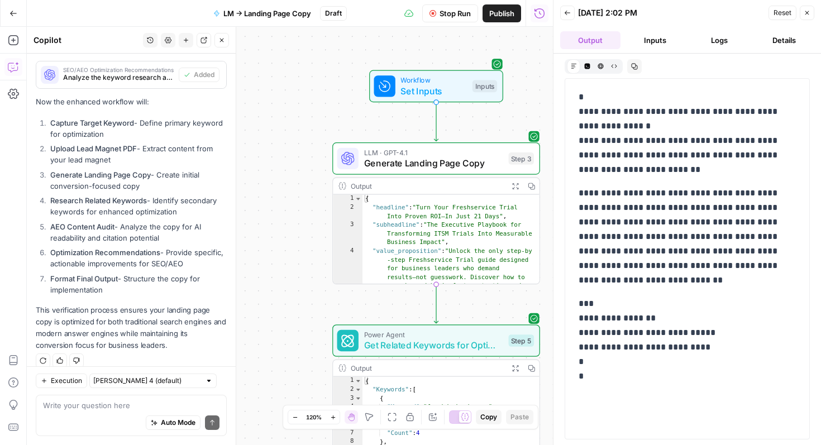
click at [712, 45] on button "Logs" at bounding box center [719, 40] width 60 height 18
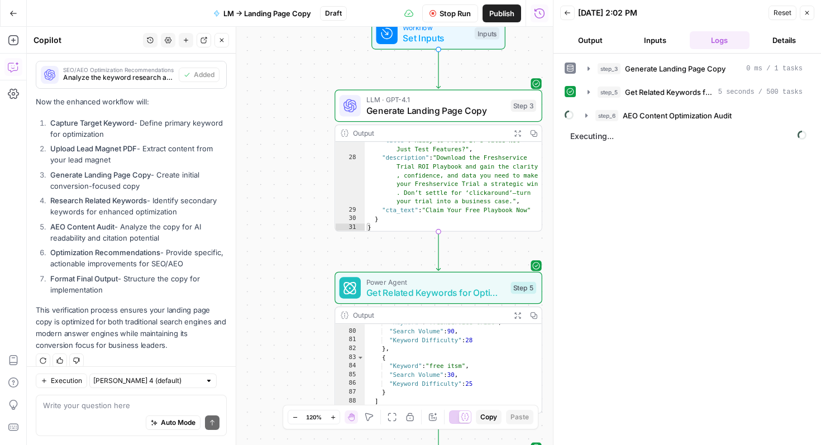
scroll to position [570, 0]
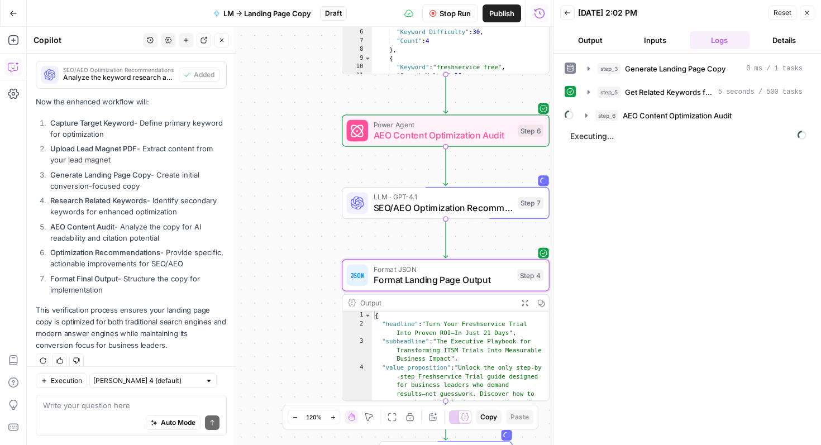
click at [605, 46] on button "Output" at bounding box center [590, 40] width 60 height 18
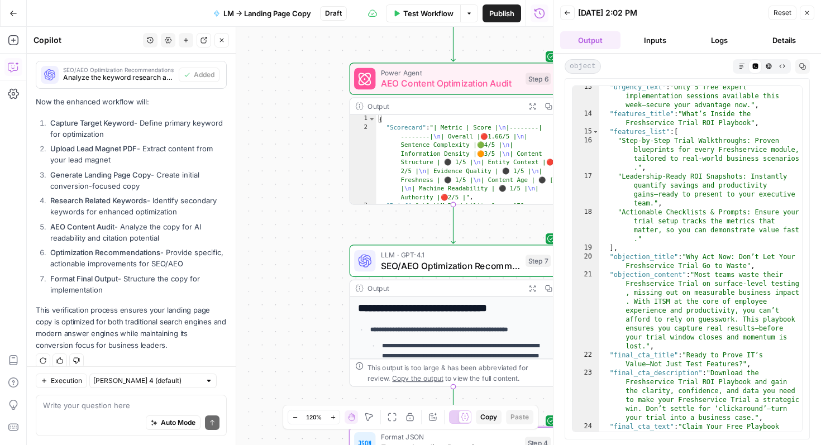
scroll to position [324, 0]
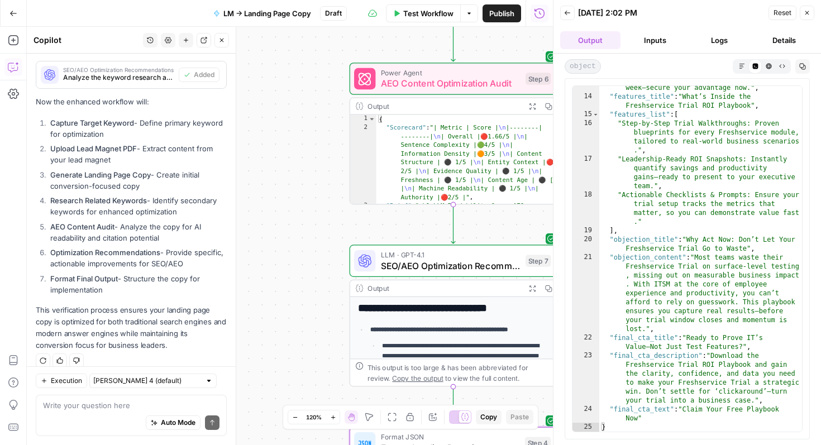
click at [808, 20] on div "Reset Close" at bounding box center [791, 12] width 46 height 17
click at [809, 12] on icon "button" at bounding box center [806, 12] width 7 height 7
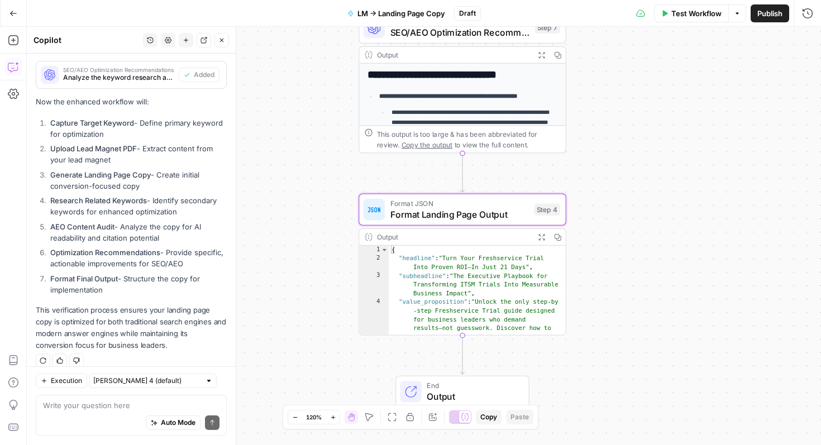
type textarea "**********"
click at [517, 299] on div "{ "headline" : "Turn Your Freshservice Trial Into Proven ROI—In Just 21 Days" ,…" at bounding box center [477, 326] width 178 height 160
click at [118, 404] on textarea at bounding box center [131, 405] width 176 height 11
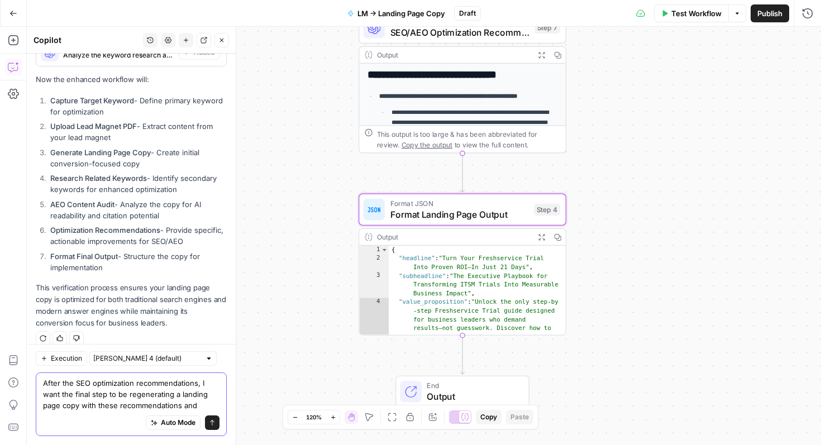
scroll to position [3517, 0]
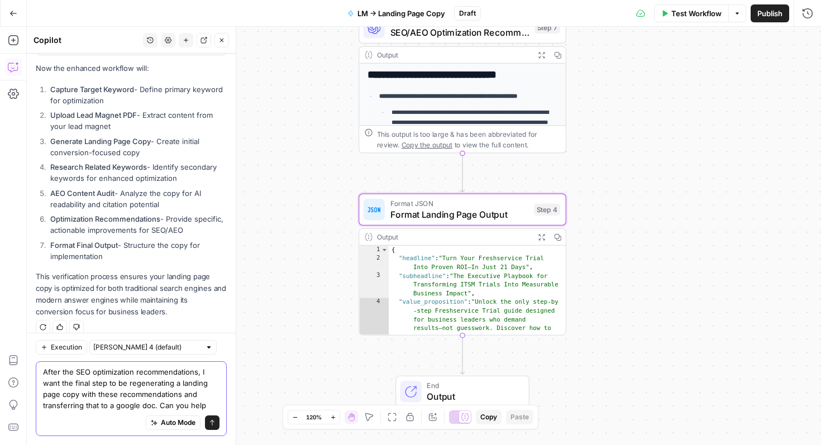
type textarea "After the SEO optimization recommendations, I want the final step to be regener…"
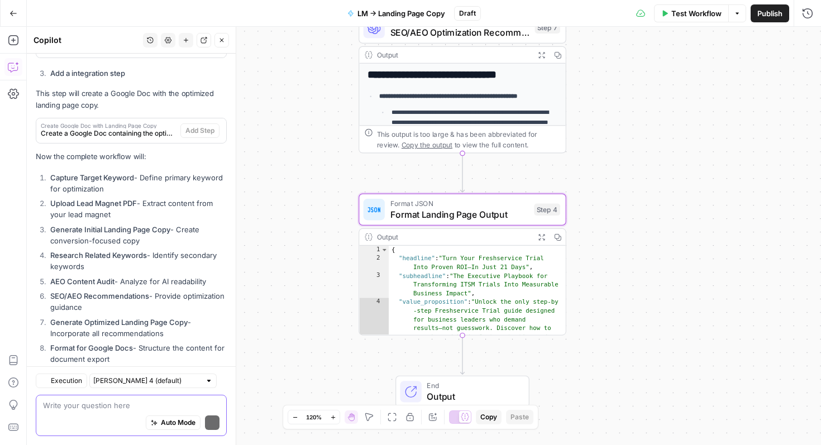
scroll to position [4282, 0]
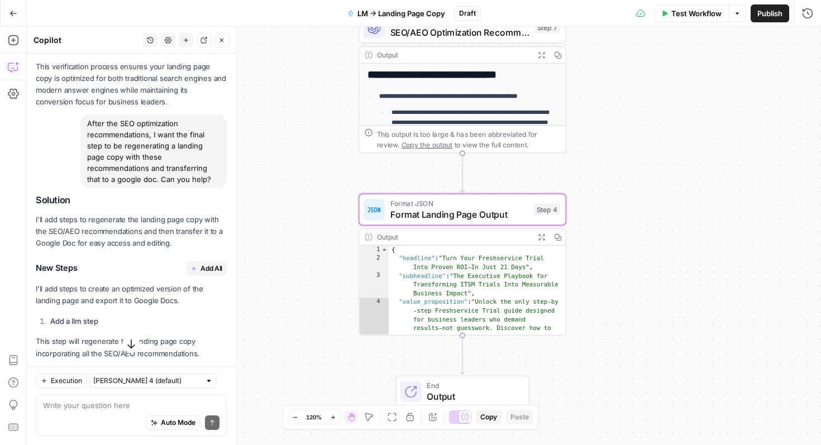
click at [217, 263] on span "Add All" at bounding box center [211, 268] width 22 height 10
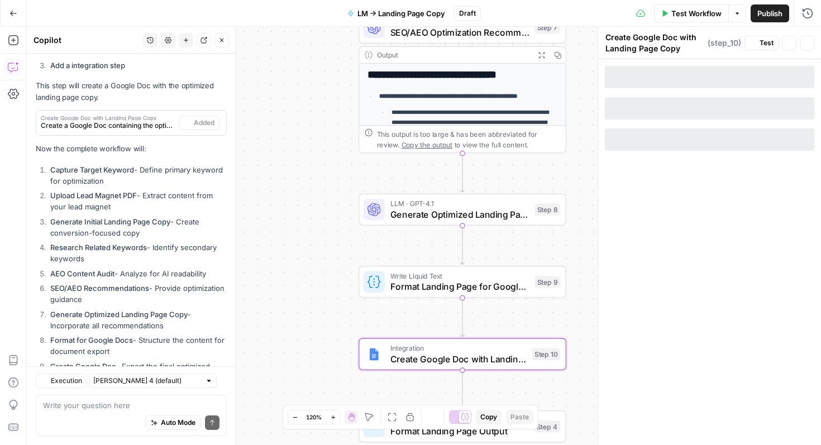
scroll to position [4300, 0]
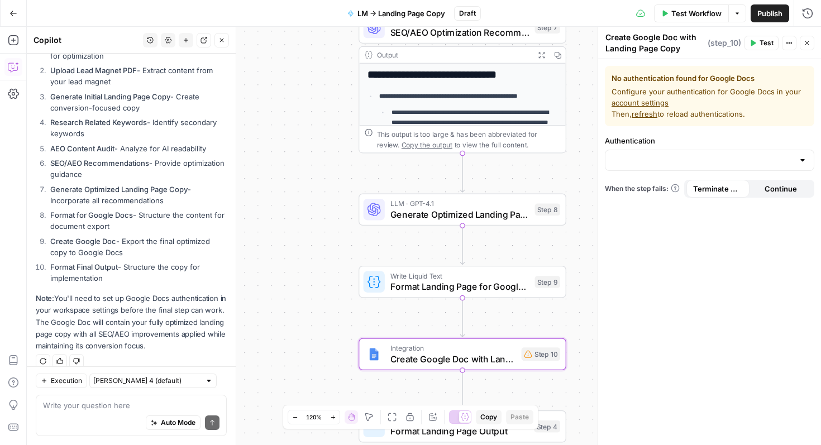
click at [661, 101] on link "account settings" at bounding box center [639, 102] width 57 height 9
click at [739, 160] on input "Authentication" at bounding box center [702, 160] width 181 height 11
click at [757, 225] on div "No authentication found for Google Docs Configure your authentication for Googl…" at bounding box center [709, 252] width 223 height 386
click at [809, 44] on div "Run History E" at bounding box center [783, 37] width 65 height 20
click at [808, 40] on icon "button" at bounding box center [806, 43] width 7 height 7
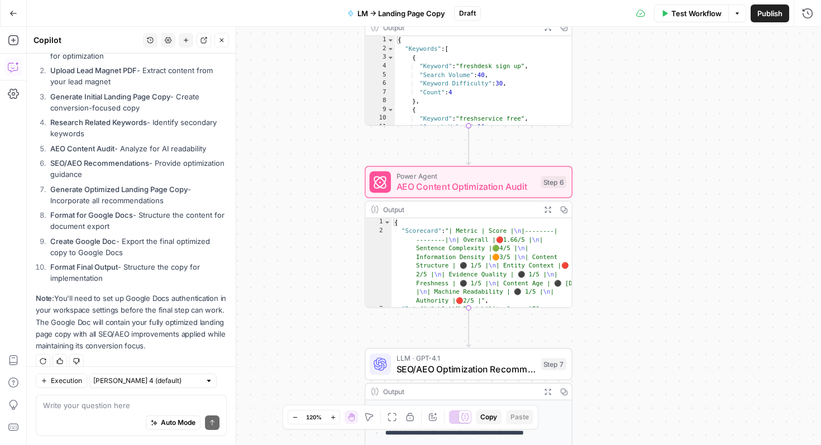
click at [665, 23] on div "Test Workflow Options Publish Run History" at bounding box center [651, 13] width 340 height 26
click at [668, 14] on button "Test Workflow" at bounding box center [691, 13] width 75 height 18
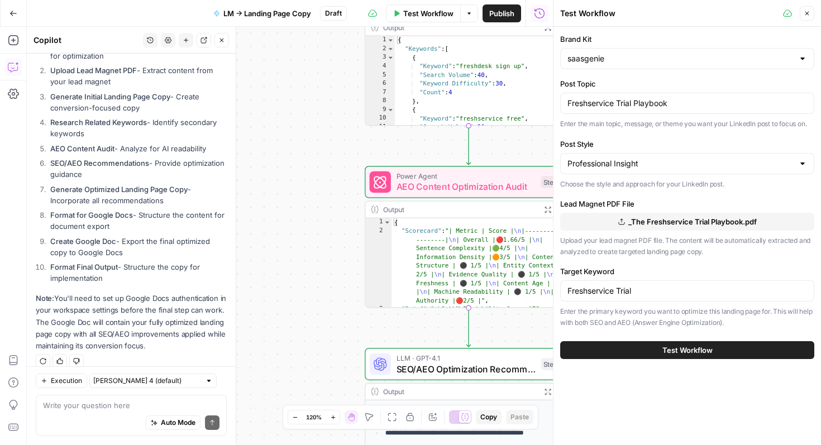
click at [684, 352] on span "Test Workflow" at bounding box center [687, 349] width 50 height 11
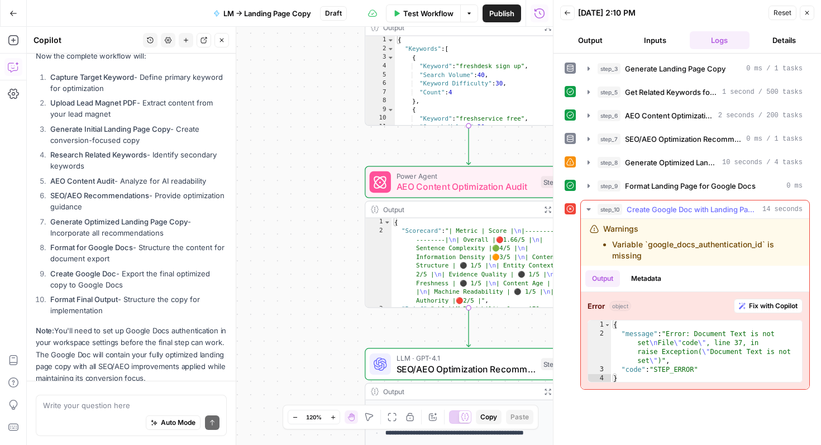
scroll to position [4300, 0]
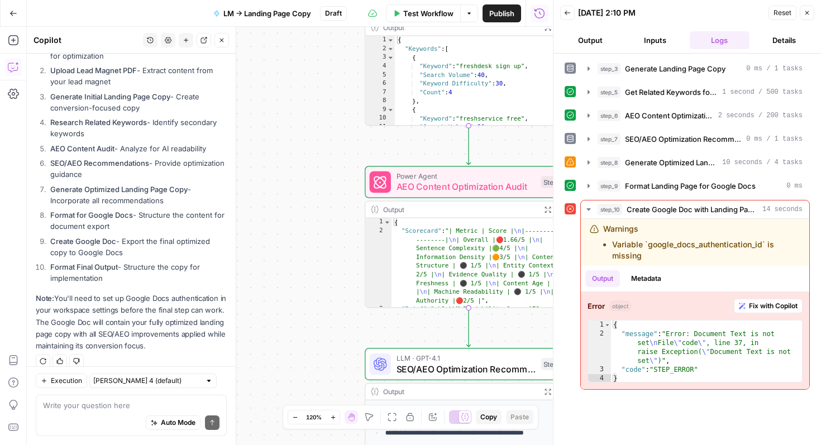
click at [569, 163] on icon at bounding box center [570, 162] width 8 height 8
click at [656, 168] on button "step_8 Generate Optimized Landing Page Copy 10 seconds / 4 tasks" at bounding box center [695, 163] width 228 height 18
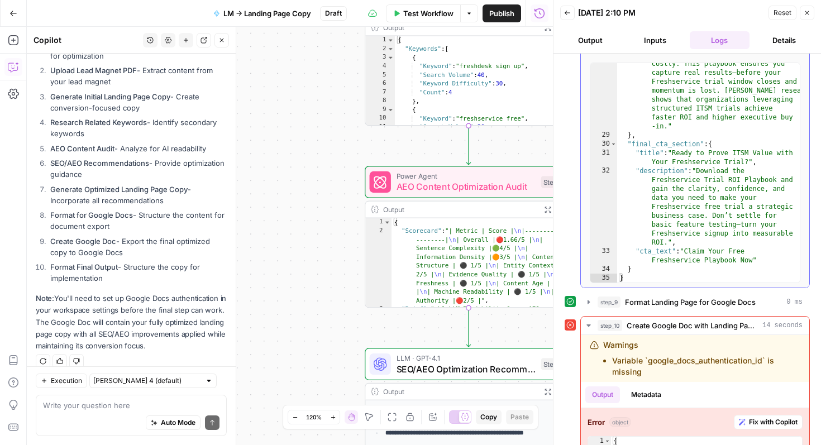
scroll to position [277, 0]
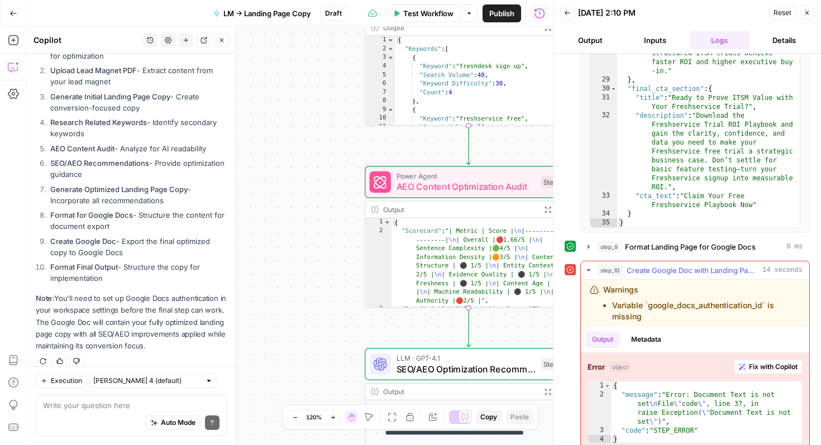
click at [706, 327] on div "Output Metadata" at bounding box center [695, 340] width 228 height 26
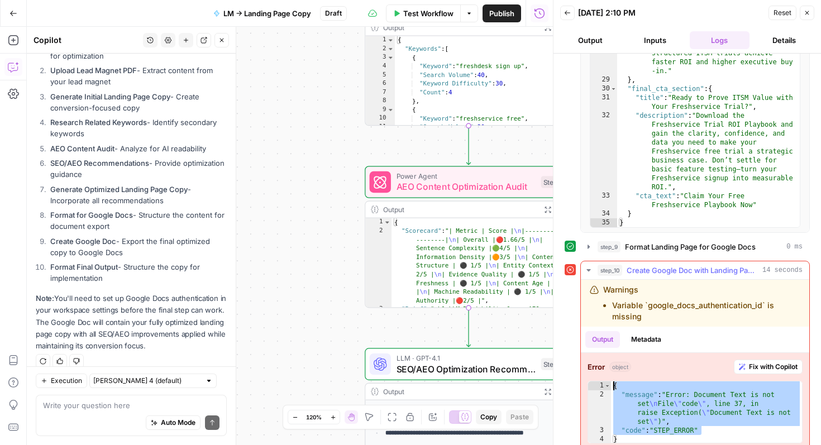
drag, startPoint x: 709, startPoint y: 421, endPoint x: 611, endPoint y: 375, distance: 108.6
click at [611, 381] on div "{ "message" : "Error: Document Text is not set \n File \" code \" , line 37, in…" at bounding box center [706, 421] width 191 height 80
type textarea "**********"
click at [128, 405] on textarea at bounding box center [131, 405] width 176 height 11
paste textarea "{ "message": "Error: Document Text is not set\nFile \"code\", line 37, in raise…"
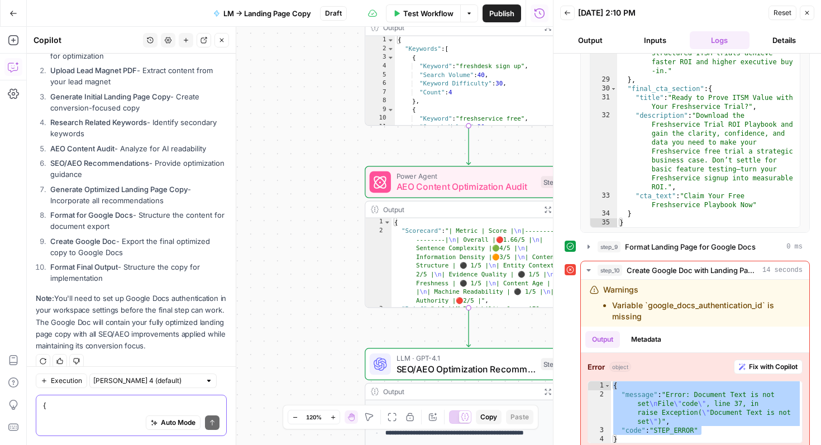
scroll to position [4345, 0]
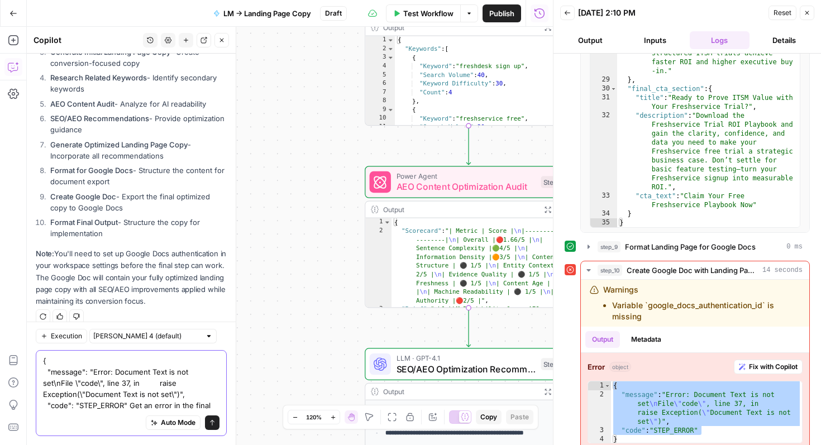
click at [141, 405] on textarea "{ "message": "Error: Document Text is not set\nFile \"code\", line 37, in raise…" at bounding box center [131, 383] width 176 height 56
type textarea "{ "message": "Error: Document Text is not set\nFile \"code\", line 37, in raise…"
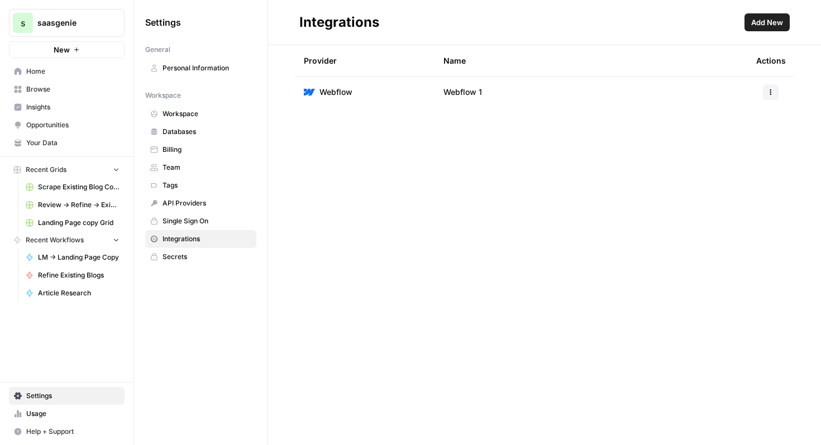
click at [226, 239] on span "Integrations" at bounding box center [206, 239] width 89 height 10
click at [765, 31] on header "Integrations Add New" at bounding box center [544, 22] width 553 height 45
click at [765, 18] on span "Add New" at bounding box center [767, 22] width 32 height 11
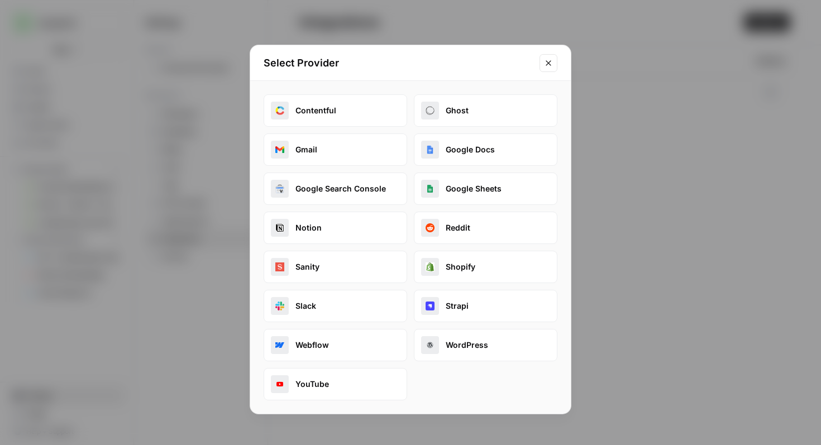
click at [520, 131] on div "Contentful Ghost Gmail Google Docs Google Search Console Google Sheets Notion R…" at bounding box center [410, 247] width 294 height 306
click at [520, 147] on button "Google Docs" at bounding box center [485, 149] width 143 height 32
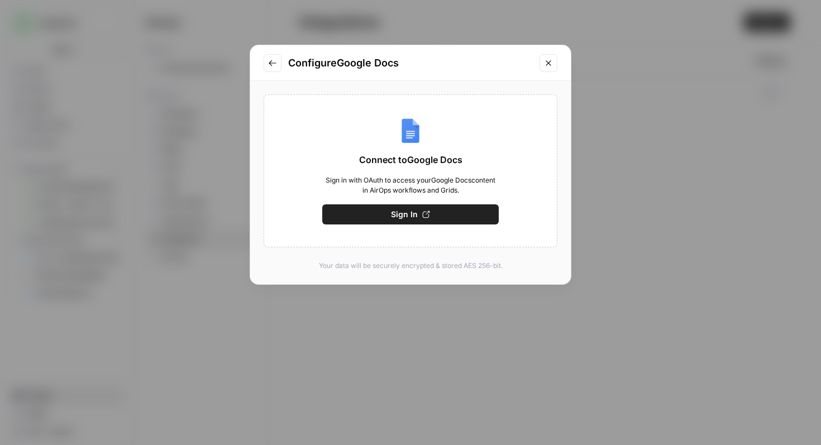
click at [425, 216] on icon "button" at bounding box center [426, 214] width 8 height 8
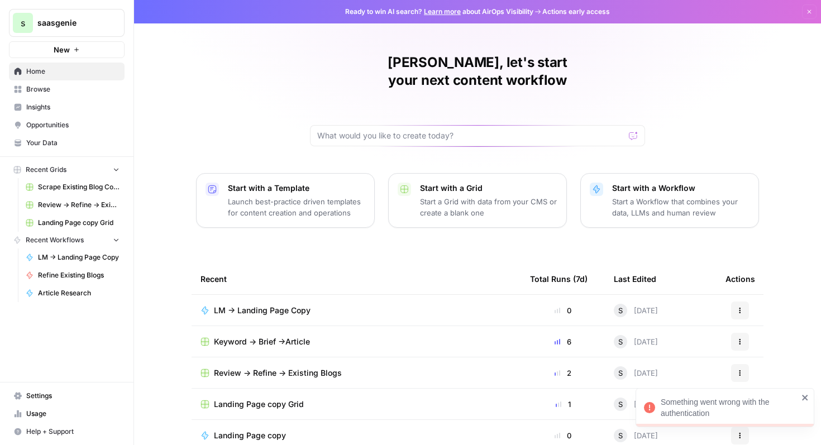
click at [80, 396] on span "Settings" at bounding box center [72, 396] width 93 height 10
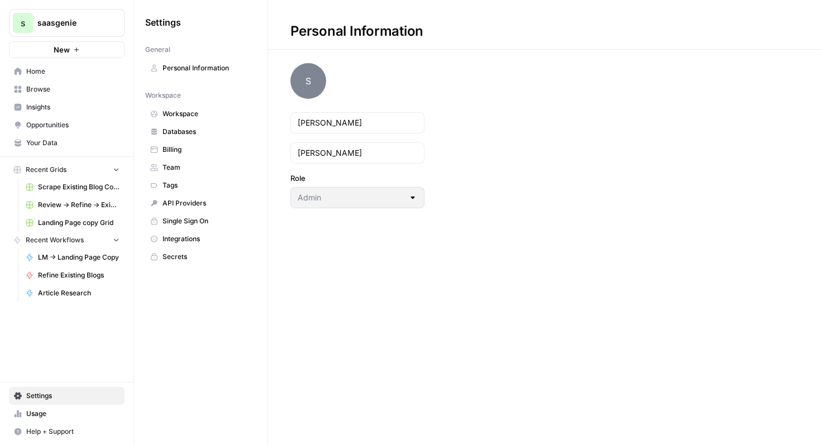
click at [205, 239] on span "Integrations" at bounding box center [206, 239] width 89 height 10
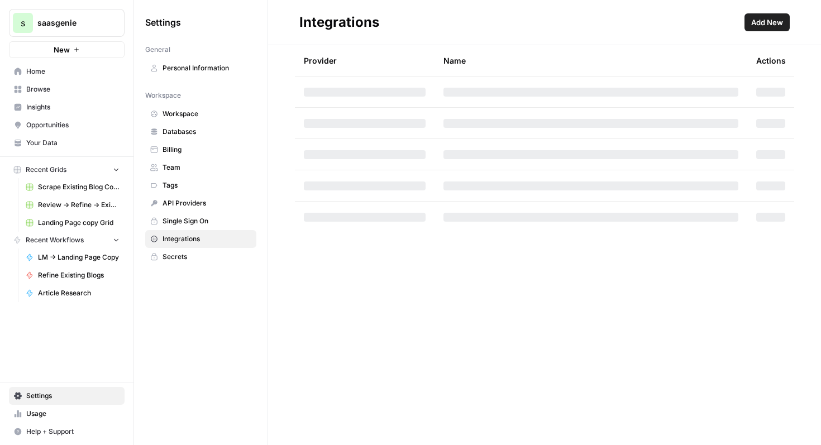
click at [764, 23] on span "Add New" at bounding box center [767, 22] width 32 height 11
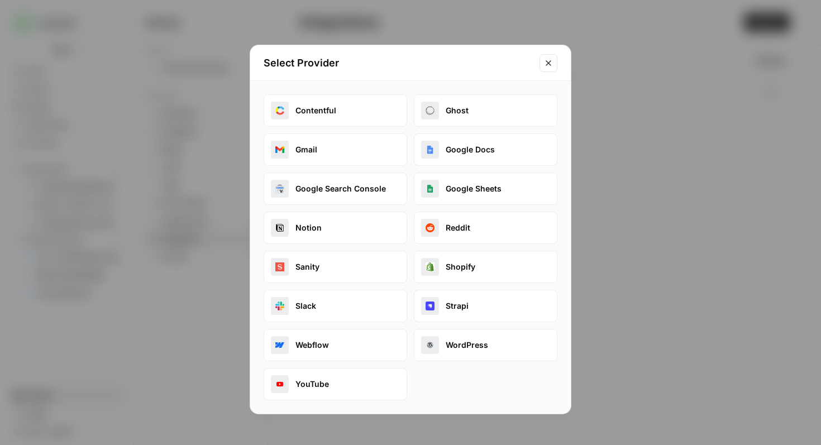
click at [477, 146] on button "Google Docs" at bounding box center [485, 149] width 143 height 32
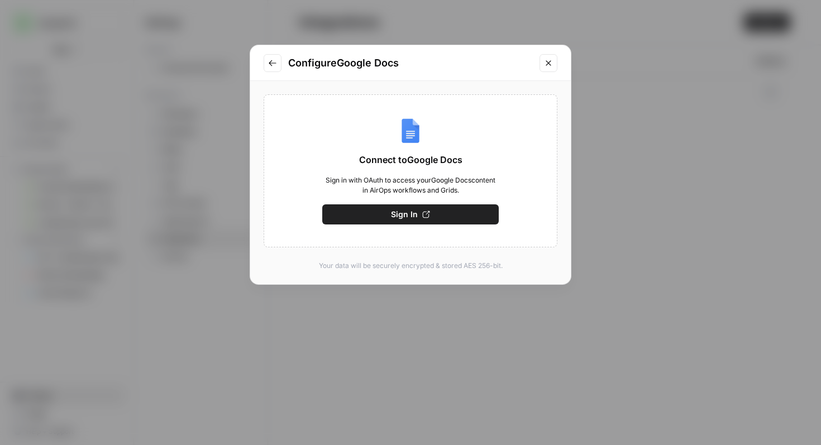
click at [423, 215] on icon "button" at bounding box center [426, 214] width 8 height 8
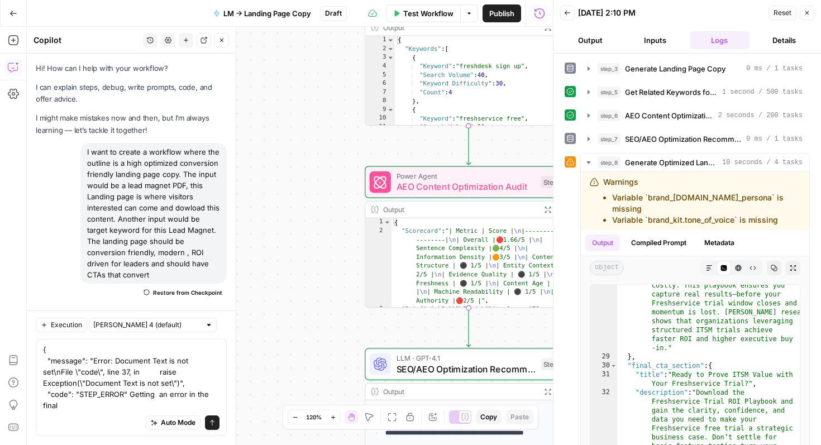
scroll to position [924, 0]
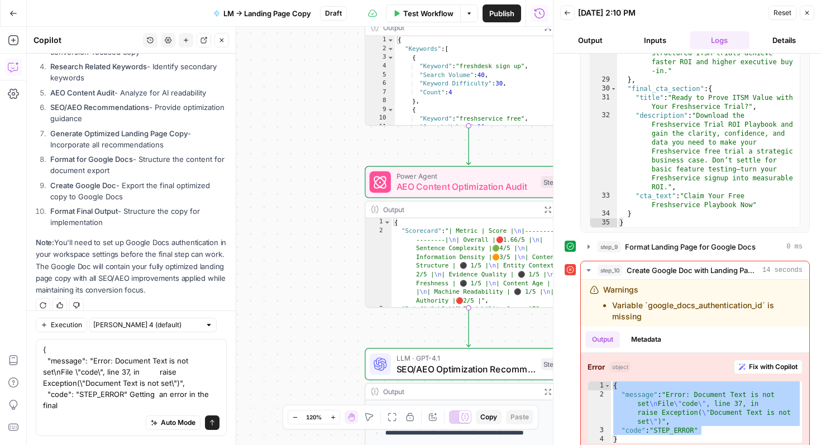
type textarea "{ "message": "Error: Document Text is not set\nFile \"code\", line 37, in raise…"
click at [210, 420] on icon "submit" at bounding box center [212, 422] width 7 height 7
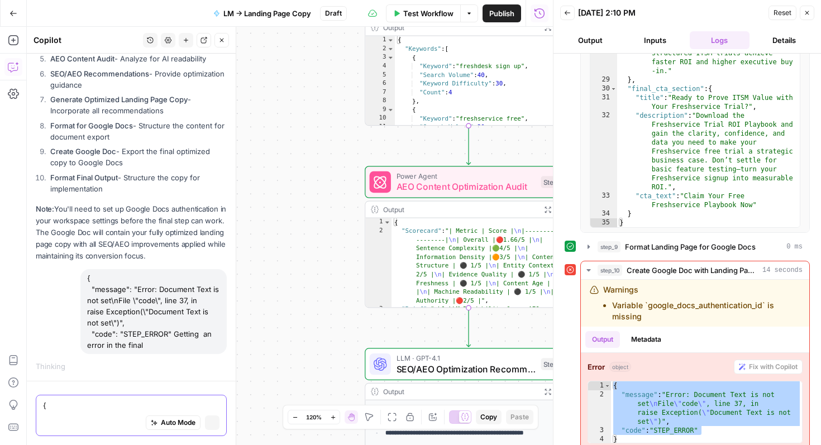
scroll to position [4259, 0]
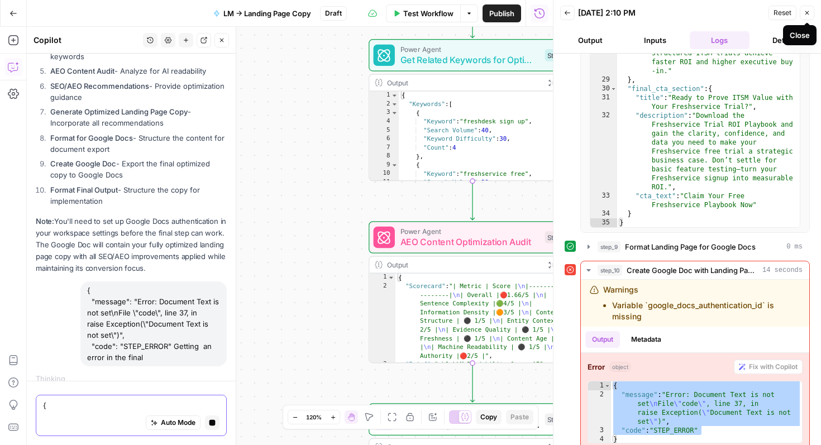
click at [809, 11] on icon "button" at bounding box center [806, 12] width 7 height 7
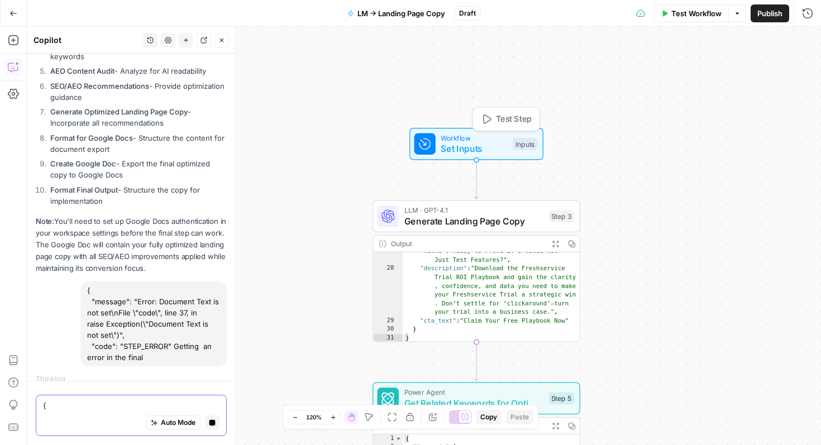
click at [495, 149] on span "Set Inputs" at bounding box center [473, 148] width 66 height 13
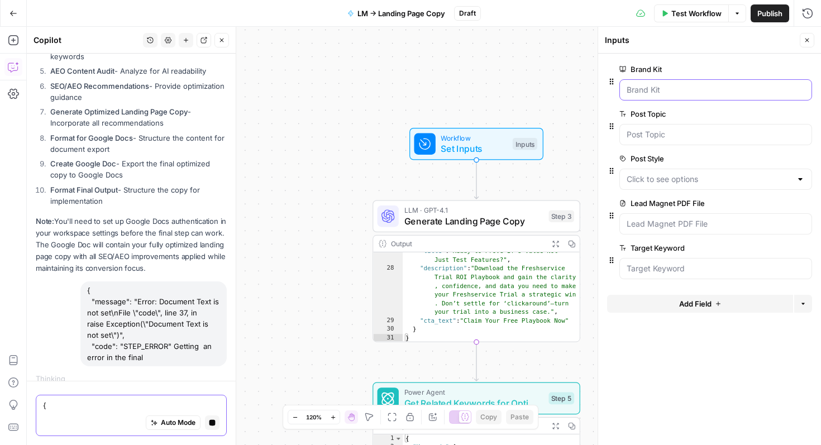
click at [670, 89] on Kit "Brand Kit" at bounding box center [715, 89] width 178 height 11
click at [708, 182] on Style "Post Style" at bounding box center [708, 179] width 165 height 11
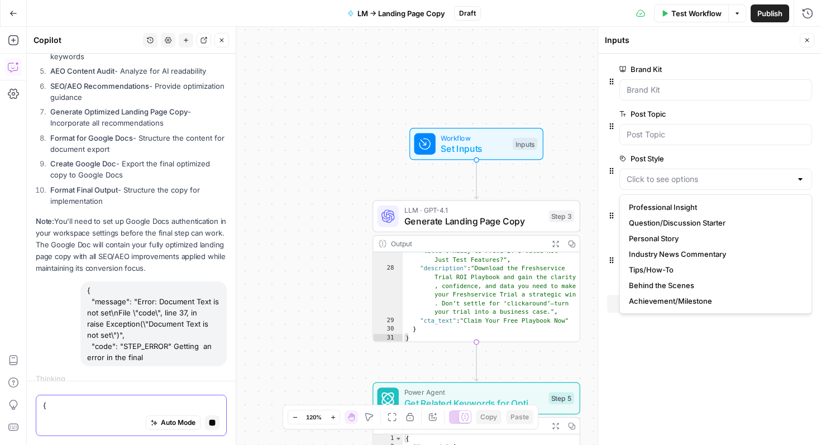
click at [714, 158] on label "Post Style" at bounding box center [683, 158] width 129 height 11
click at [714, 174] on Style "Post Style" at bounding box center [708, 179] width 165 height 11
click at [652, 383] on form "Brand Kit edit field Delete group Post Topic edit field Delete group Post Style…" at bounding box center [709, 249] width 223 height 391
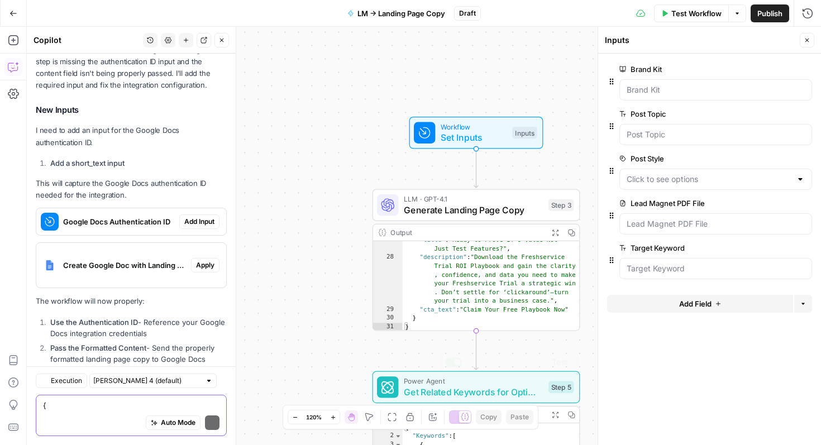
scroll to position [4916, 0]
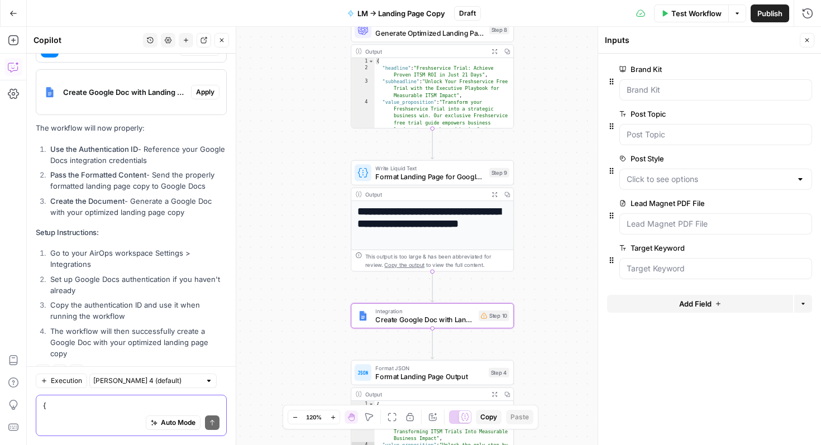
click at [210, 87] on span "Apply" at bounding box center [205, 92] width 18 height 10
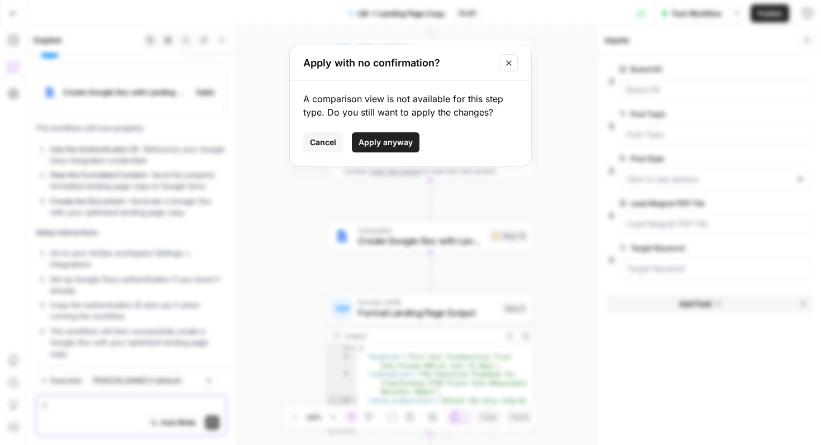
click at [400, 143] on span "Apply anyway" at bounding box center [385, 142] width 54 height 11
